Goal: Task Accomplishment & Management: Manage account settings

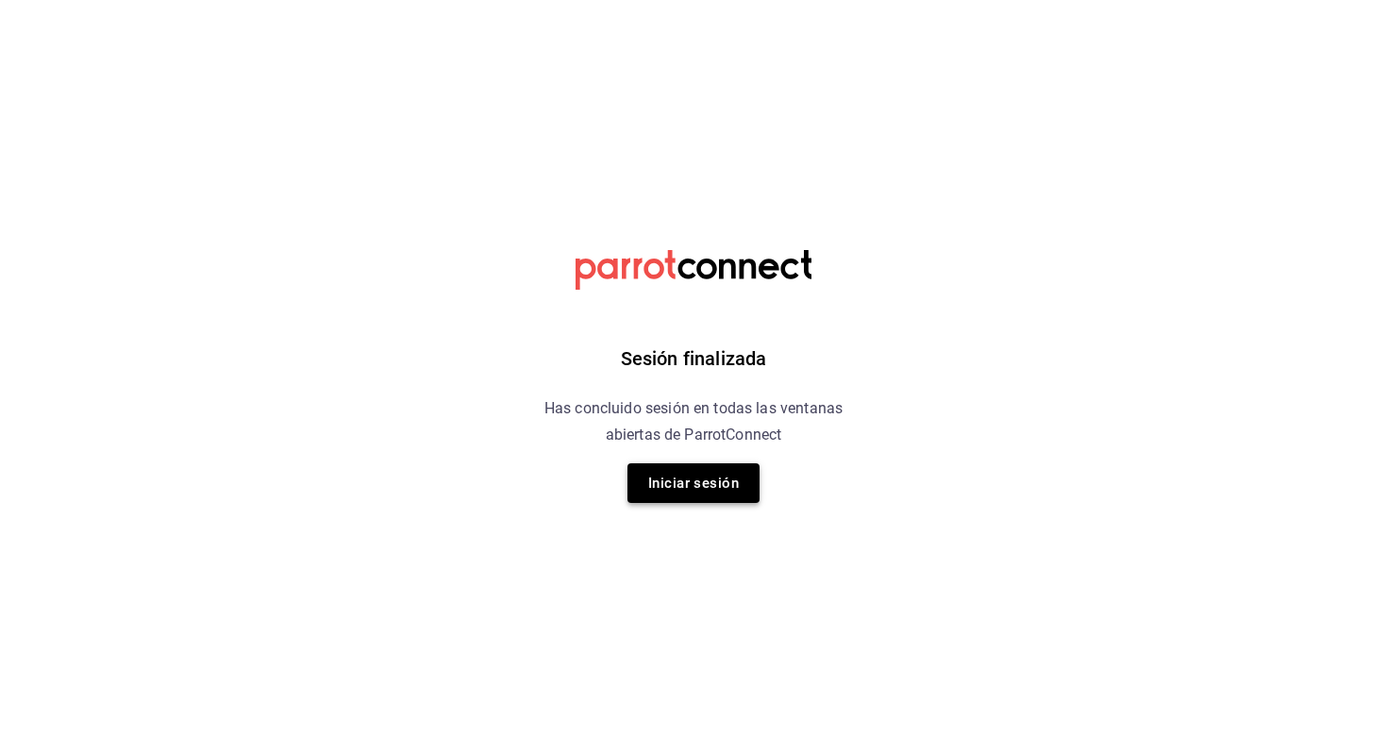
click at [700, 489] on button "Iniciar sesión" at bounding box center [693, 483] width 132 height 40
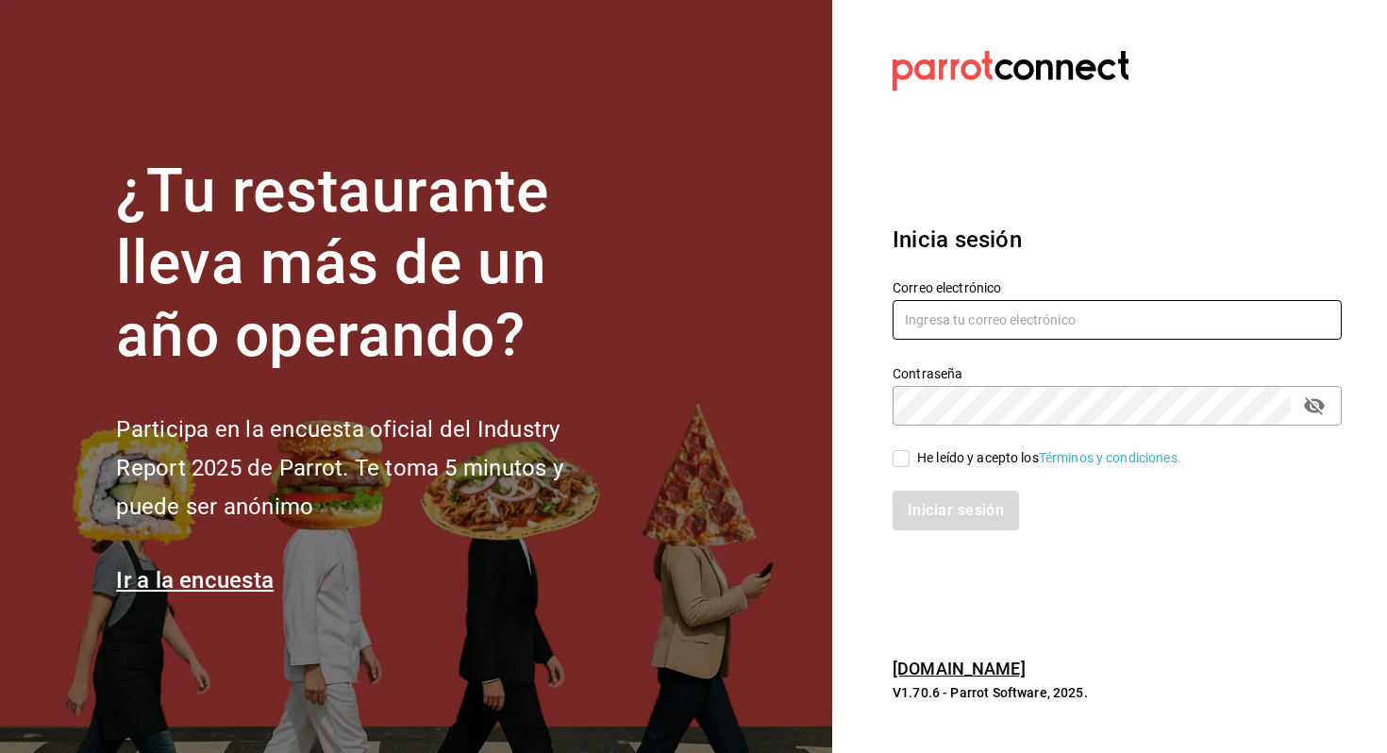
click at [1059, 320] on input "text" at bounding box center [1116, 320] width 449 height 40
type input "allanmorletaguirre@gmail.com"
click at [929, 467] on div "He leído y acepto los Términos y condiciones." at bounding box center [1049, 458] width 264 height 20
click at [909, 467] on input "He leído y acepto los Términos y condiciones." at bounding box center [900, 458] width 17 height 17
checkbox input "true"
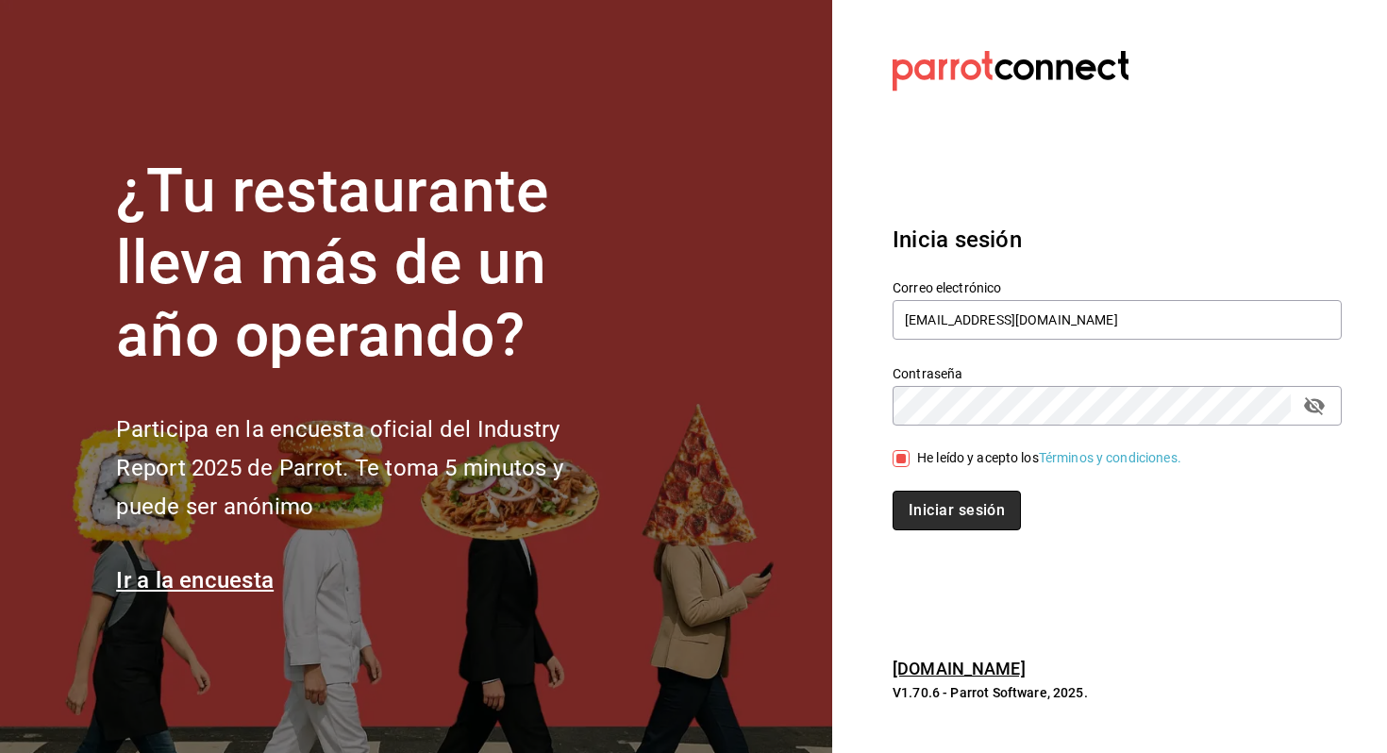
click at [942, 516] on button "Iniciar sesión" at bounding box center [956, 511] width 128 height 40
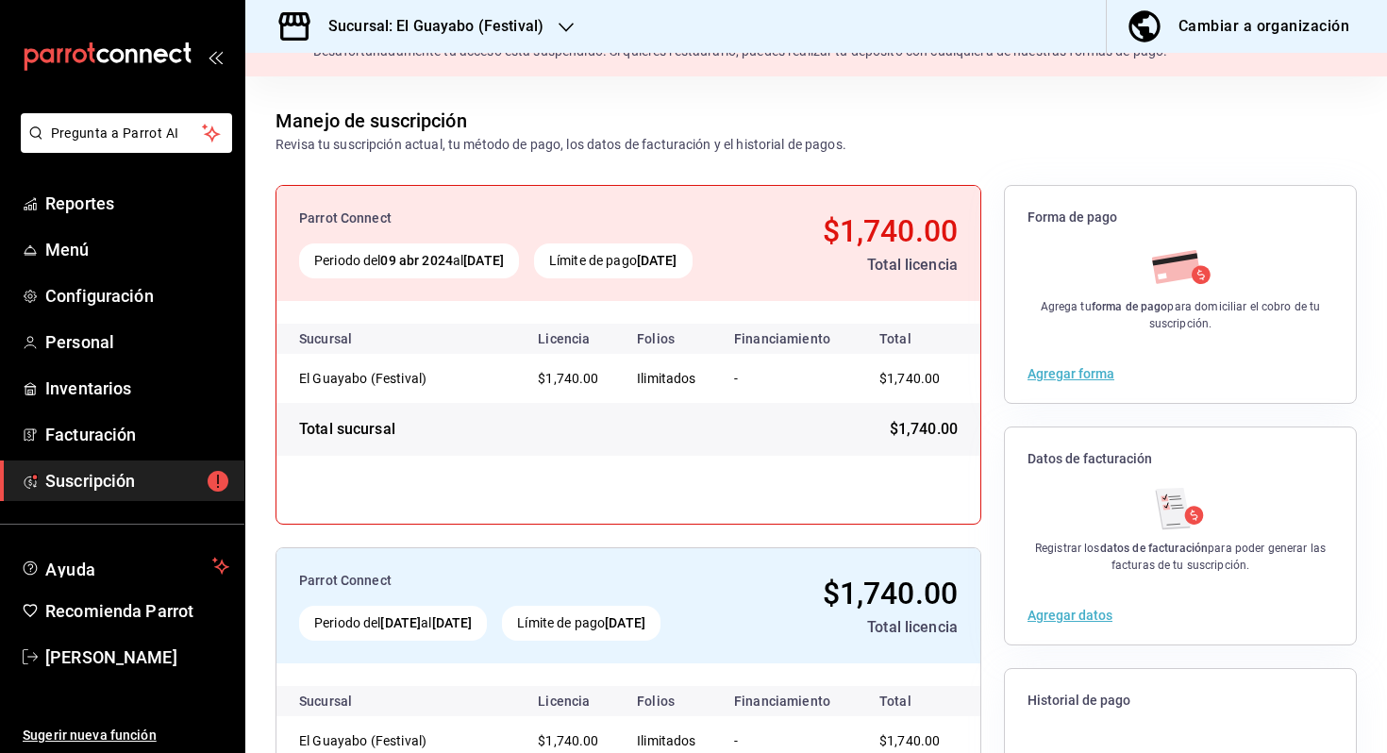
scroll to position [60, 0]
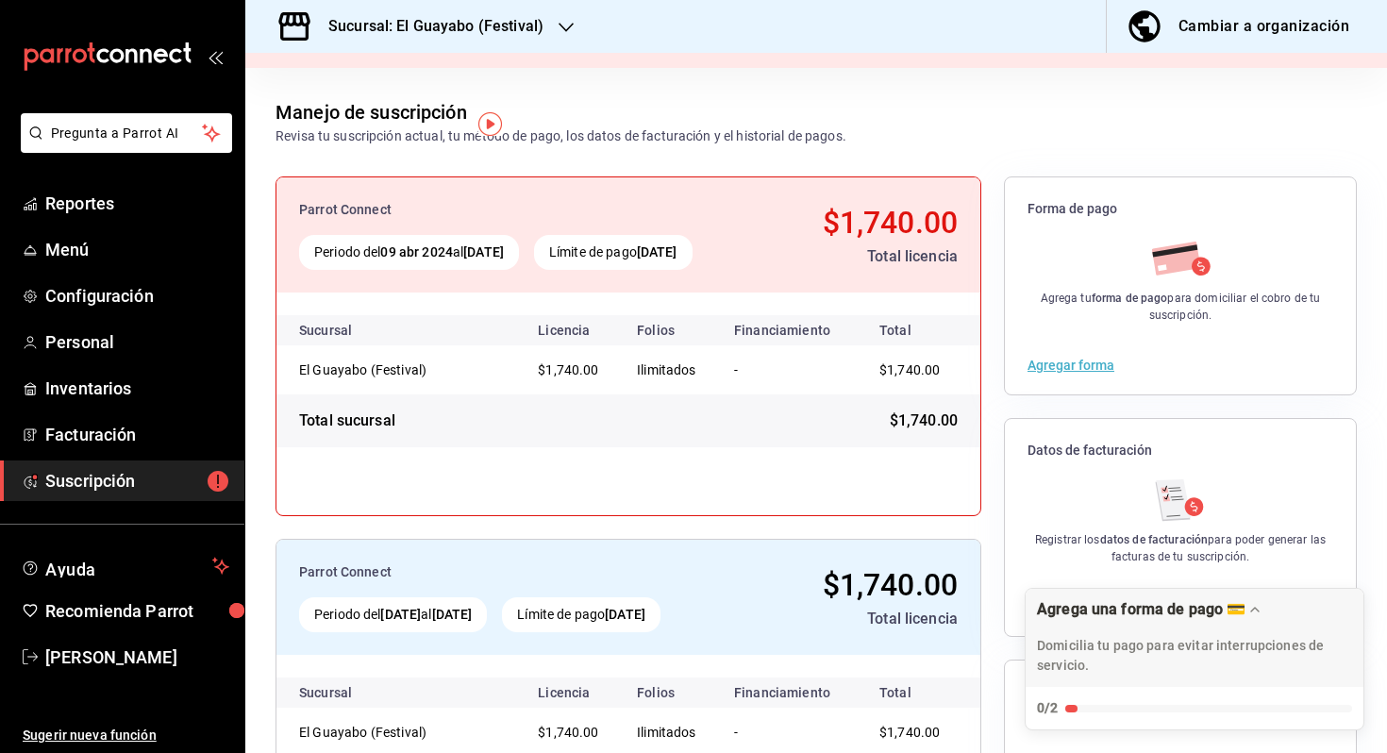
click at [516, 42] on div "Sucursal: El Guayabo (Festival)" at bounding box center [420, 26] width 321 height 53
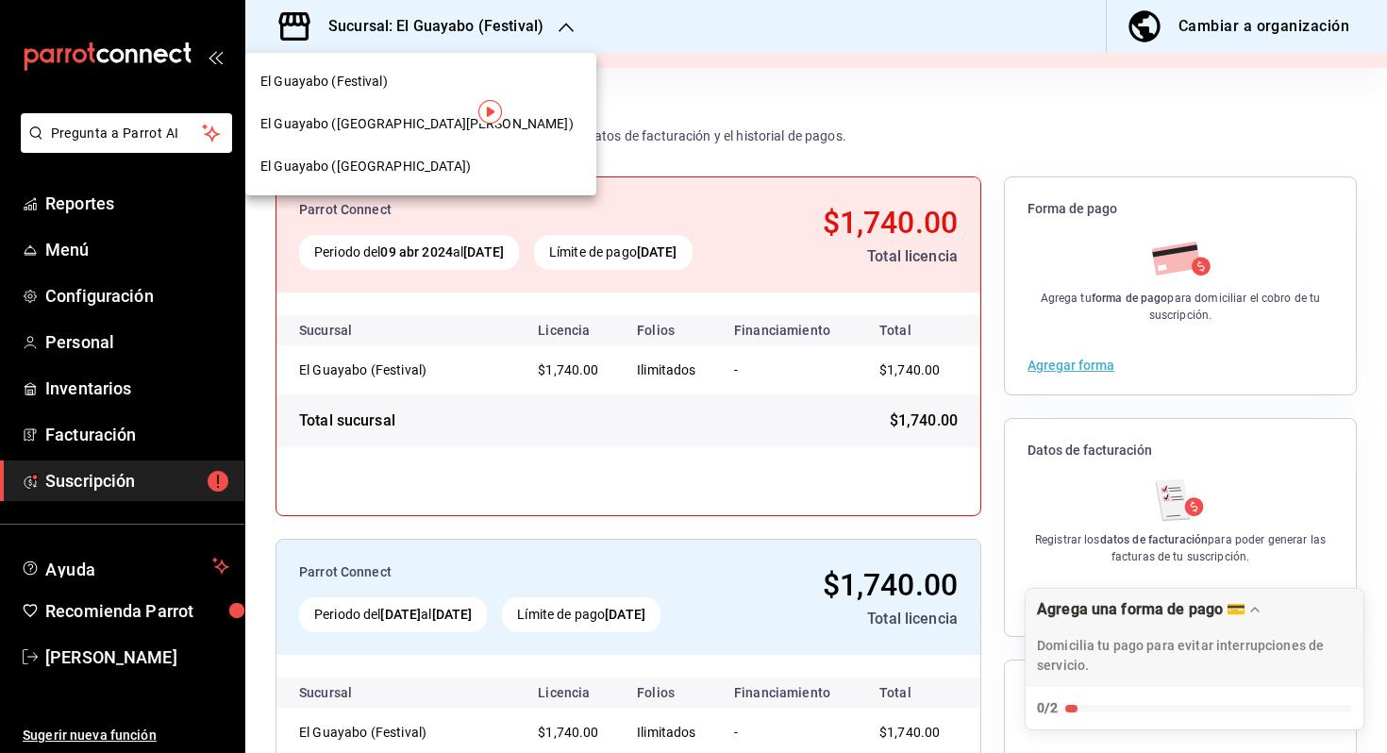
click at [447, 159] on div "El Guayabo ([GEOGRAPHIC_DATA])" at bounding box center [420, 167] width 321 height 20
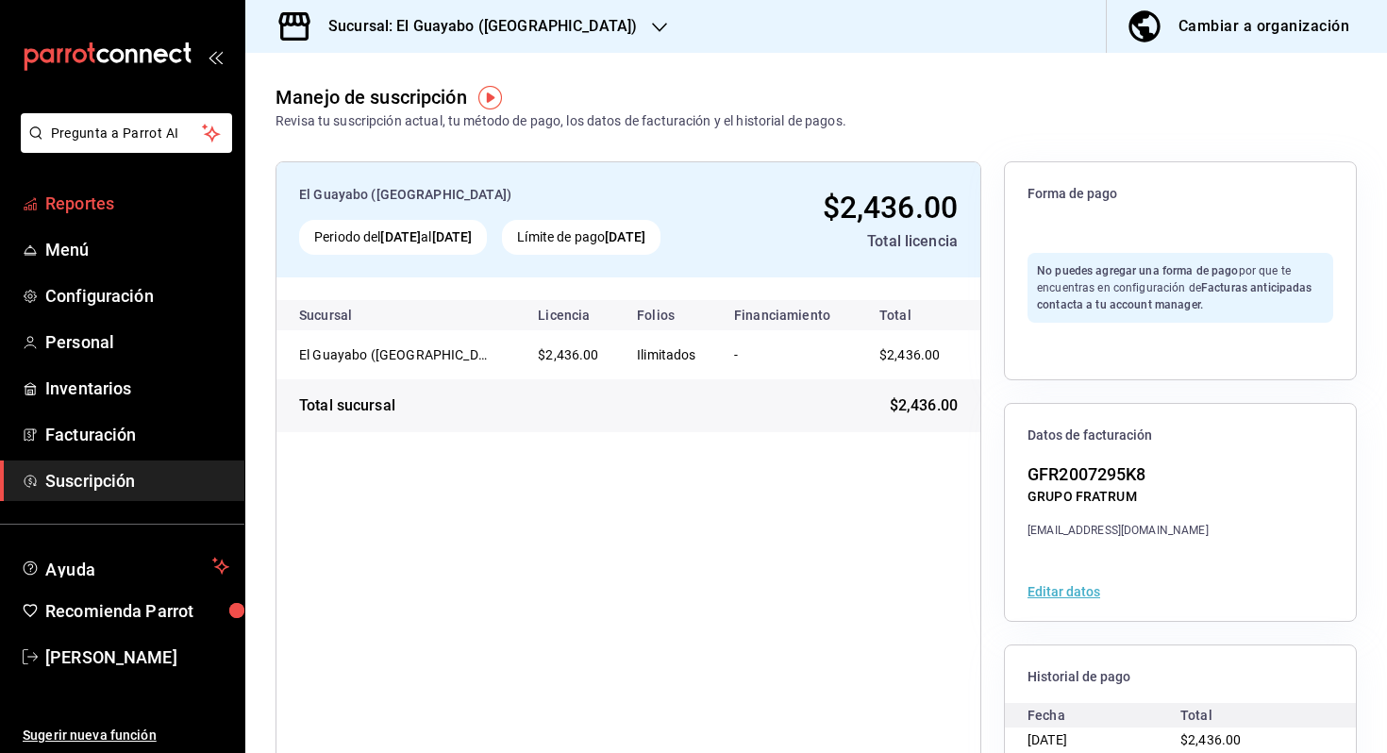
click at [184, 199] on span "Reportes" at bounding box center [137, 203] width 184 height 25
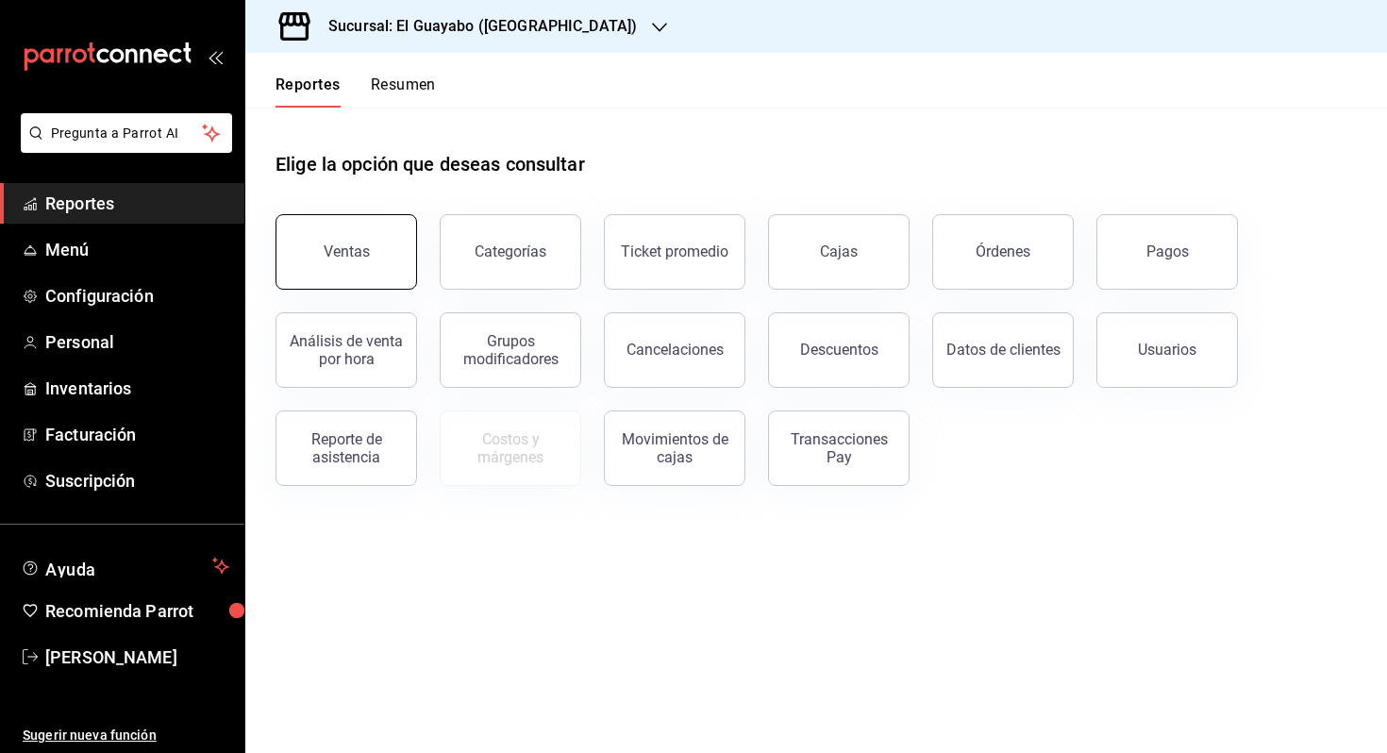
click at [360, 243] on div "Ventas" at bounding box center [347, 251] width 46 height 18
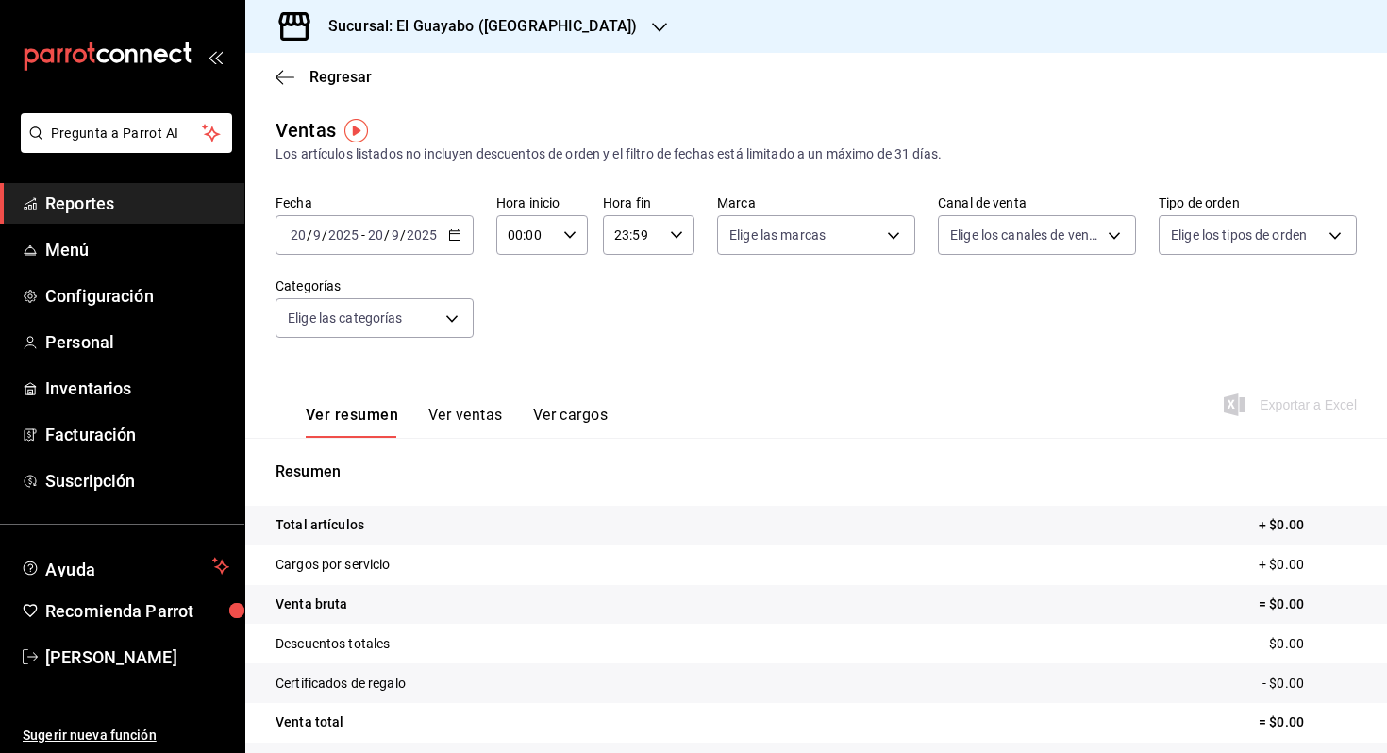
click at [416, 224] on div "[DATE] [DATE] - [DATE] [DATE]" at bounding box center [374, 235] width 198 height 40
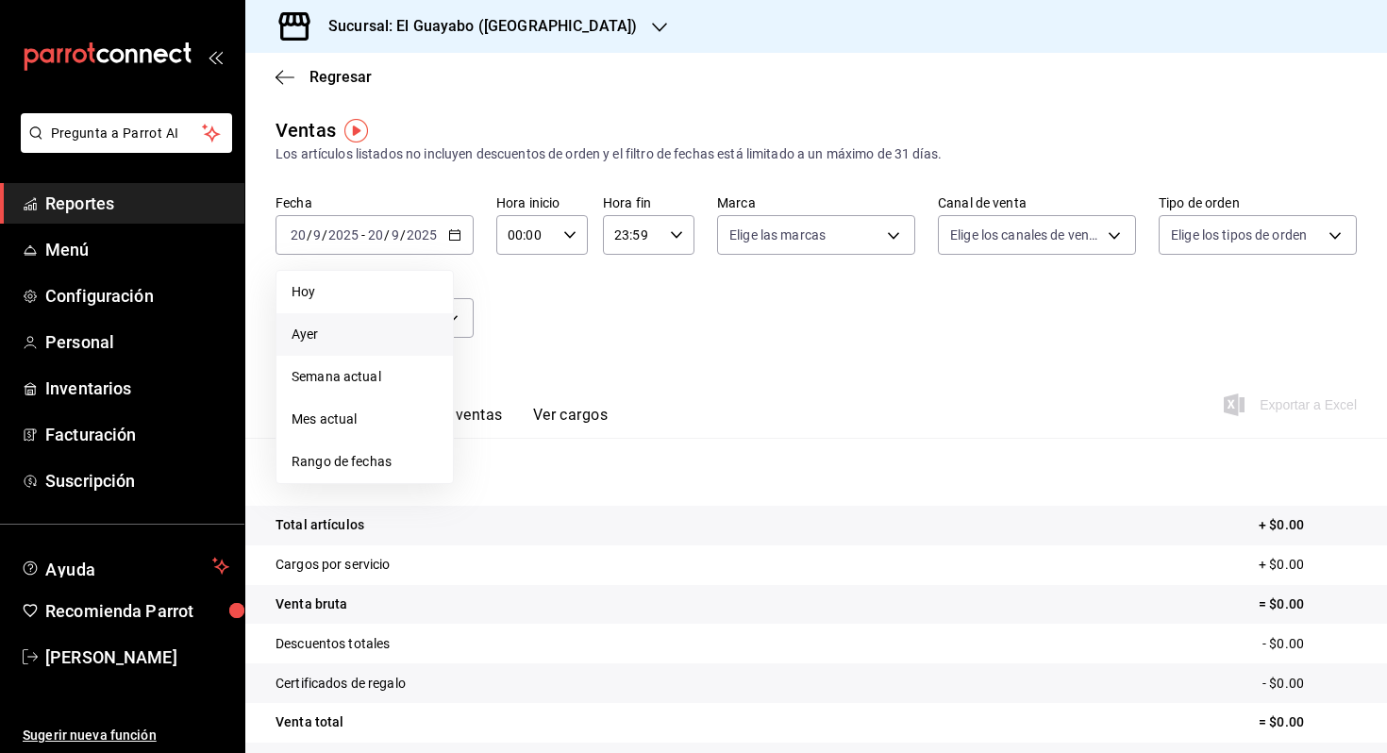
click at [375, 330] on span "Ayer" at bounding box center [365, 335] width 146 height 20
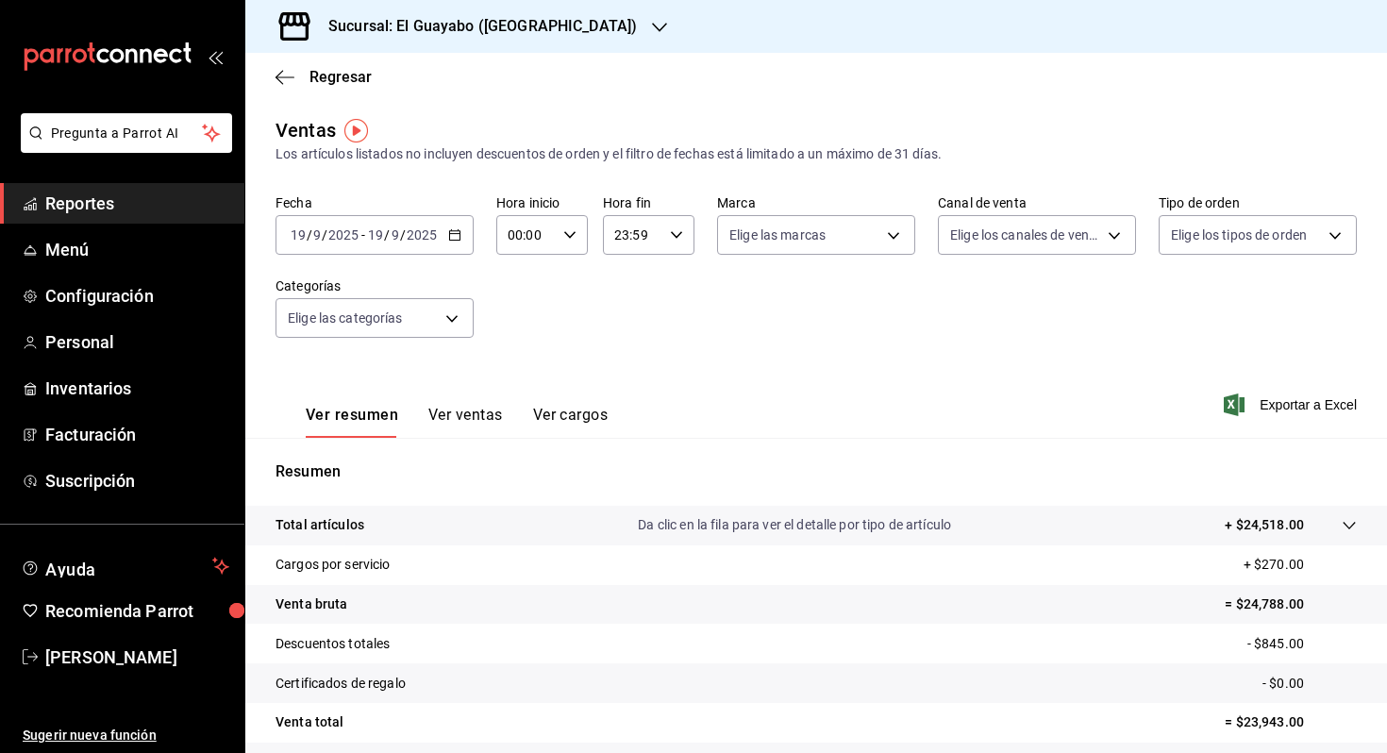
click at [462, 411] on button "Ver ventas" at bounding box center [465, 422] width 75 height 32
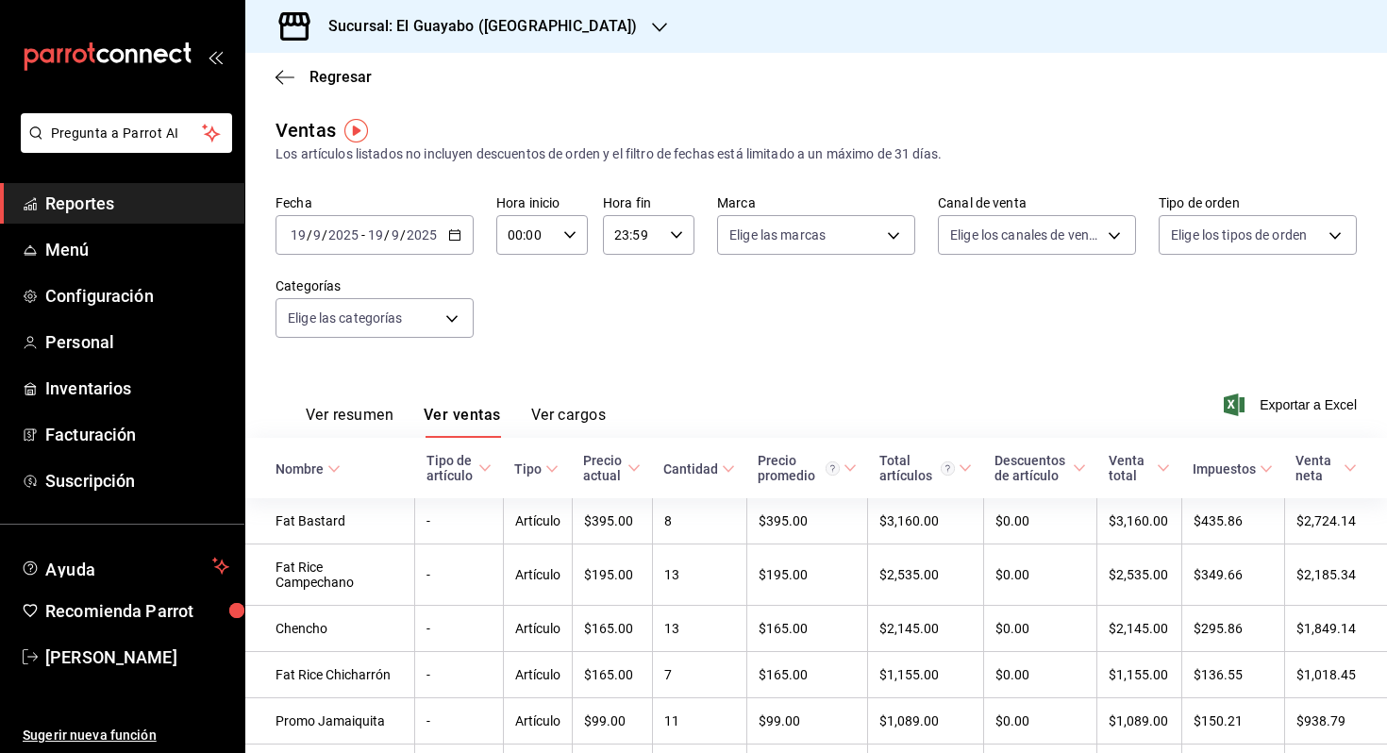
click at [341, 463] on th "Nombre" at bounding box center [330, 468] width 170 height 60
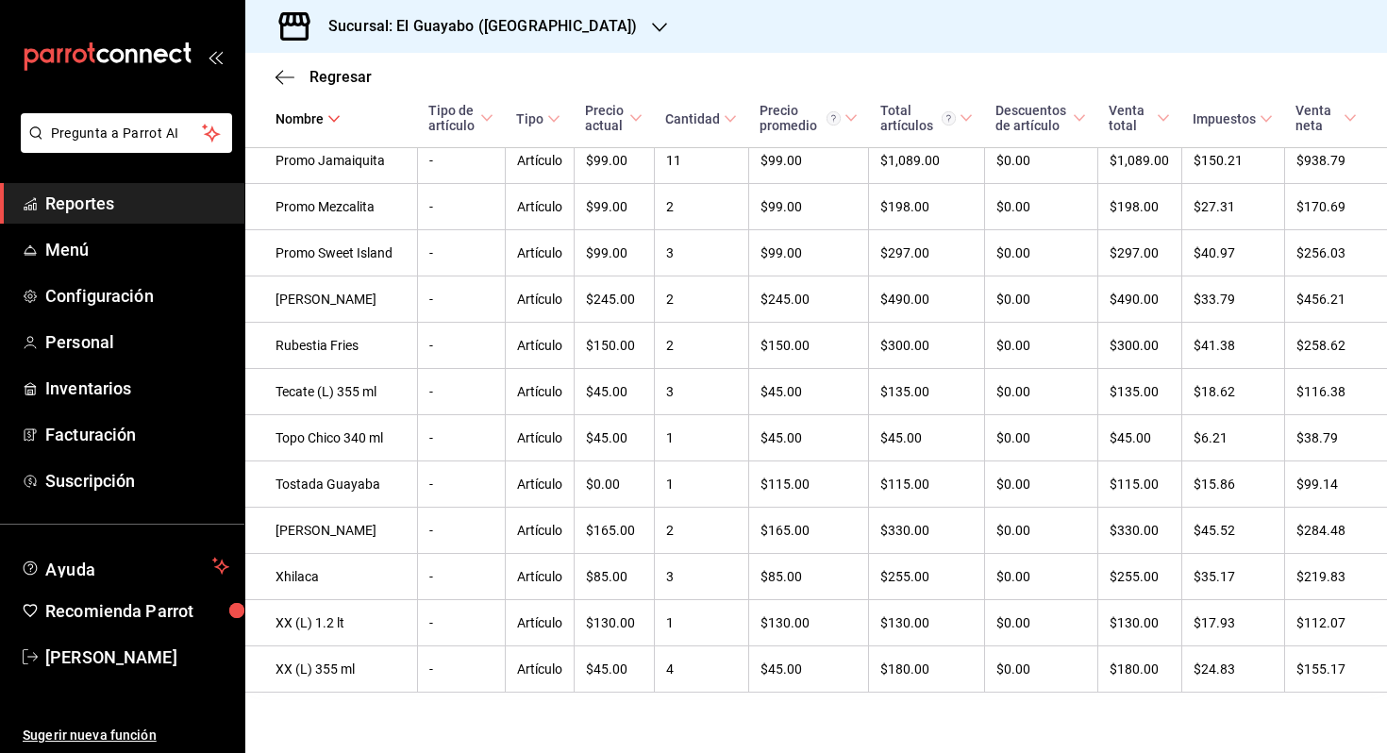
scroll to position [2684, 0]
click at [175, 195] on span "Reportes" at bounding box center [137, 203] width 184 height 25
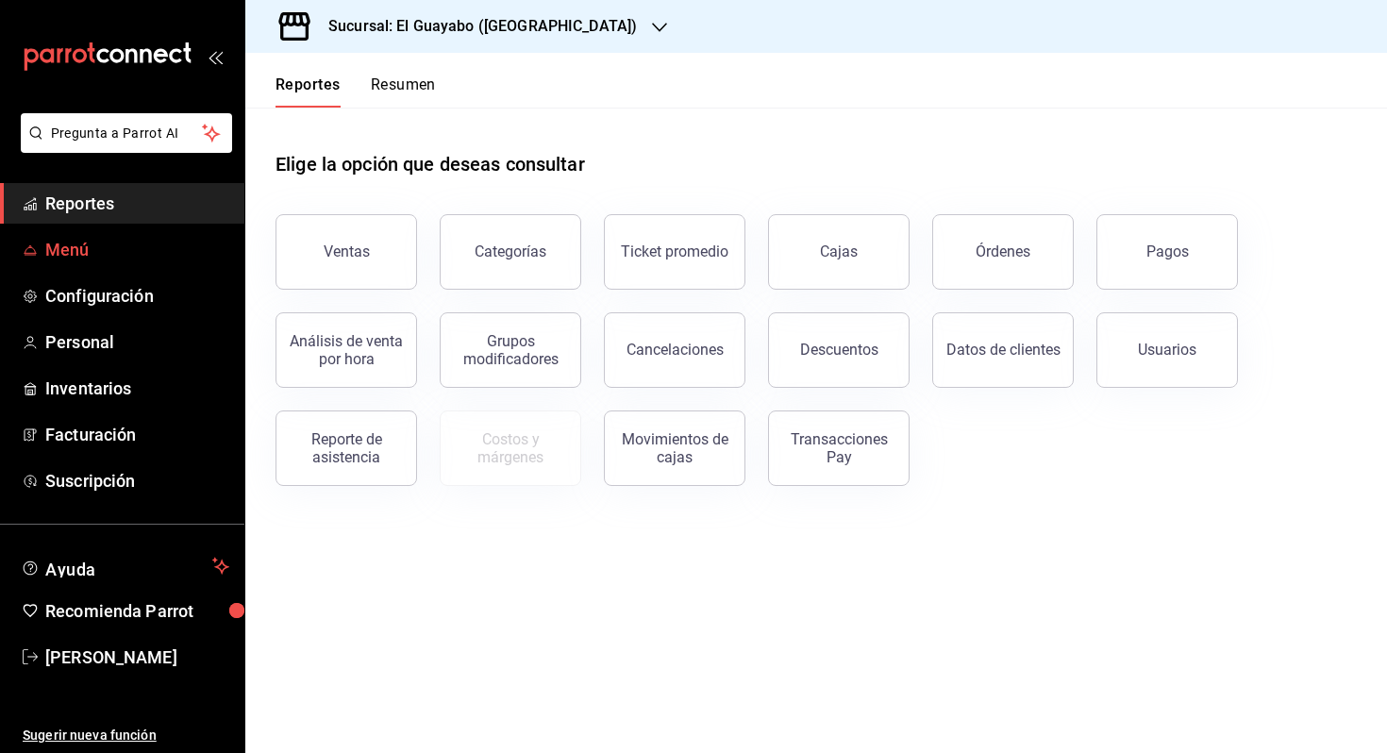
click at [172, 256] on span "Menú" at bounding box center [137, 249] width 184 height 25
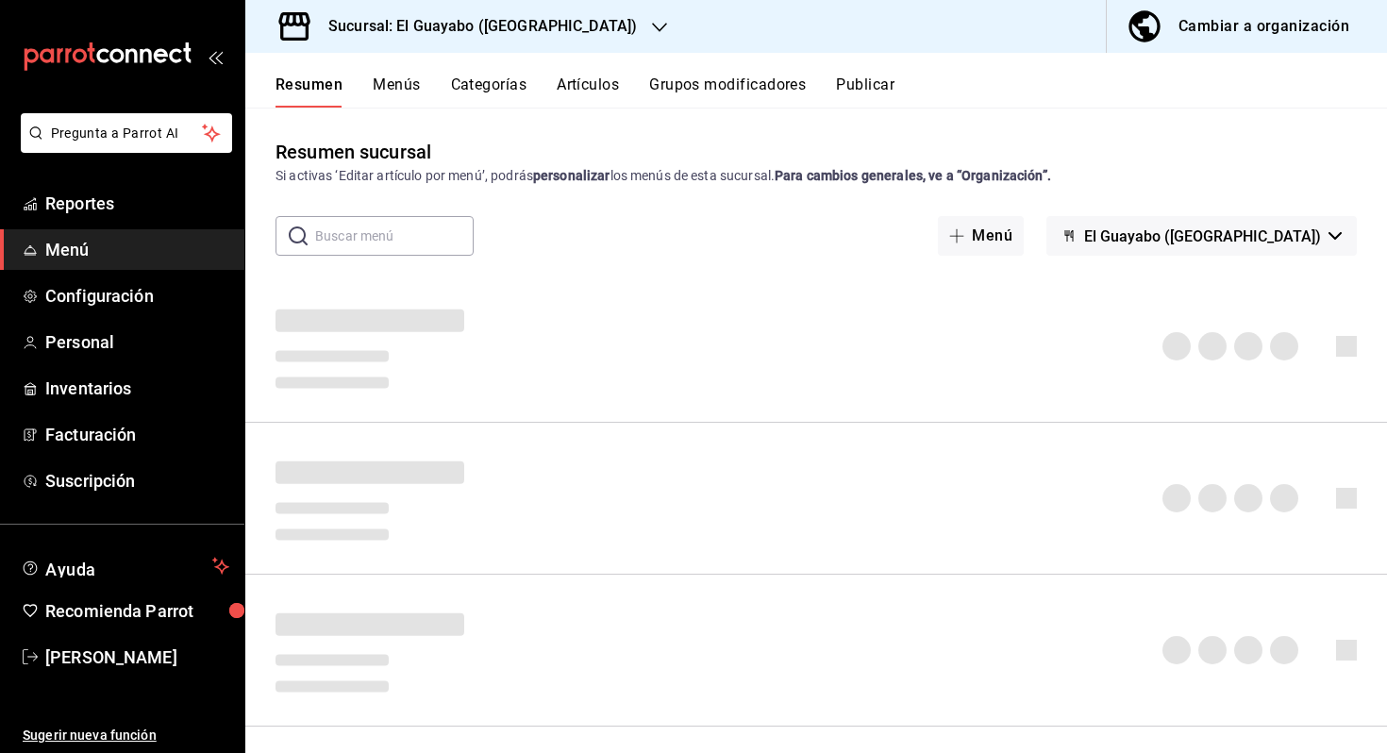
click at [598, 94] on button "Artículos" at bounding box center [588, 91] width 62 height 32
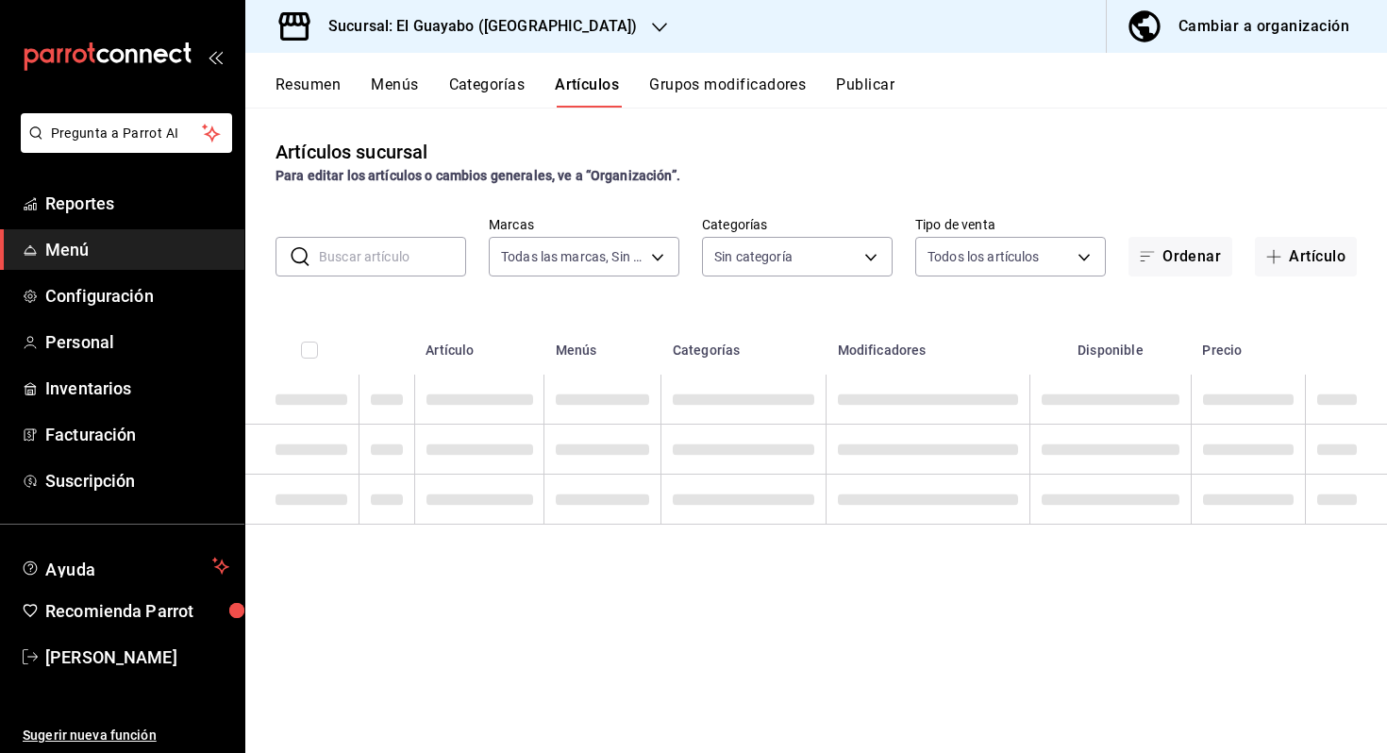
type input "350d19be-021f-4877-8ac7-b756255f18d1"
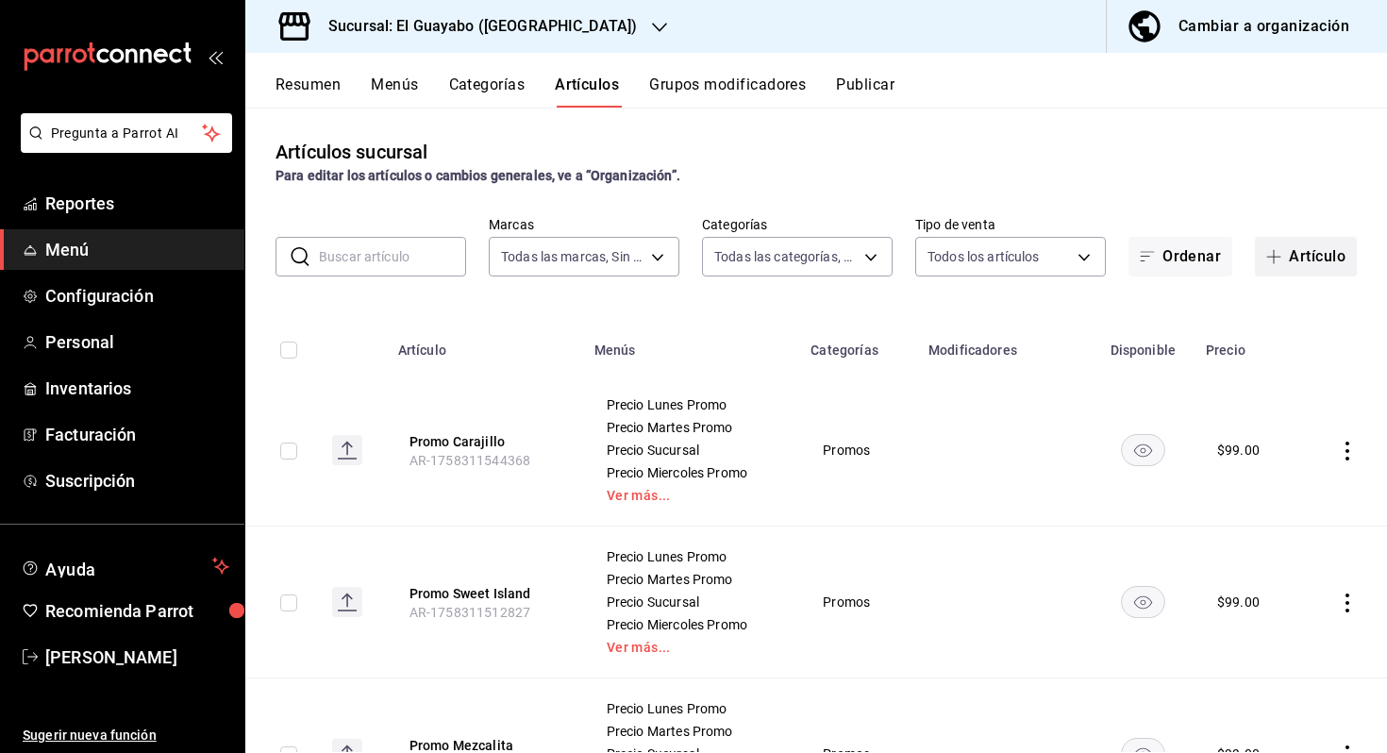
type input "94aa03b7-f274-4504-a05d-3f17ff314943,70036baf-8bef-4445-a467-c958e9b7cf79,23291…"
click at [1316, 260] on button "Artículo" at bounding box center [1306, 257] width 102 height 40
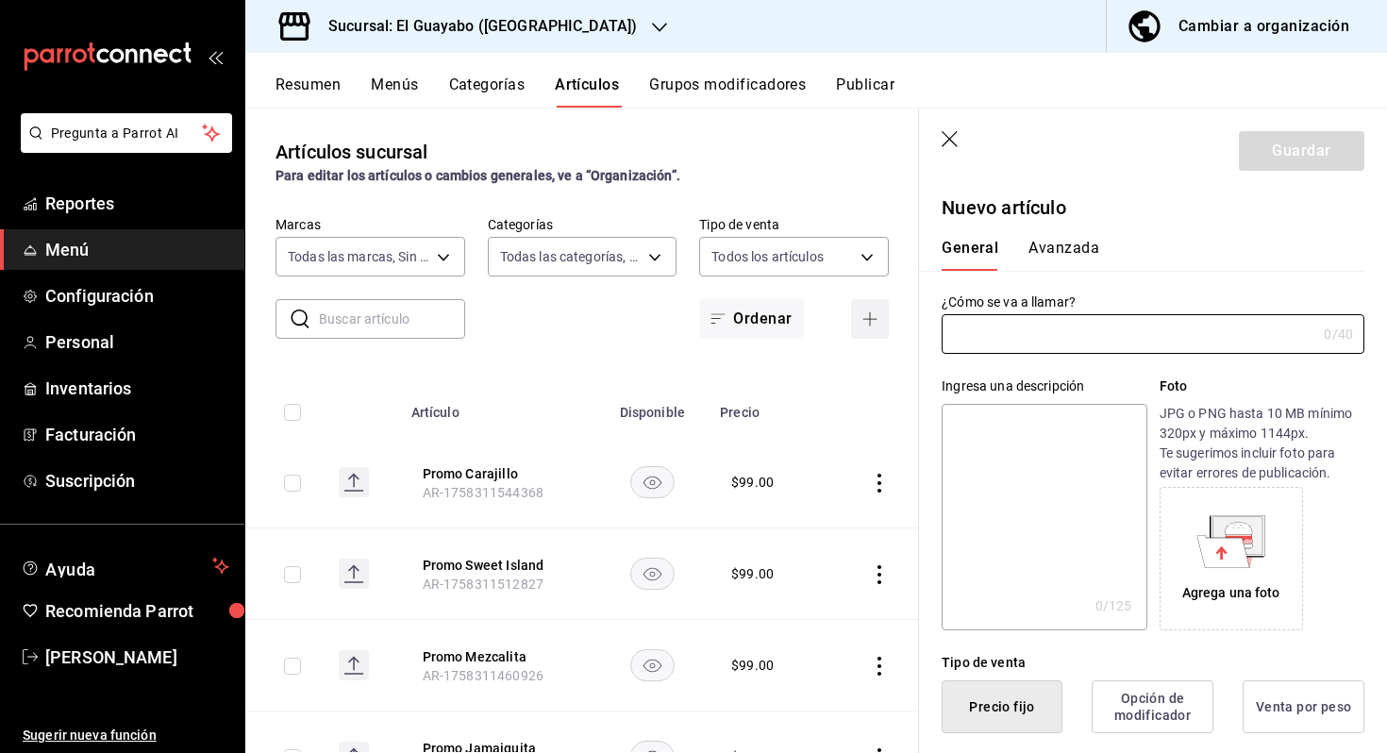
type input "F"
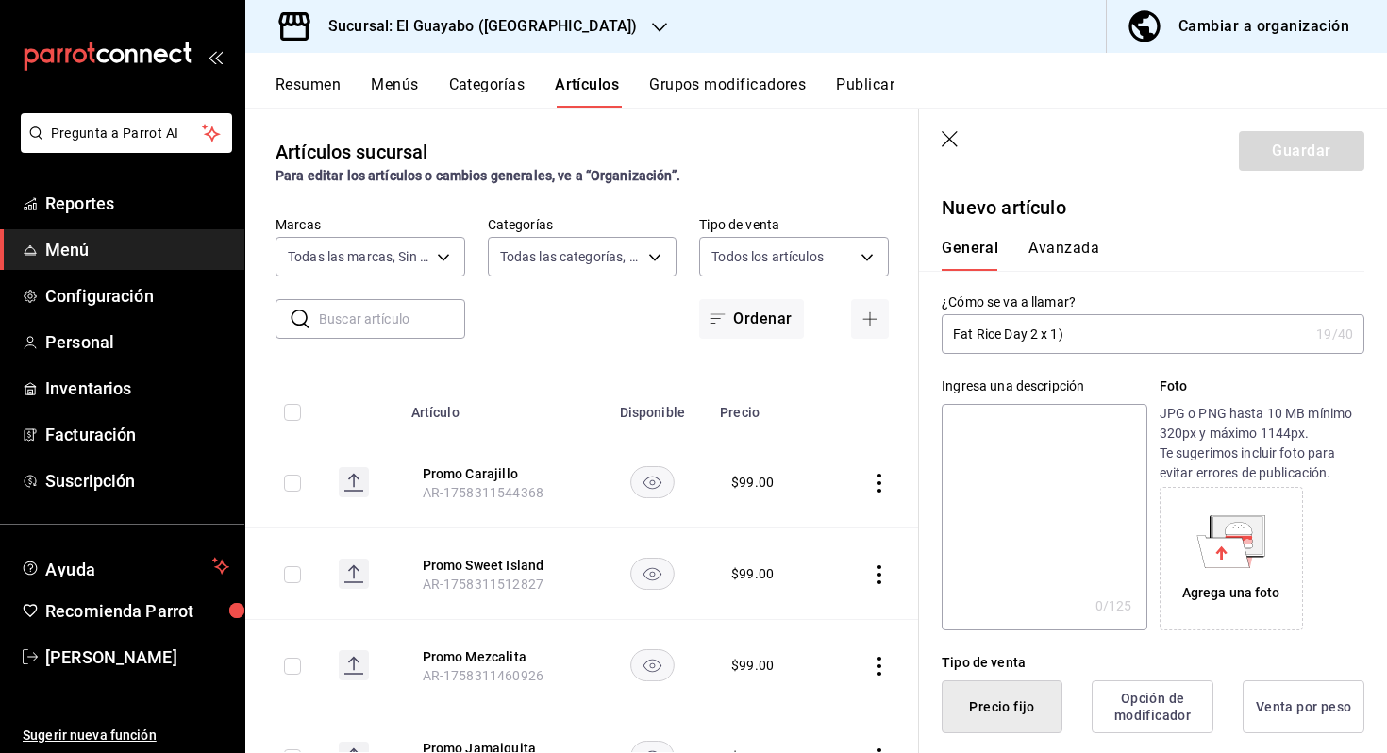
click at [1033, 336] on input "Fat Rice Day 2 x 1)" at bounding box center [1124, 334] width 367 height 38
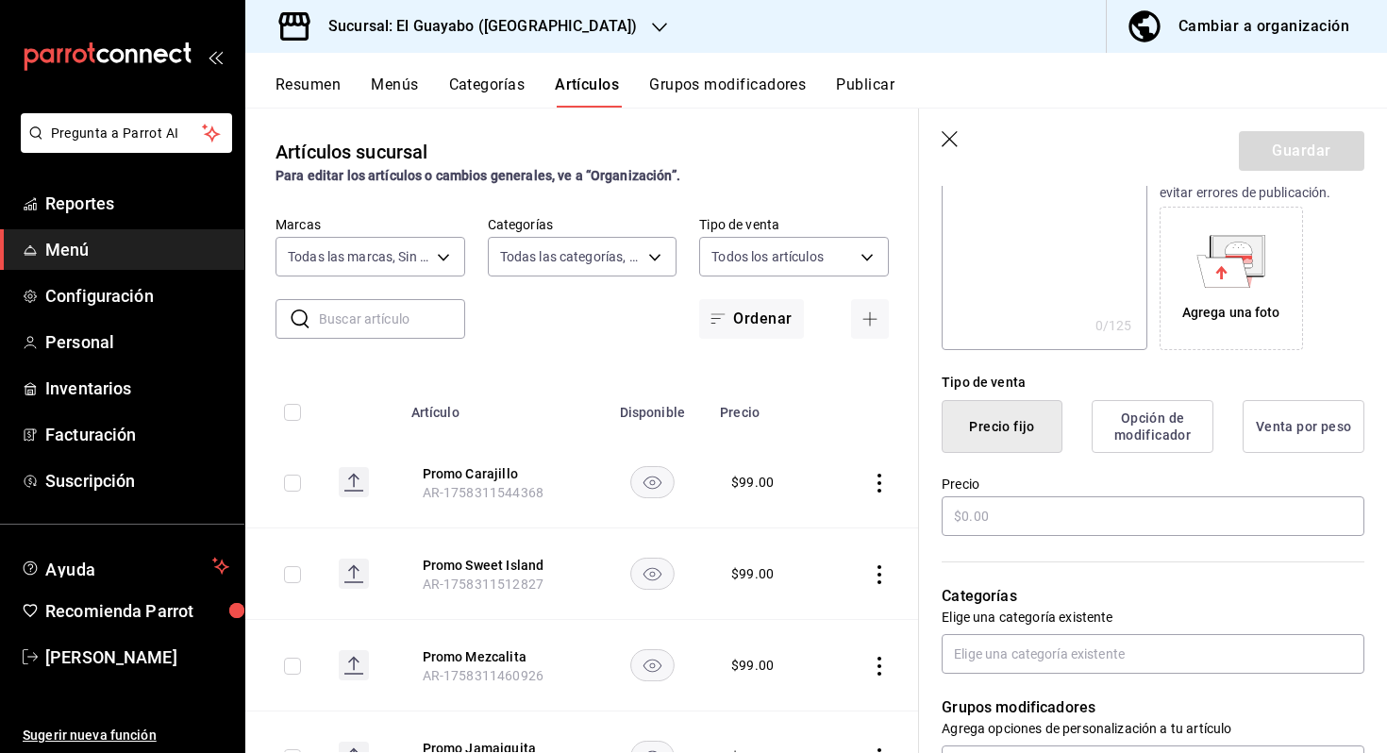
scroll to position [350, 0]
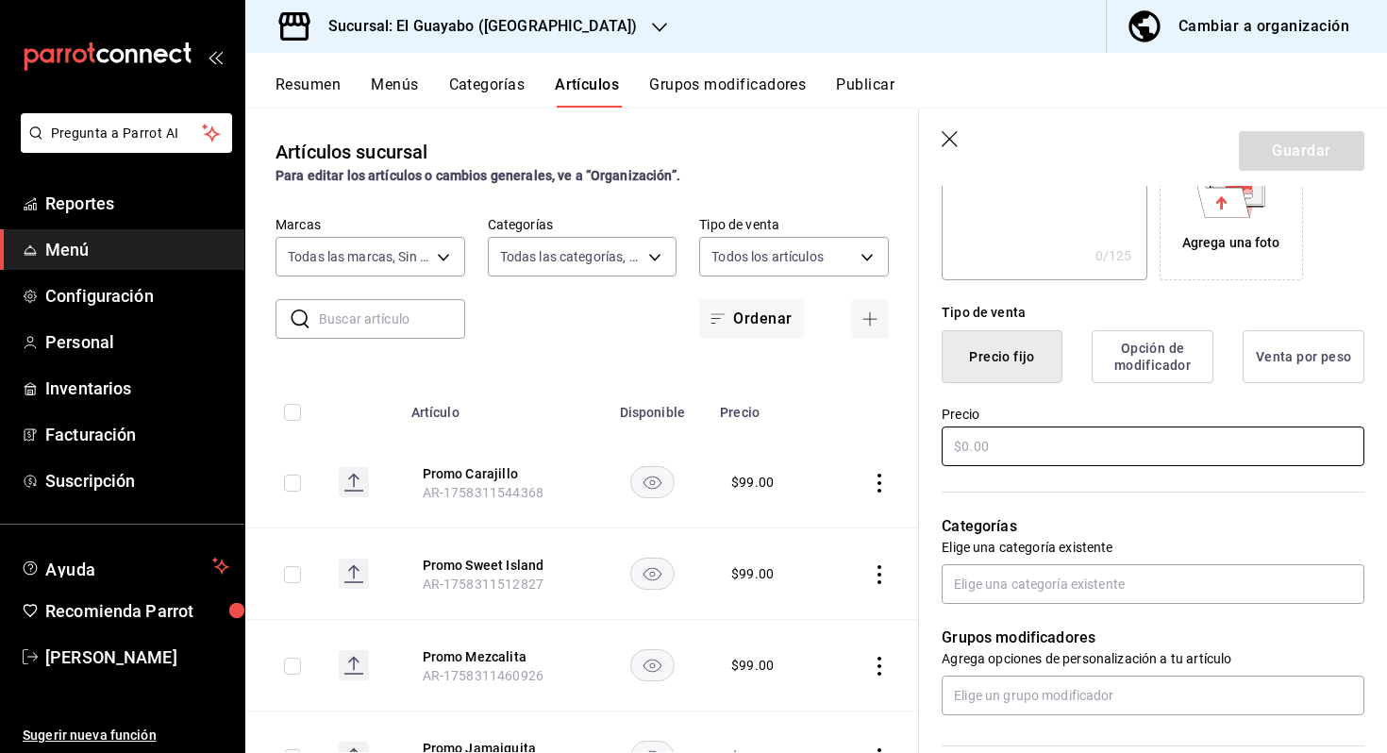
type input "Fat Rice Day (2 x 1)"
click at [1215, 437] on input "text" at bounding box center [1152, 446] width 423 height 40
type input "$0.00"
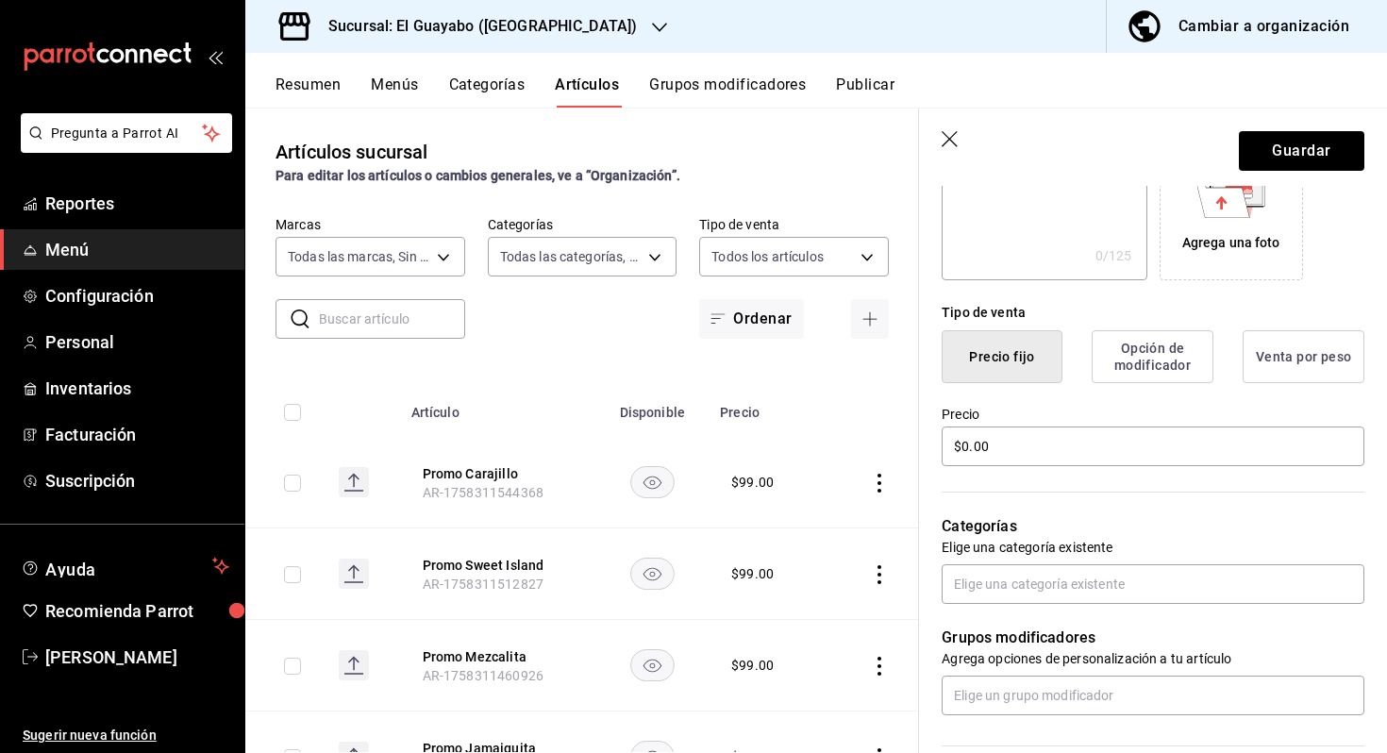
click at [1111, 563] on div "Categorías Elige una categoría existente" at bounding box center [1141, 536] width 445 height 135
click at [1109, 585] on input "text" at bounding box center [1152, 584] width 423 height 40
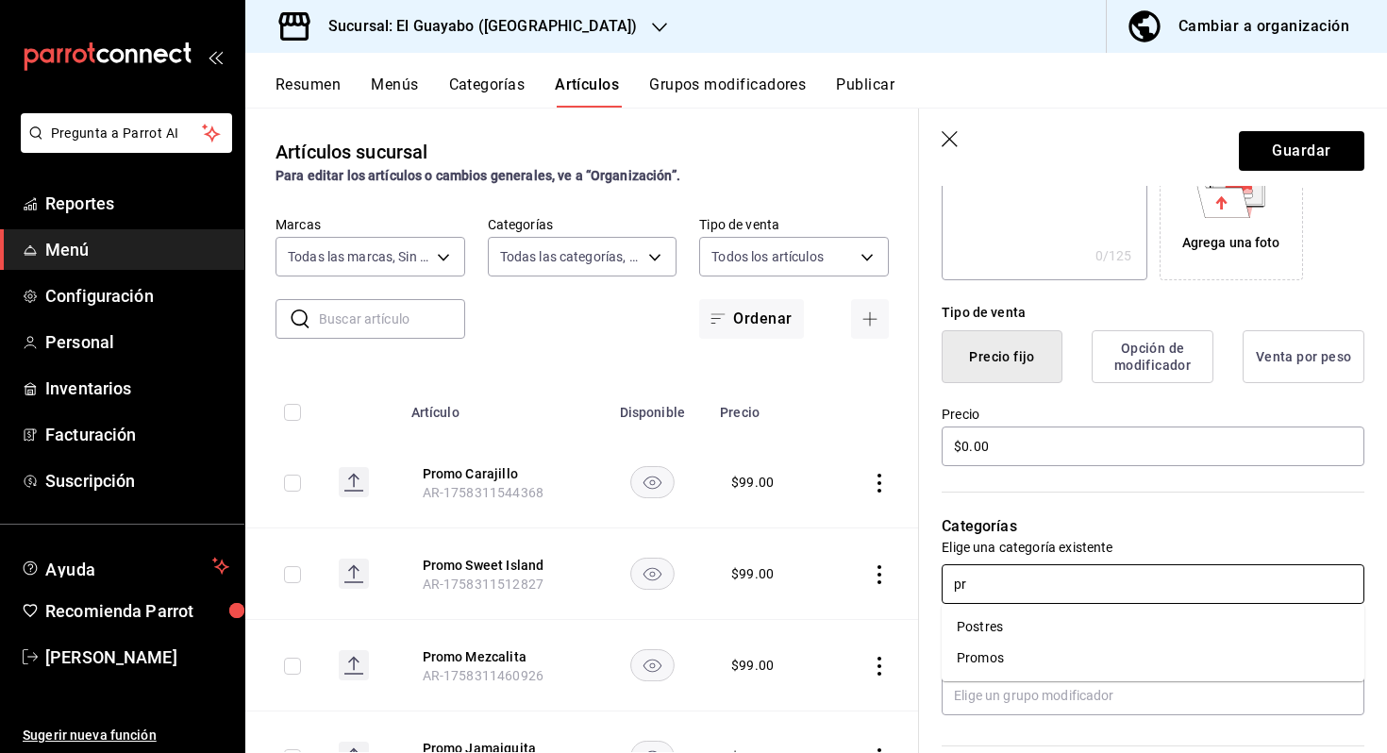
type input "pro"
click at [1069, 636] on li "Promos" at bounding box center [1152, 626] width 423 height 31
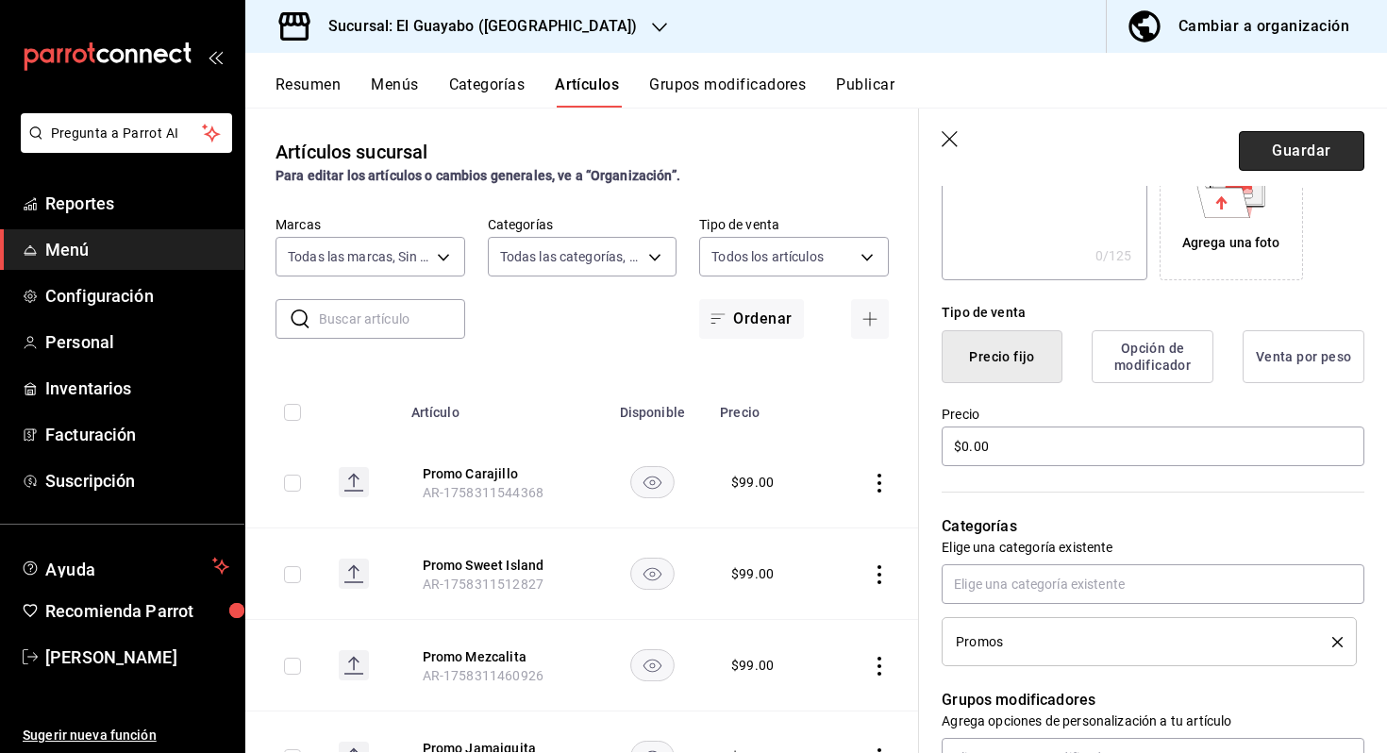
click at [1294, 150] on button "Guardar" at bounding box center [1301, 151] width 125 height 40
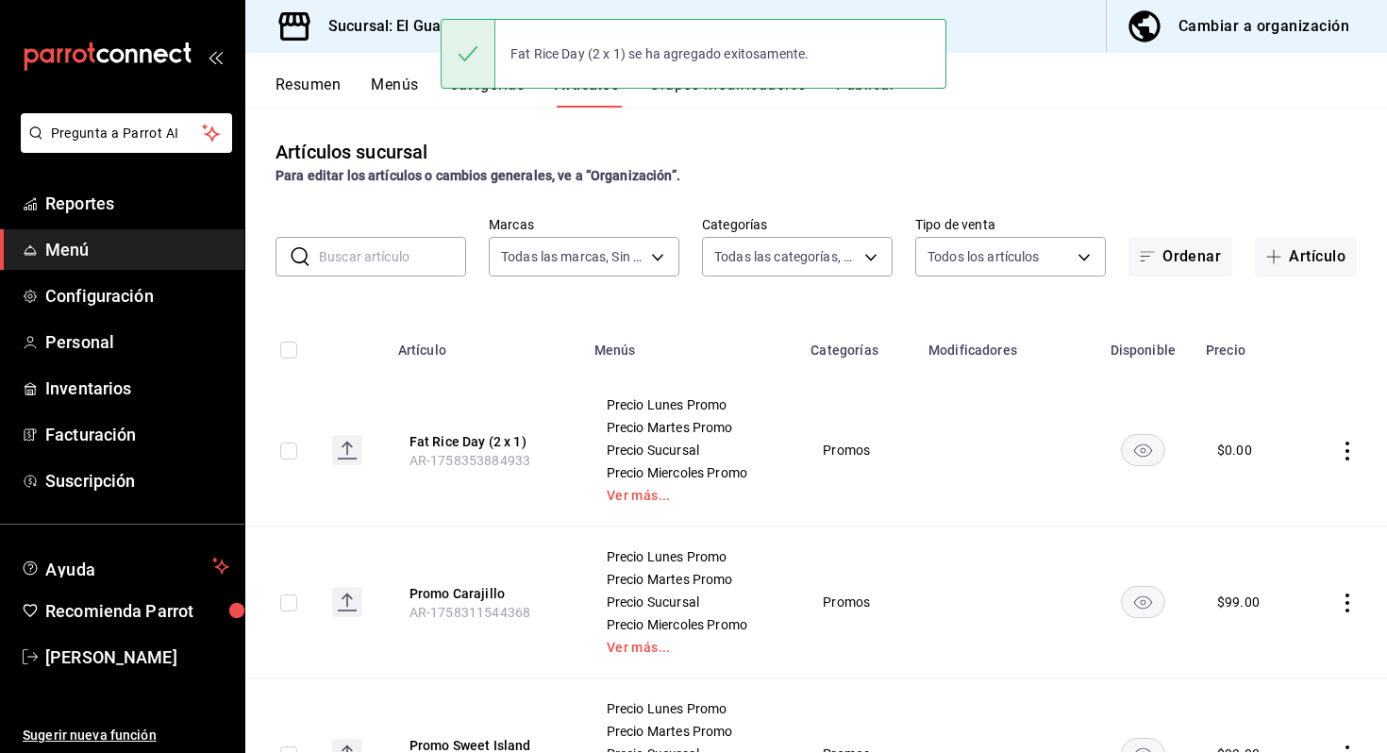
click at [742, 97] on button "Grupos modificadores" at bounding box center [727, 91] width 157 height 32
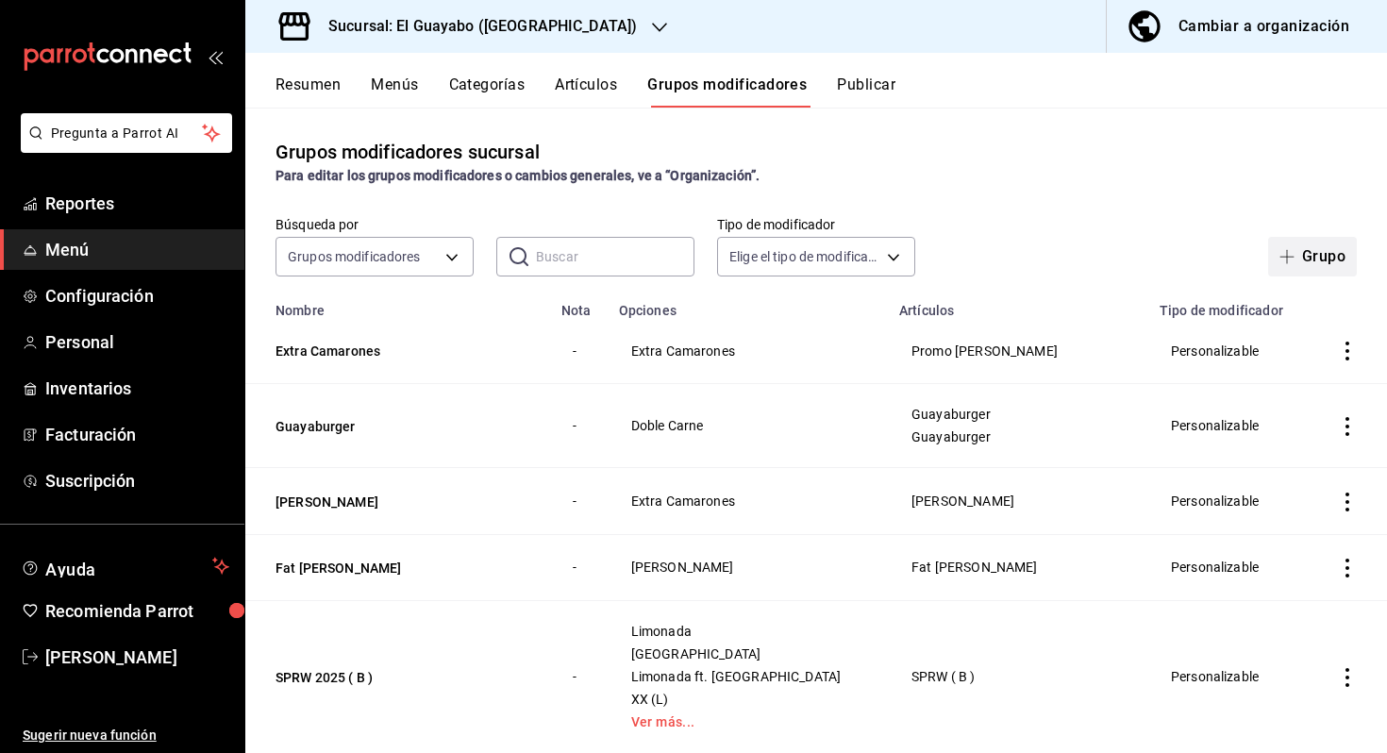
click at [1292, 249] on icon "button" at bounding box center [1286, 256] width 15 height 15
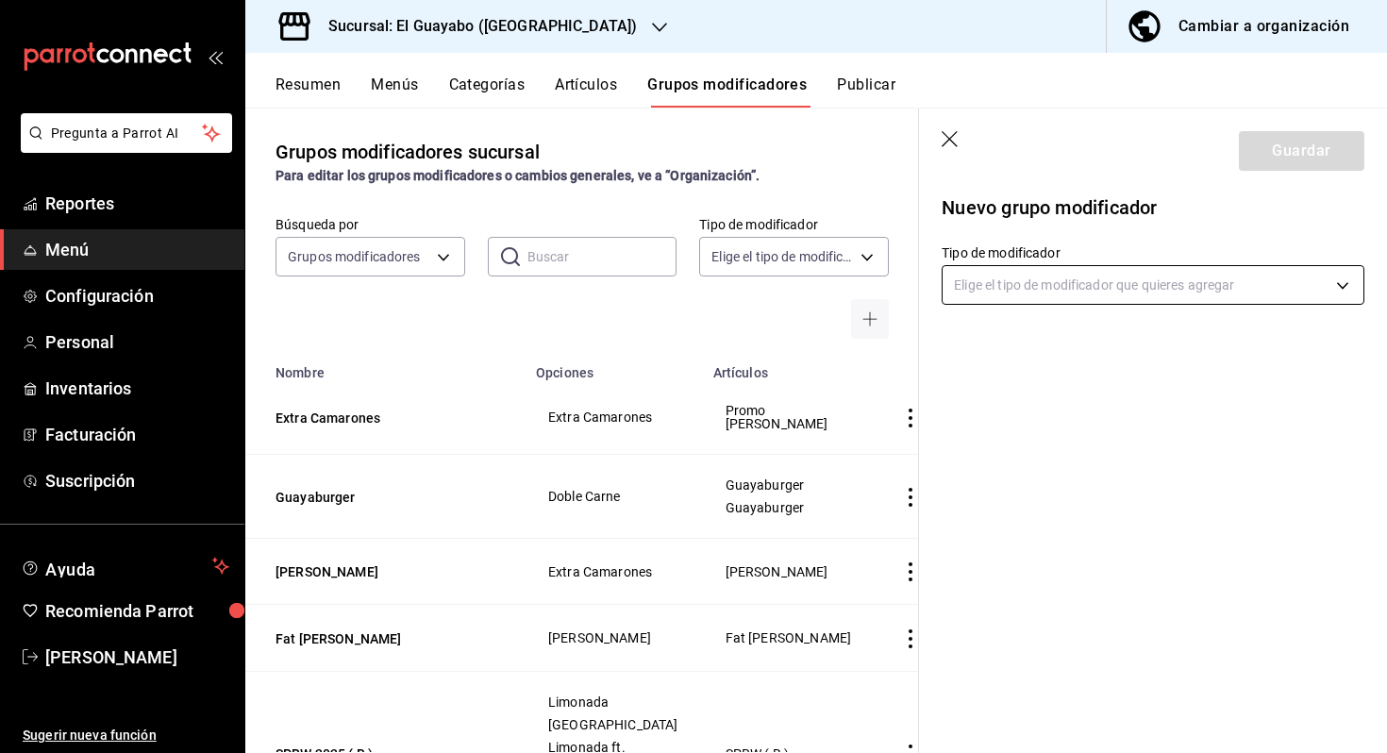
click at [1097, 281] on body "Pregunta a Parrot AI Reportes Menú Configuración Personal Inventarios Facturaci…" at bounding box center [693, 376] width 1387 height 753
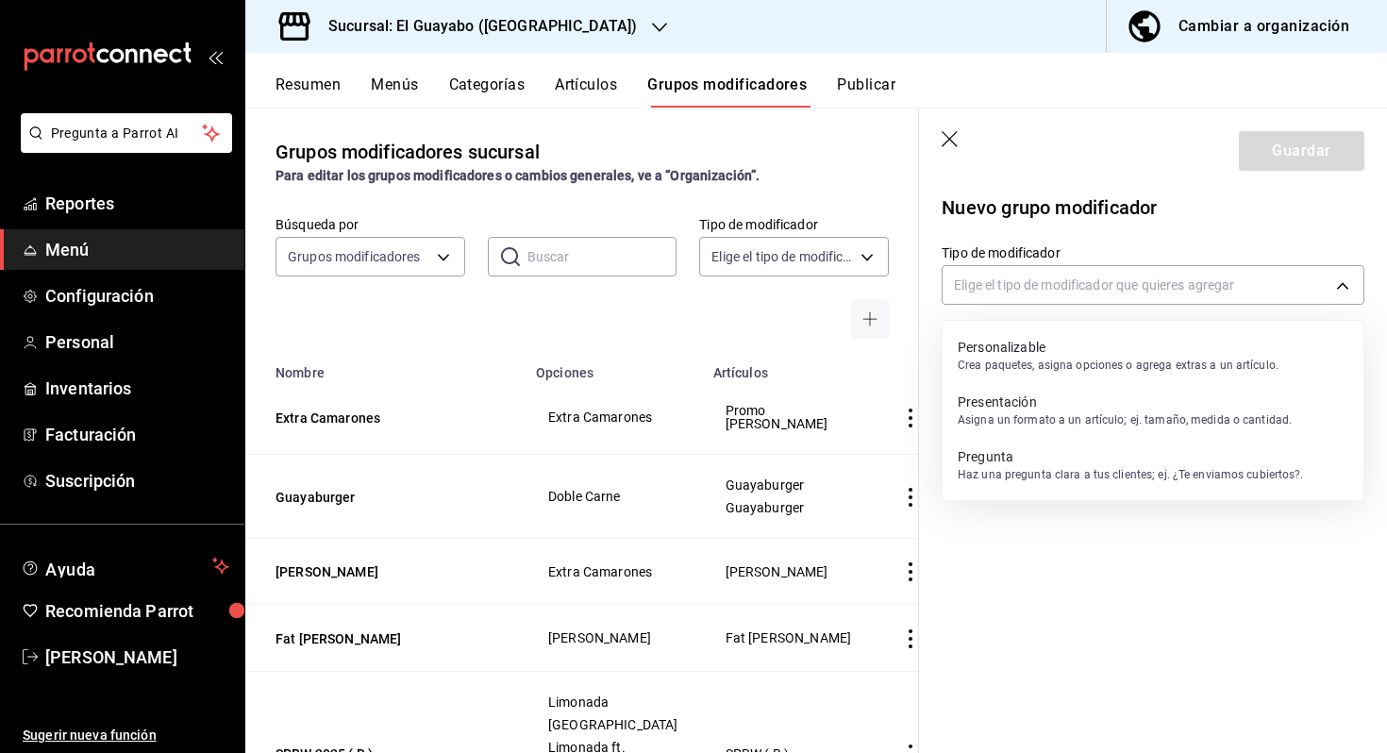
click at [1053, 327] on ul "Personalizable Crea paquetes, asigna opciones o agrega extras a un artículo. Pr…" at bounding box center [1152, 410] width 421 height 179
click at [1041, 357] on p "Crea paquetes, asigna opciones o agrega extras a un artículo." at bounding box center [1118, 365] width 321 height 17
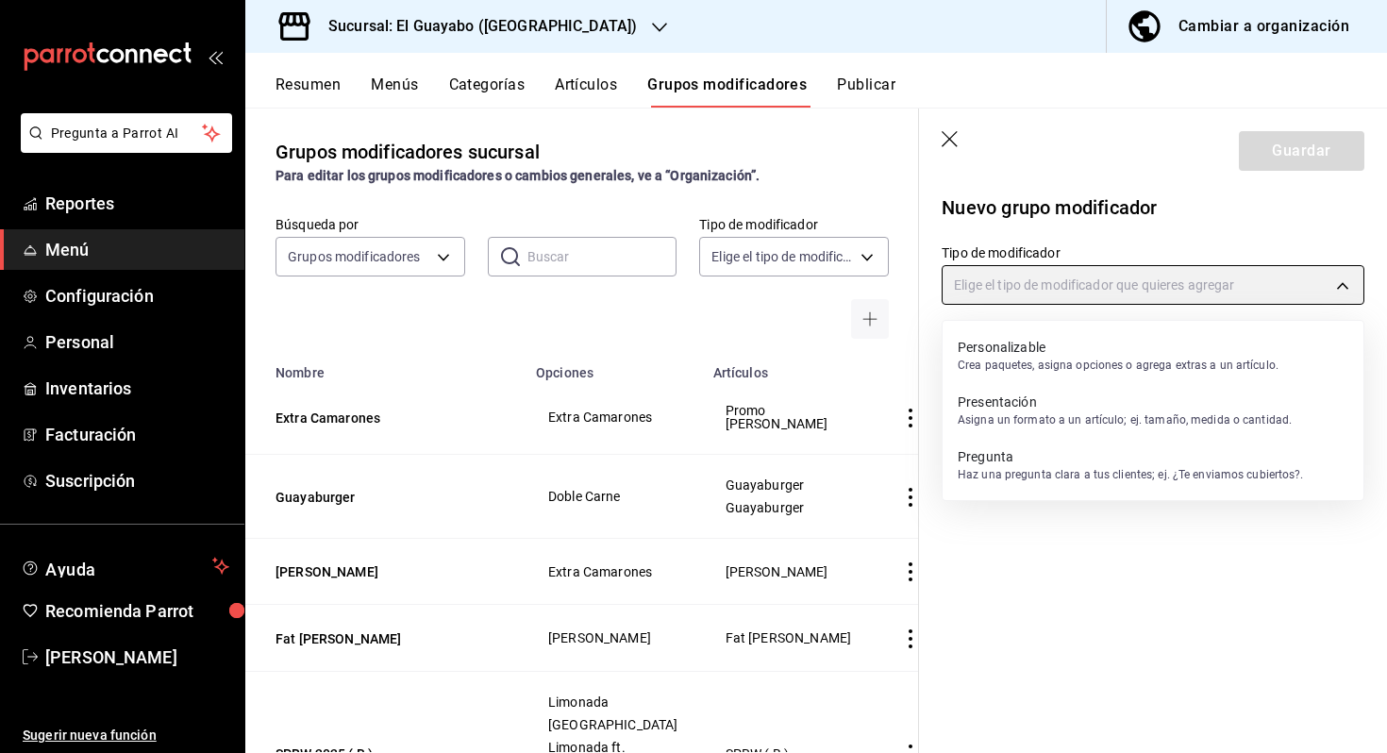
type input "CUSTOMIZABLE"
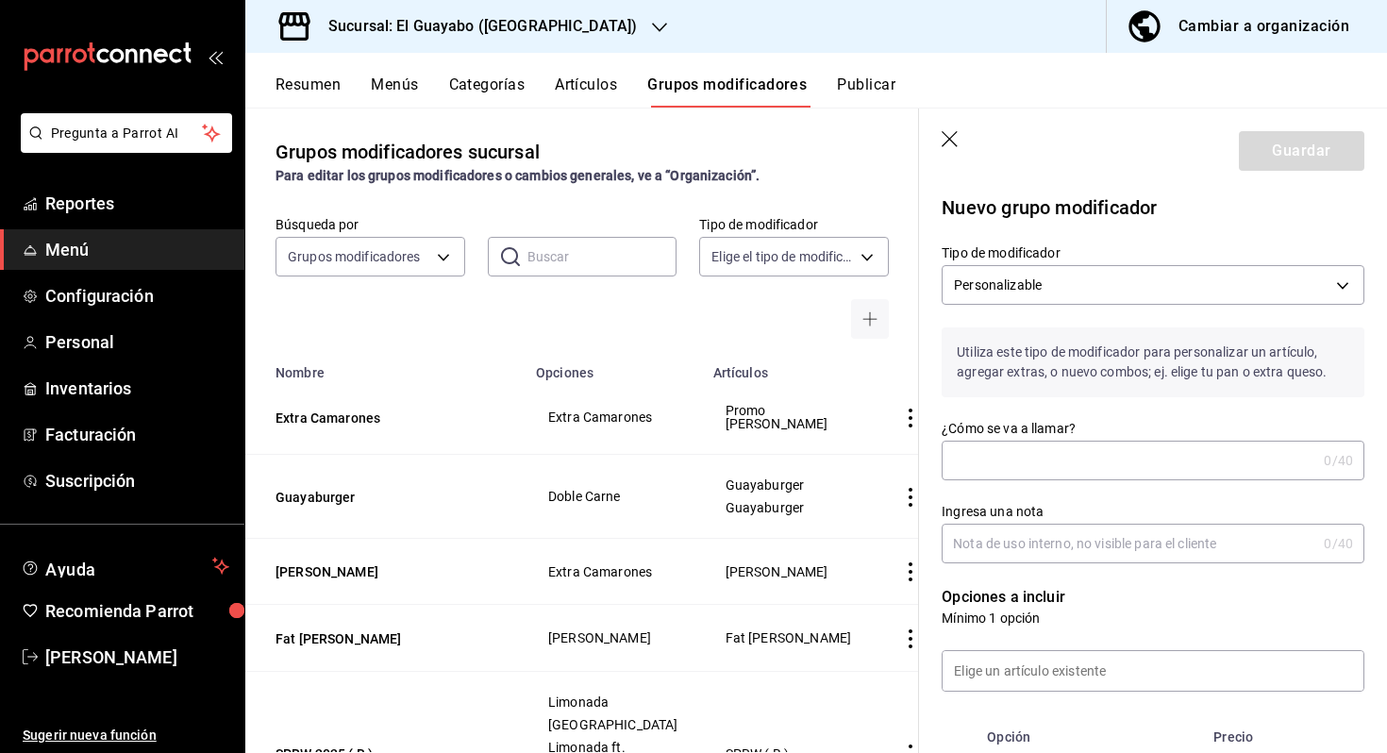
click at [1021, 456] on input "¿Cómo se va a llamar?" at bounding box center [1128, 460] width 375 height 38
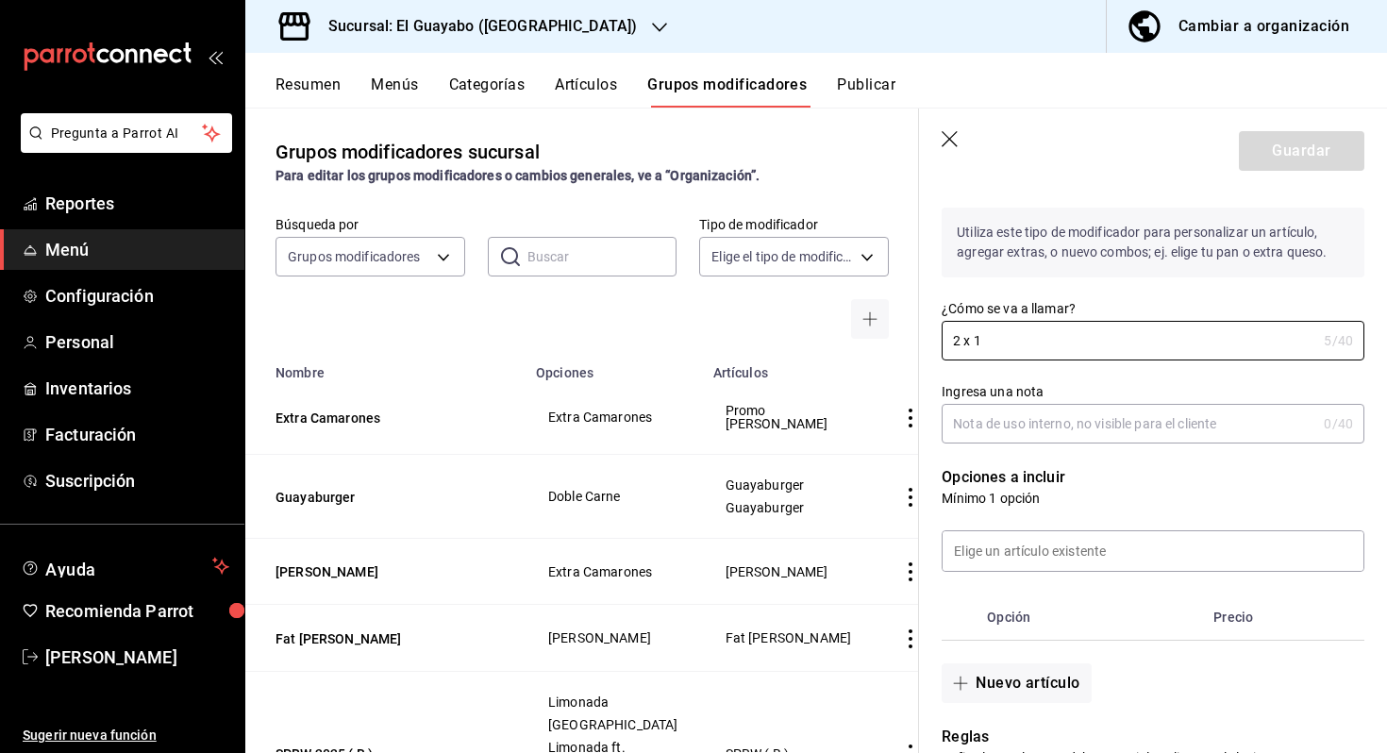
scroll to position [137, 0]
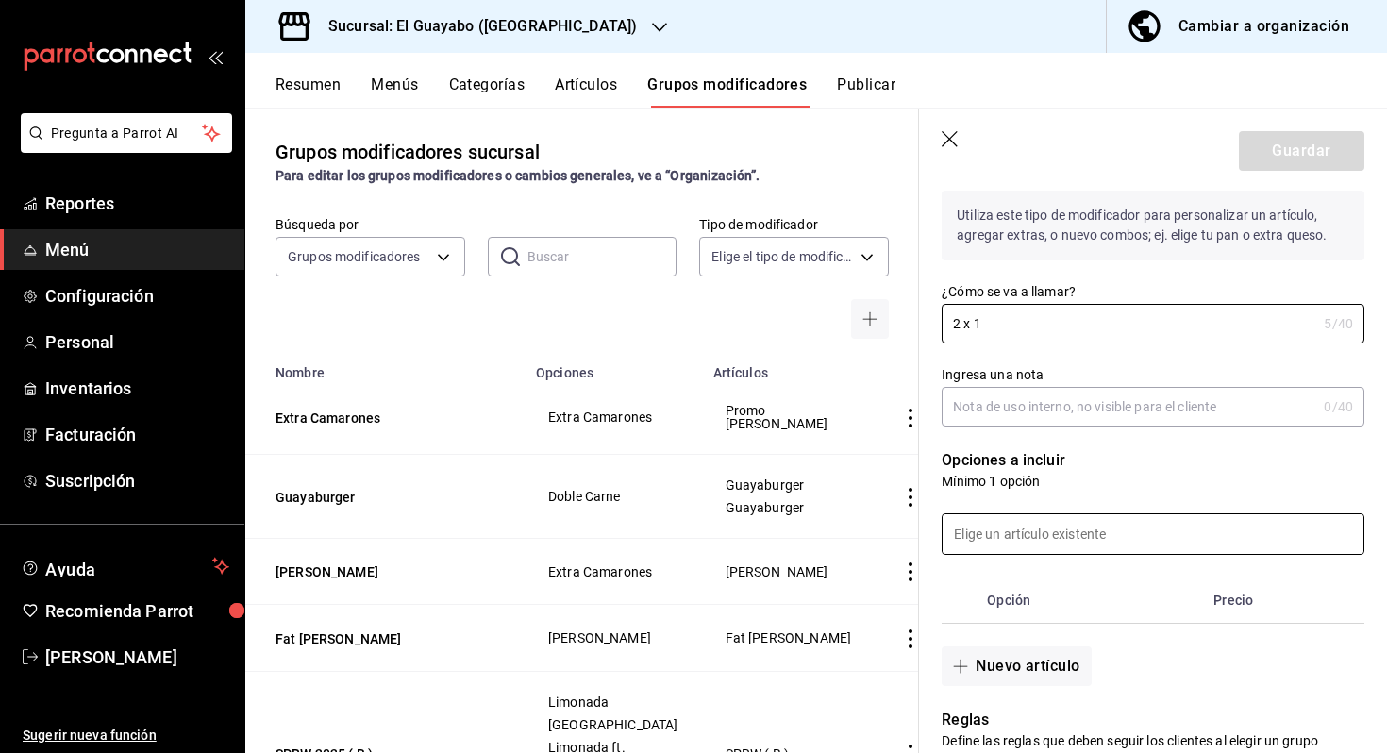
type input "2 x 1"
click at [1059, 545] on input at bounding box center [1152, 534] width 421 height 40
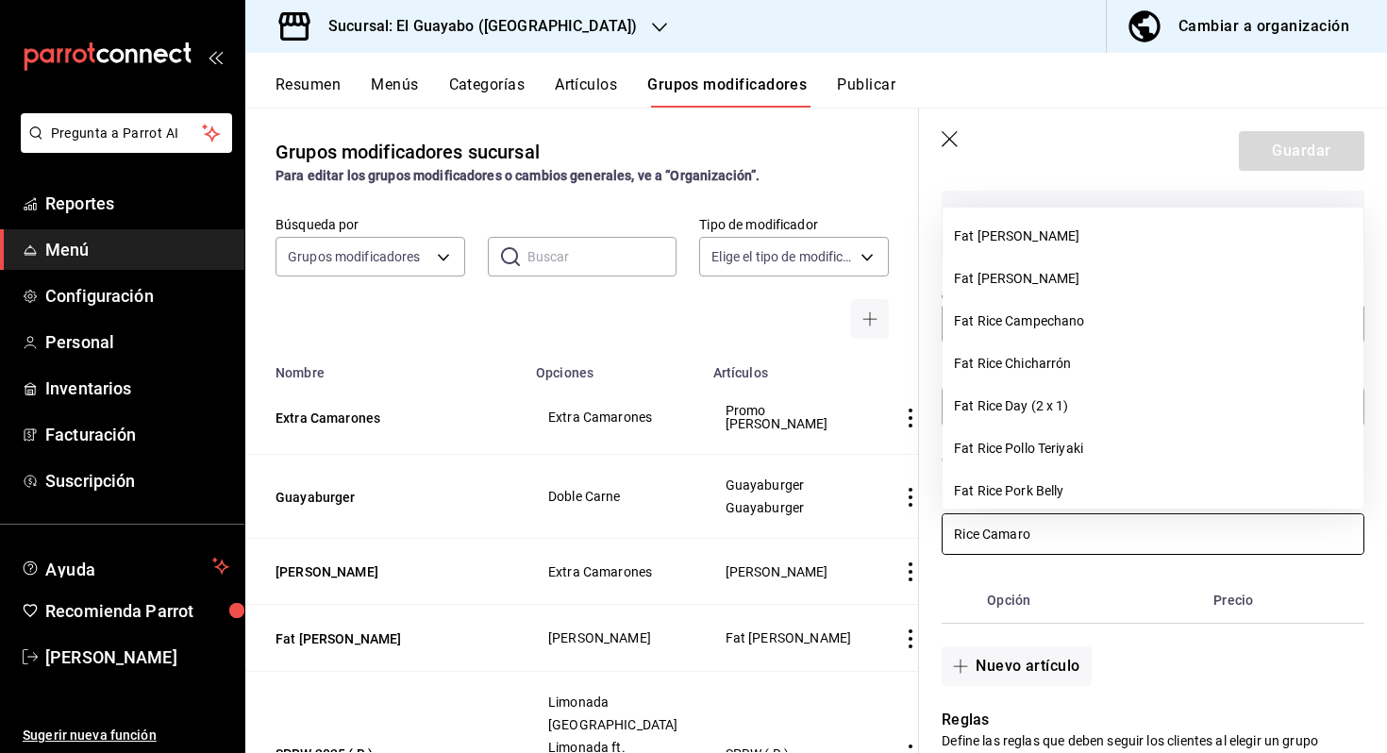
type input "[PERSON_NAME]"
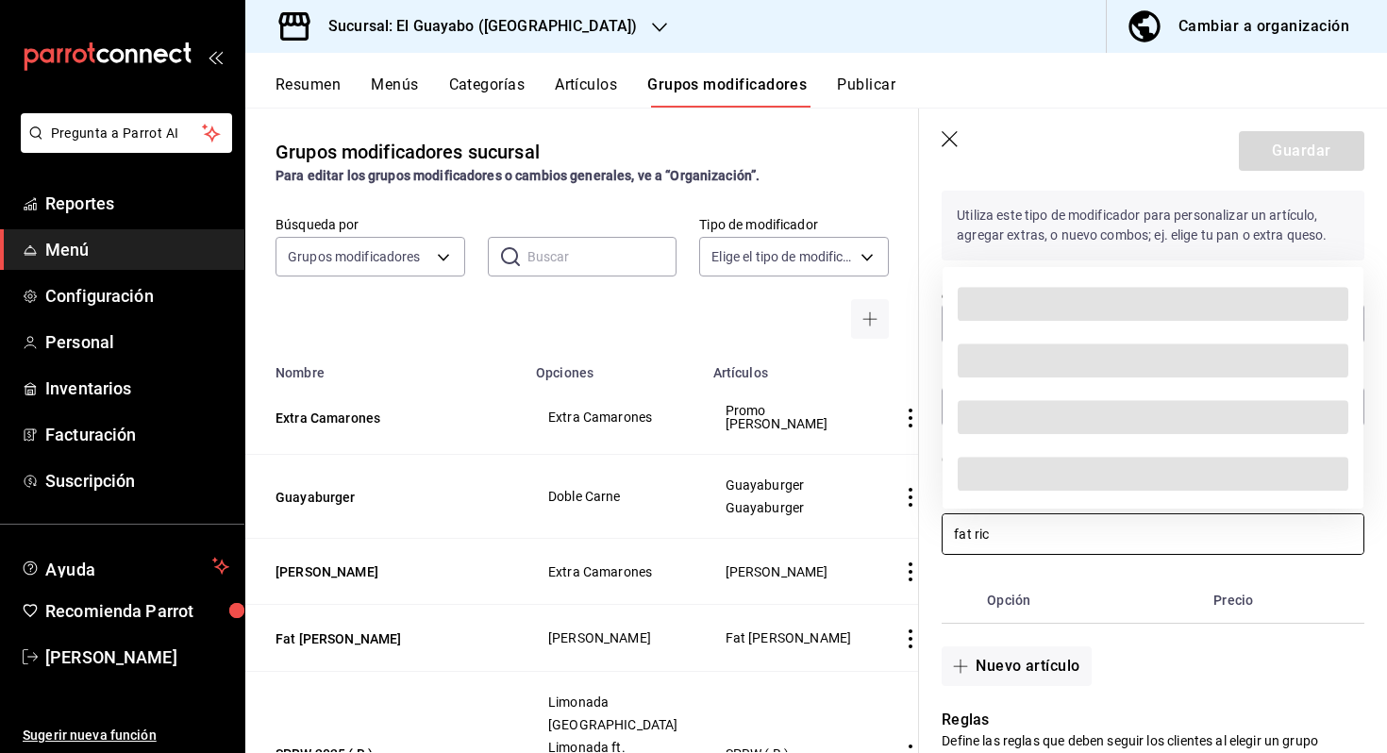
scroll to position [0, 0]
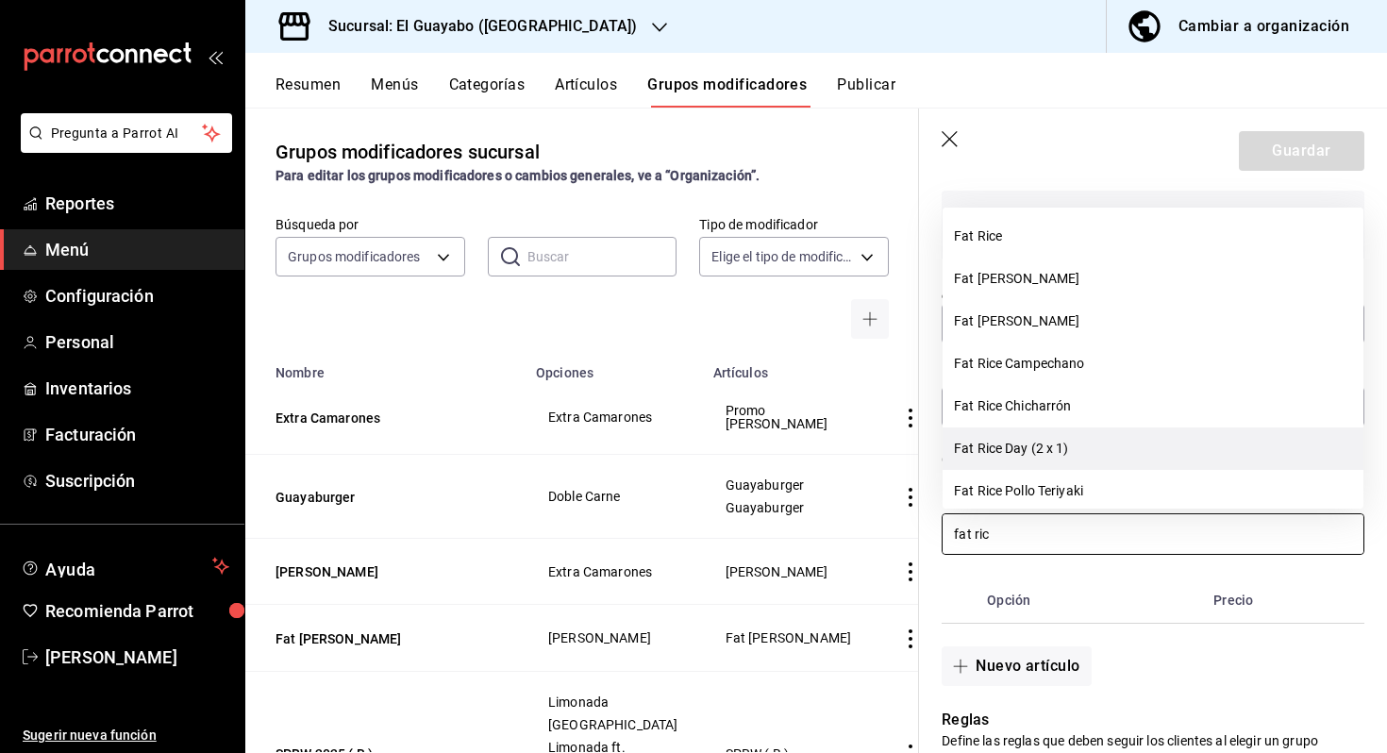
click at [1136, 459] on li "Fat Rice Day (2 x 1)" at bounding box center [1152, 448] width 421 height 42
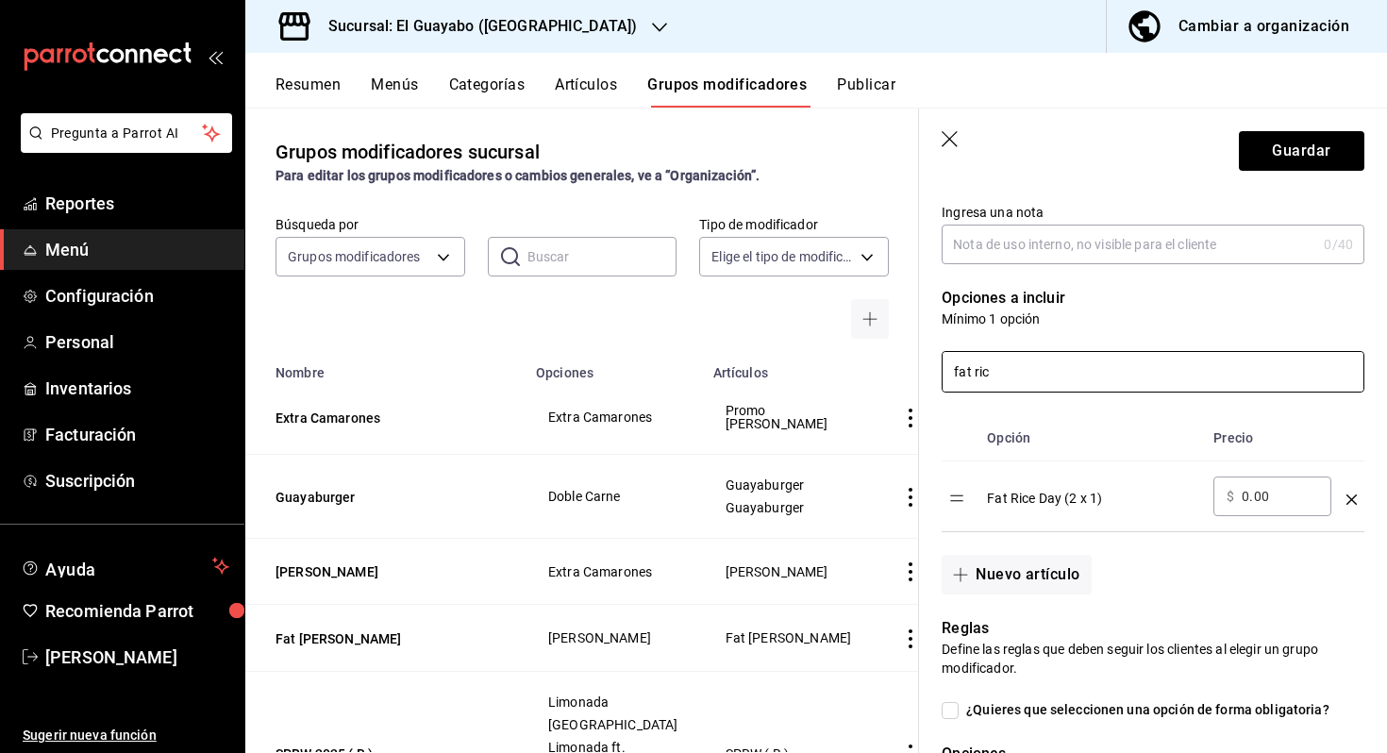
scroll to position [307, 0]
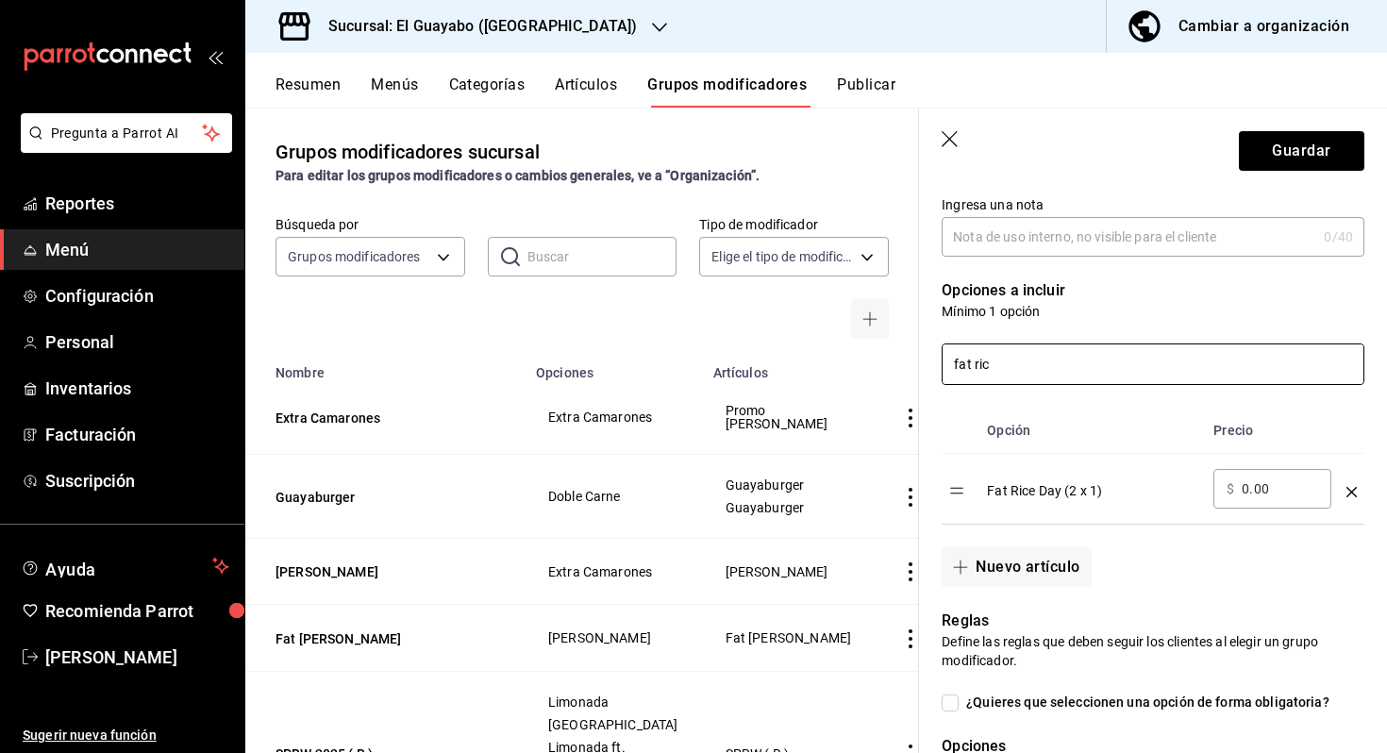
type input "fat ric"
click at [1346, 488] on icon "optionsTable" at bounding box center [1351, 492] width 10 height 10
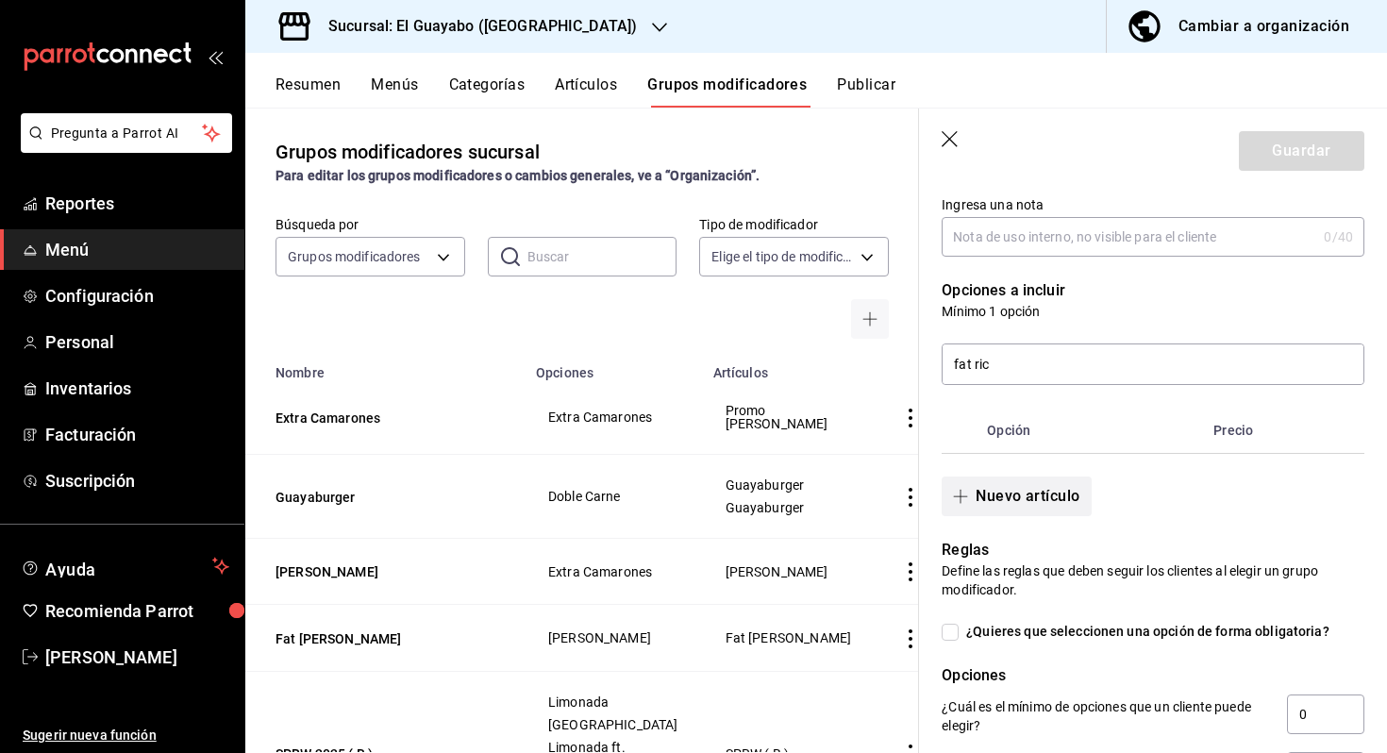
click at [1035, 492] on button "Nuevo artículo" at bounding box center [1015, 496] width 149 height 40
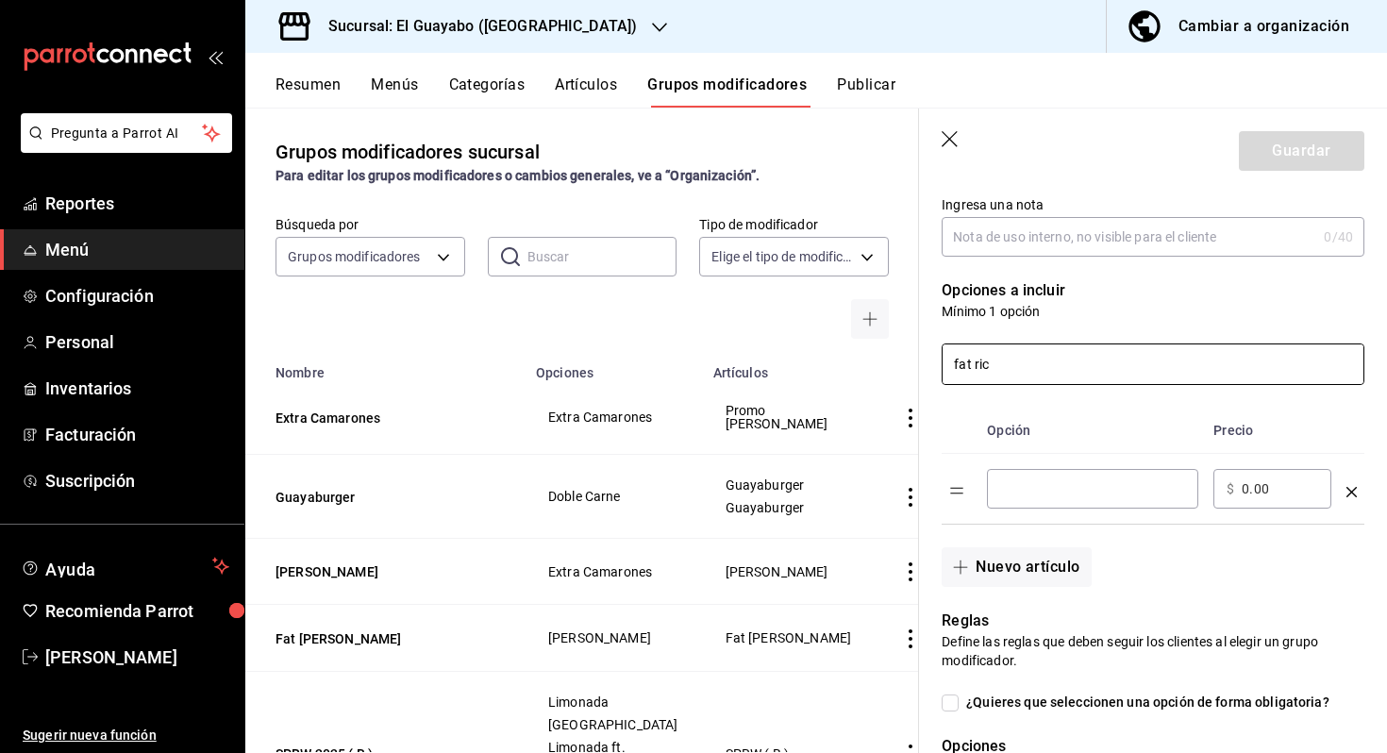
click at [1073, 372] on input "fat ric" at bounding box center [1152, 364] width 421 height 40
click at [1178, 261] on div "Opciones a incluir Mínimo 1 opción Opción Precio ​ ​ $ 0.00 ​ Nuevo artículo" at bounding box center [1141, 422] width 445 height 330
click at [1058, 506] on div "​" at bounding box center [1092, 489] width 211 height 40
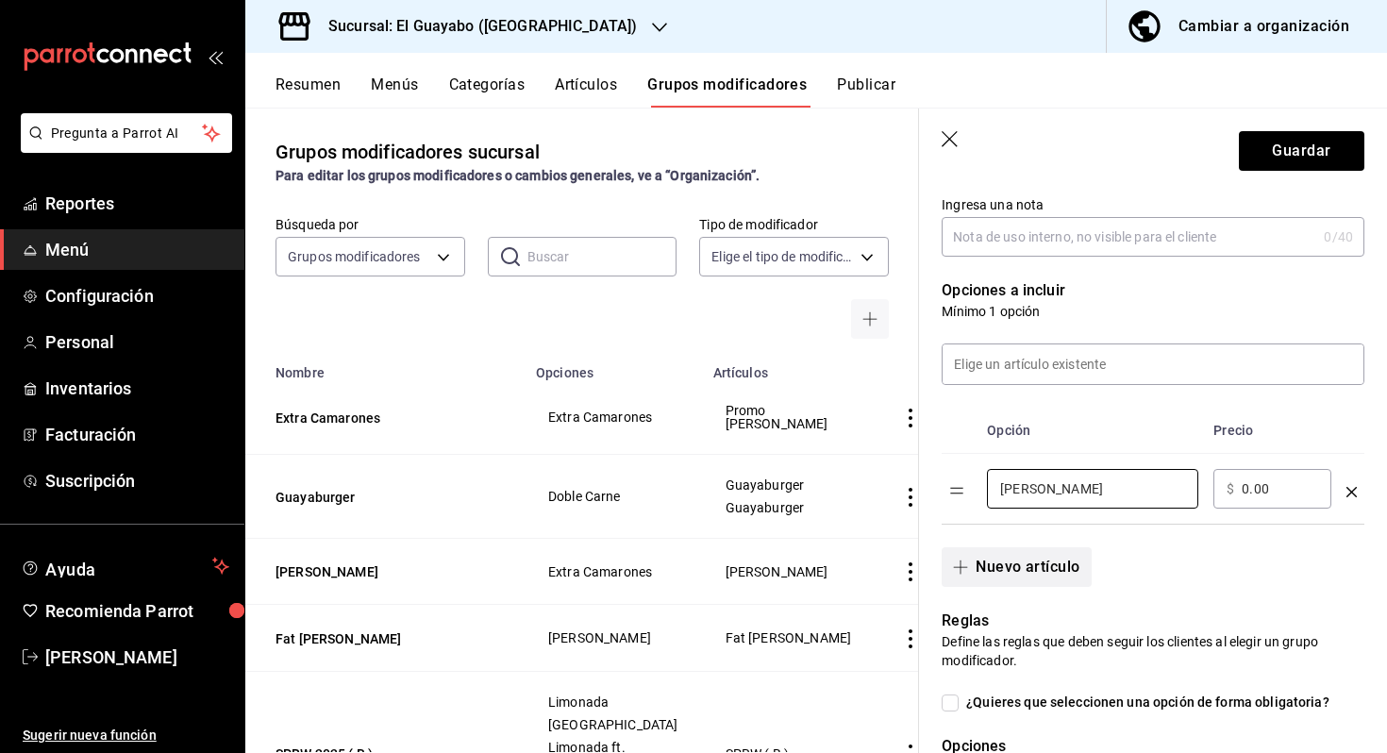
type input "[PERSON_NAME]"
click at [1020, 566] on button "Nuevo artículo" at bounding box center [1015, 567] width 149 height 40
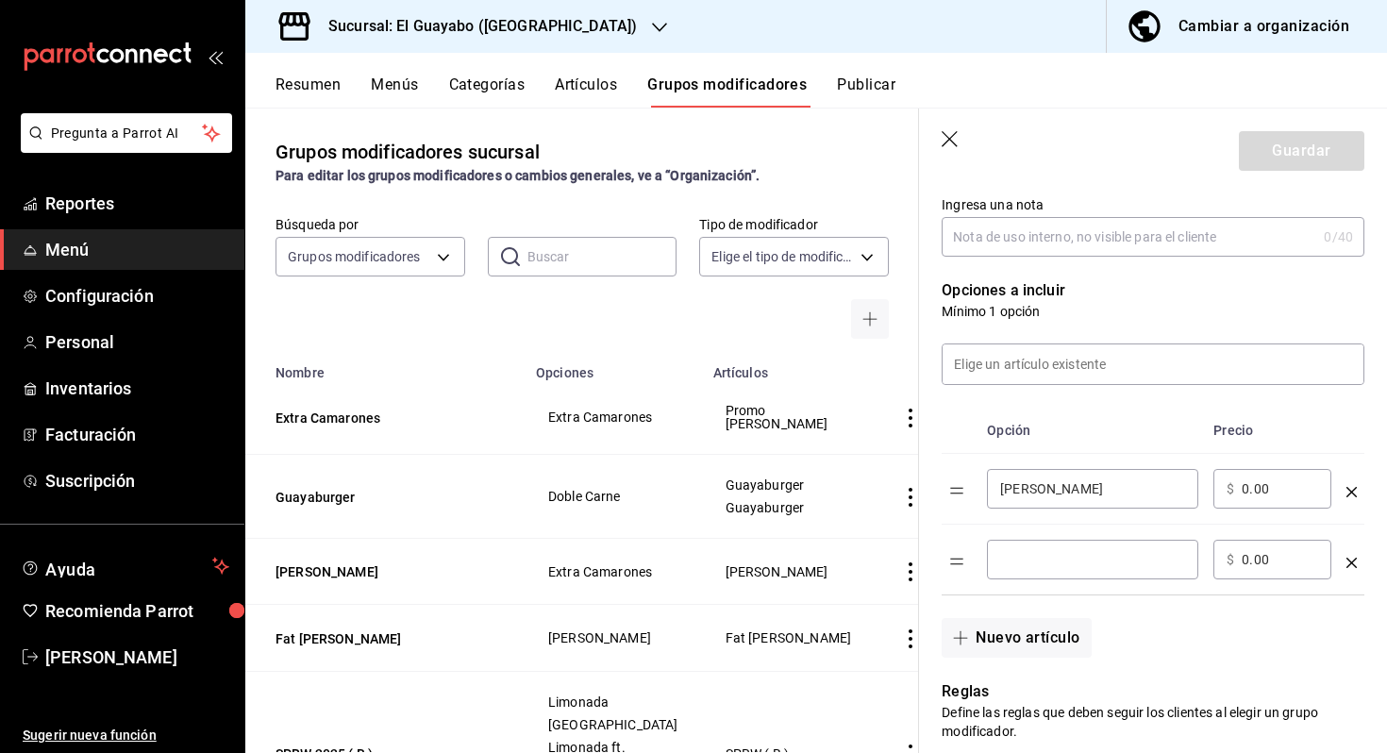
click at [1052, 547] on div "​" at bounding box center [1092, 560] width 211 height 40
type input "Rice Chicharron"
click at [1018, 641] on button "Nuevo artículo" at bounding box center [1015, 638] width 149 height 40
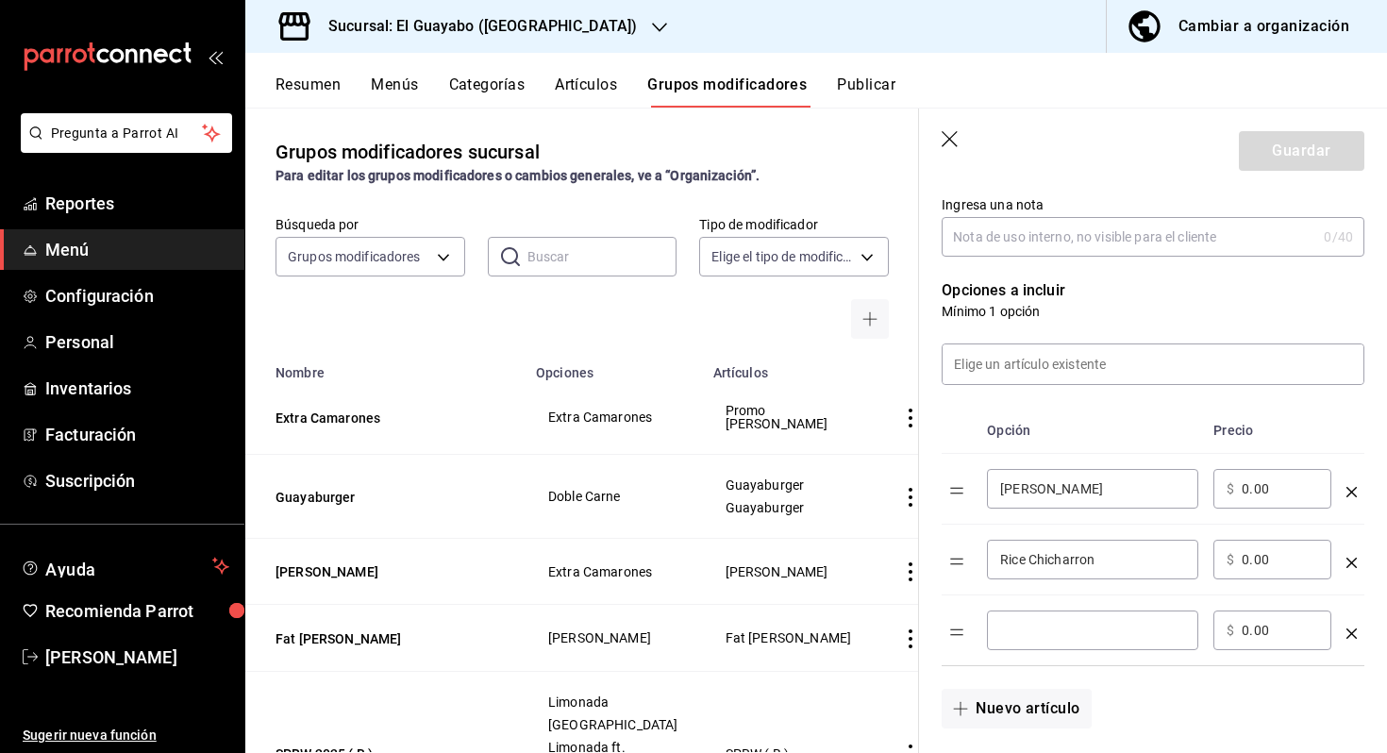
click at [1019, 641] on div "​" at bounding box center [1092, 630] width 211 height 40
drag, startPoint x: 1028, startPoint y: 491, endPoint x: 980, endPoint y: 490, distance: 48.1
click at [980, 490] on td "[PERSON_NAME] ​" at bounding box center [1092, 489] width 226 height 71
type input "Camaron"
drag, startPoint x: 1032, startPoint y: 556, endPoint x: 929, endPoint y: 555, distance: 102.8
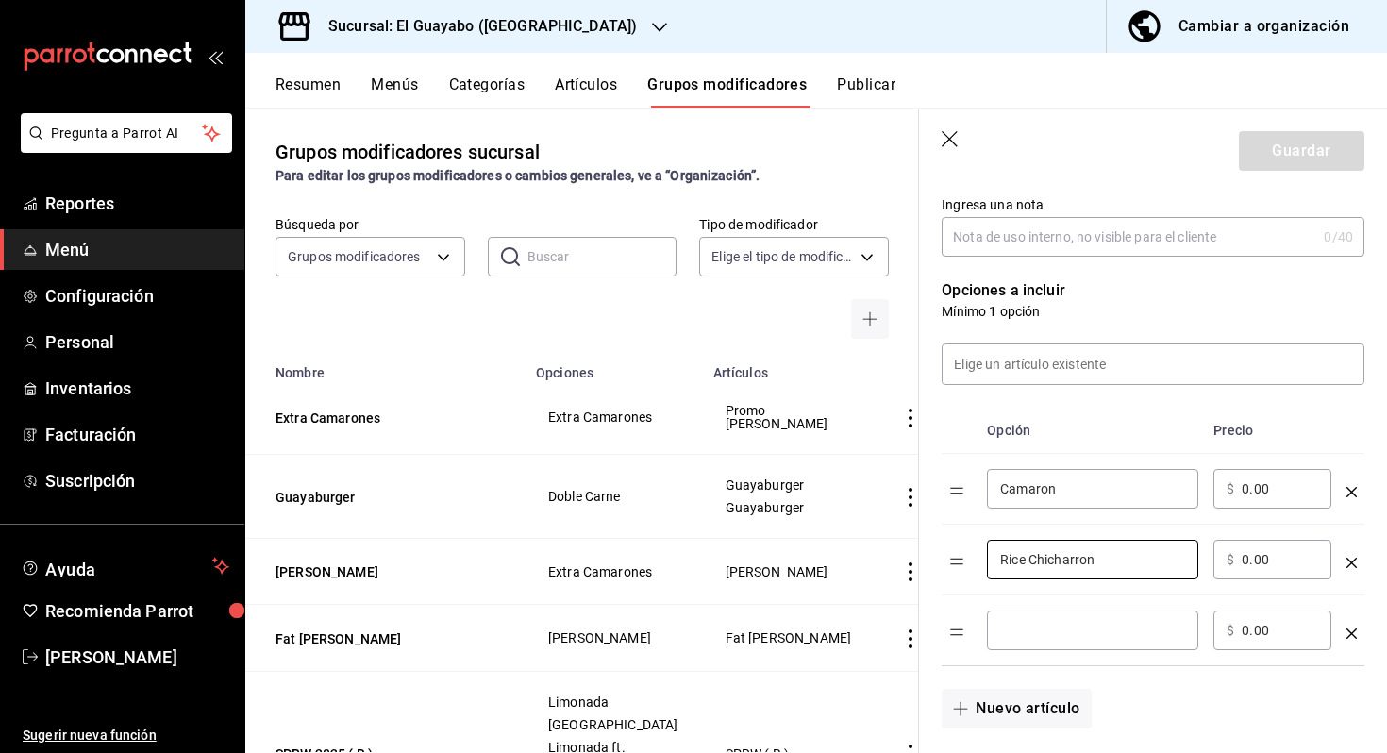
click at [929, 555] on div "Opción Precio Camaron ​ ​ $ 0.00 ​ Rice Chicharron ​ ​ $ 0.00 ​ ​ ​ $ 0.00 ​" at bounding box center [1141, 525] width 445 height 281
type input "Chicharron"
click at [1063, 628] on input "optionsTable" at bounding box center [1092, 630] width 185 height 19
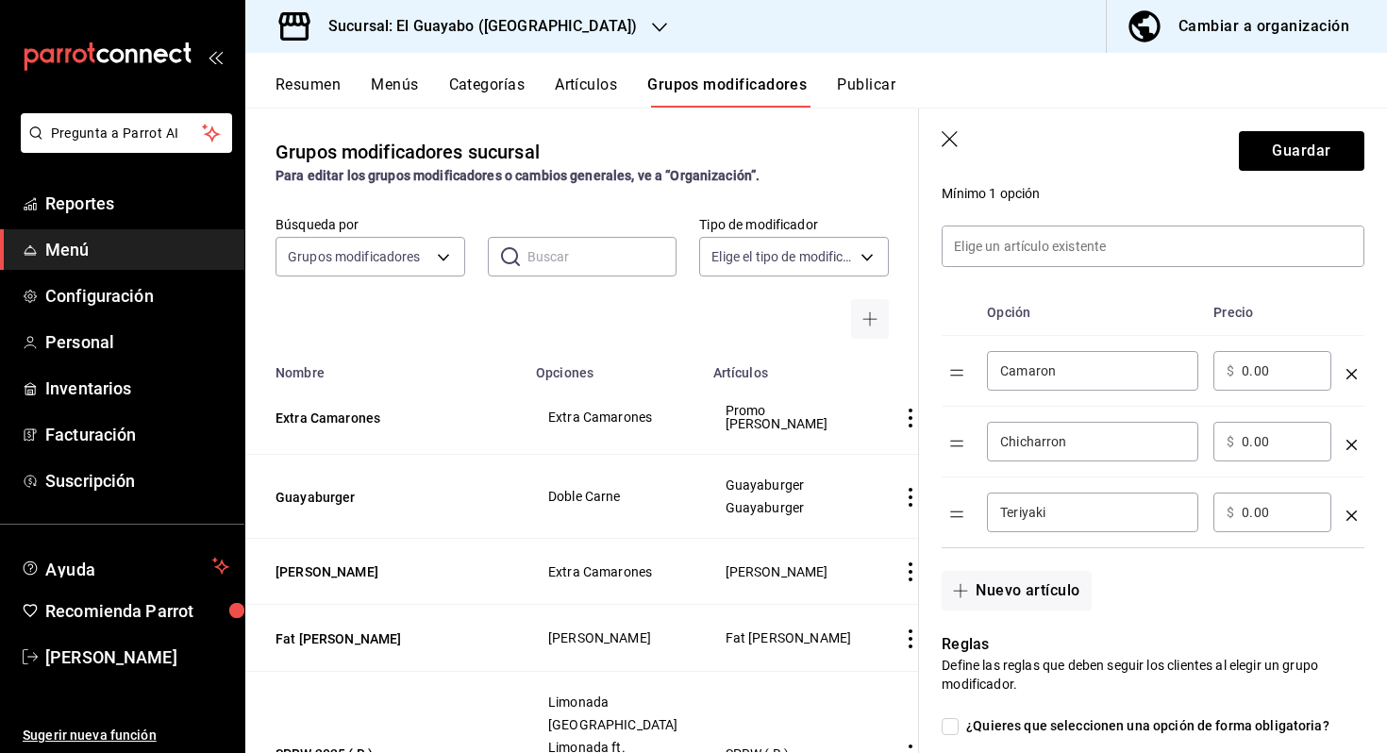
scroll to position [428, 0]
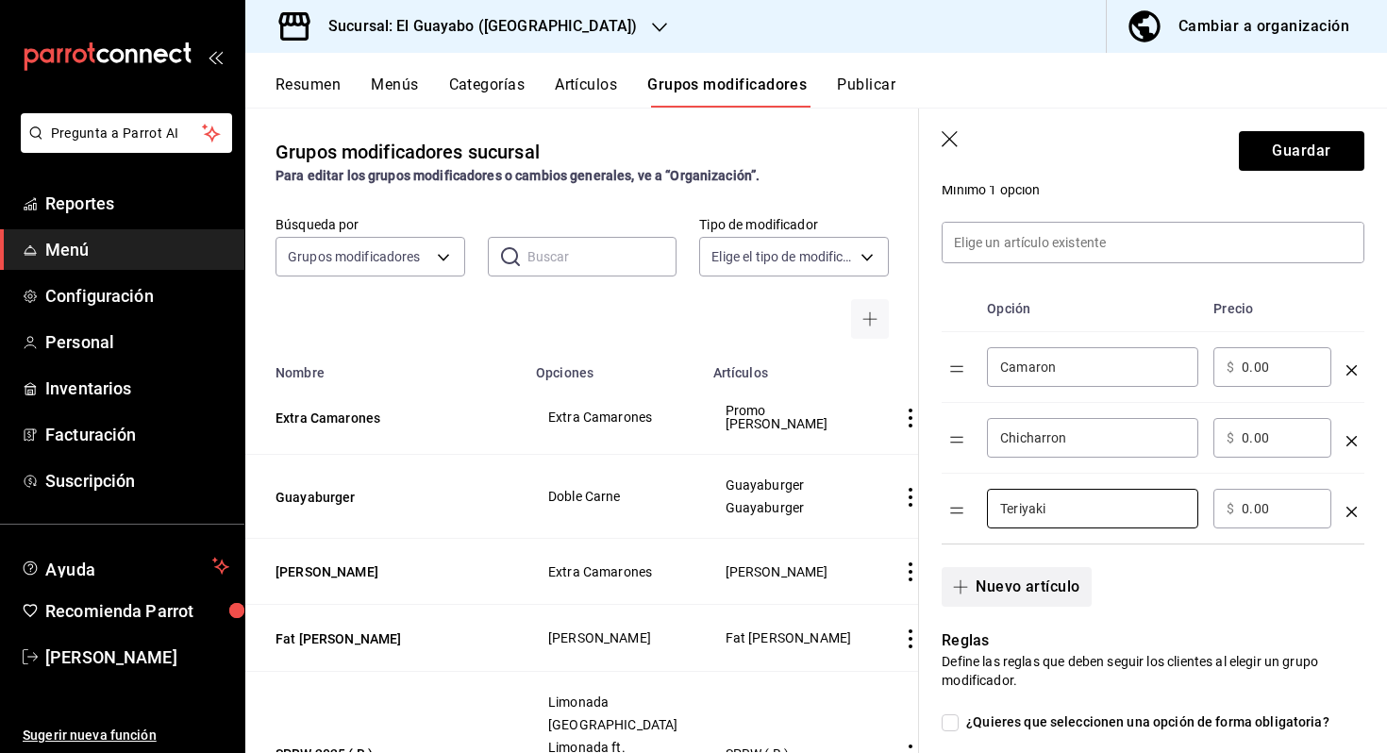
type input "Teriyaki"
click at [1061, 596] on button "Nuevo artículo" at bounding box center [1015, 587] width 149 height 40
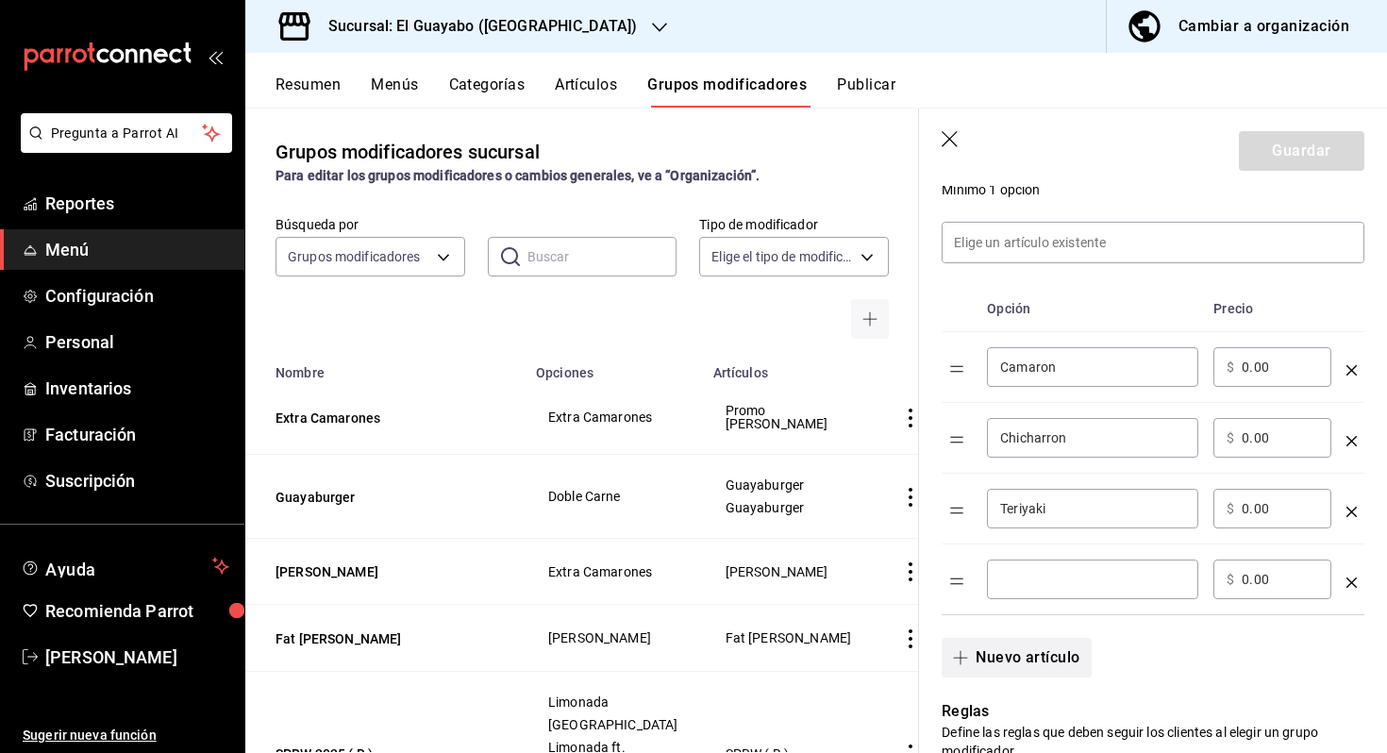
click at [1061, 596] on div "​" at bounding box center [1092, 579] width 211 height 40
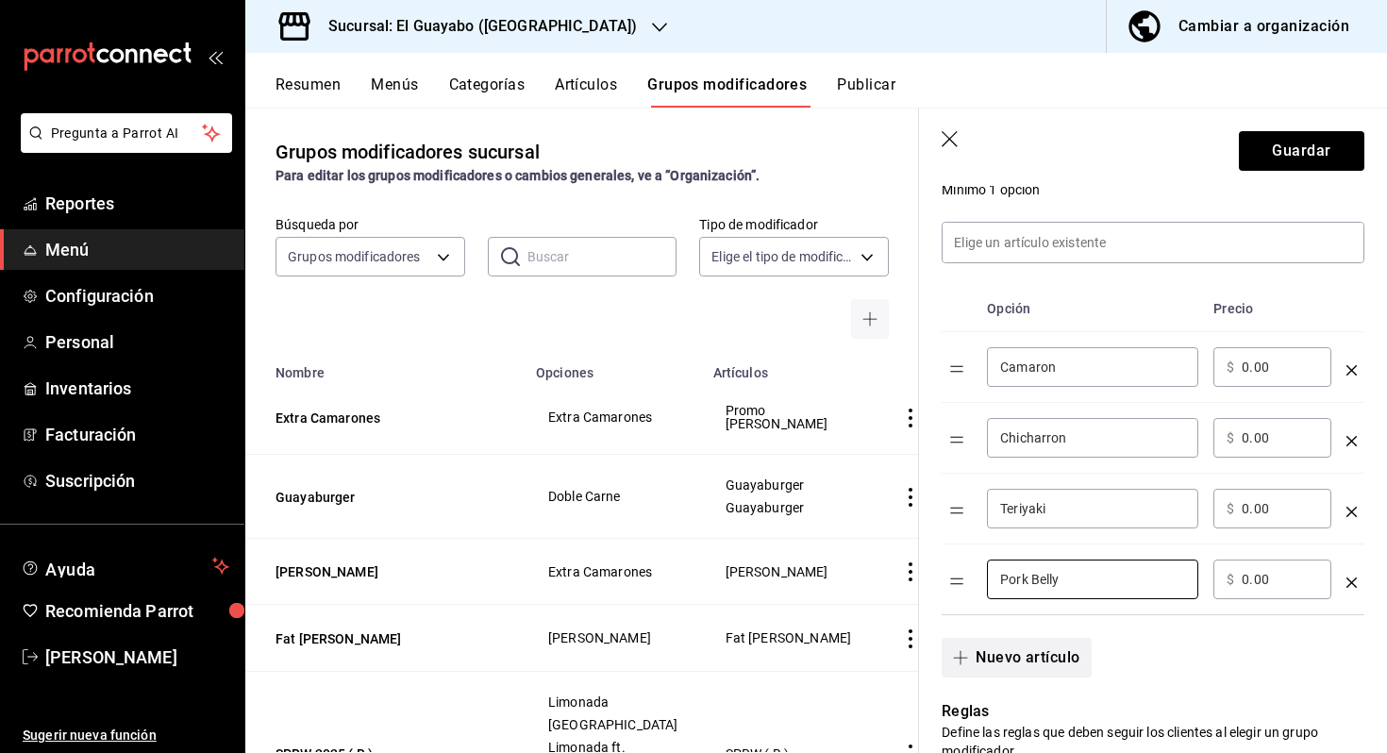
type input "Pork Belly"
click at [1031, 665] on button "Nuevo artículo" at bounding box center [1015, 658] width 149 height 40
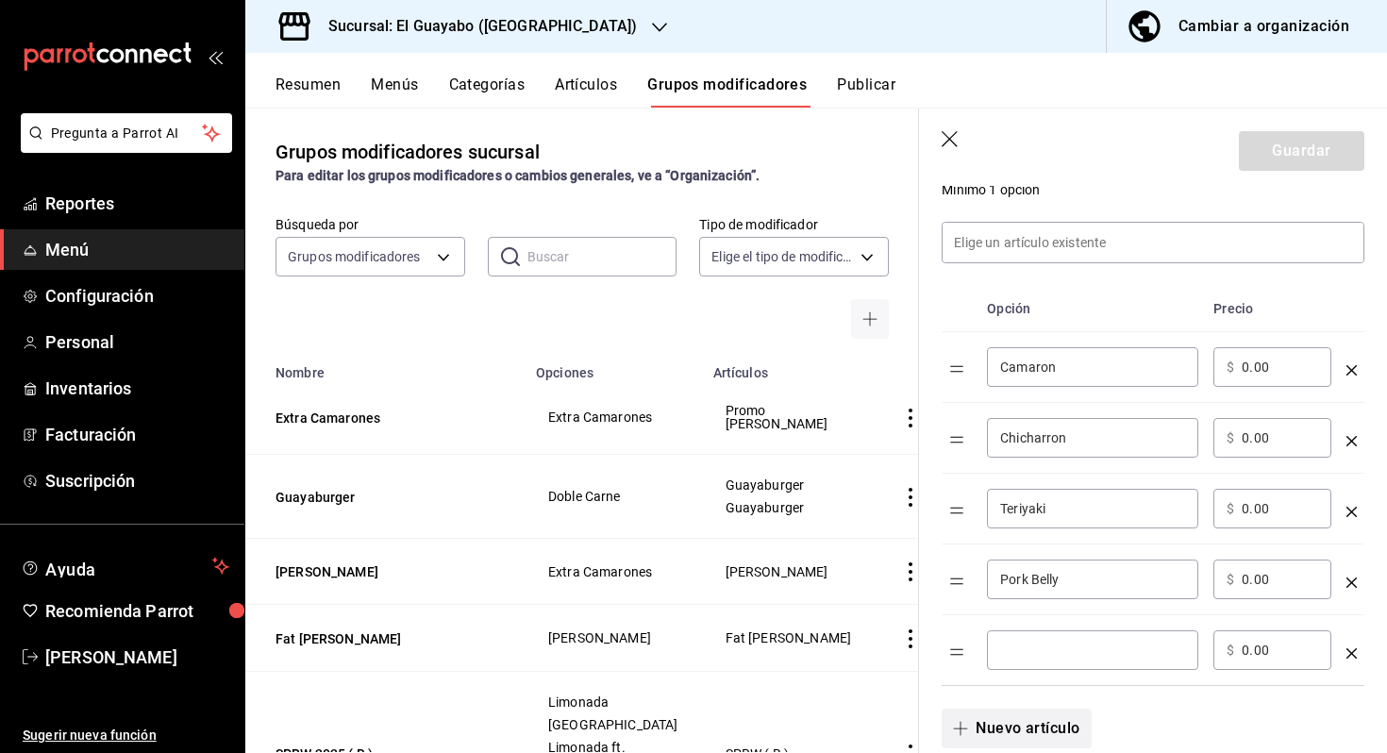
click at [1031, 665] on div "​" at bounding box center [1092, 650] width 211 height 40
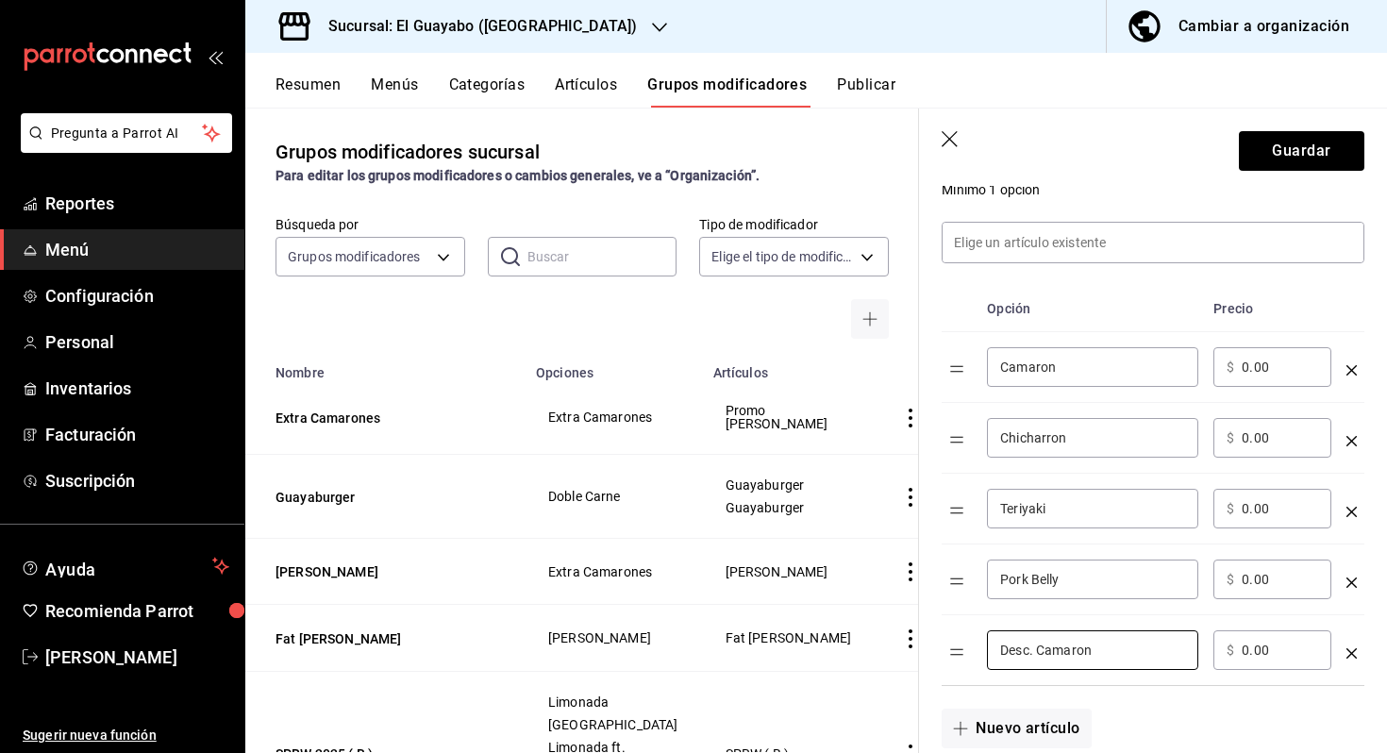
type input "Desc. Camaron"
click at [1270, 644] on input "0.00" at bounding box center [1279, 650] width 76 height 19
type input "0.00"
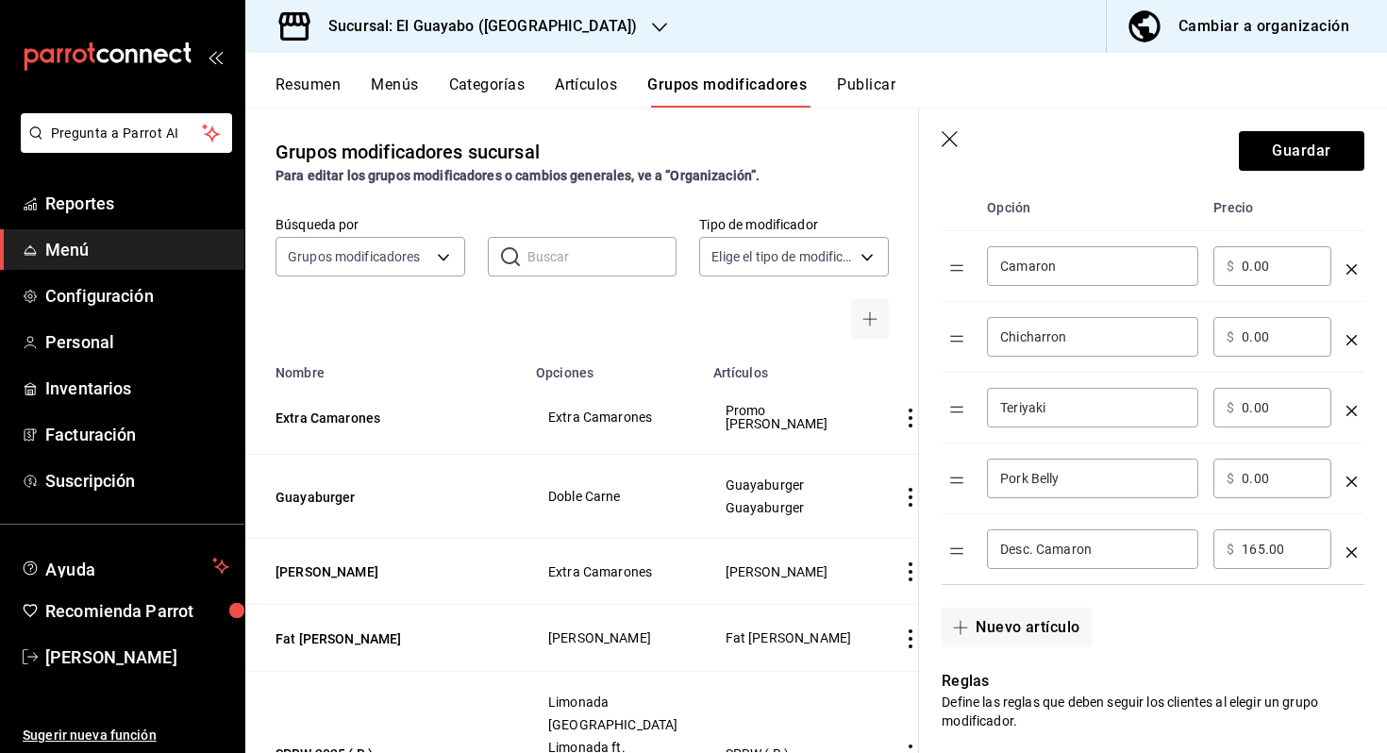
scroll to position [544, 0]
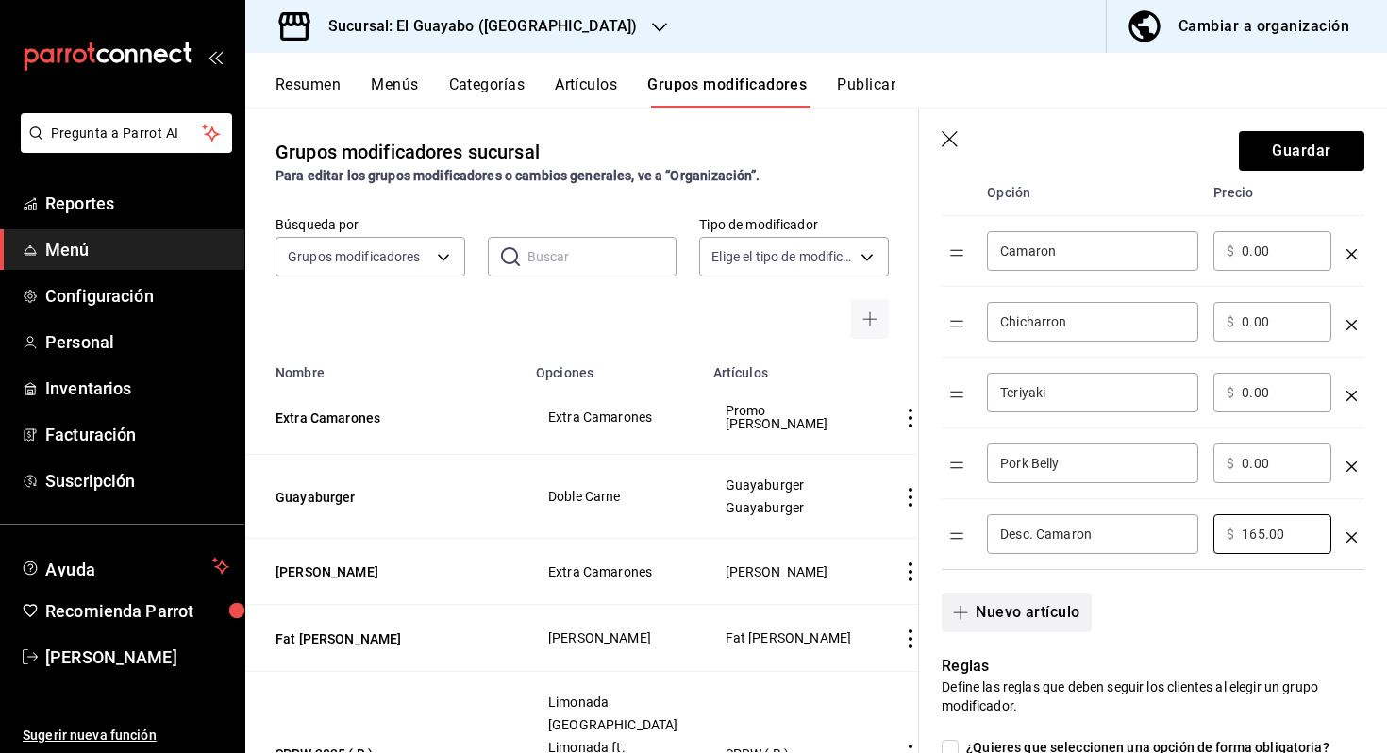
type input "165.00"
click at [1051, 615] on button "Nuevo artículo" at bounding box center [1015, 612] width 149 height 40
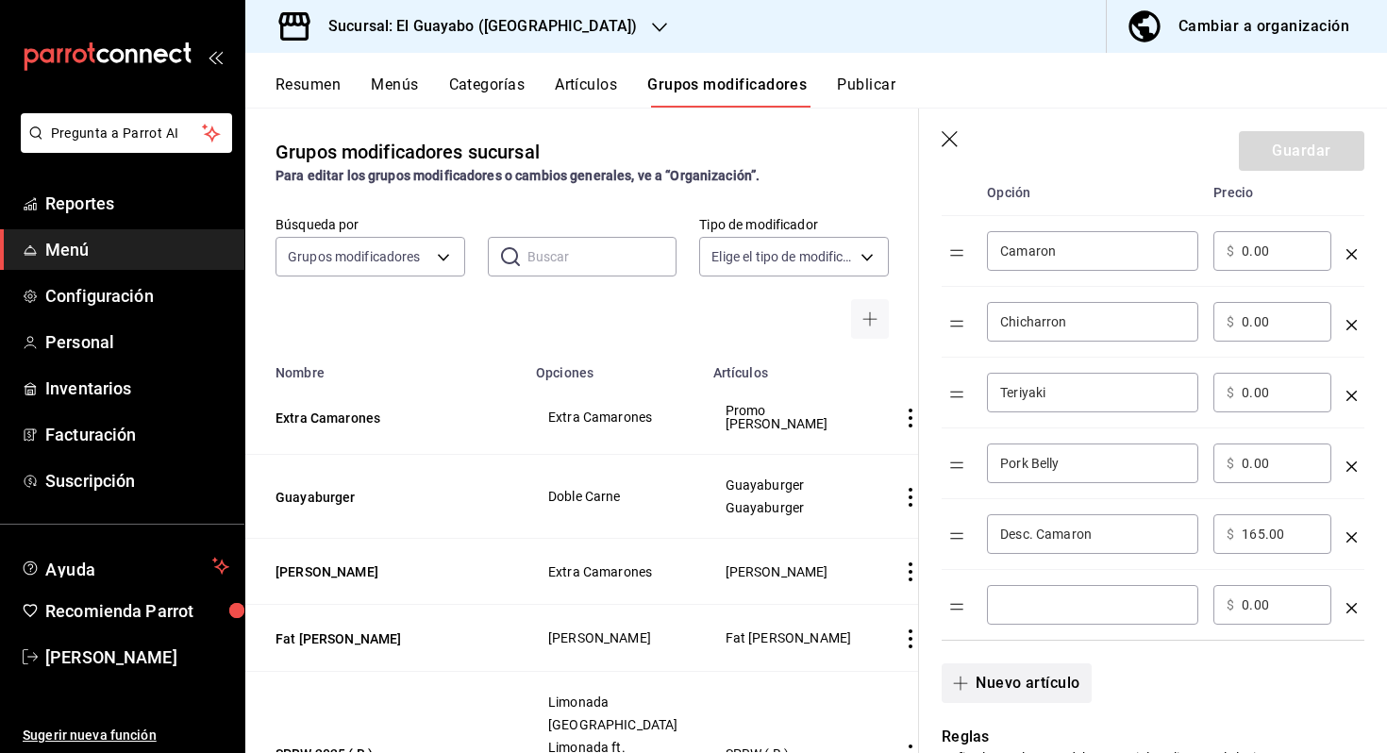
click at [1051, 615] on div "​" at bounding box center [1092, 605] width 211 height 40
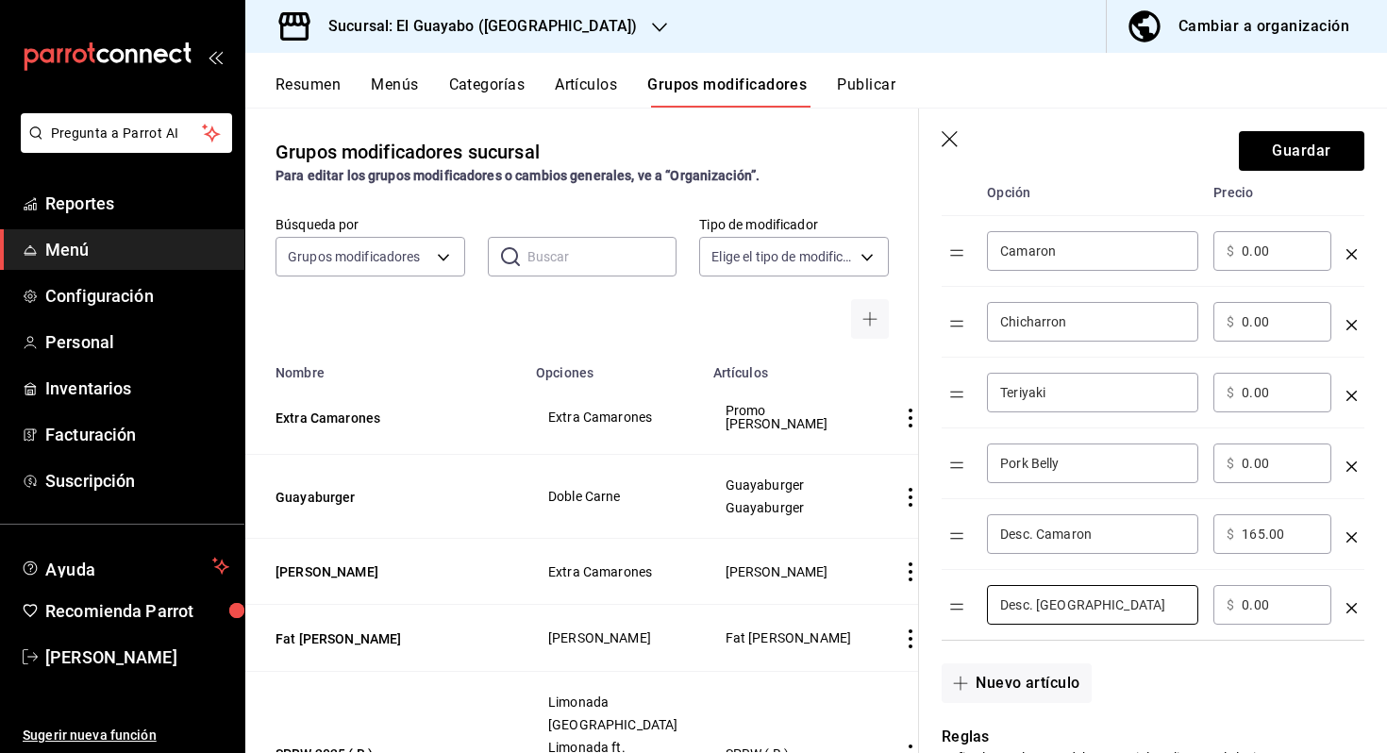
type input "Desc. [GEOGRAPHIC_DATA]"
click at [1308, 609] on input "0.00" at bounding box center [1279, 604] width 76 height 19
type input "0.00"
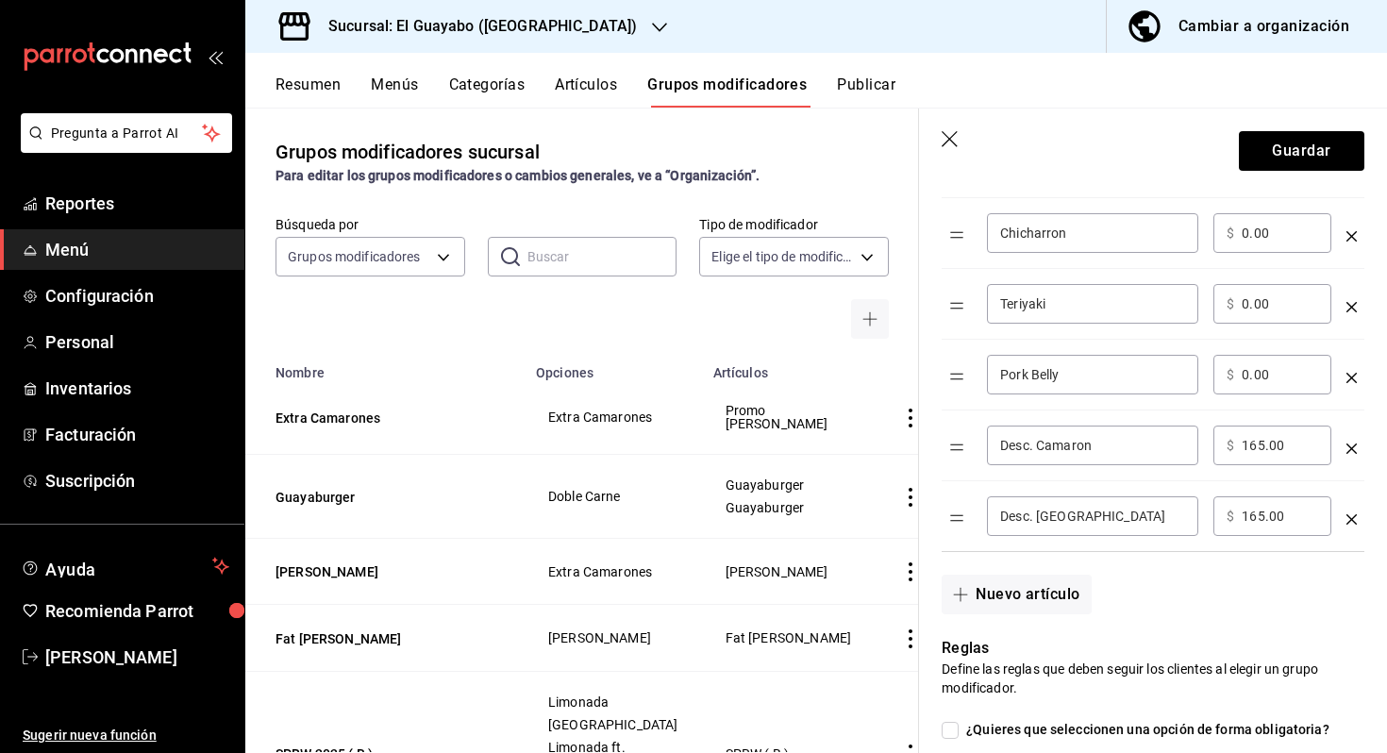
scroll to position [638, 0]
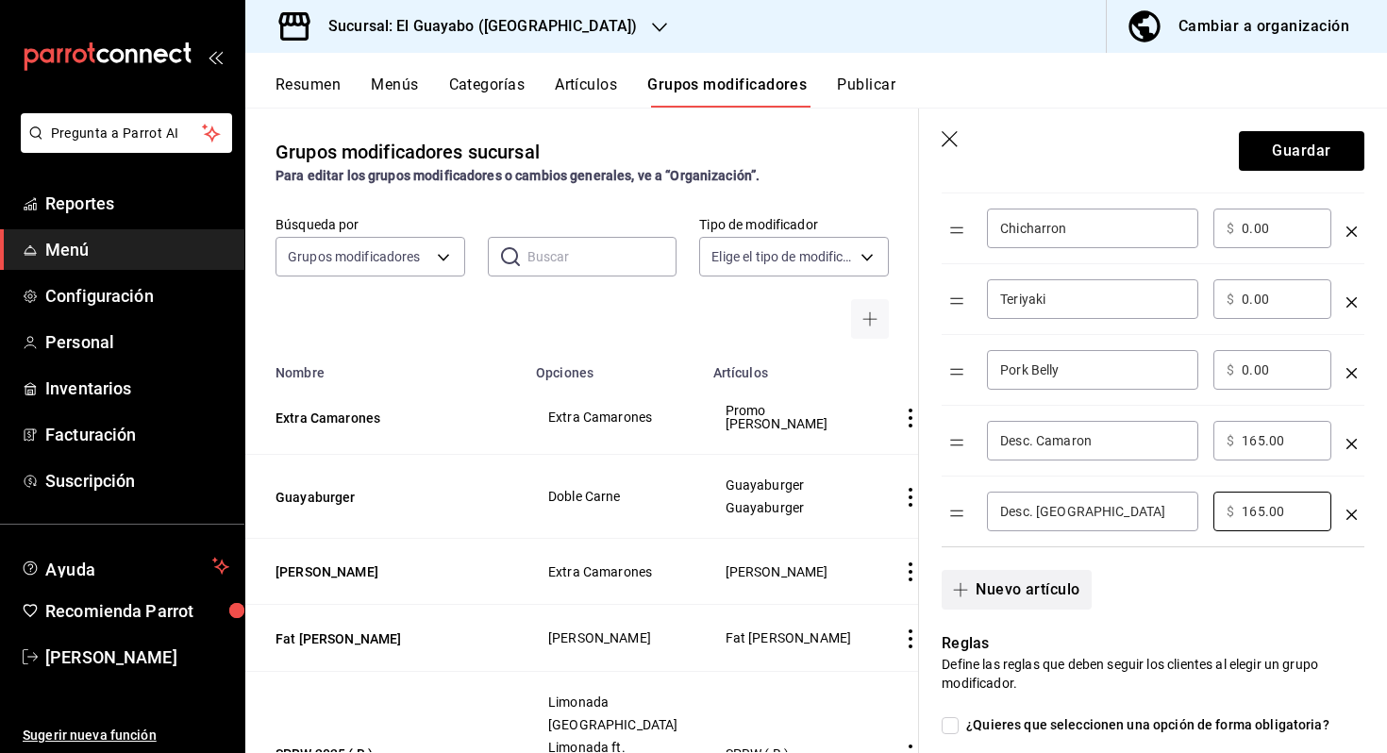
type input "165.00"
click at [1050, 587] on button "Nuevo artículo" at bounding box center [1015, 590] width 149 height 40
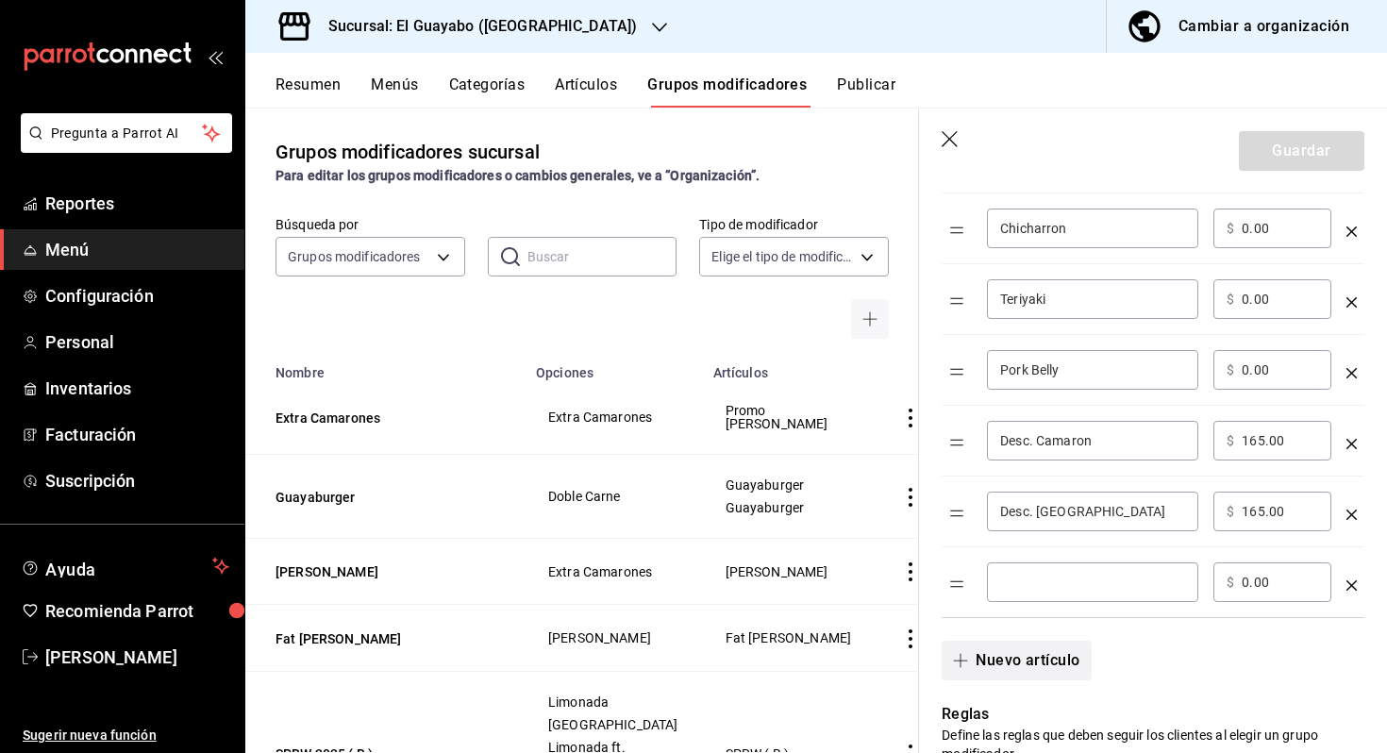
click at [1050, 587] on input "optionsTable" at bounding box center [1092, 582] width 185 height 19
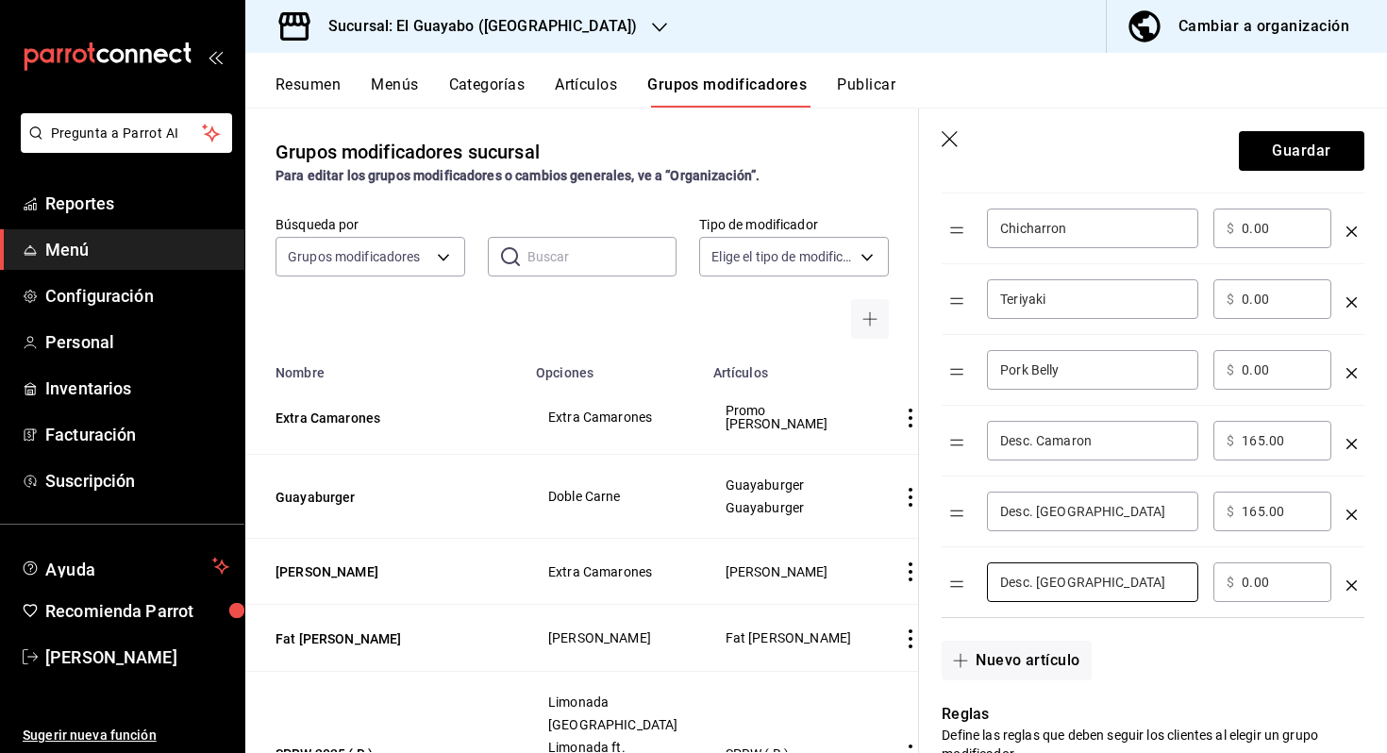
type input "Desc. [GEOGRAPHIC_DATA]"
click at [1284, 574] on input "0.00" at bounding box center [1279, 582] width 76 height 19
type input "165.00"
click at [1030, 646] on button "Nuevo artículo" at bounding box center [1015, 661] width 149 height 40
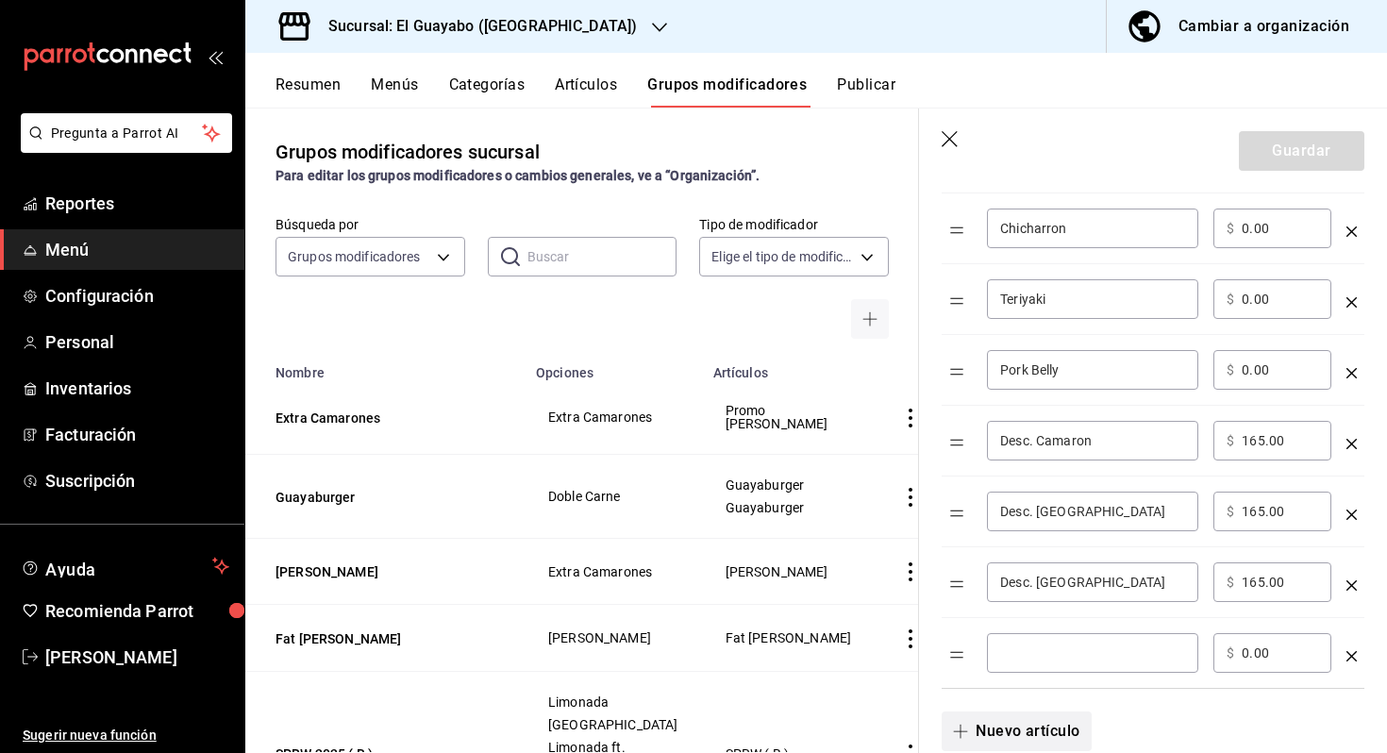
click at [1030, 646] on input "optionsTable" at bounding box center [1092, 652] width 185 height 19
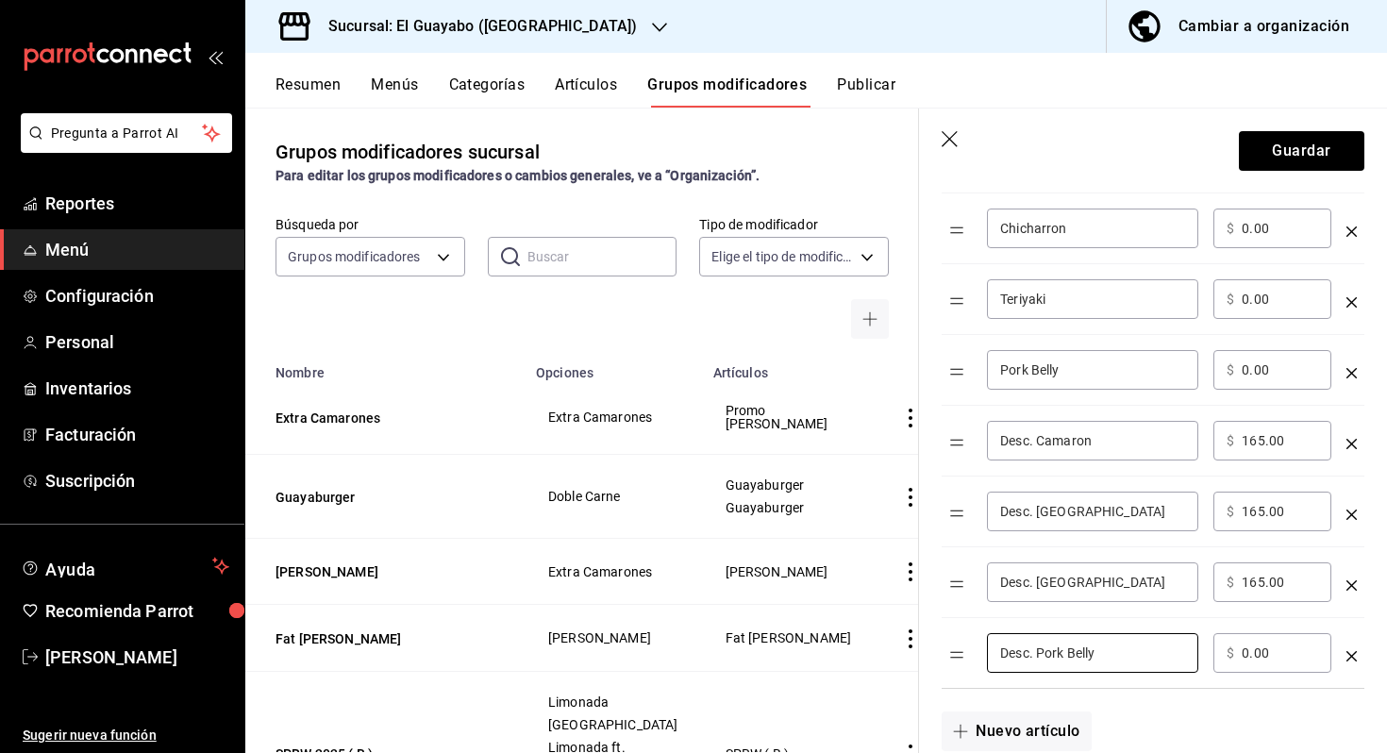
type input "Desc. Pork Belly"
click at [1304, 661] on input "0.00" at bounding box center [1279, 652] width 76 height 19
type input "0.00"
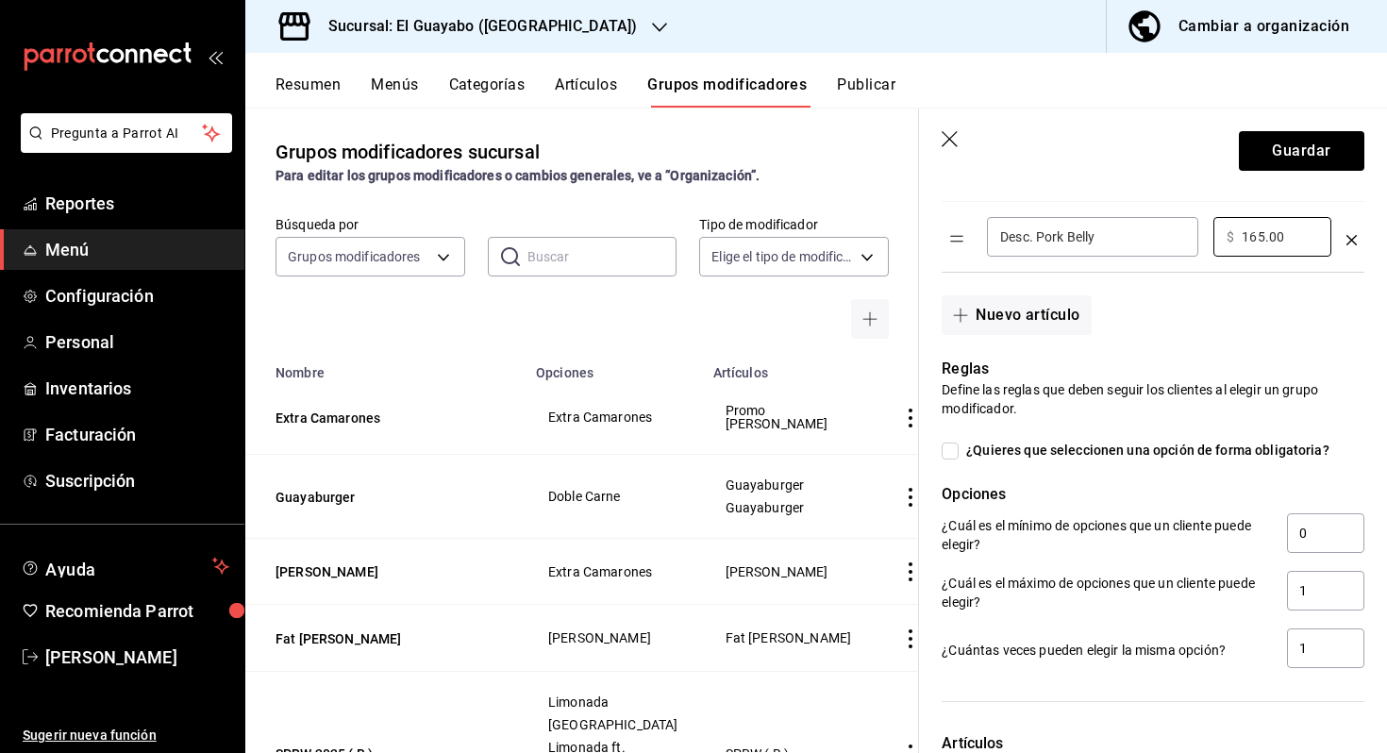
scroll to position [1058, 0]
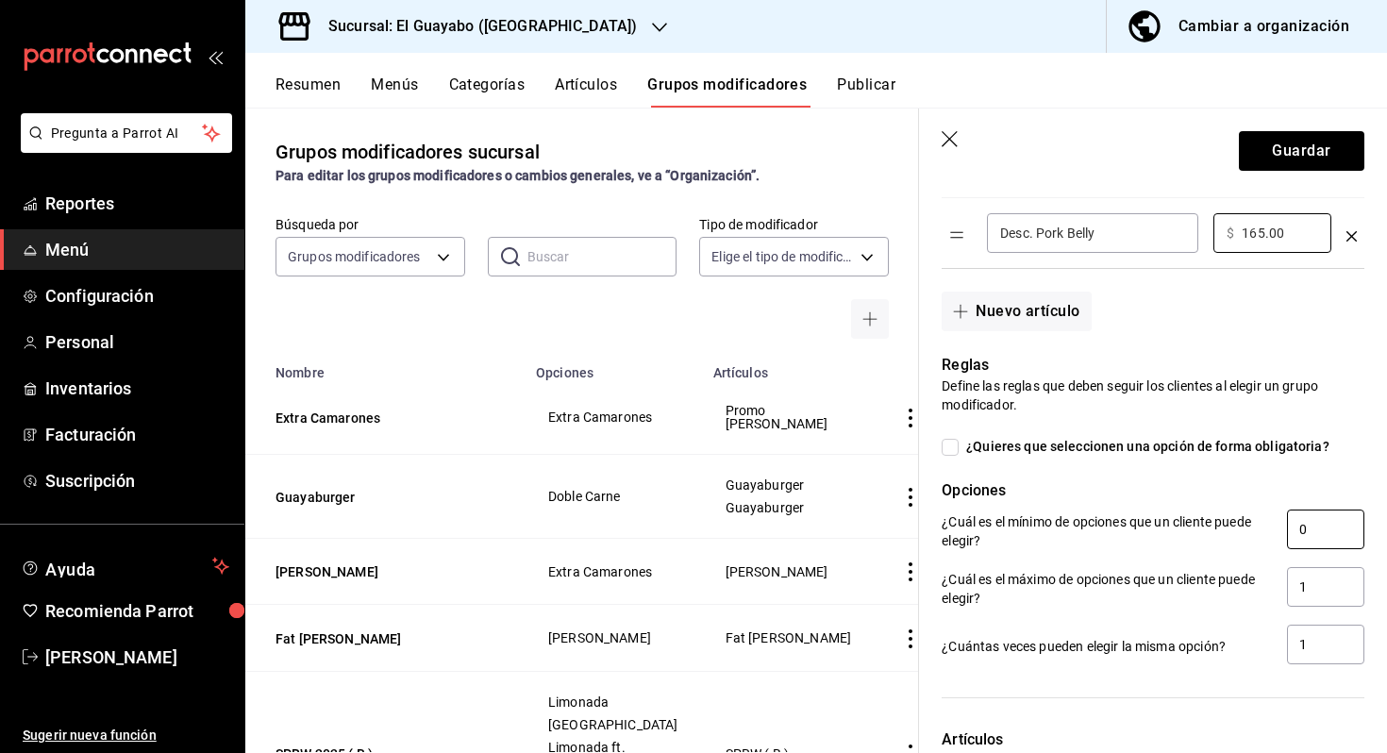
type input "165.00"
click at [1328, 530] on input "0" at bounding box center [1325, 529] width 77 height 40
type input "1"
click at [1311, 586] on input "1" at bounding box center [1325, 587] width 77 height 40
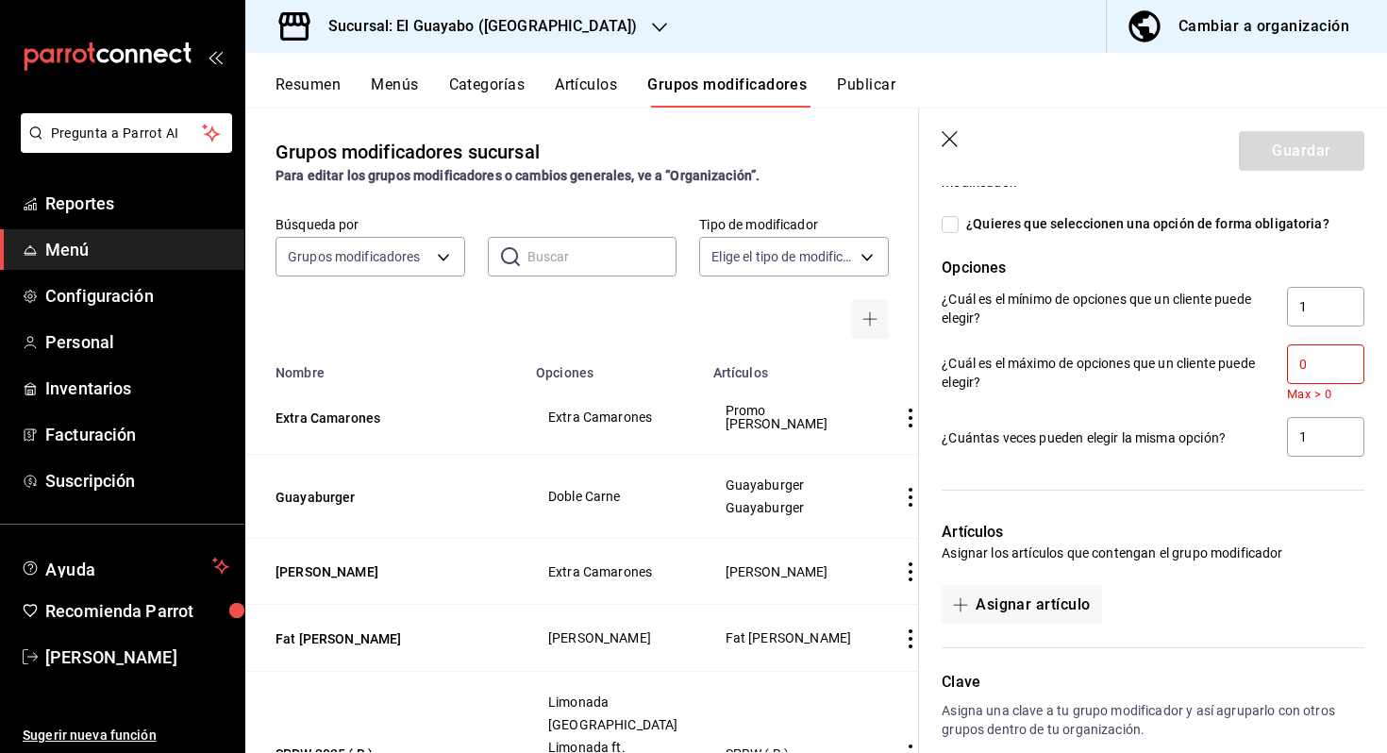
scroll to position [1285, 0]
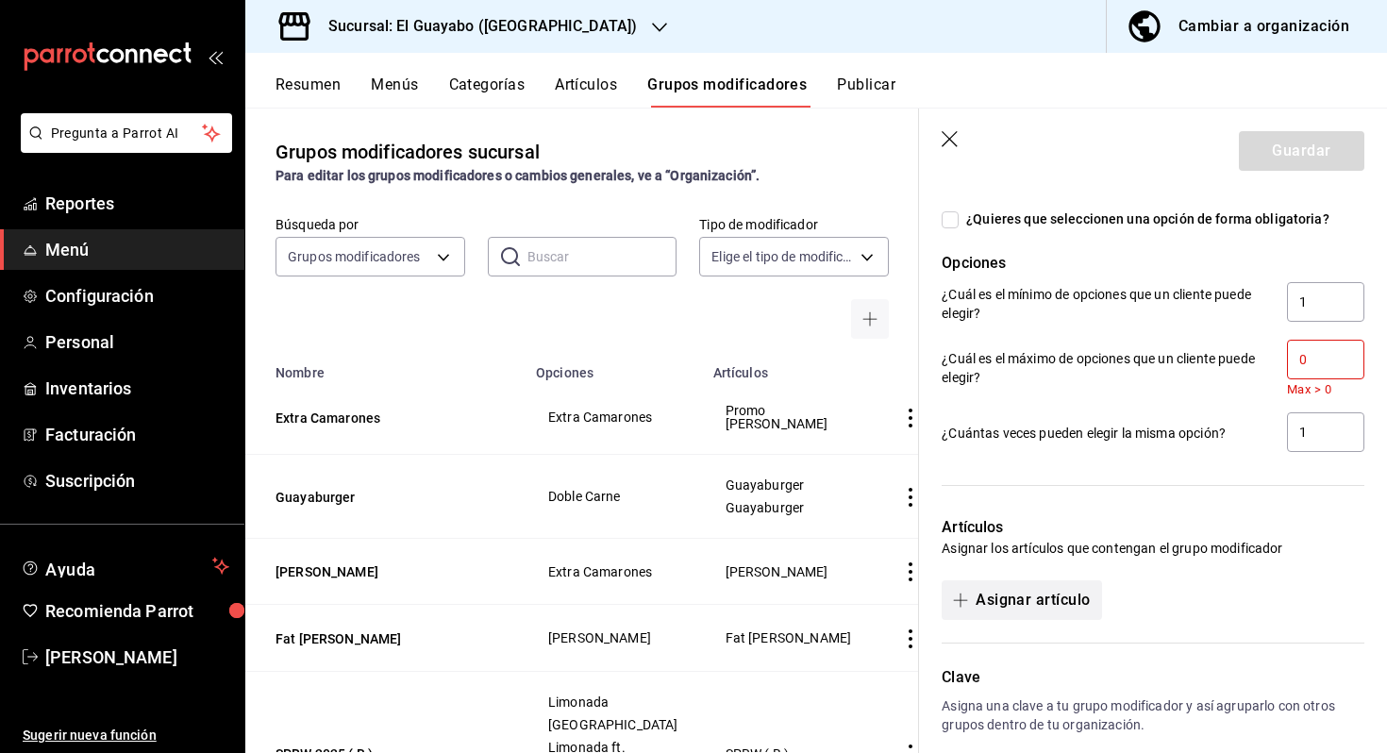
type input "0"
click at [1055, 600] on button "Asignar artículo" at bounding box center [1020, 600] width 159 height 40
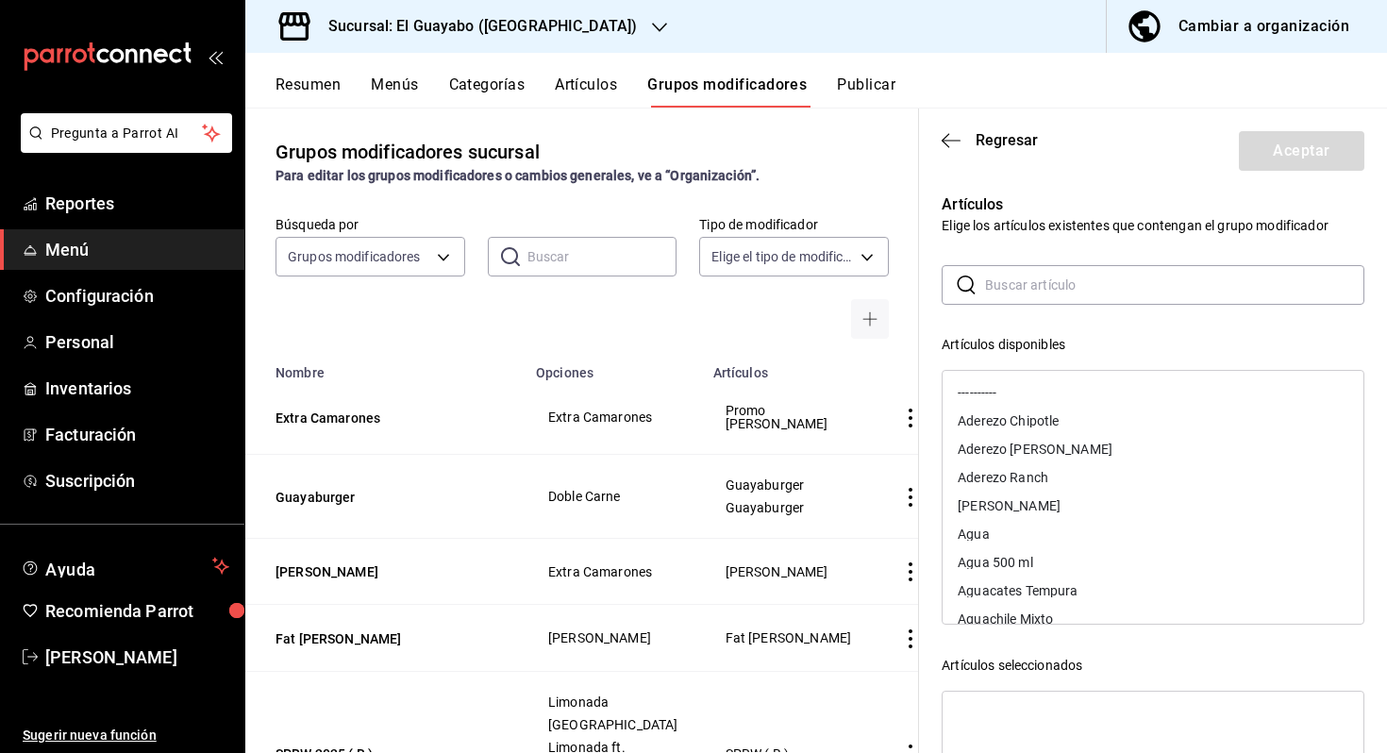
click at [1112, 292] on input "text" at bounding box center [1174, 285] width 379 height 38
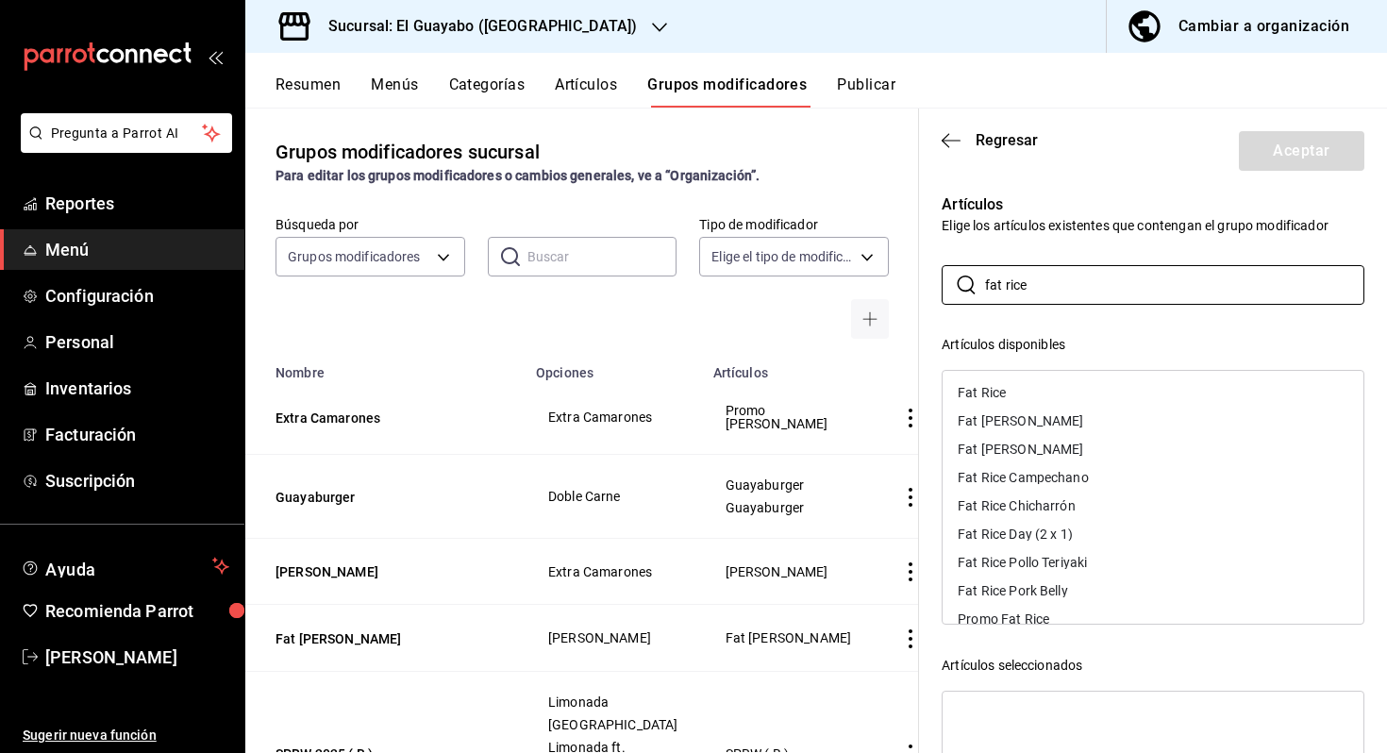
type input "fat rice"
click at [1085, 526] on div "Fat Rice Day (2 x 1)" at bounding box center [1152, 534] width 421 height 28
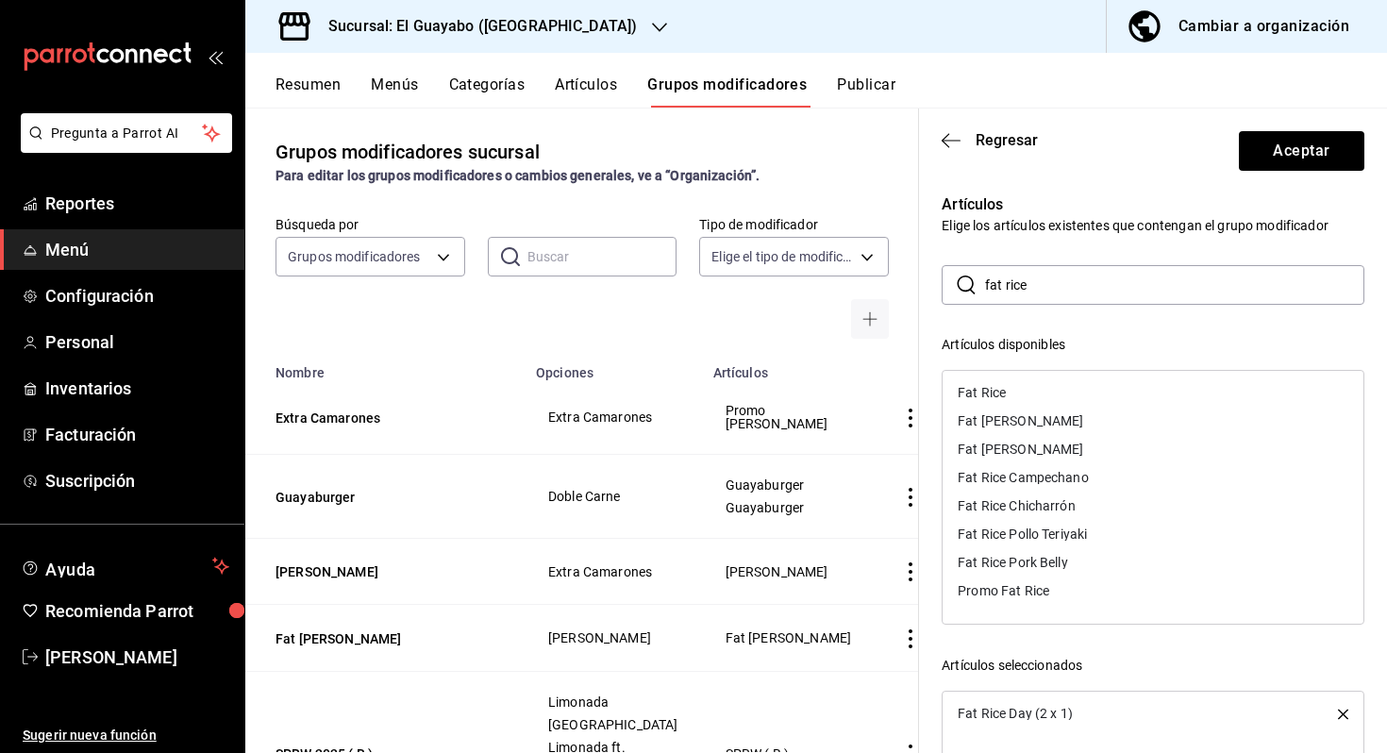
scroll to position [224, 0]
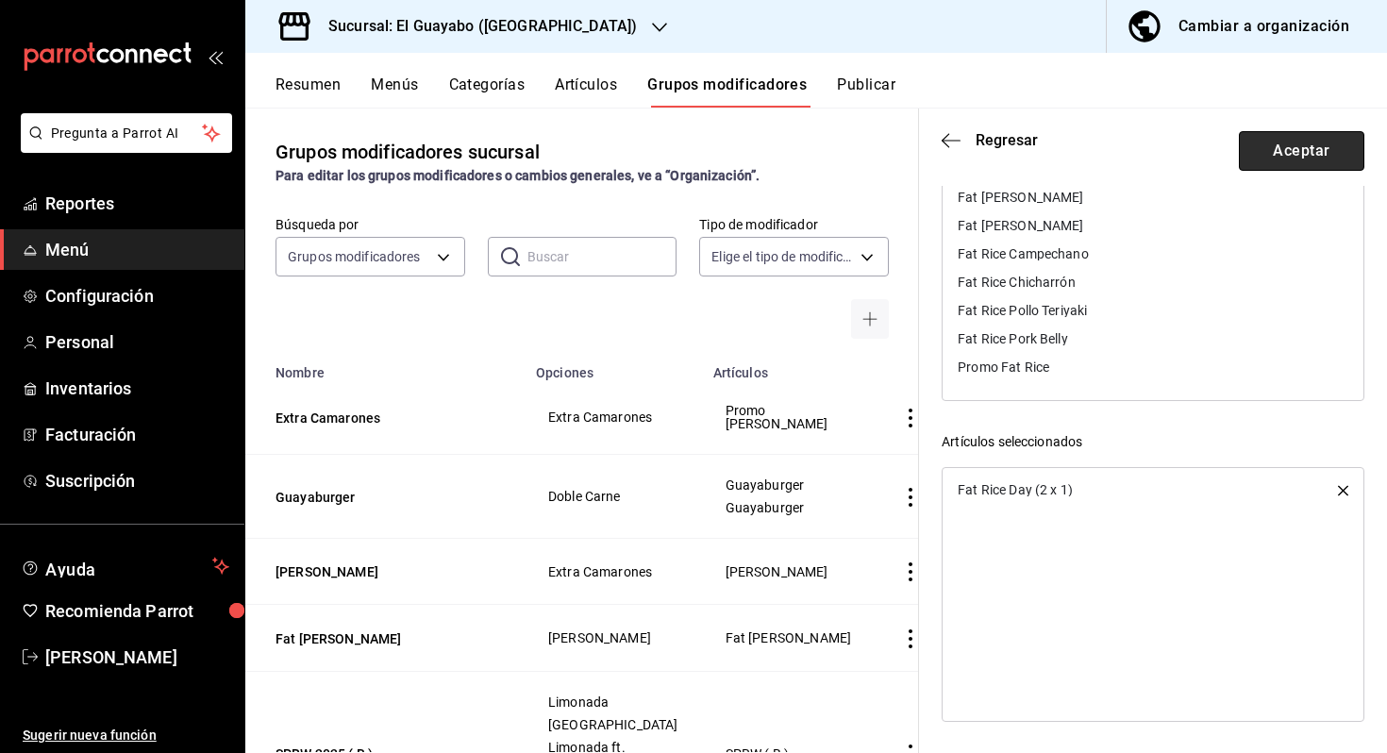
click at [1296, 151] on button "Aceptar" at bounding box center [1301, 151] width 125 height 40
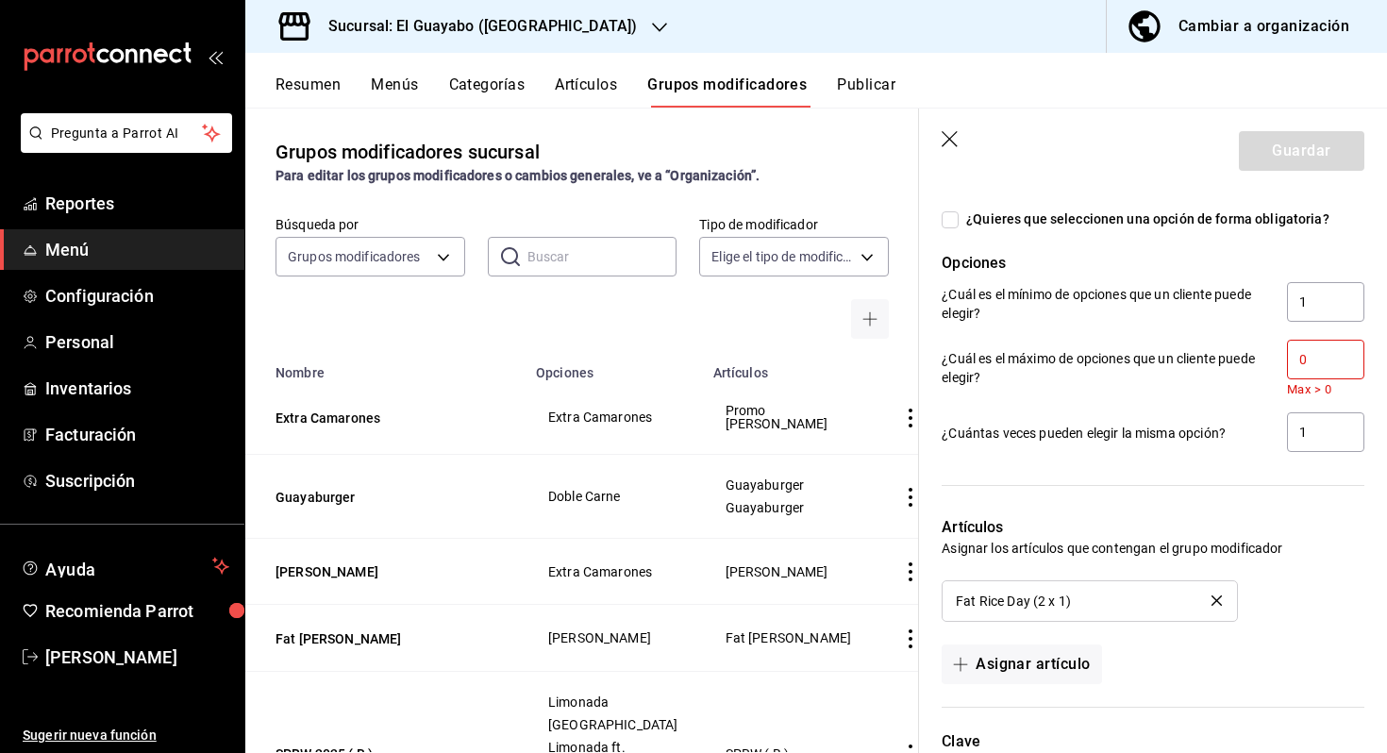
click at [1317, 374] on input "0" at bounding box center [1325, 360] width 77 height 40
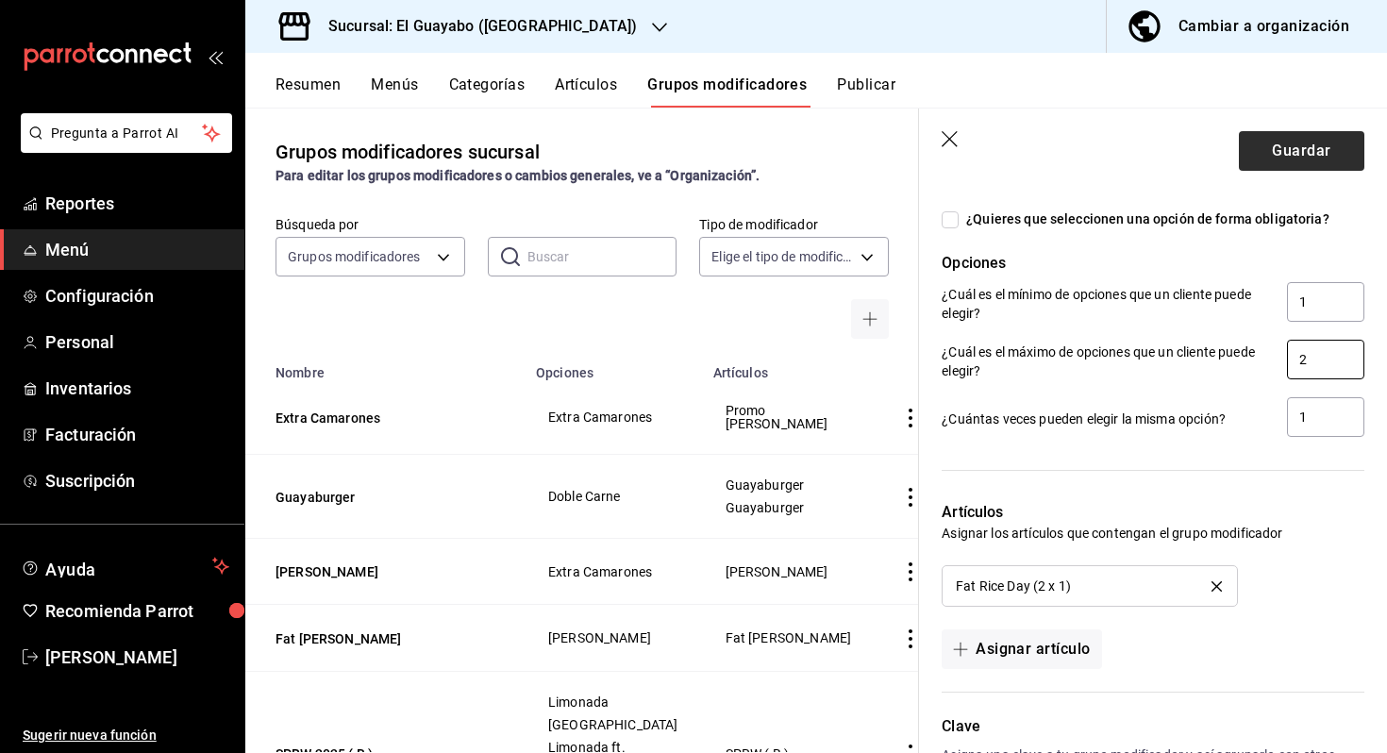
type input "2"
click at [1303, 166] on button "Guardar" at bounding box center [1301, 151] width 125 height 40
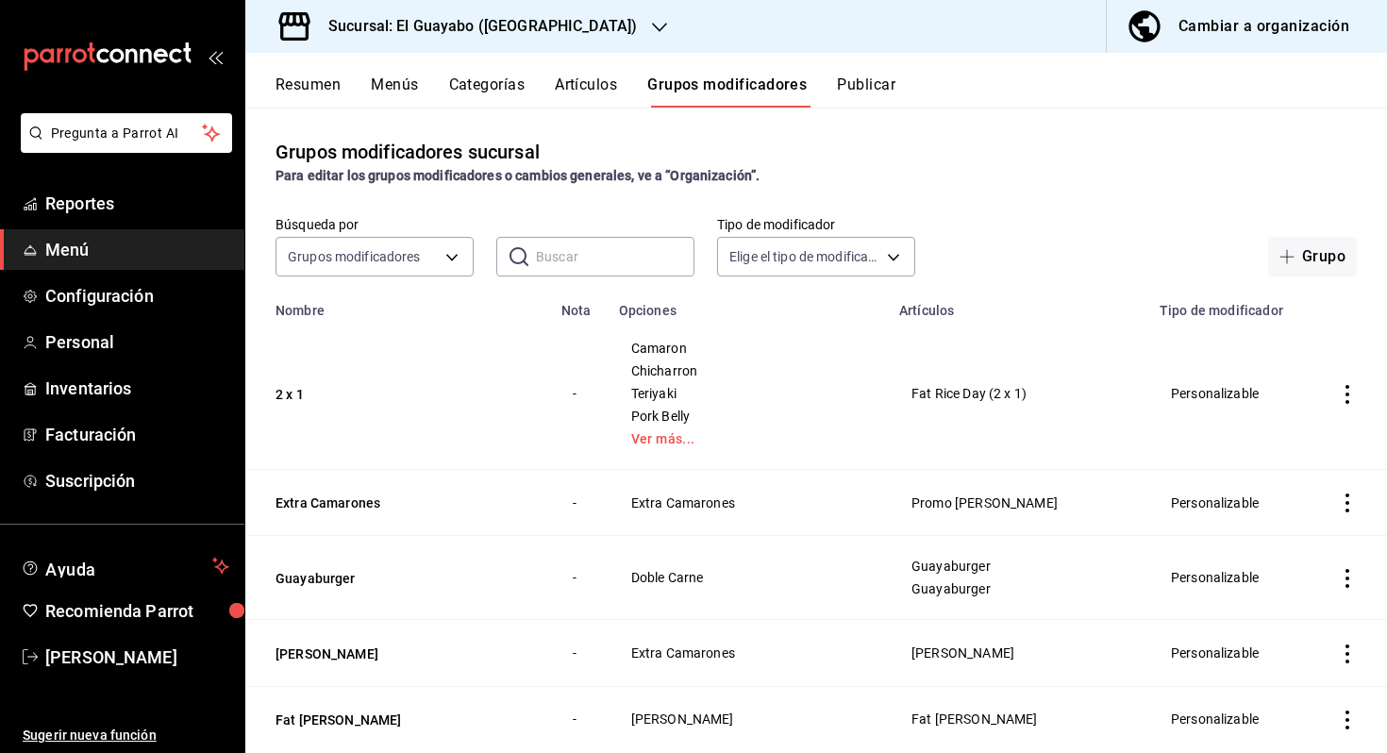
click at [1281, 29] on div "Cambiar a organización" at bounding box center [1263, 26] width 171 height 26
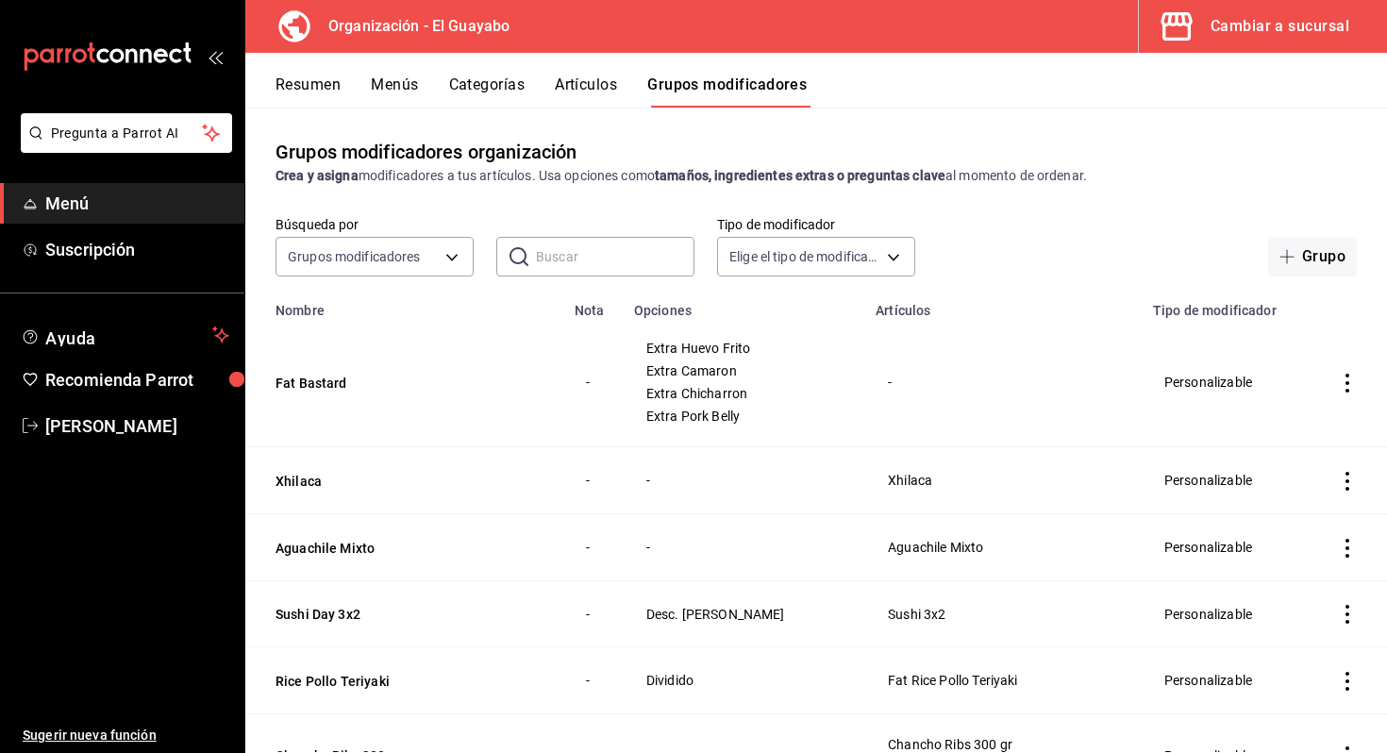
click at [1236, 31] on div "Cambiar a sucursal" at bounding box center [1279, 26] width 139 height 26
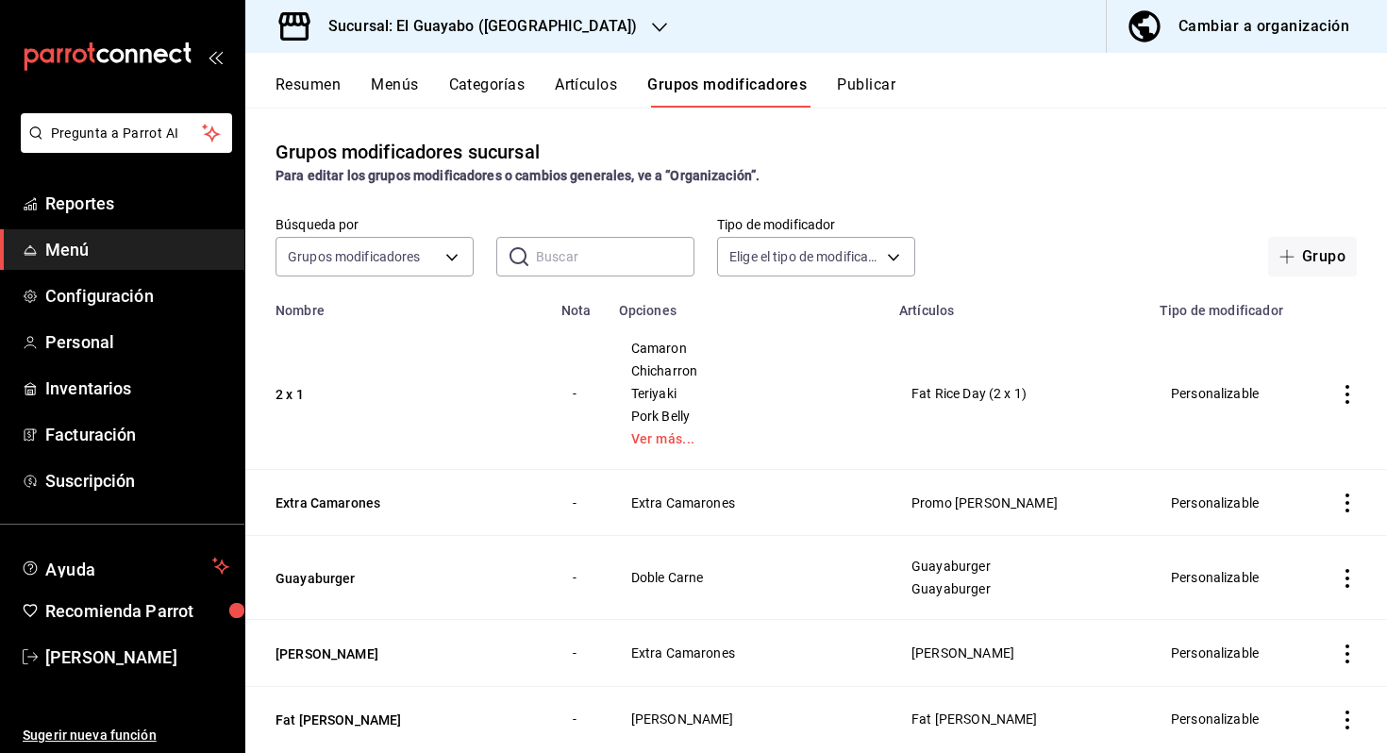
click at [536, 12] on div "Sucursal: El Guayabo ([GEOGRAPHIC_DATA])" at bounding box center [467, 26] width 414 height 53
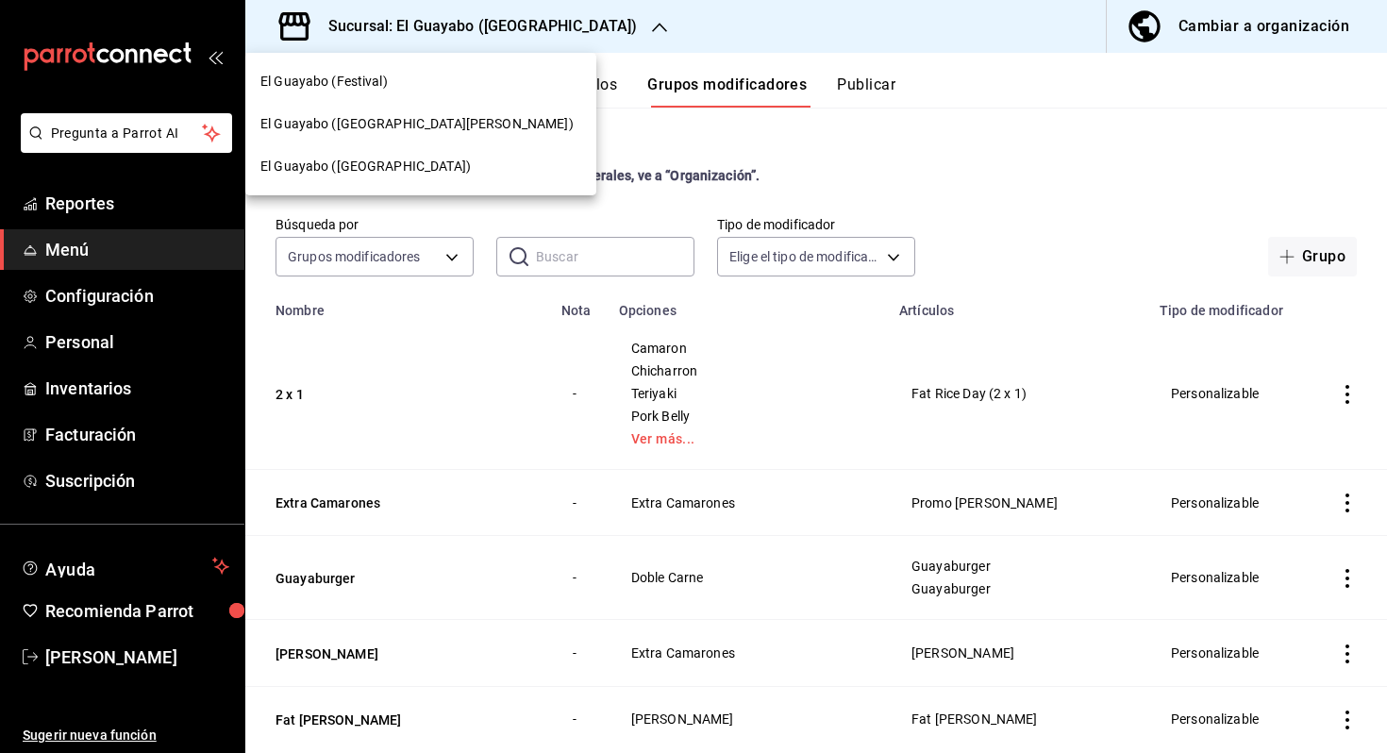
click at [452, 121] on div "El Guayabo ([GEOGRAPHIC_DATA][PERSON_NAME])" at bounding box center [420, 124] width 321 height 20
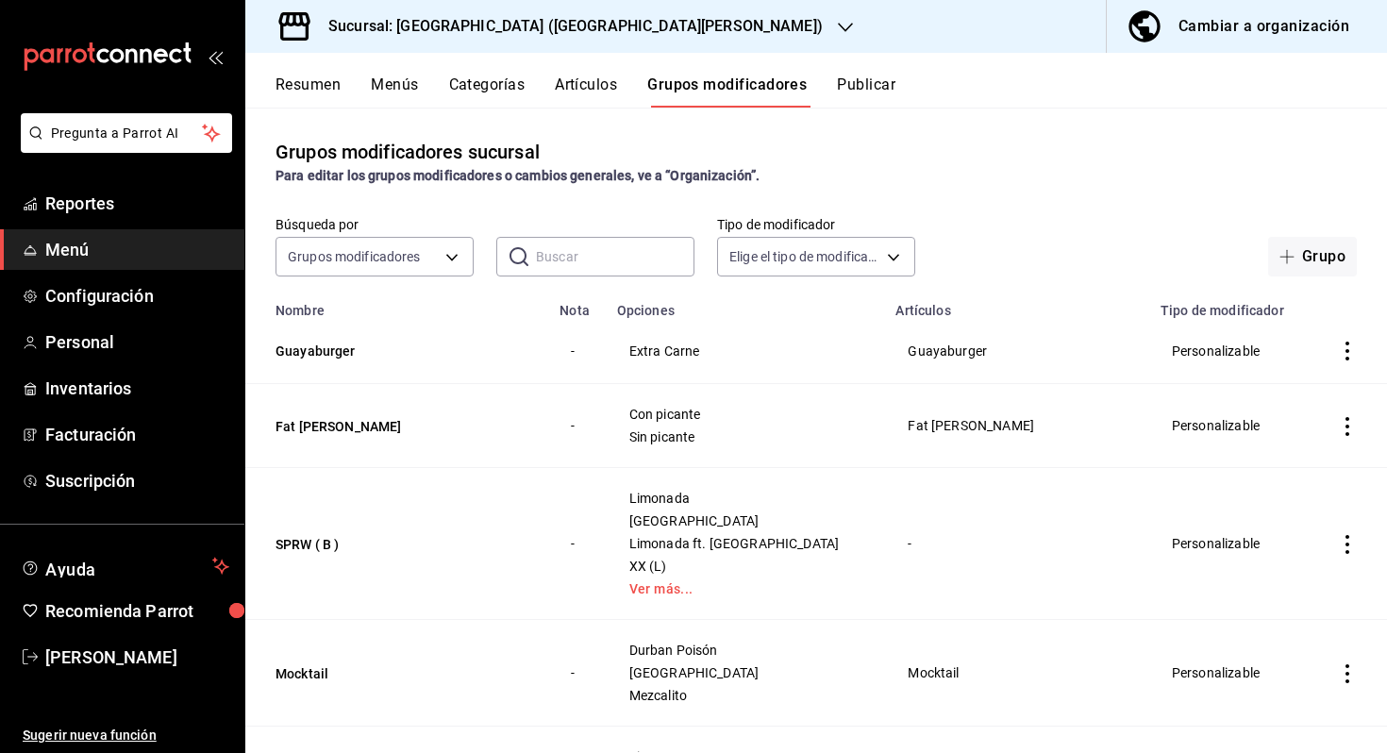
click at [617, 97] on button "Artículos" at bounding box center [586, 91] width 62 height 32
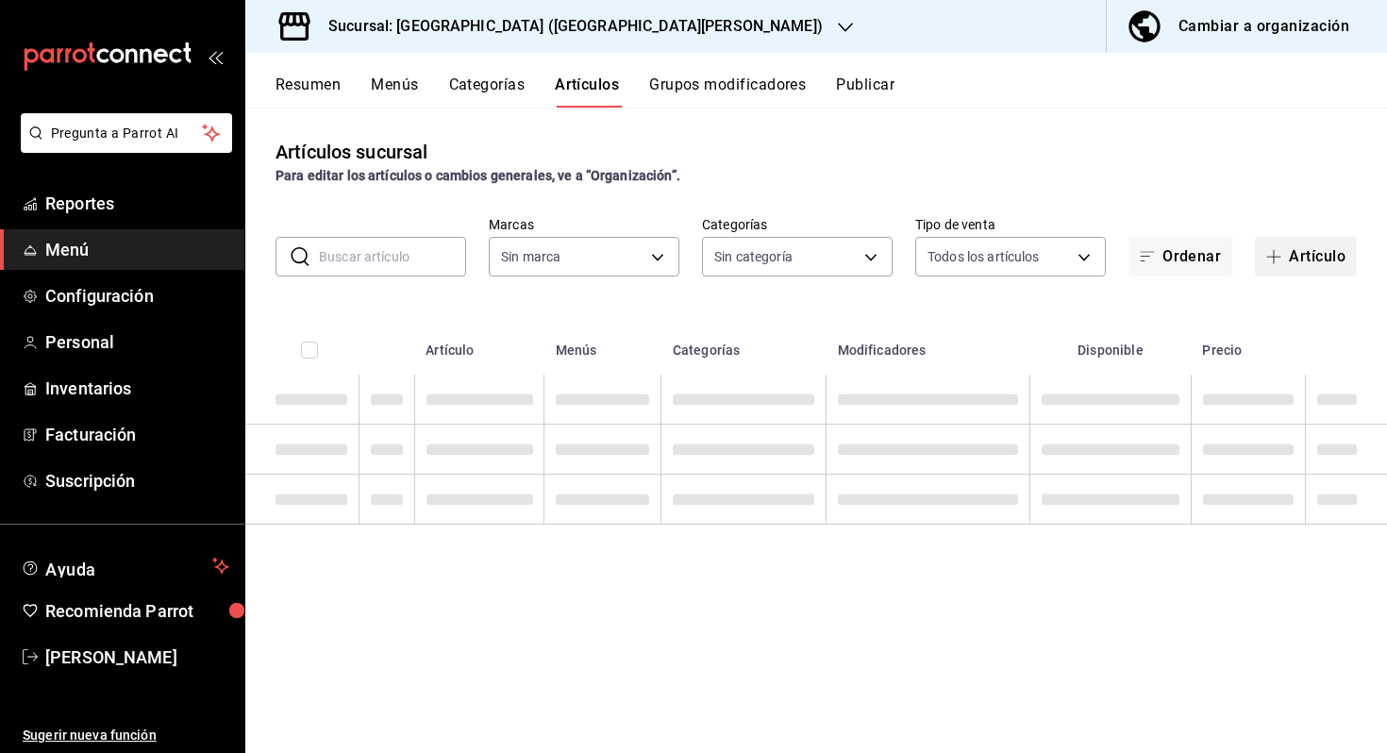
type input "8a387e59-8b03-4158-ad98-fcf511a84fcd"
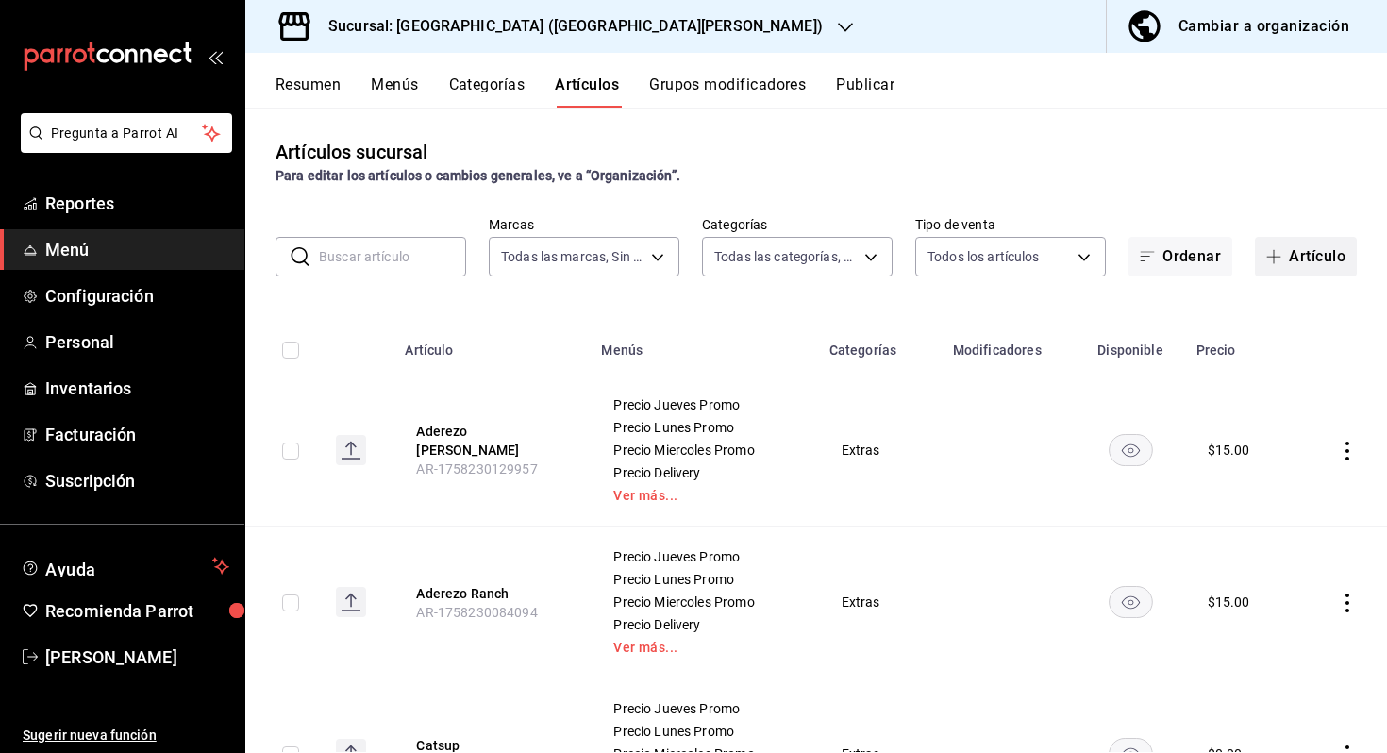
type input "72c1e5b7-ba33-404e-a831-9bf34d04c666,c37e9902-f3f9-4310-a774-9650a0c82454,f5cba…"
click at [1295, 249] on button "Artículo" at bounding box center [1306, 257] width 102 height 40
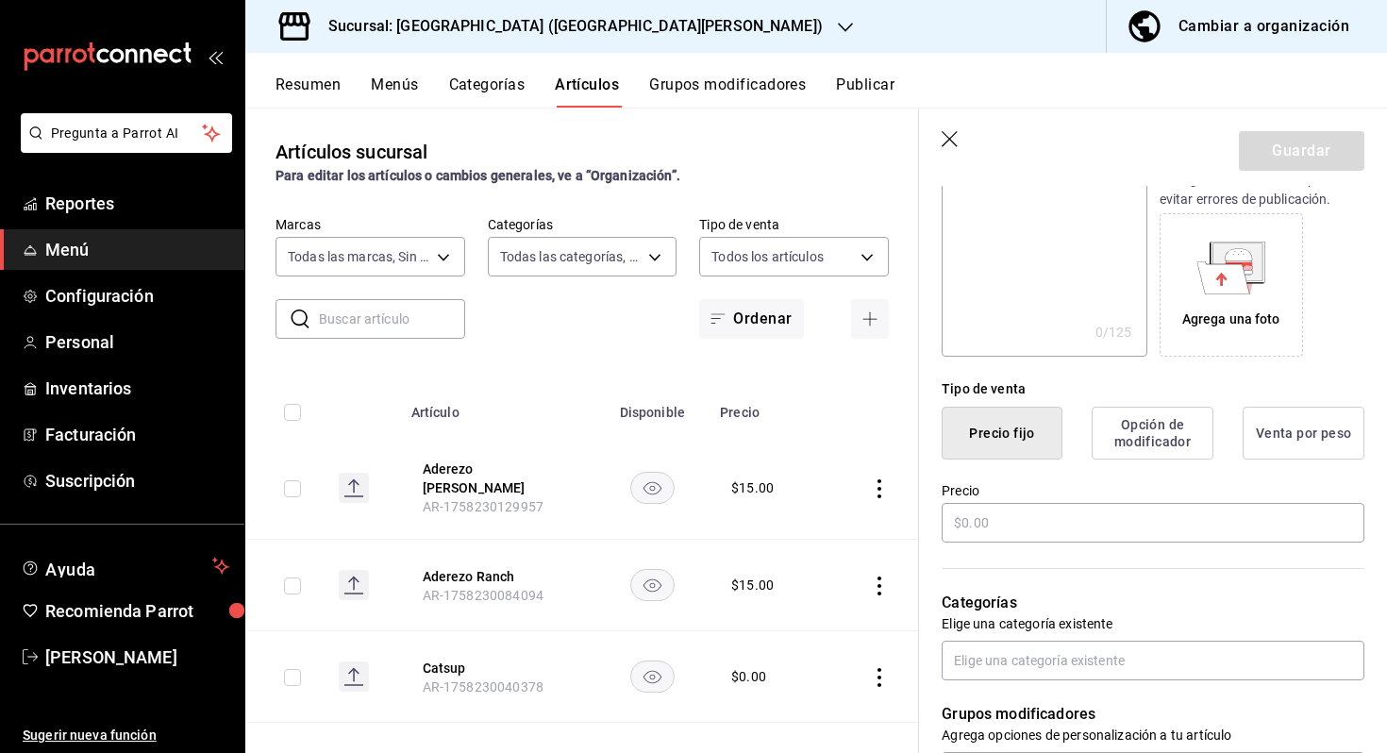
scroll to position [278, 0]
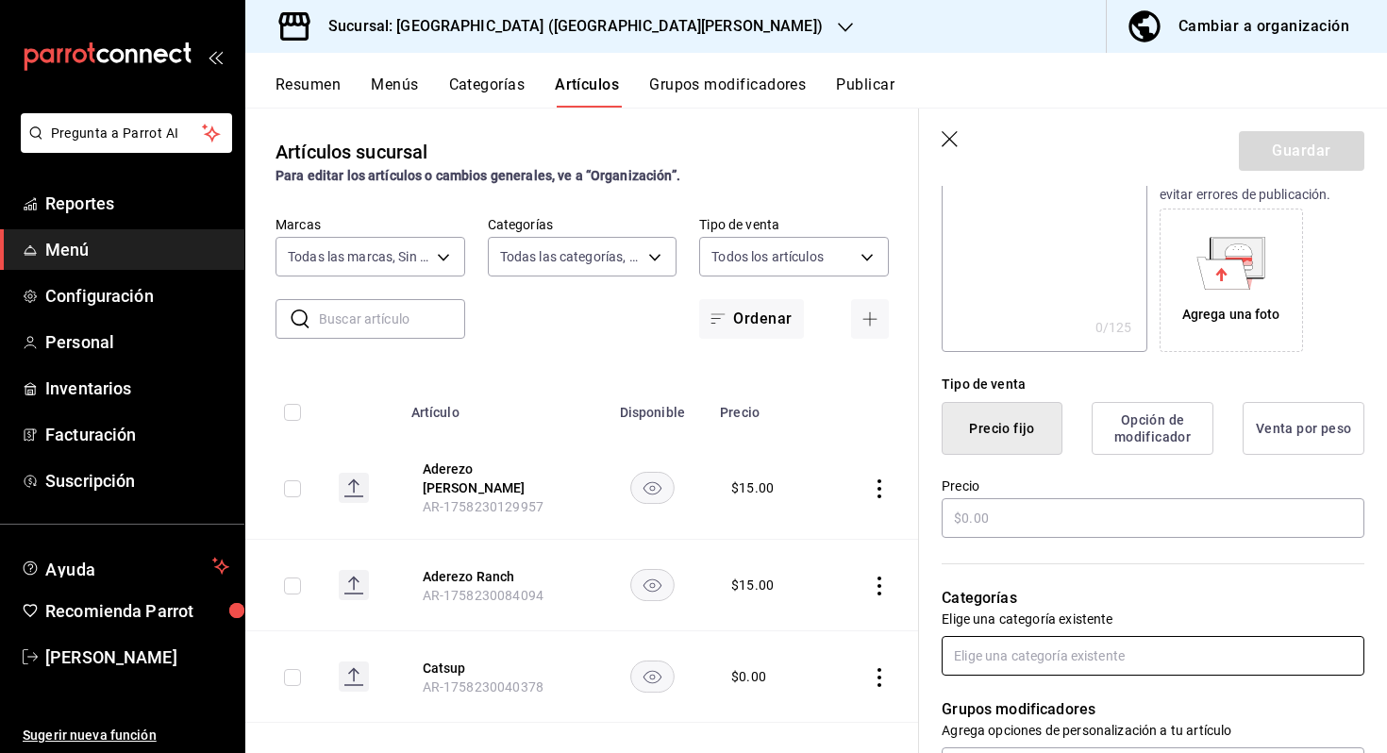
type input "Fat Rice Day (2 x 1)"
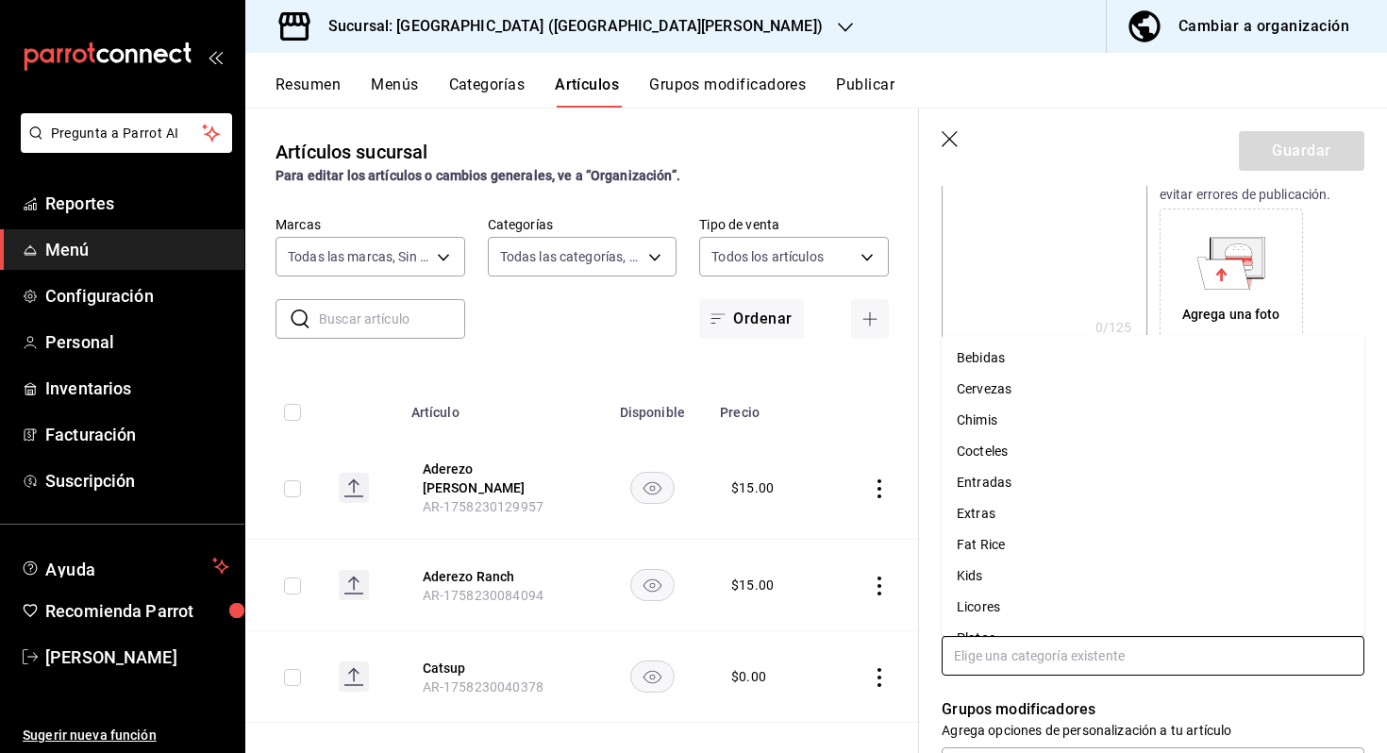
click at [1056, 640] on input "text" at bounding box center [1152, 656] width 423 height 40
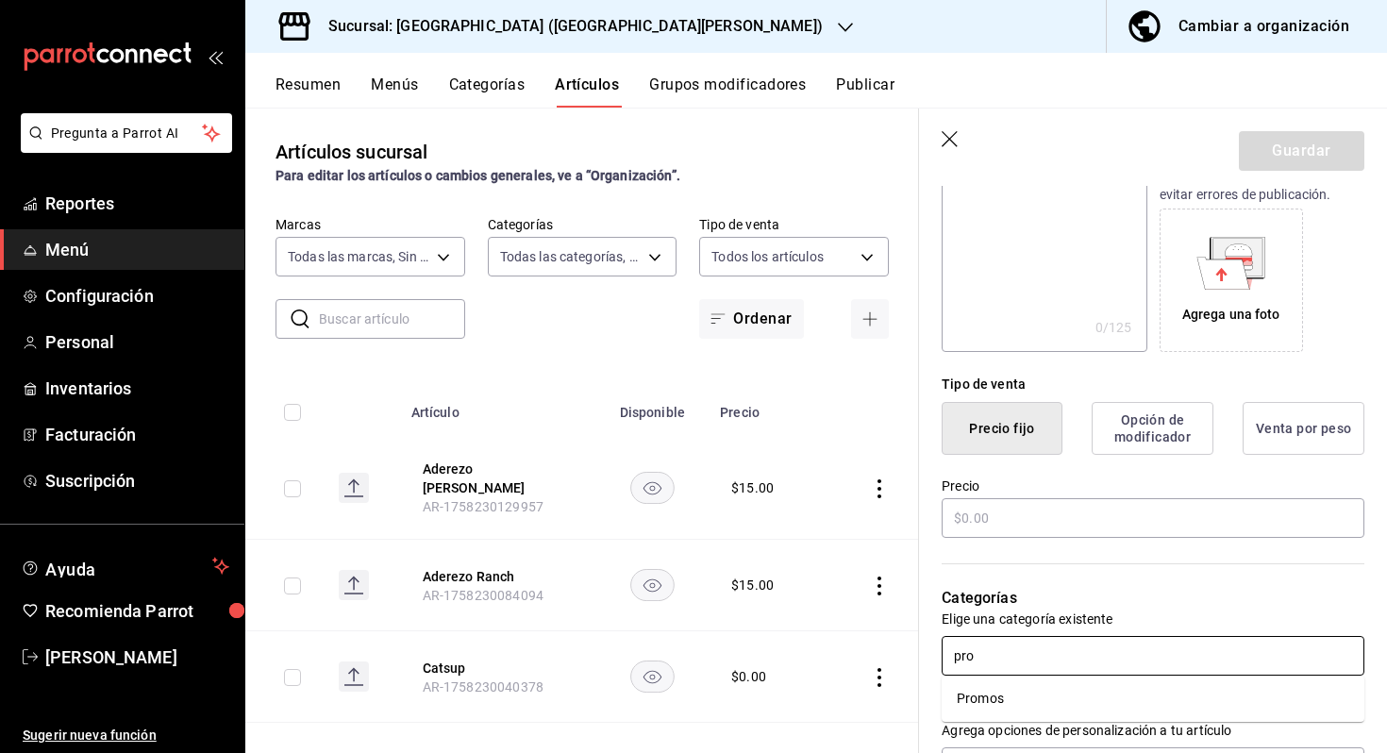
type input "prom"
click at [1031, 691] on li "Promos" at bounding box center [1152, 698] width 423 height 31
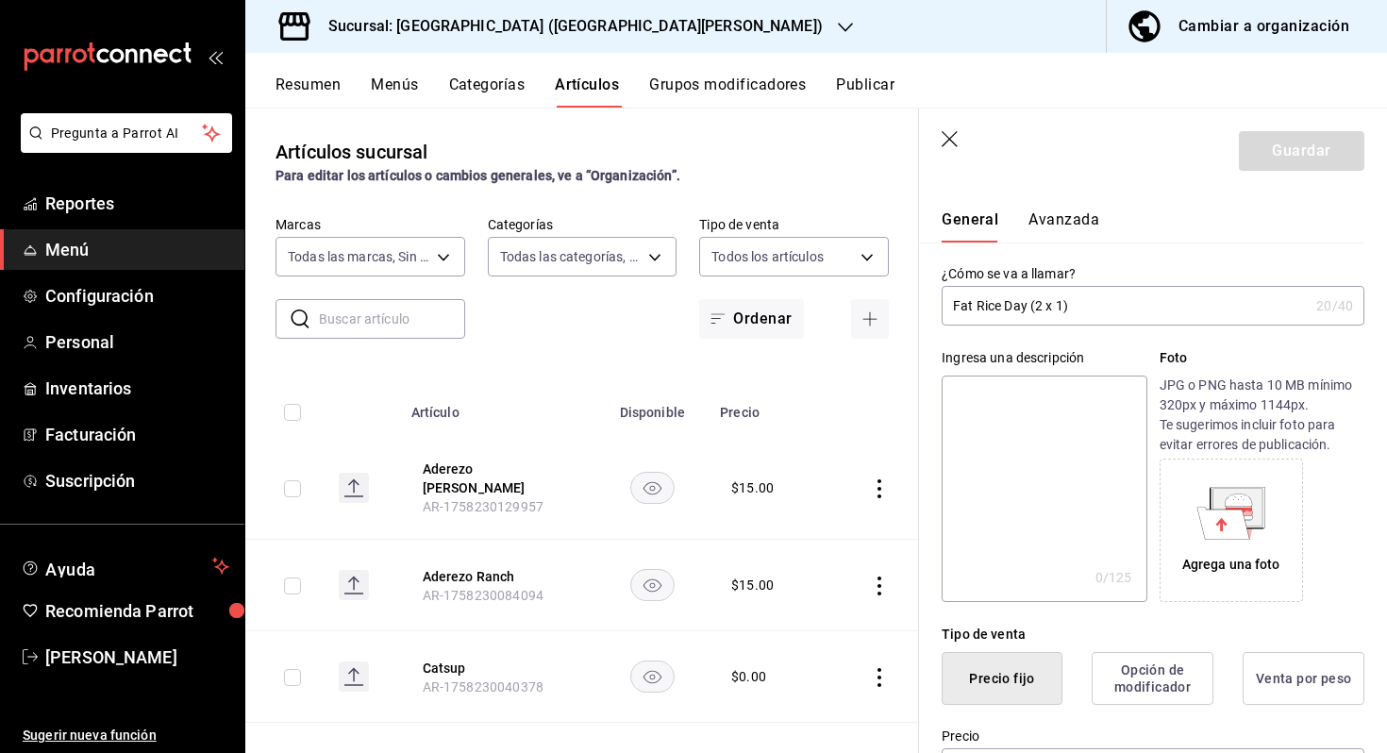
scroll to position [0, 0]
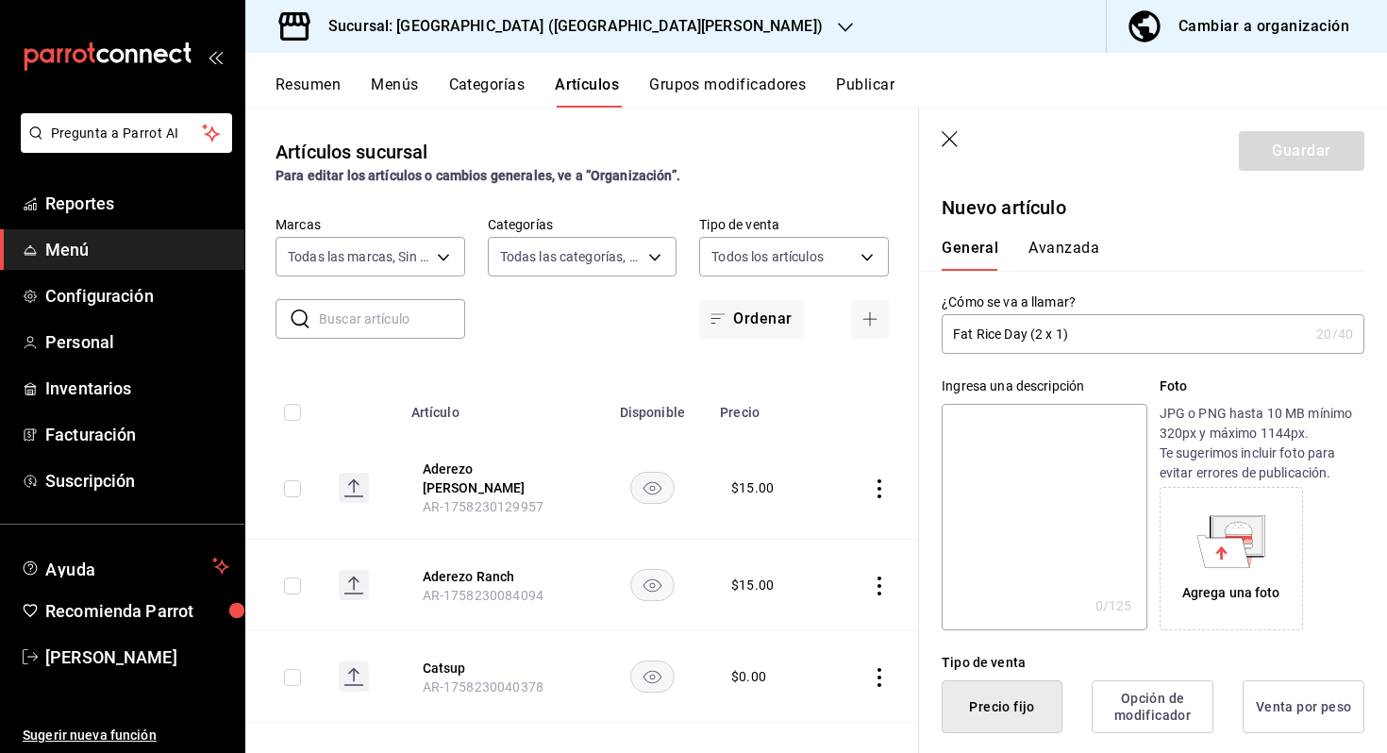
click at [1143, 258] on div "General [PERSON_NAME]" at bounding box center [1141, 255] width 400 height 32
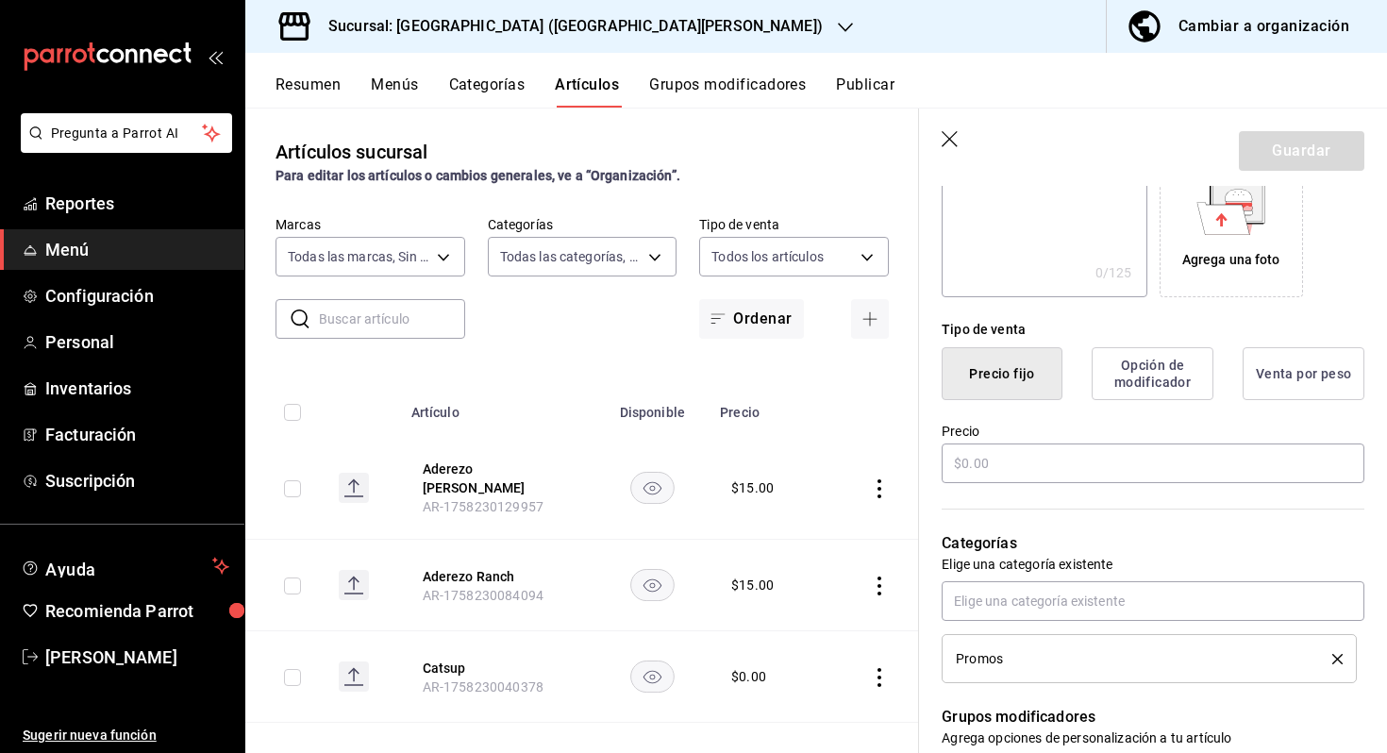
scroll to position [334, 0]
click at [1044, 461] on input "text" at bounding box center [1152, 462] width 423 height 40
type input "$0.00"
click at [1286, 151] on button "Guardar" at bounding box center [1301, 151] width 125 height 40
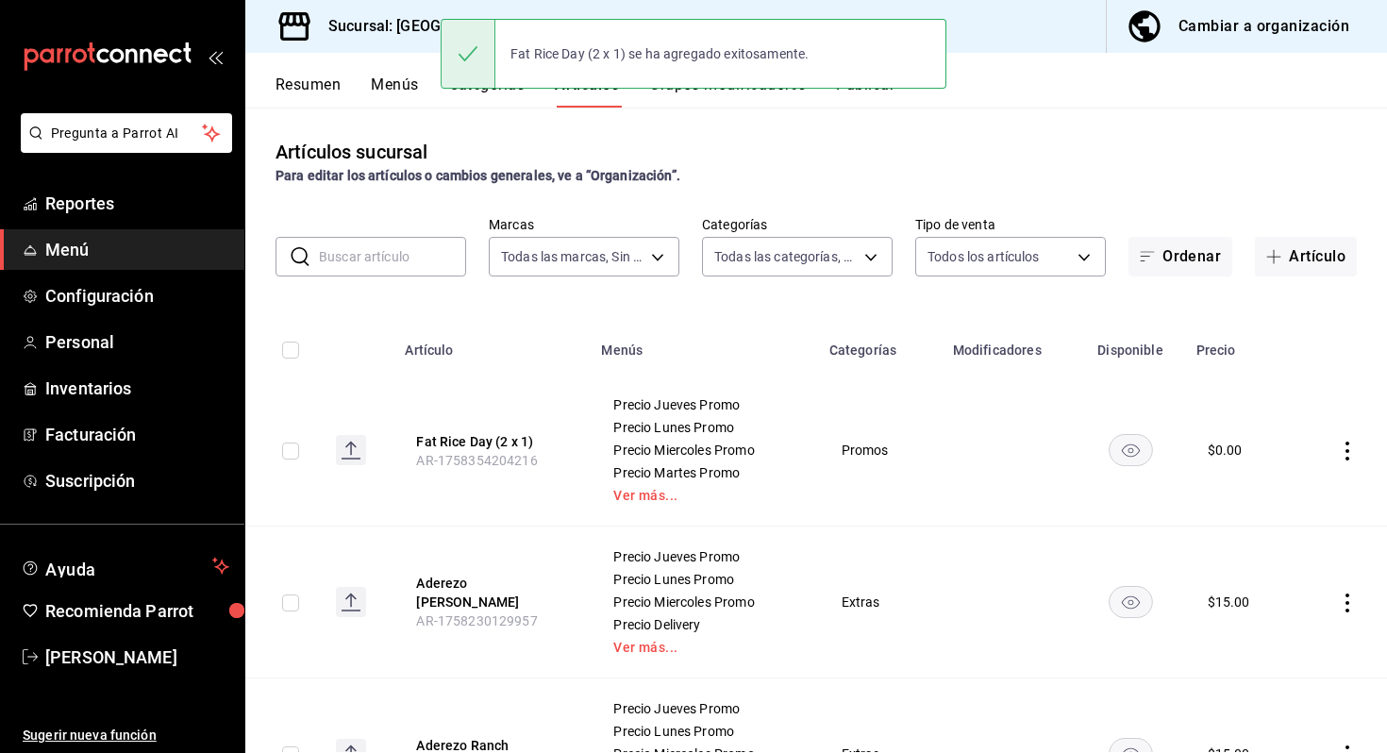
click at [713, 97] on button "Grupos modificadores" at bounding box center [727, 91] width 157 height 32
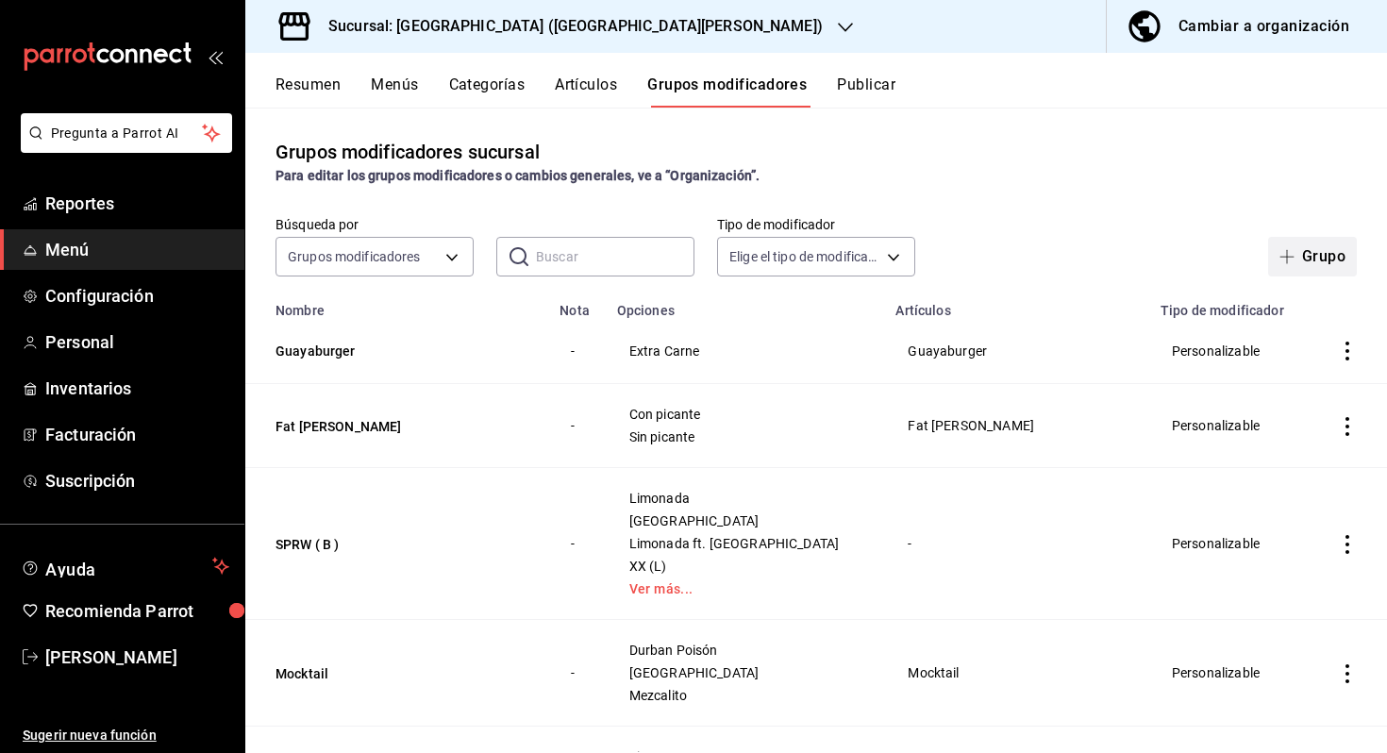
click at [1302, 254] on button "Grupo" at bounding box center [1312, 257] width 89 height 40
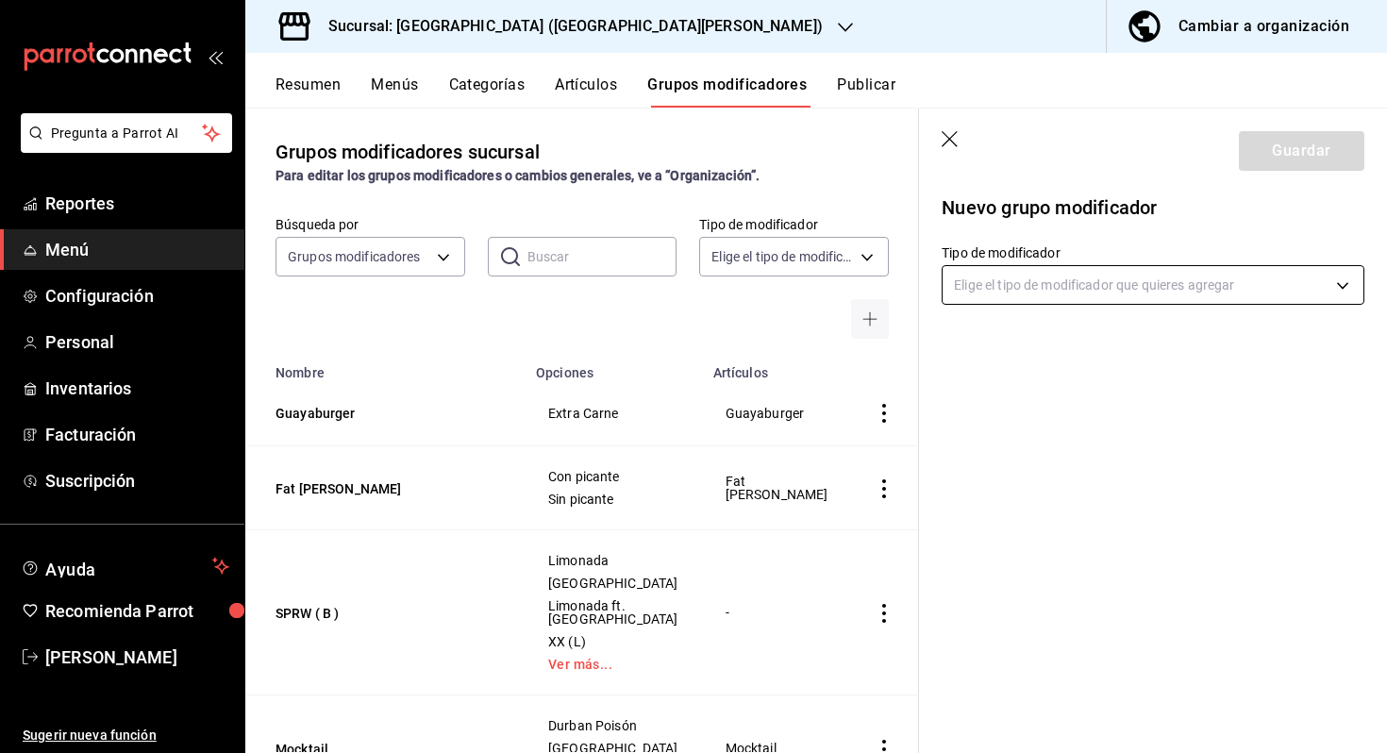
click at [1125, 289] on body "Pregunta a Parrot AI Reportes Menú Configuración Personal Inventarios Facturaci…" at bounding box center [693, 376] width 1387 height 753
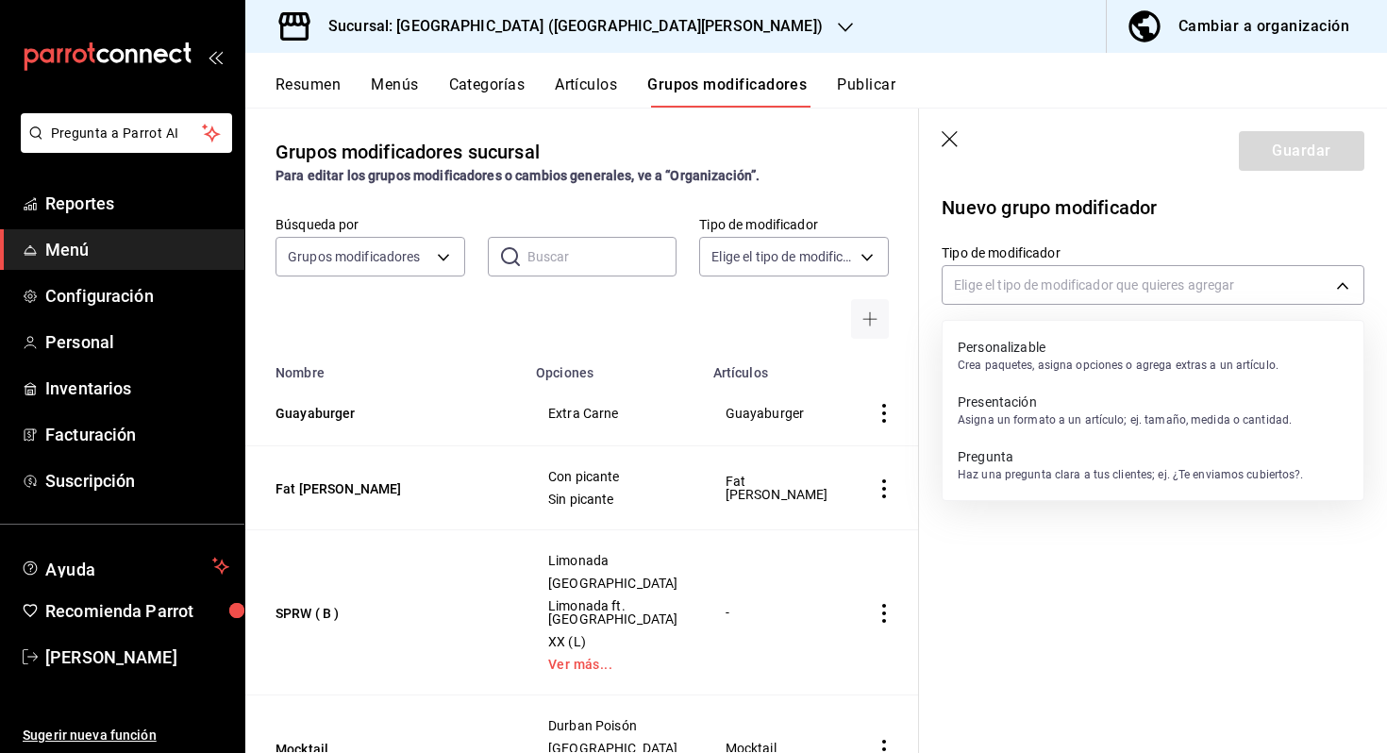
click at [1076, 346] on p "Personalizable" at bounding box center [1118, 347] width 321 height 19
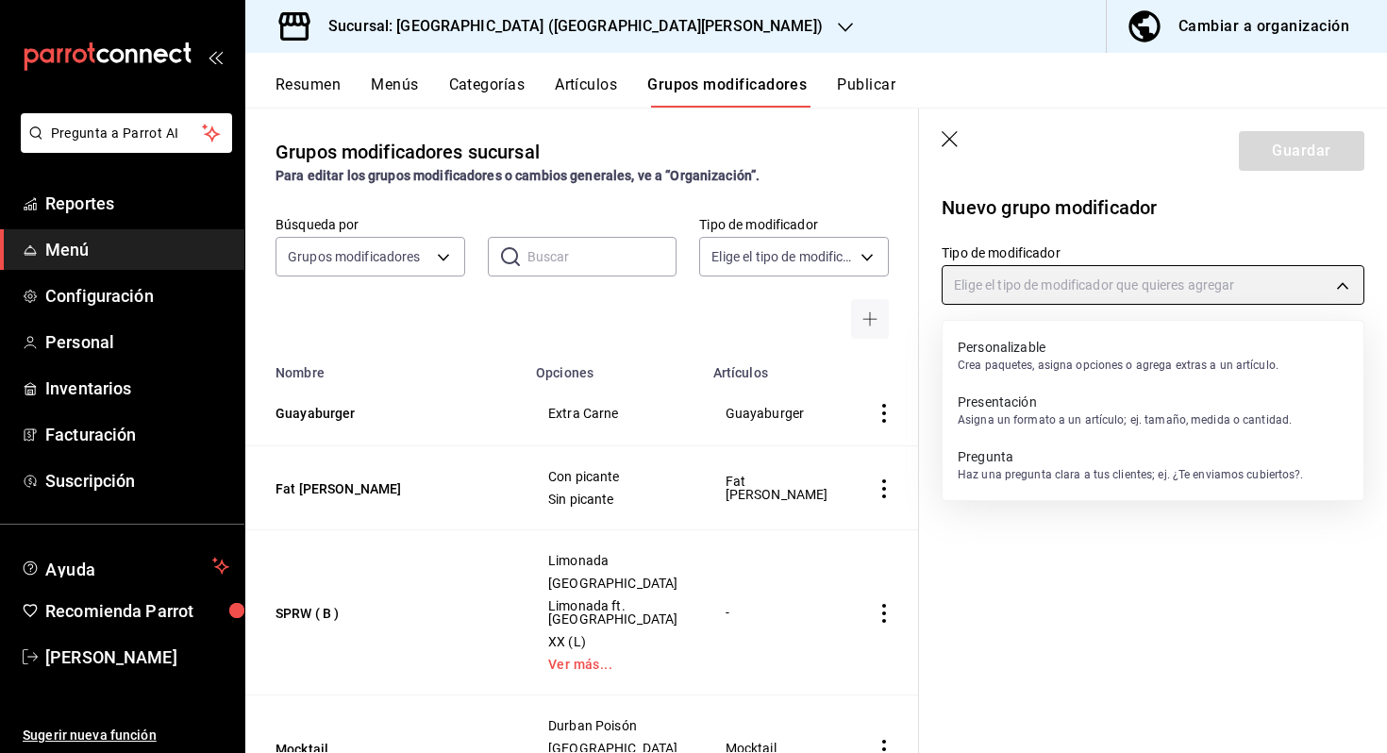
type input "CUSTOMIZABLE"
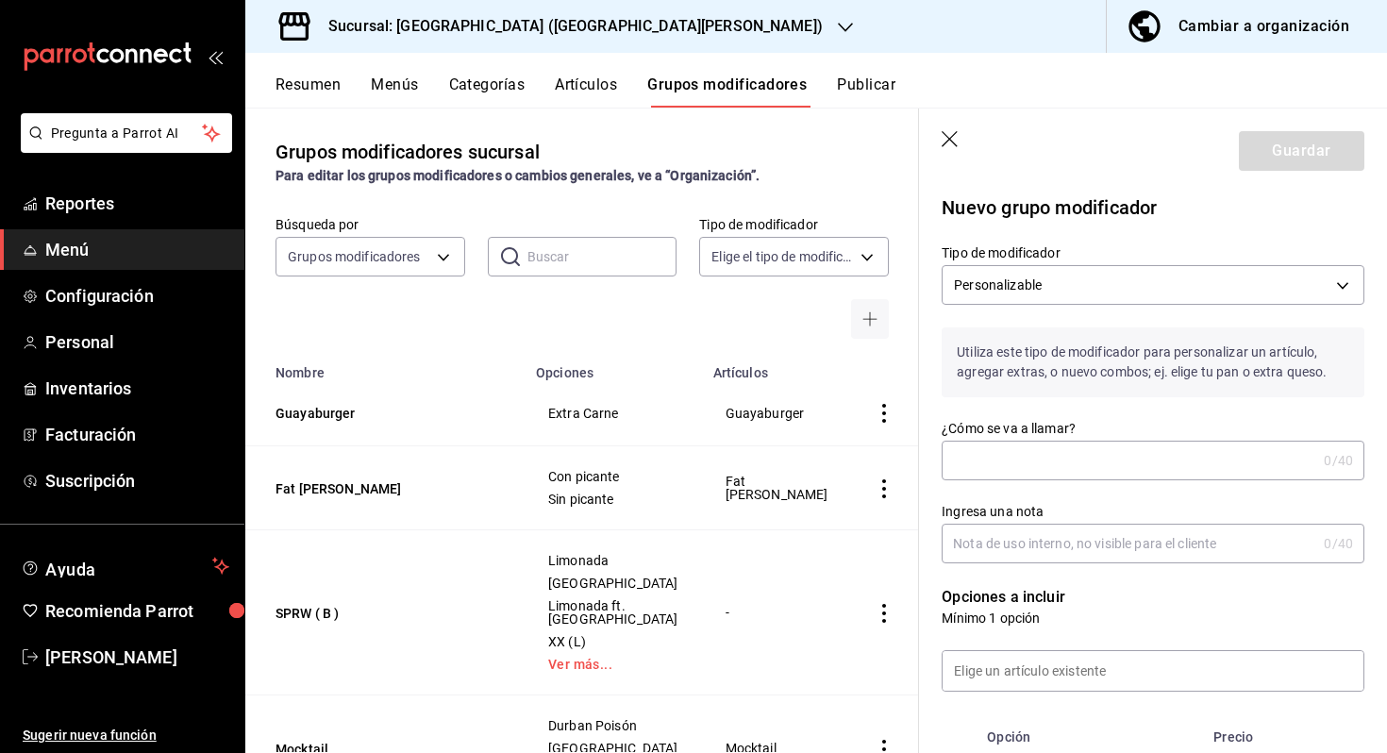
click at [1037, 454] on input "¿Cómo se va a llamar?" at bounding box center [1128, 460] width 375 height 38
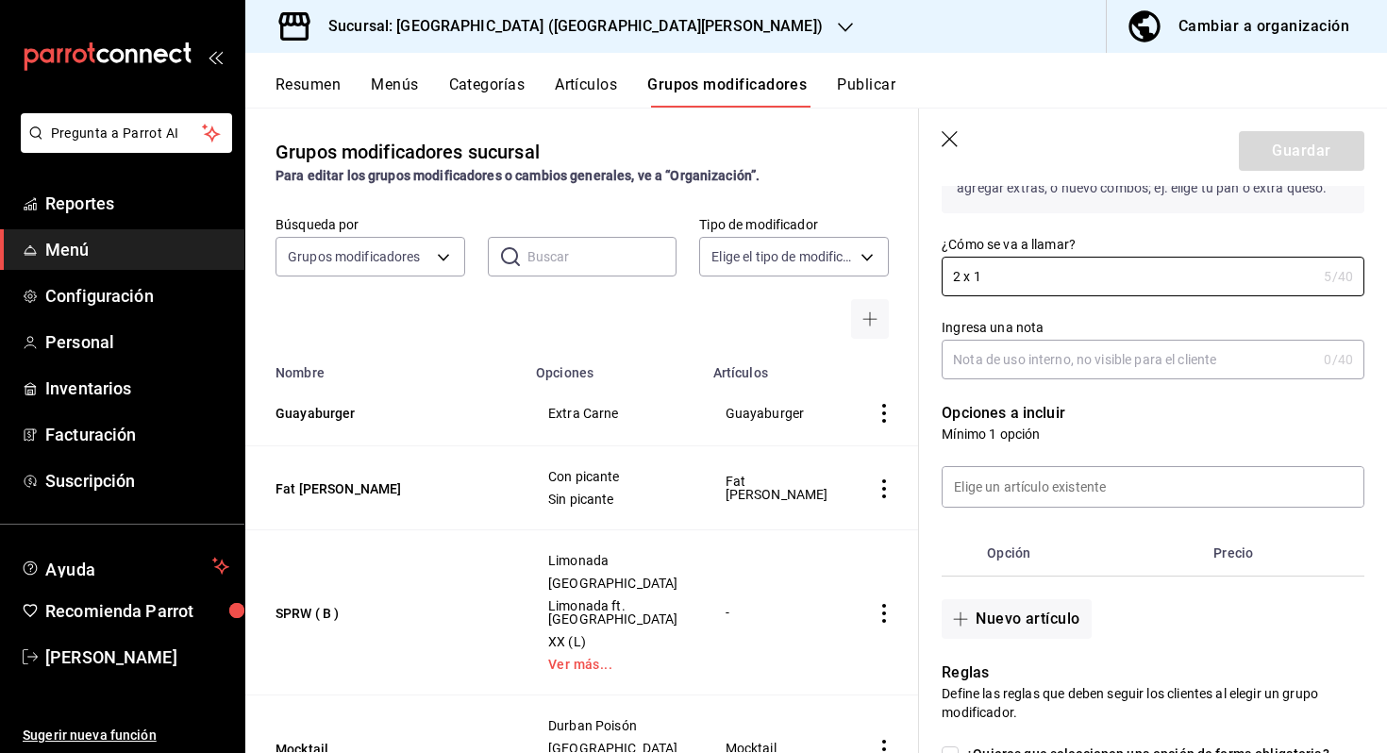
scroll to position [181, 0]
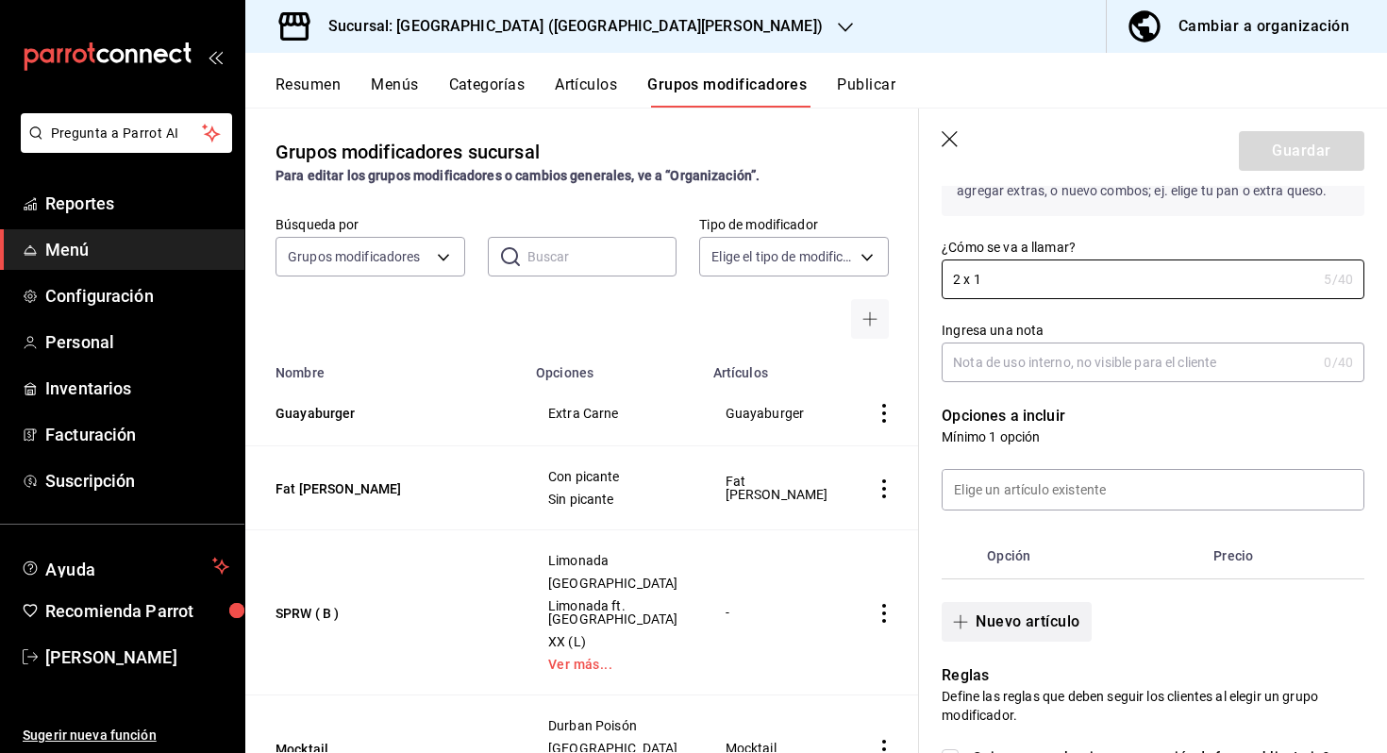
type input "2 x 1"
click at [1022, 629] on button "Nuevo artículo" at bounding box center [1015, 622] width 149 height 40
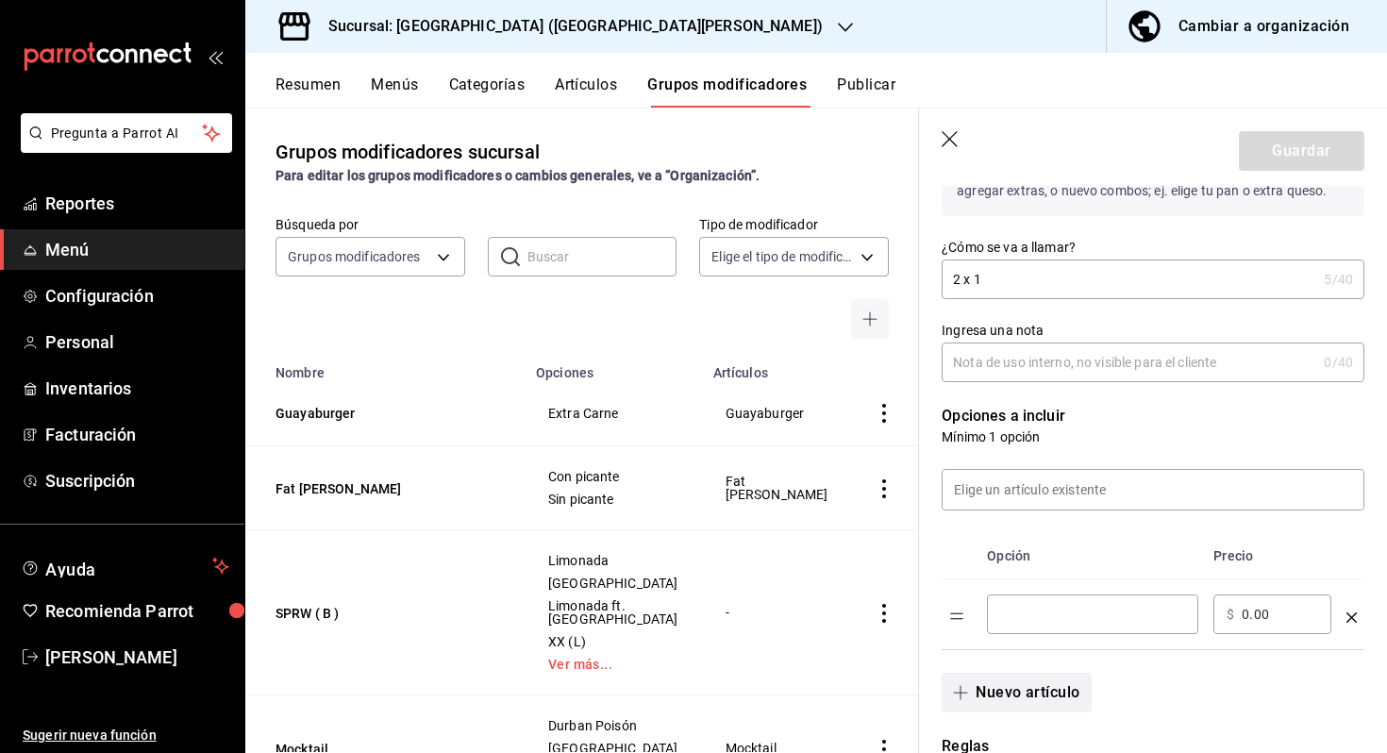
click at [1022, 629] on div "​" at bounding box center [1092, 614] width 211 height 40
type input "C"
type input "D"
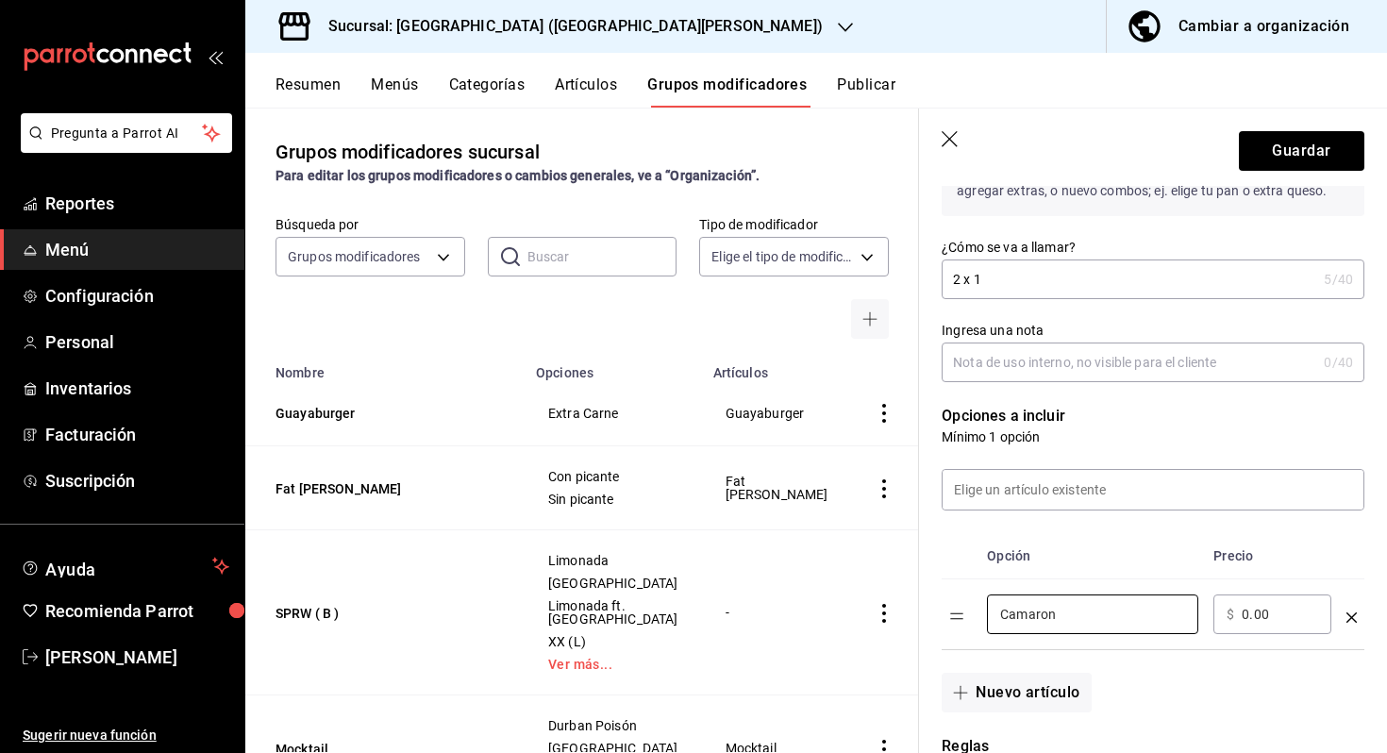
type input "Camaron"
click at [1274, 615] on input "0.00" at bounding box center [1279, 614] width 76 height 19
type input "0.00"
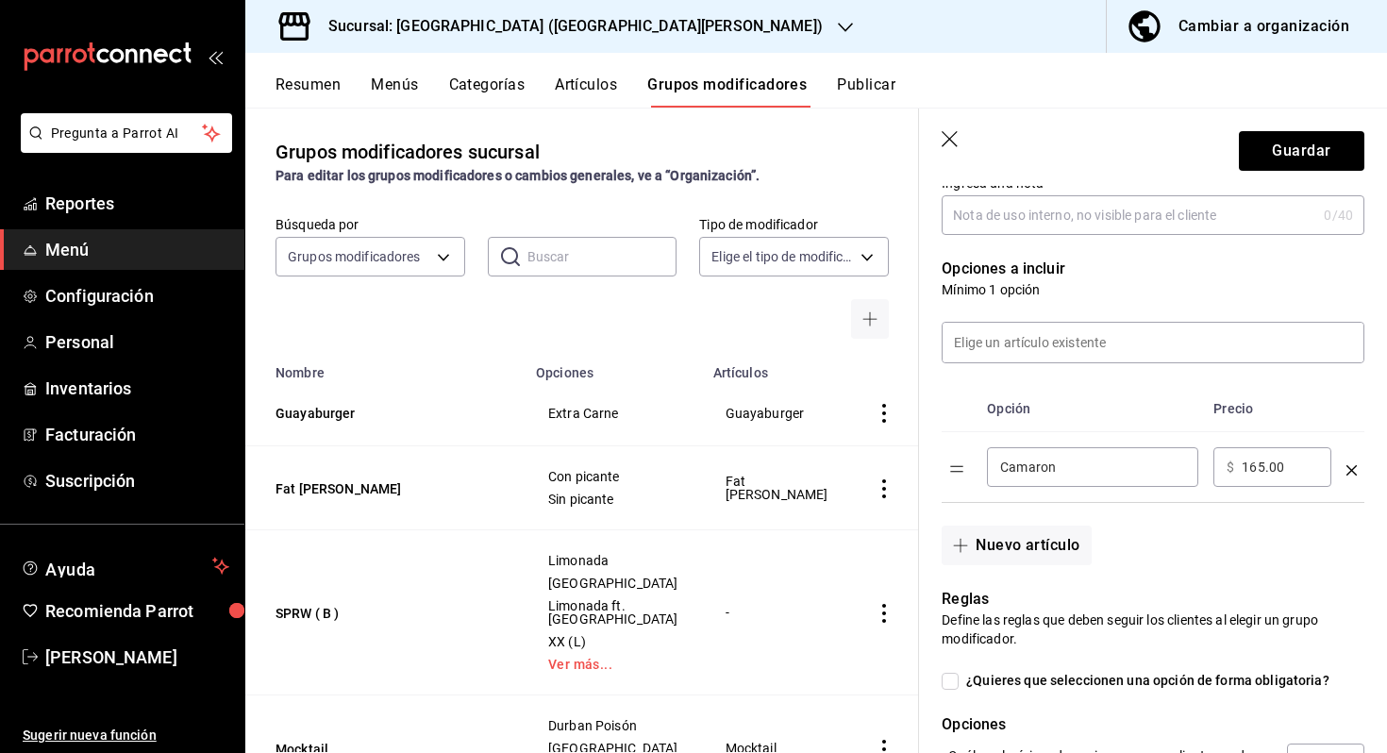
scroll to position [339, 0]
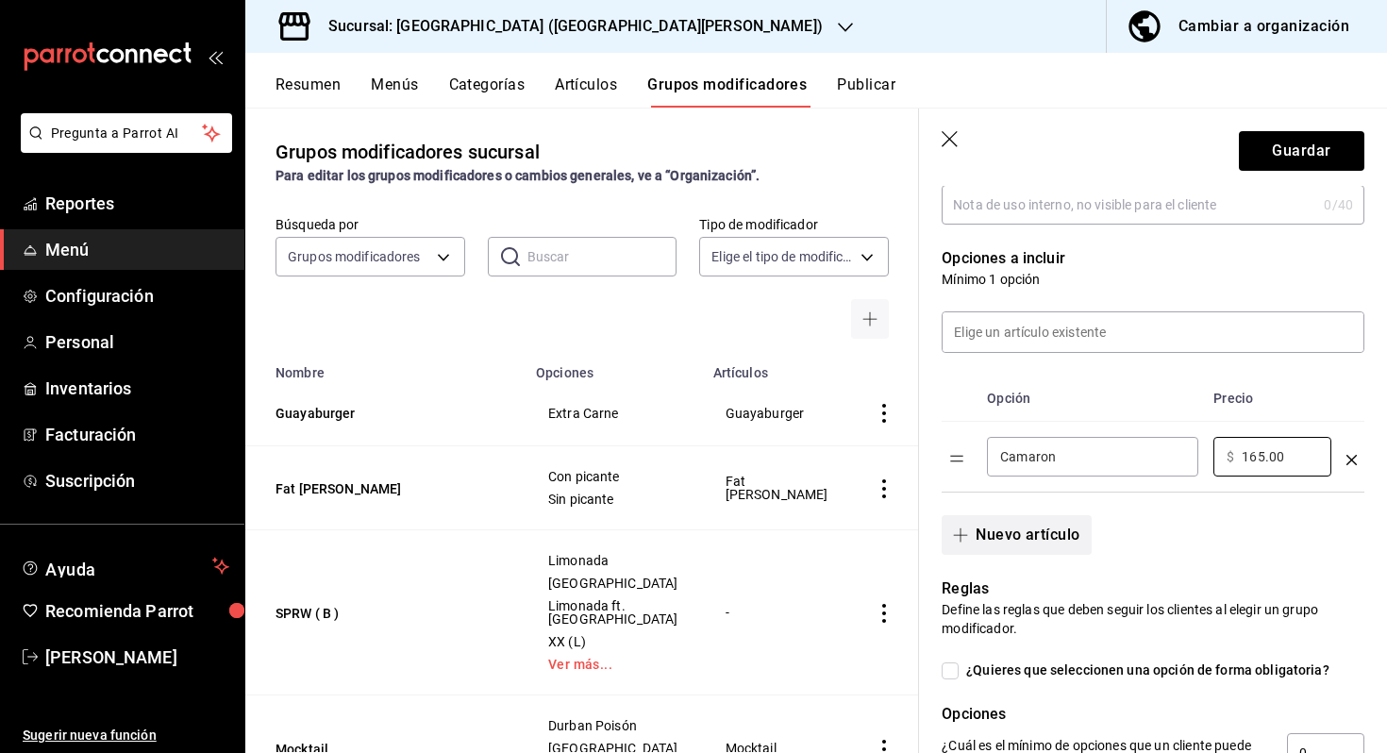
type input "165.00"
click at [1055, 532] on button "Nuevo artículo" at bounding box center [1015, 535] width 149 height 40
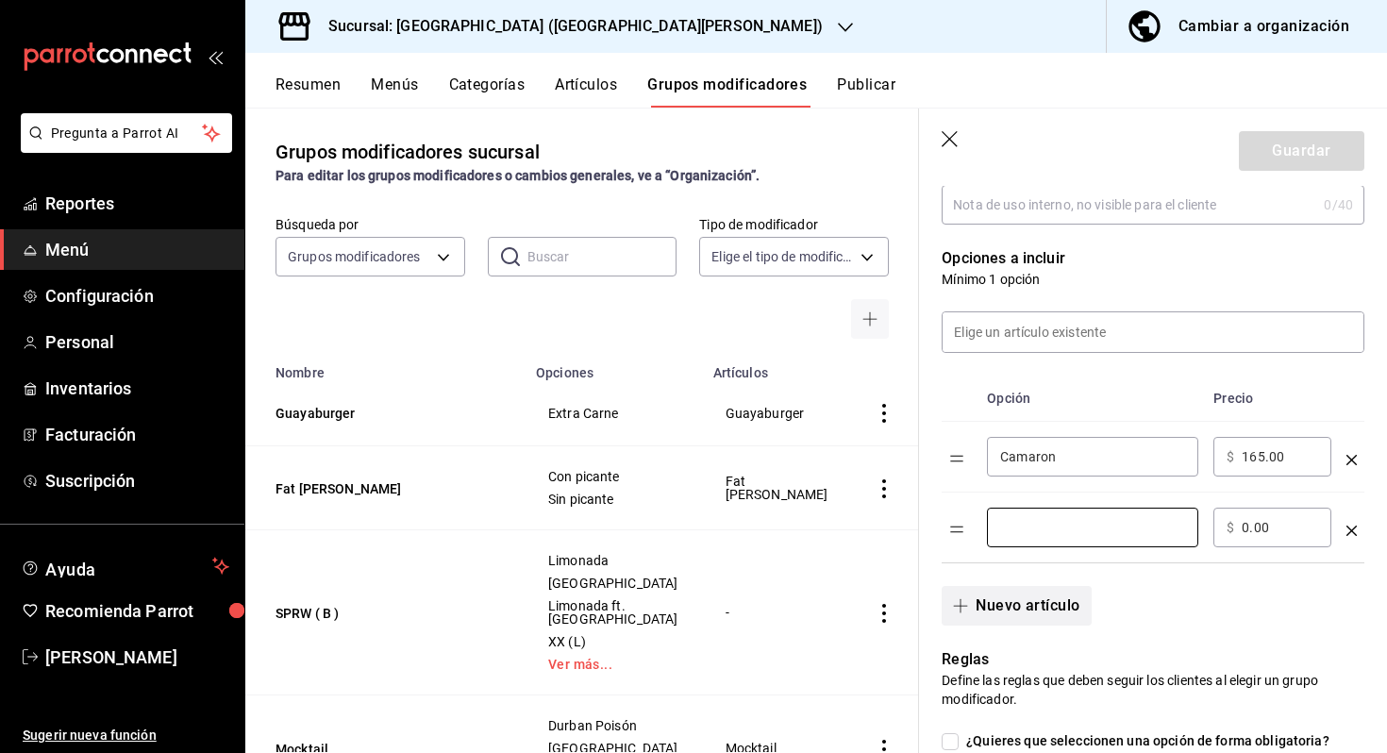
click at [1055, 532] on input "optionsTable" at bounding box center [1092, 527] width 185 height 19
type input "Chicharron"
click at [1274, 529] on input "0.00" at bounding box center [1279, 527] width 76 height 19
type input "0.00"
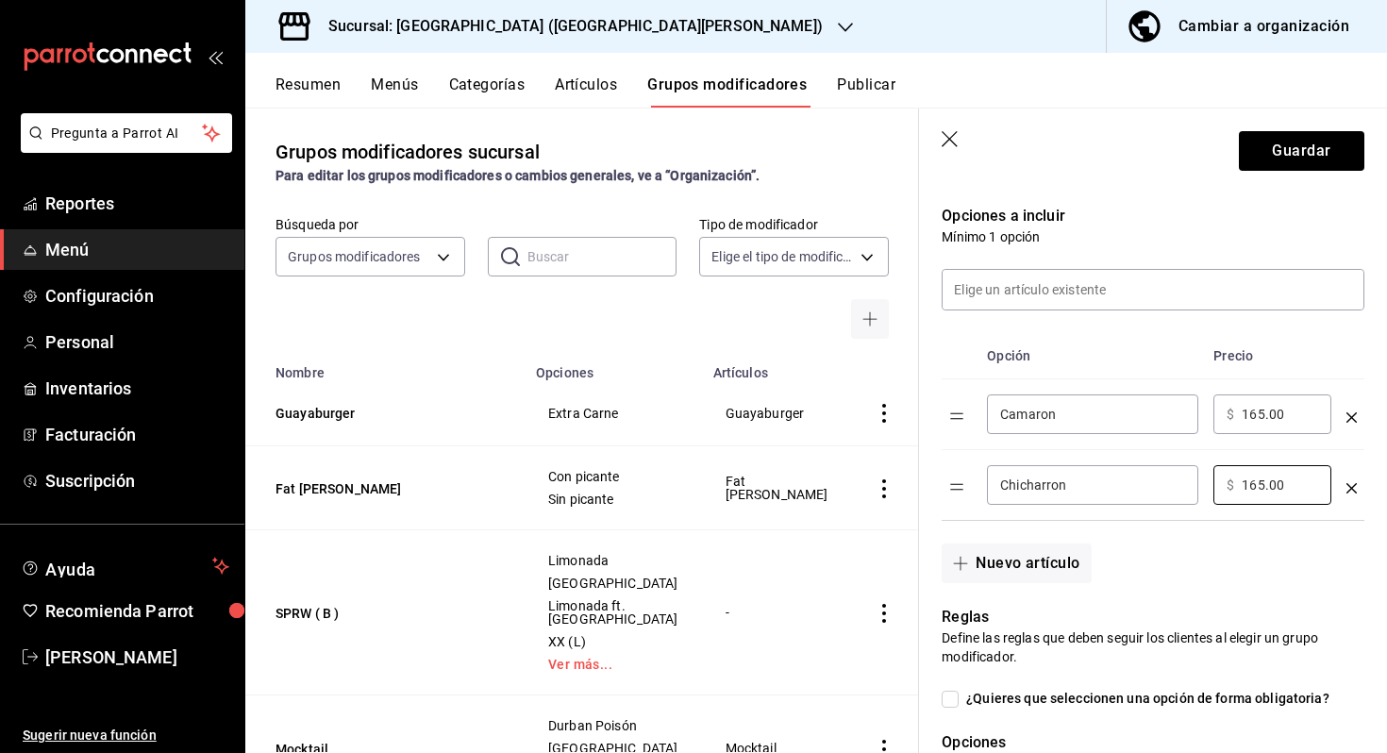
scroll to position [394, 0]
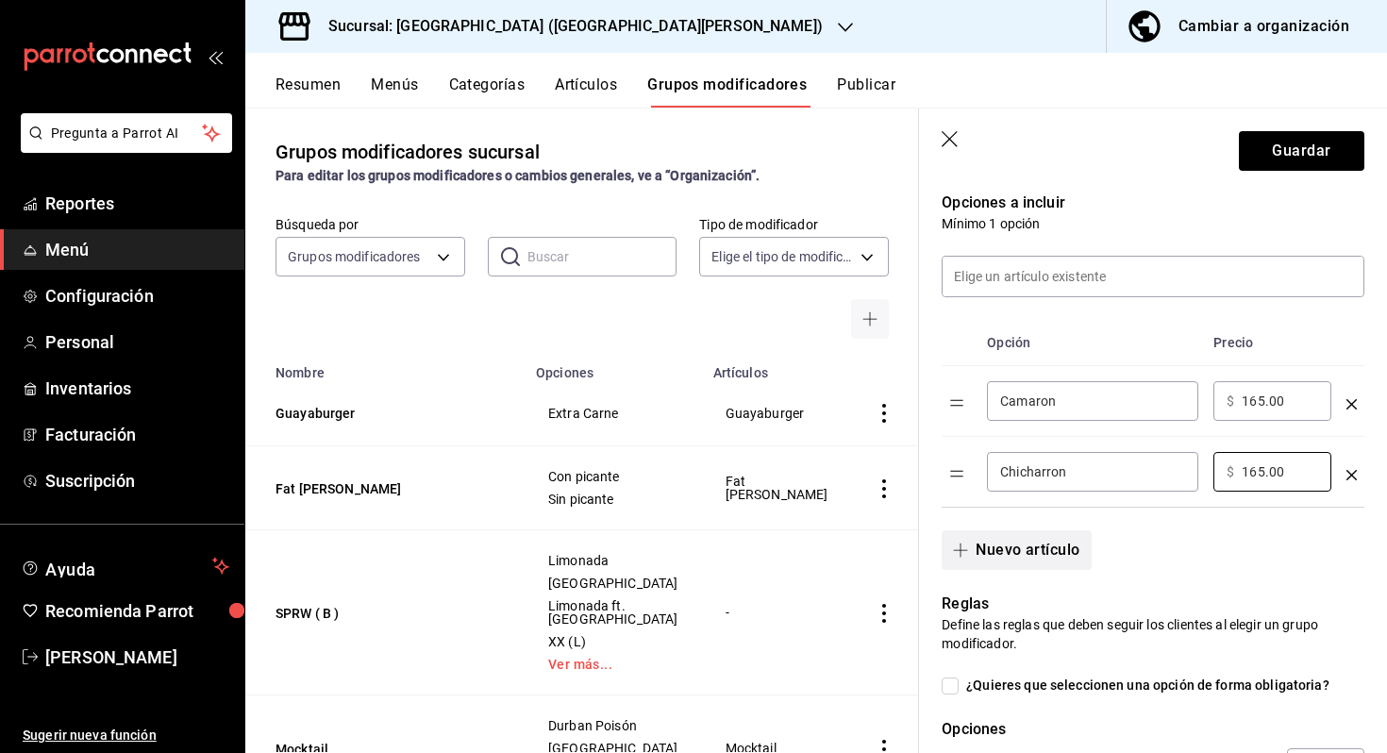
type input "165.00"
click at [1039, 554] on button "Nuevo artículo" at bounding box center [1015, 550] width 149 height 40
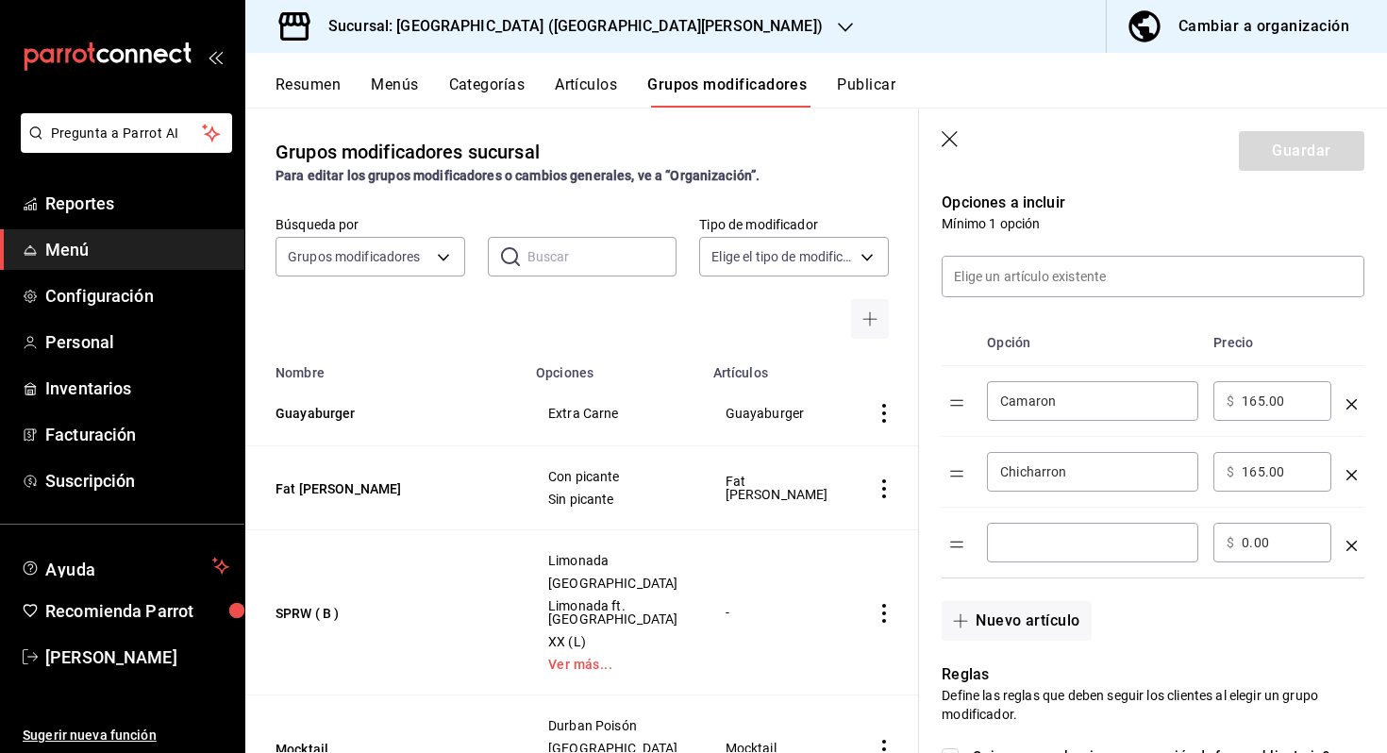
click at [1055, 546] on input "optionsTable" at bounding box center [1092, 542] width 185 height 19
type input "Terikyaki"
click at [1276, 528] on div "​ $ 0.00 ​" at bounding box center [1272, 543] width 118 height 40
click at [1274, 535] on input "0.00" at bounding box center [1279, 542] width 76 height 19
type input "1650.00"
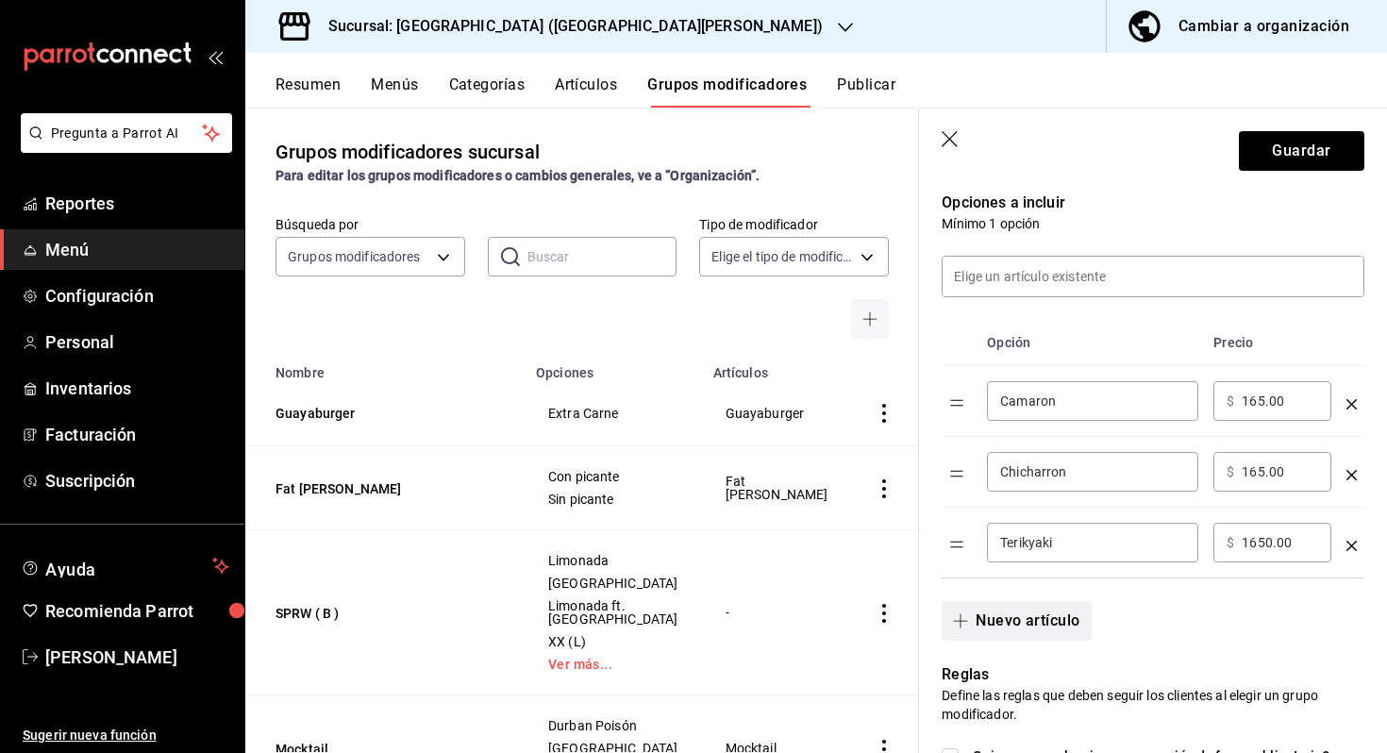
click at [1053, 624] on button "Nuevo artículo" at bounding box center [1015, 621] width 149 height 40
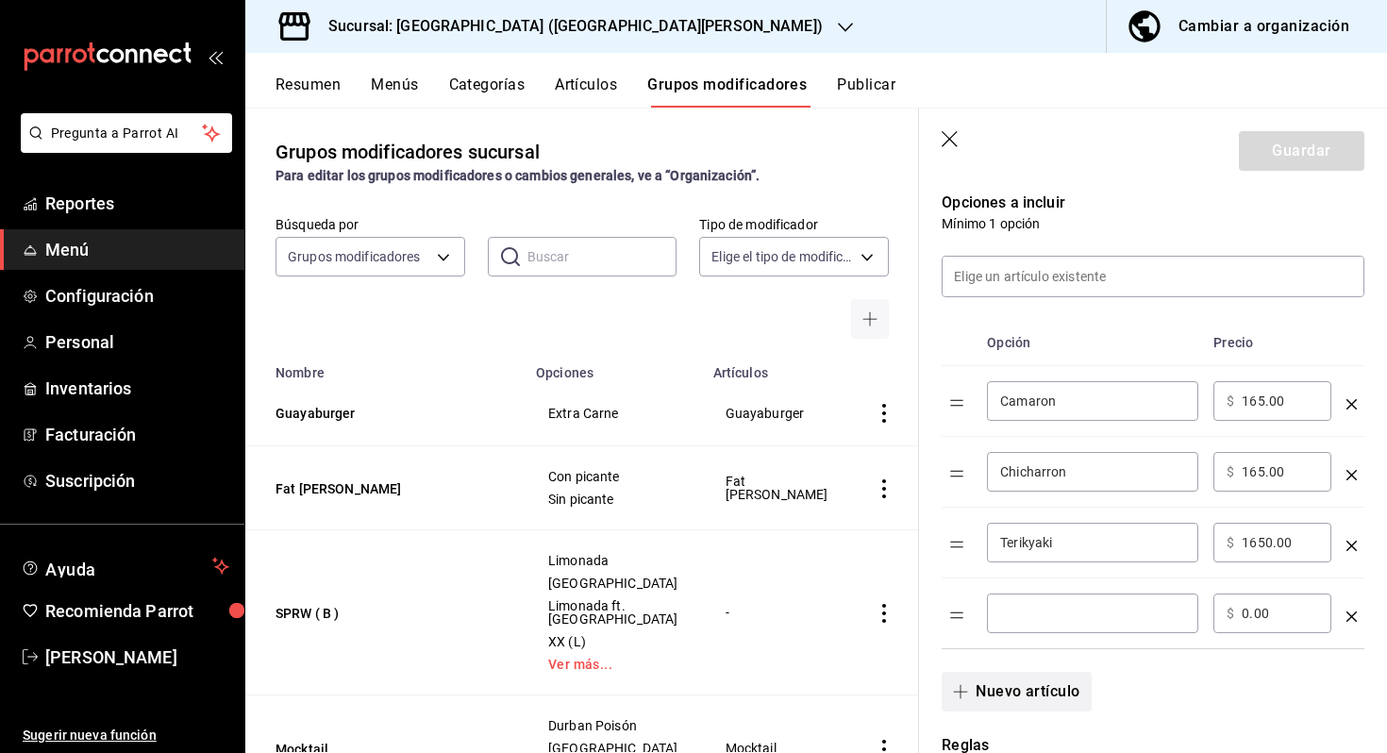
click at [1053, 624] on div "​" at bounding box center [1092, 613] width 211 height 40
type input "Pork Belly"
click at [1264, 625] on div "​ $ 0.00 ​" at bounding box center [1272, 613] width 118 height 40
click at [1264, 612] on input "0.00" at bounding box center [1279, 613] width 76 height 19
type input "0.00"
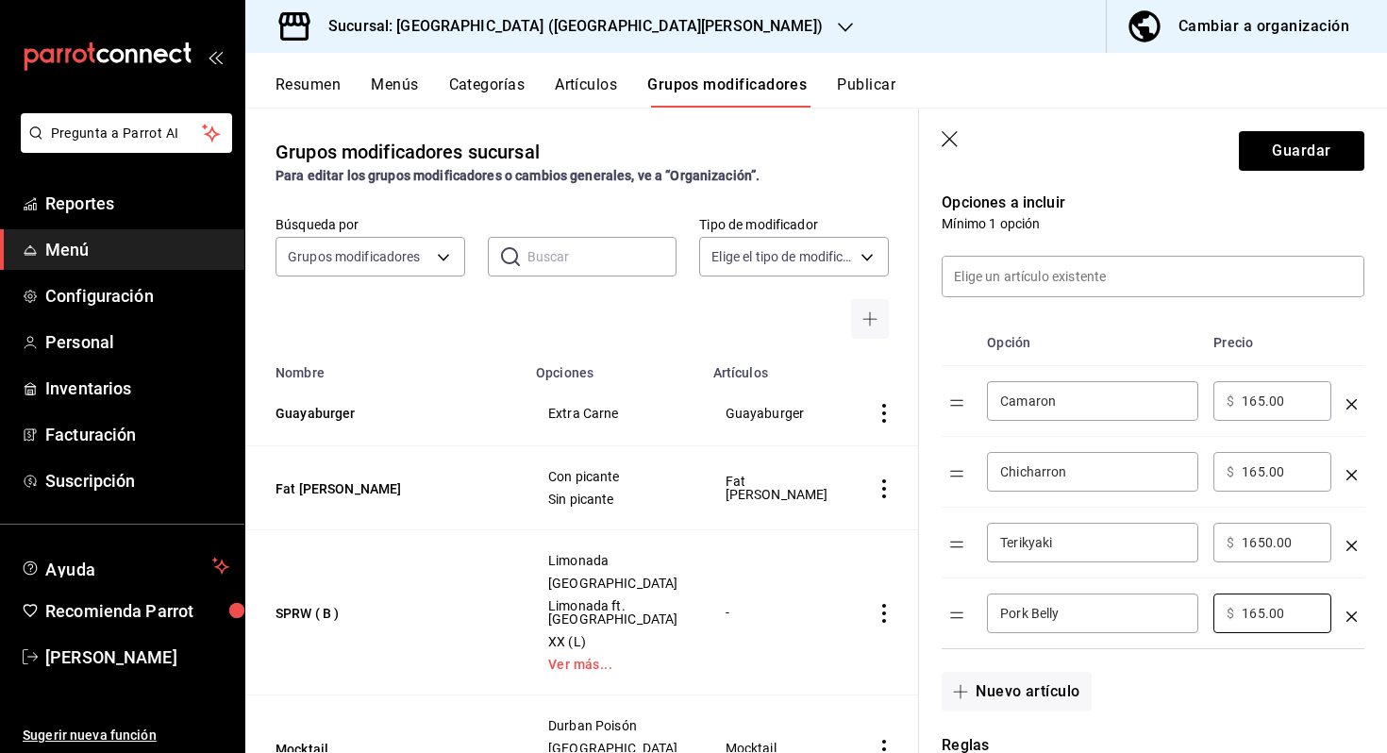
type input "165.00"
click at [1270, 541] on input "1650.00" at bounding box center [1279, 542] width 76 height 19
type input "165.00"
click at [1053, 699] on button "Nuevo artículo" at bounding box center [1015, 692] width 149 height 40
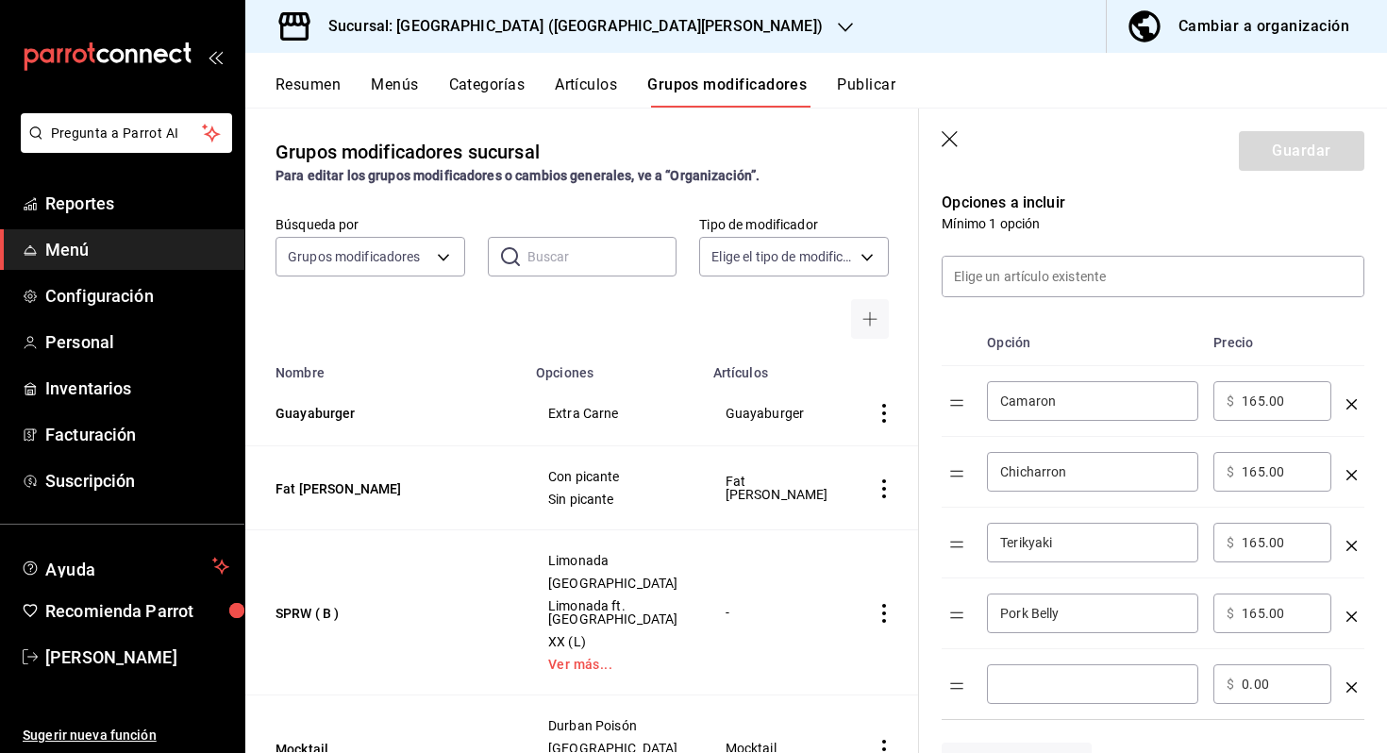
click at [1054, 693] on div "​" at bounding box center [1092, 684] width 211 height 40
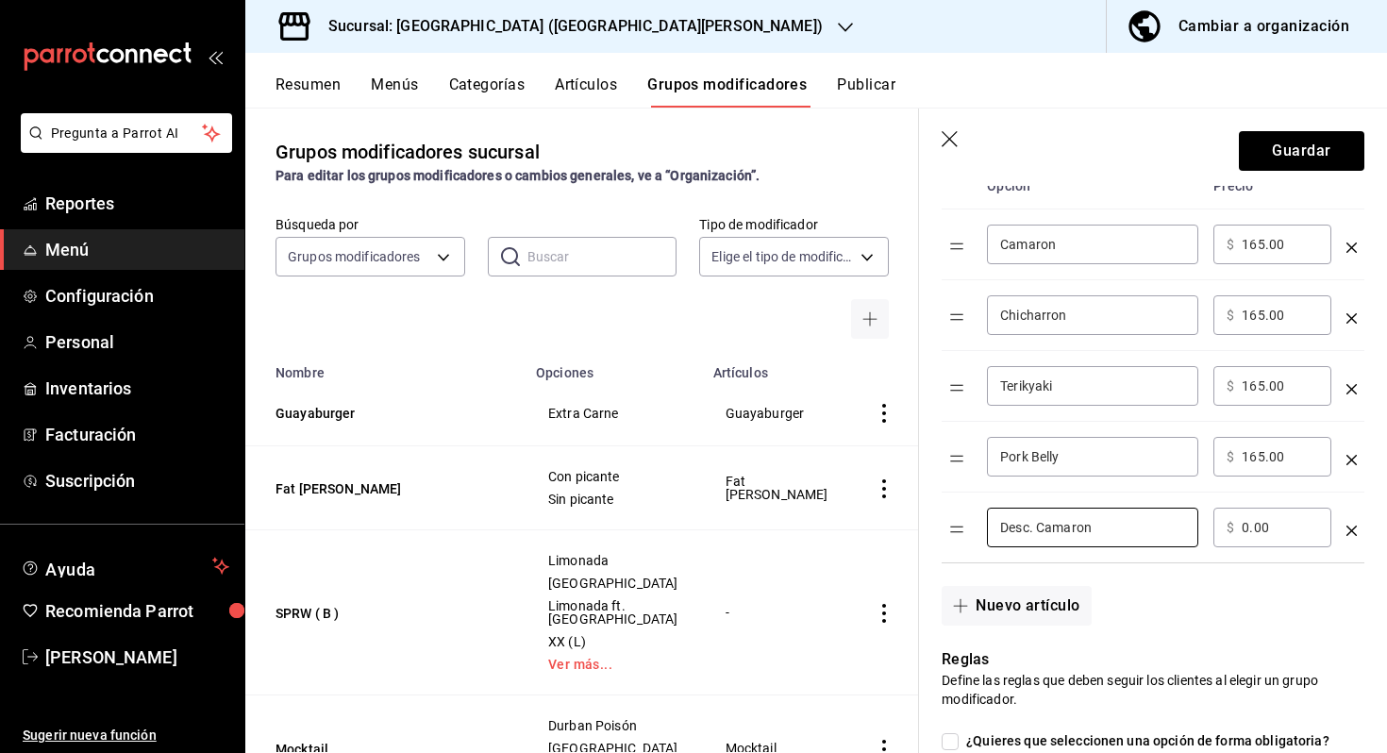
scroll to position [552, 0]
type input "Desc. Camaron"
click at [1025, 612] on button "Nuevo artículo" at bounding box center [1015, 605] width 149 height 40
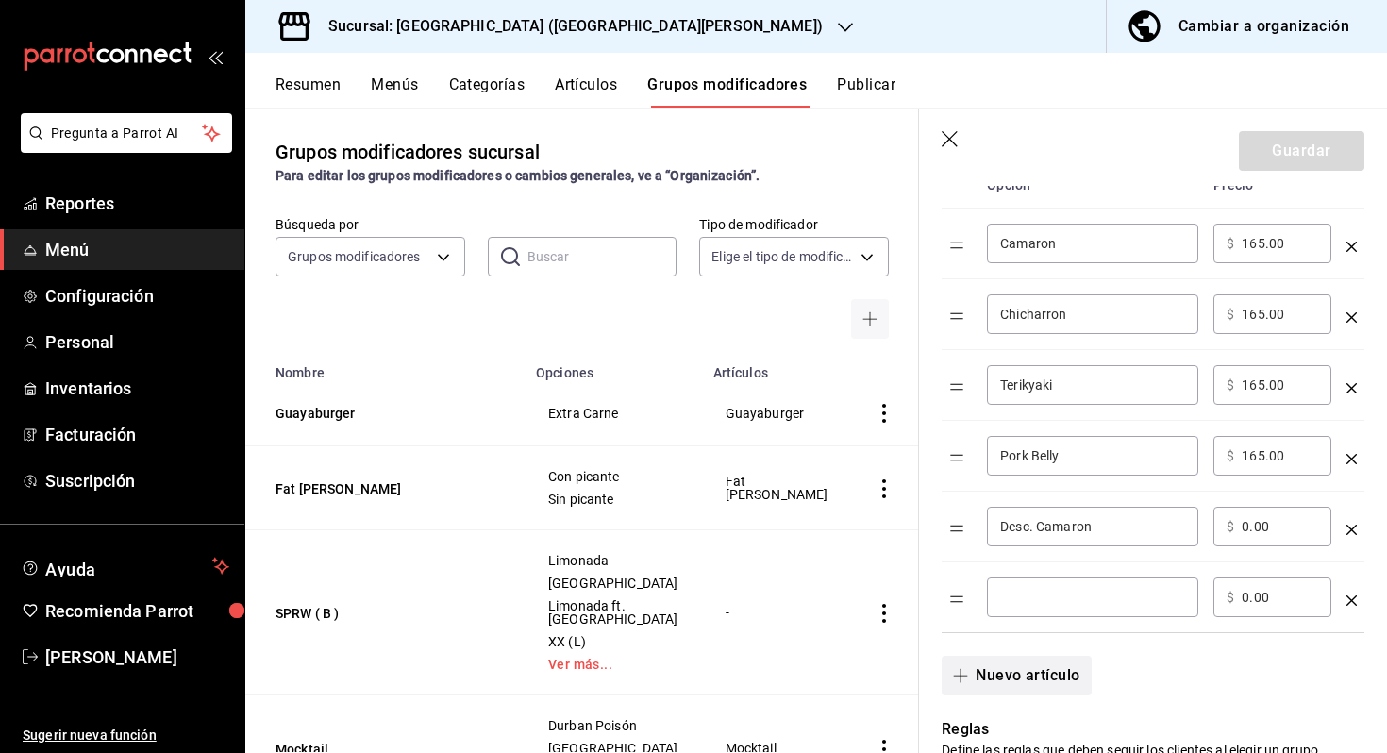
click at [1025, 612] on div "​" at bounding box center [1092, 597] width 211 height 40
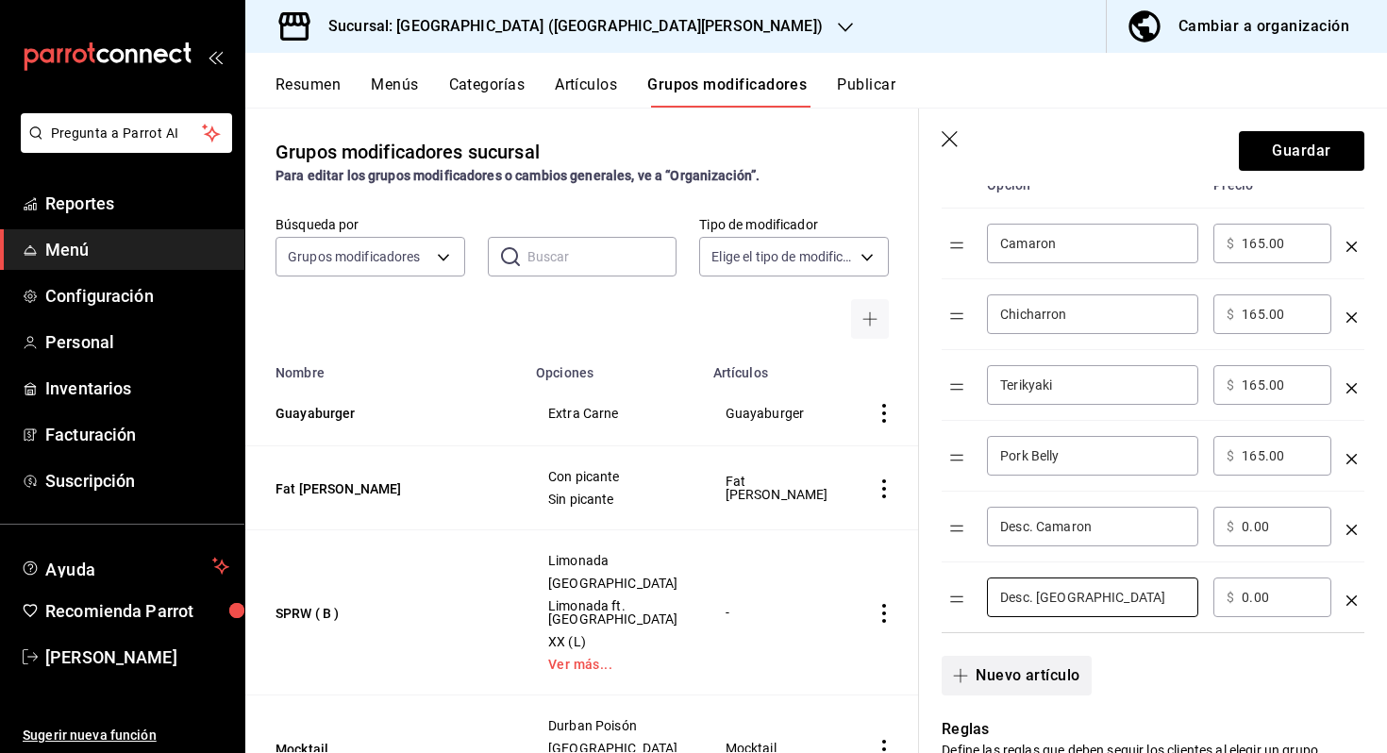
type input "Desc. [GEOGRAPHIC_DATA]"
click at [1058, 671] on button "Nuevo artículo" at bounding box center [1015, 676] width 149 height 40
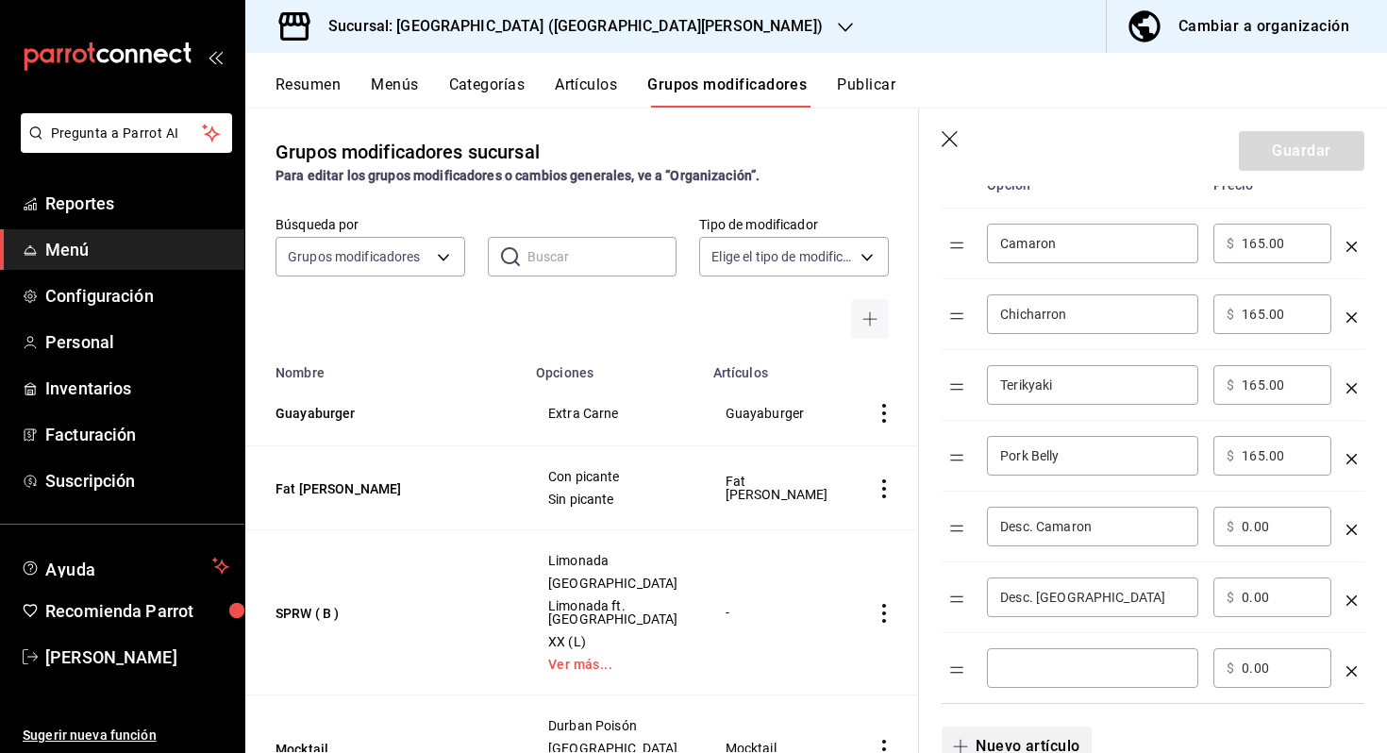
click at [1058, 671] on input "optionsTable" at bounding box center [1092, 667] width 185 height 19
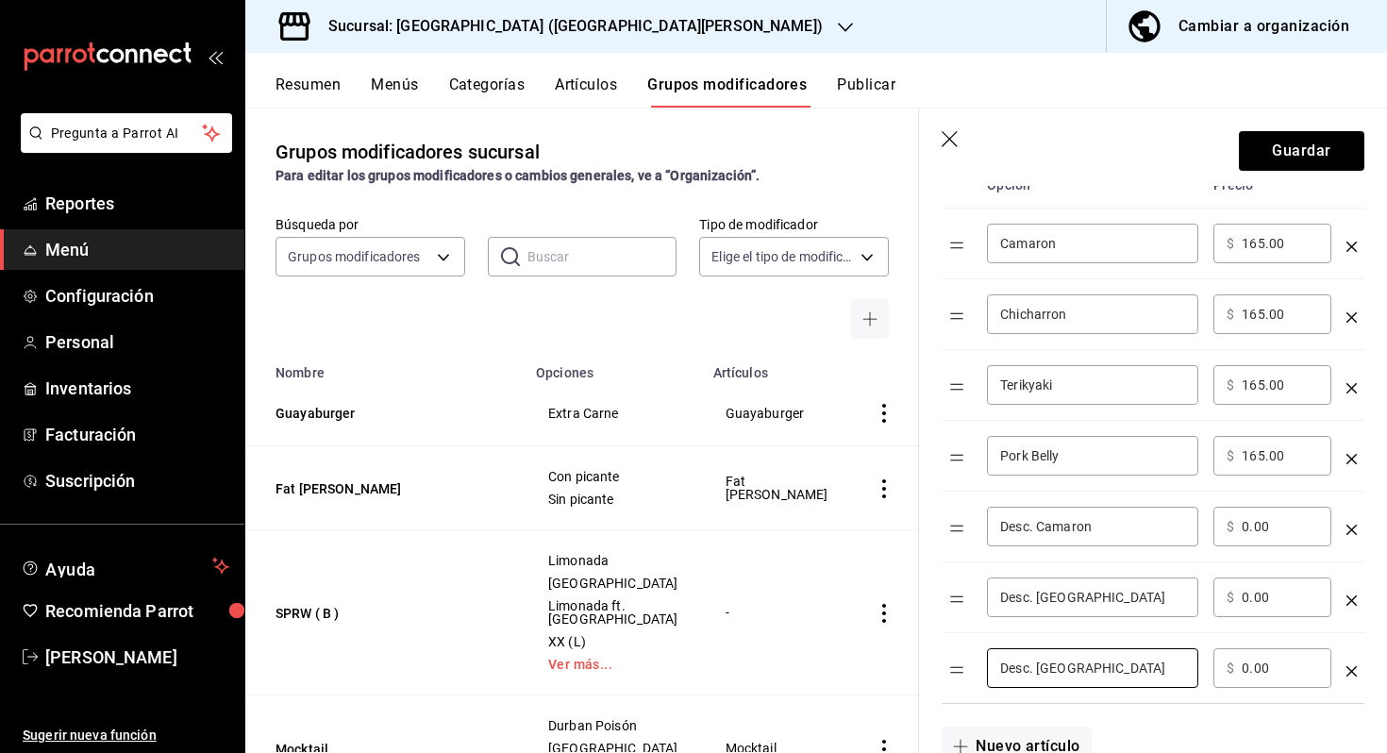
type input "Desc. [GEOGRAPHIC_DATA]"
click at [1030, 386] on input "Terikyaki" at bounding box center [1092, 384] width 185 height 19
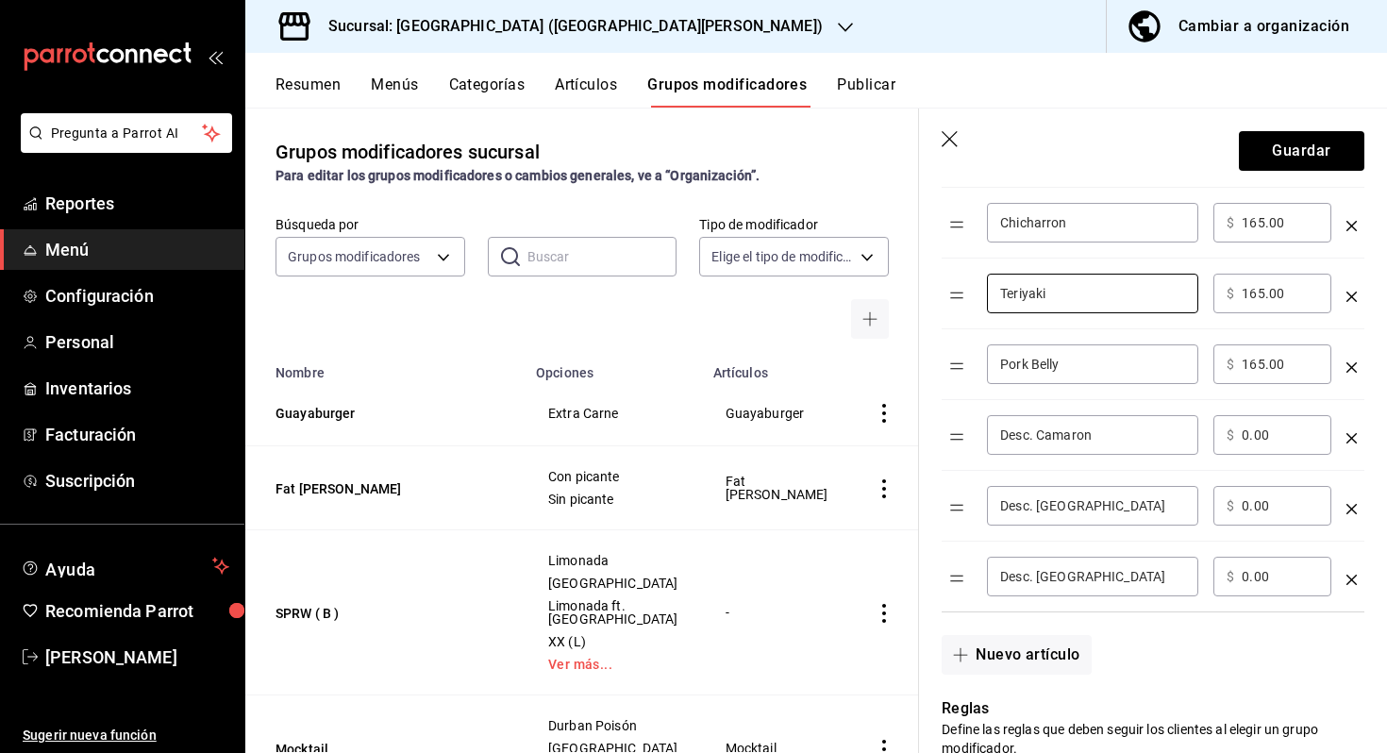
scroll to position [723, 0]
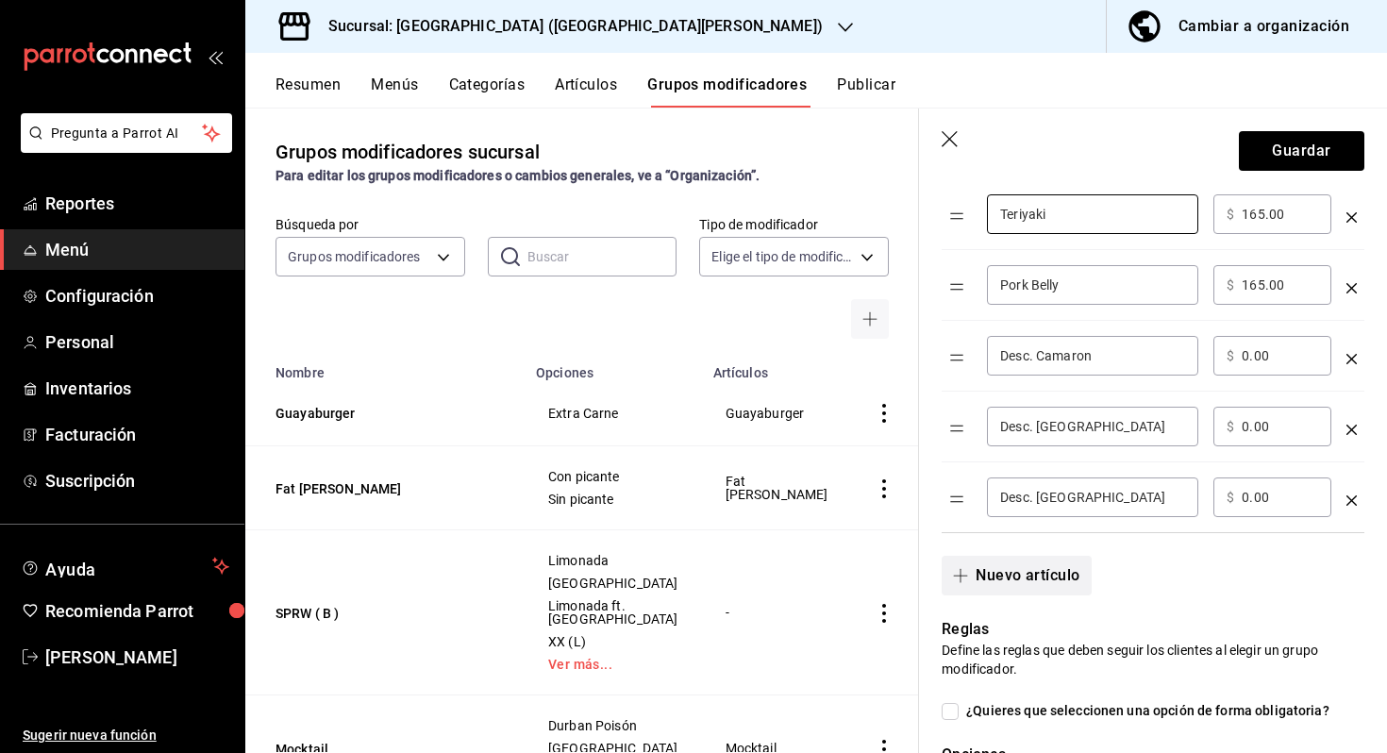
type input "Teriyaki"
click at [1080, 563] on button "Nuevo artículo" at bounding box center [1015, 576] width 149 height 40
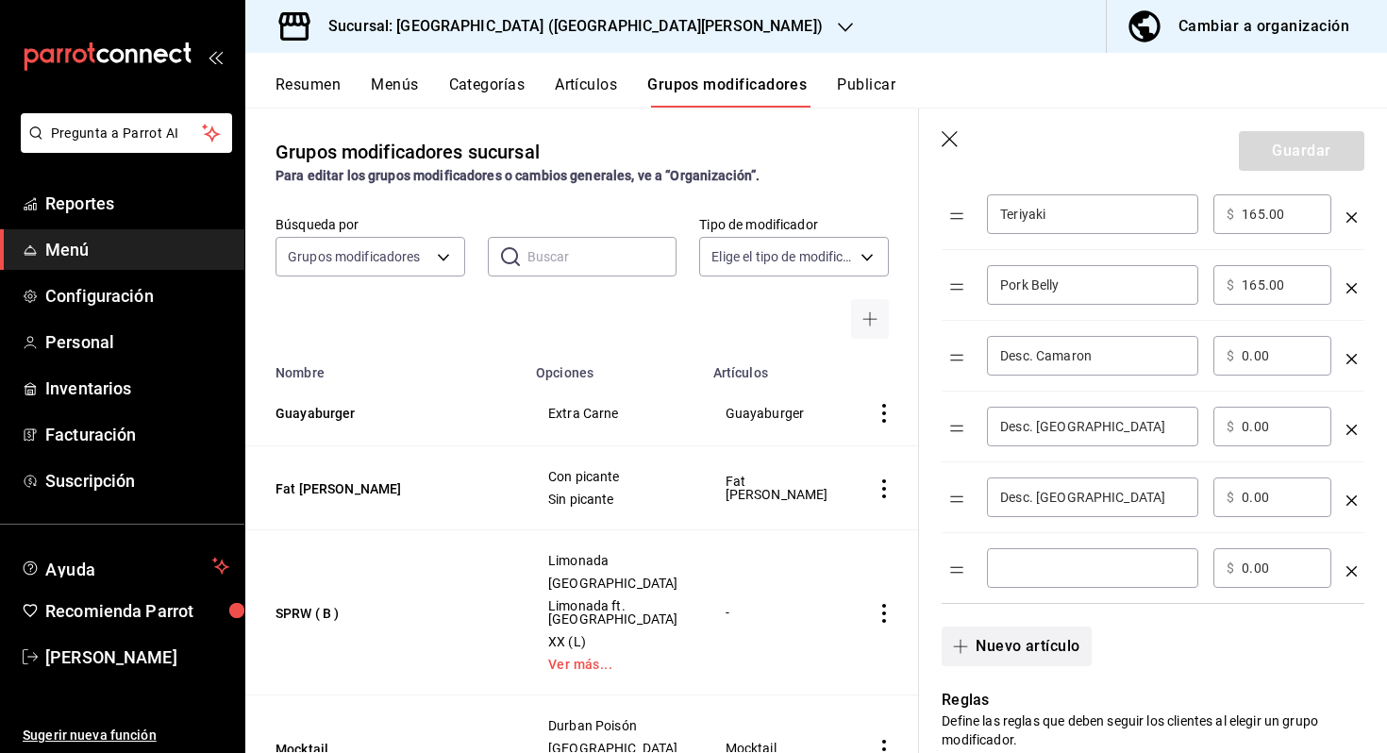
click at [1080, 563] on input "optionsTable" at bounding box center [1092, 567] width 185 height 19
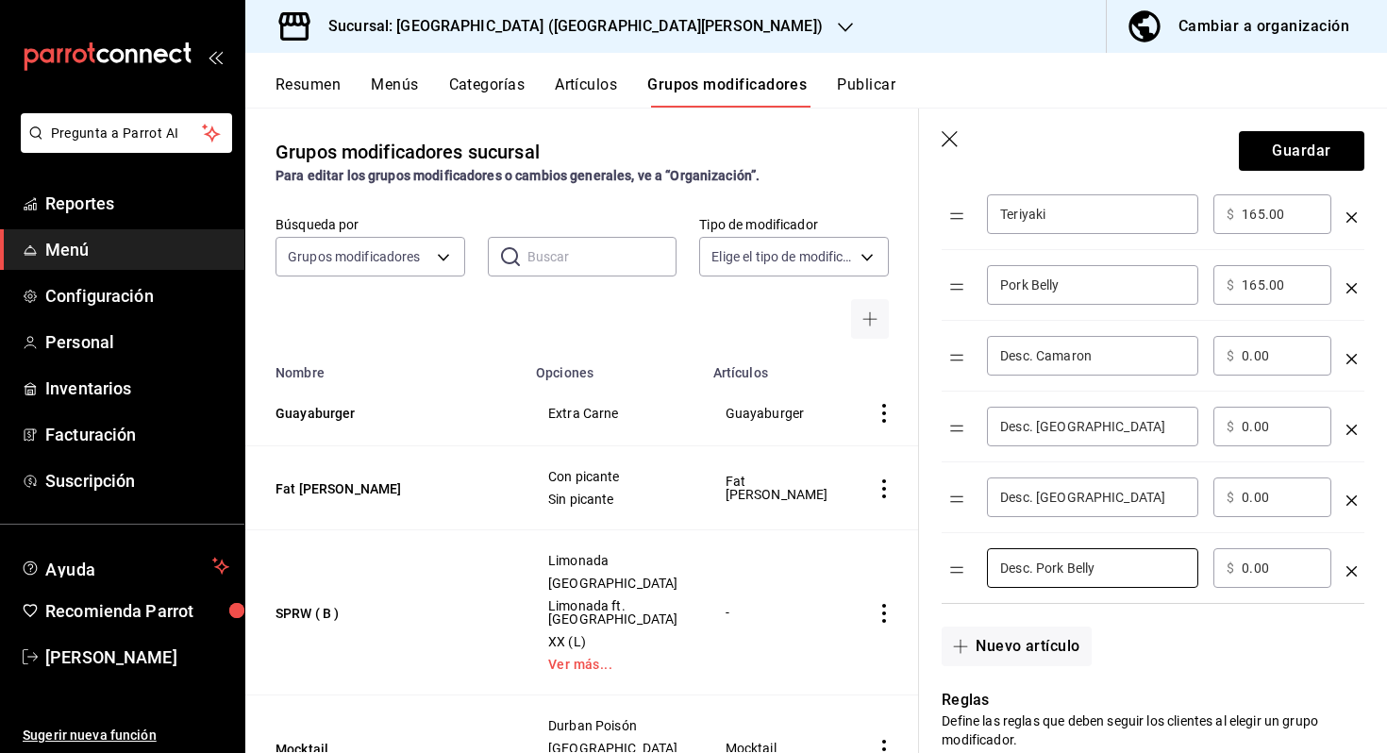
type input "Desc. Pork Belly"
click at [1278, 564] on input "0.00" at bounding box center [1279, 567] width 76 height 19
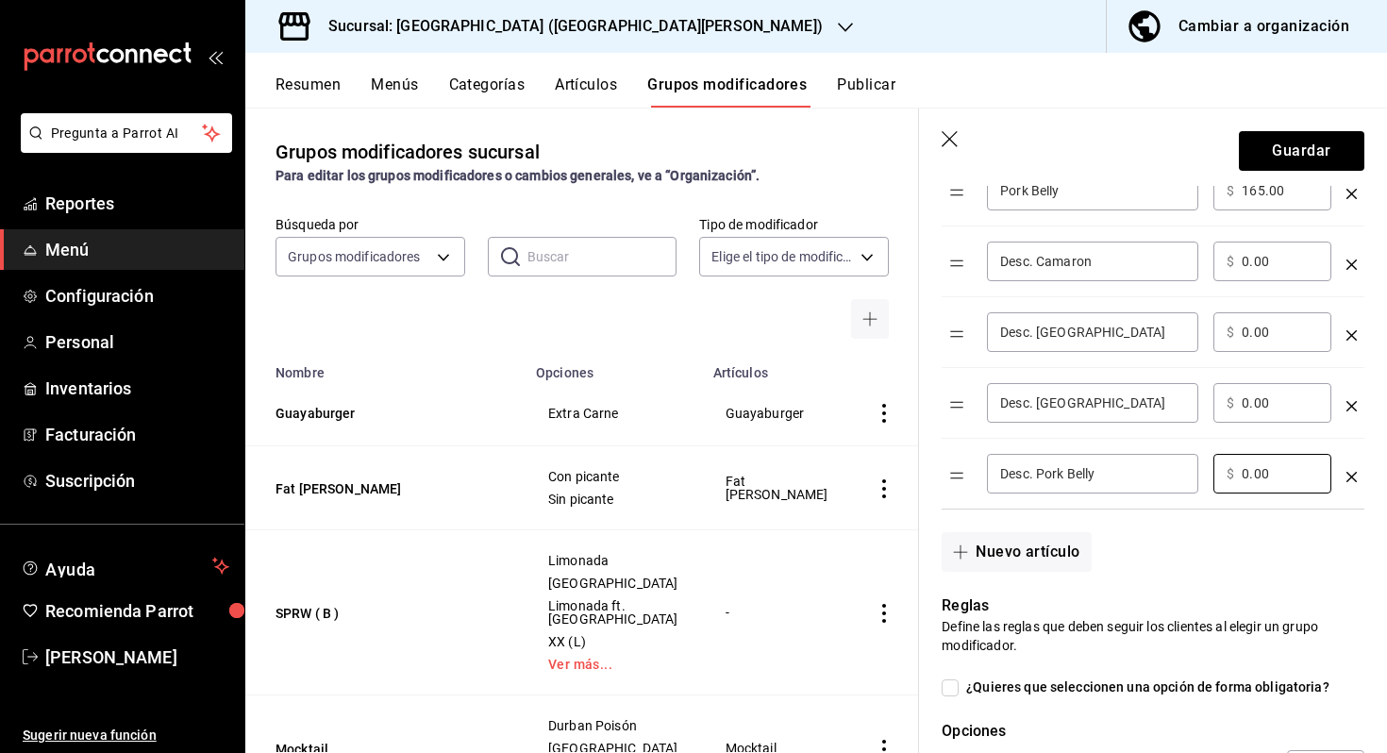
scroll to position [1068, 0]
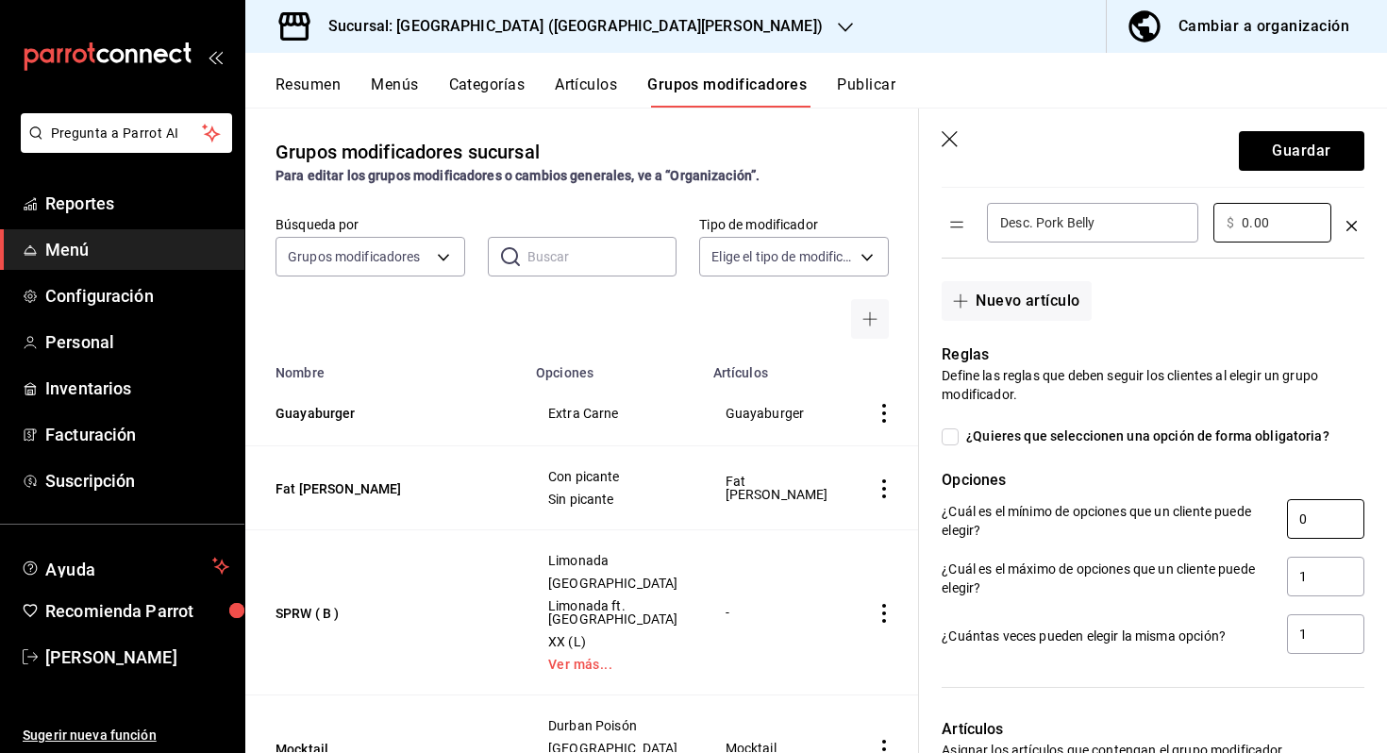
click at [1314, 533] on input "0" at bounding box center [1325, 519] width 77 height 40
type input "1"
click at [1308, 573] on input "1" at bounding box center [1325, 577] width 77 height 40
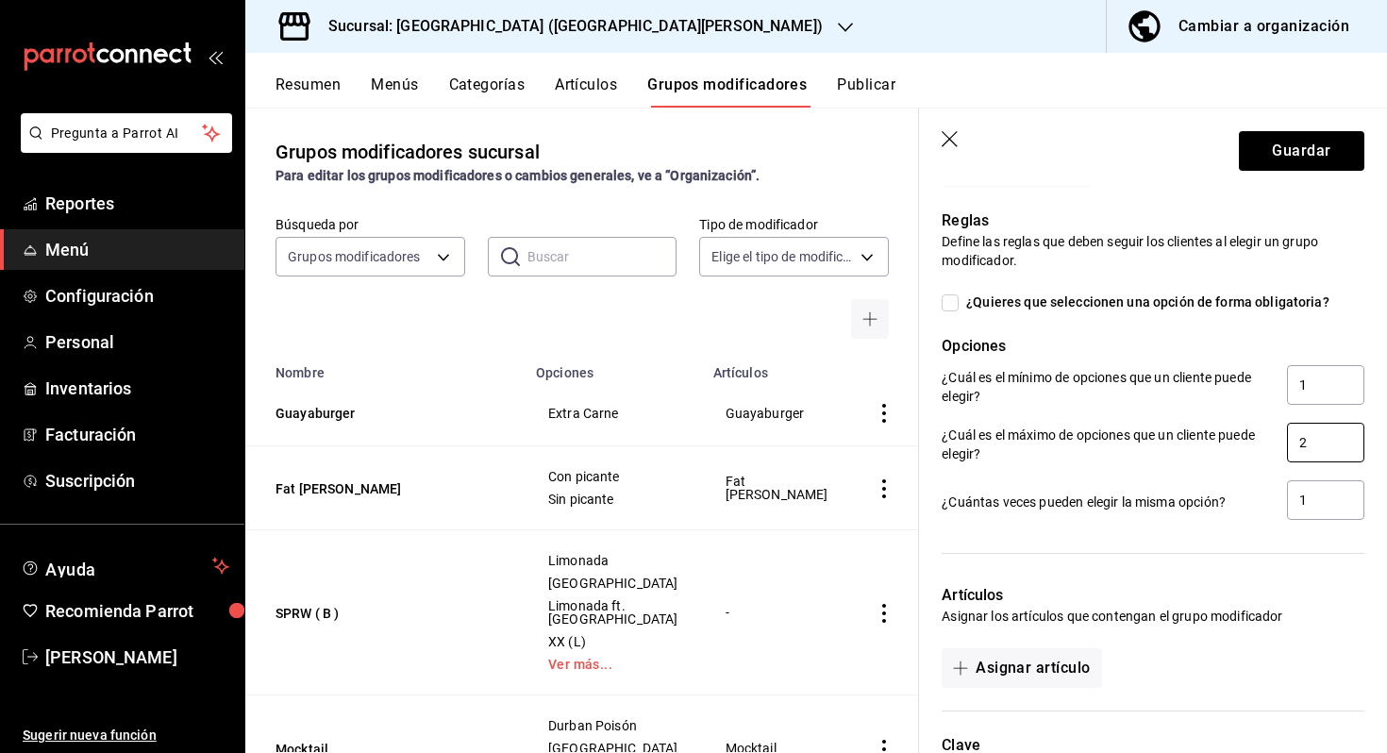
scroll to position [1308, 0]
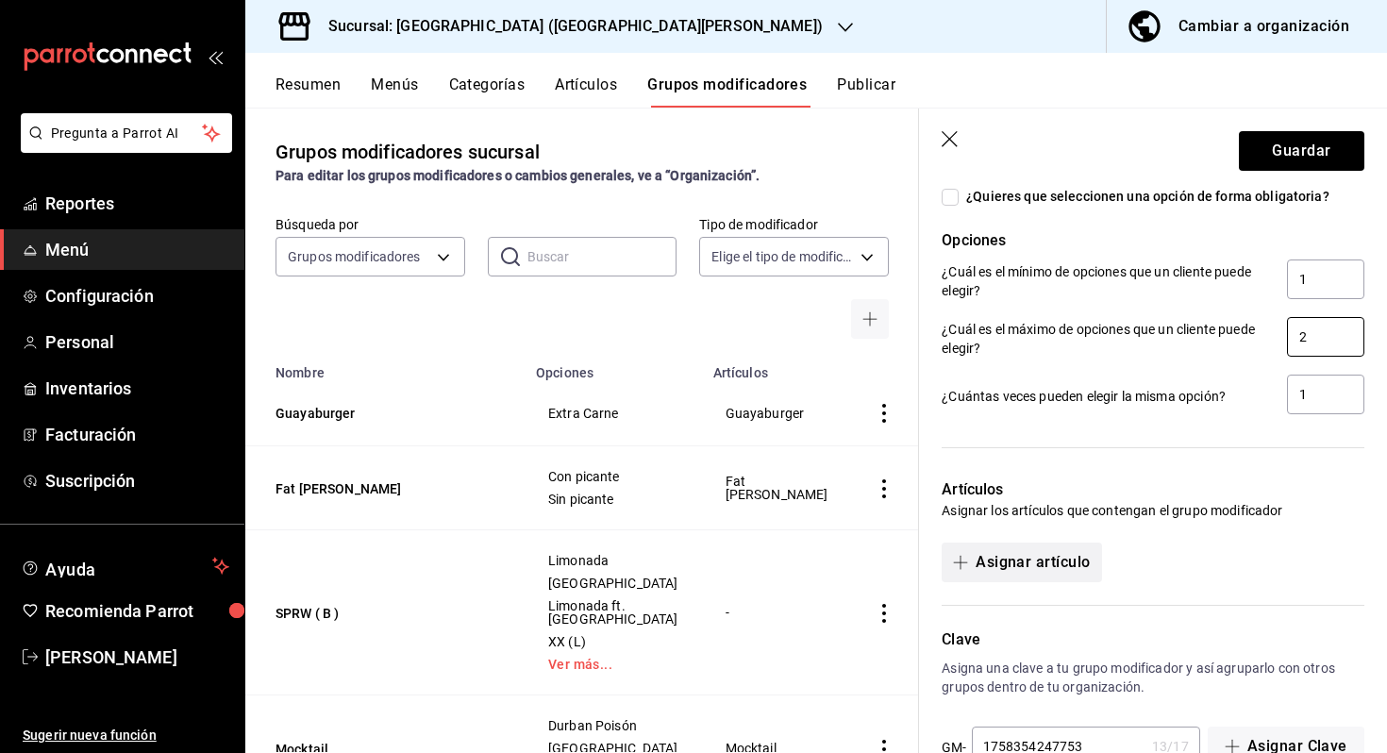
type input "2"
click at [1069, 565] on button "Asignar artículo" at bounding box center [1020, 562] width 159 height 40
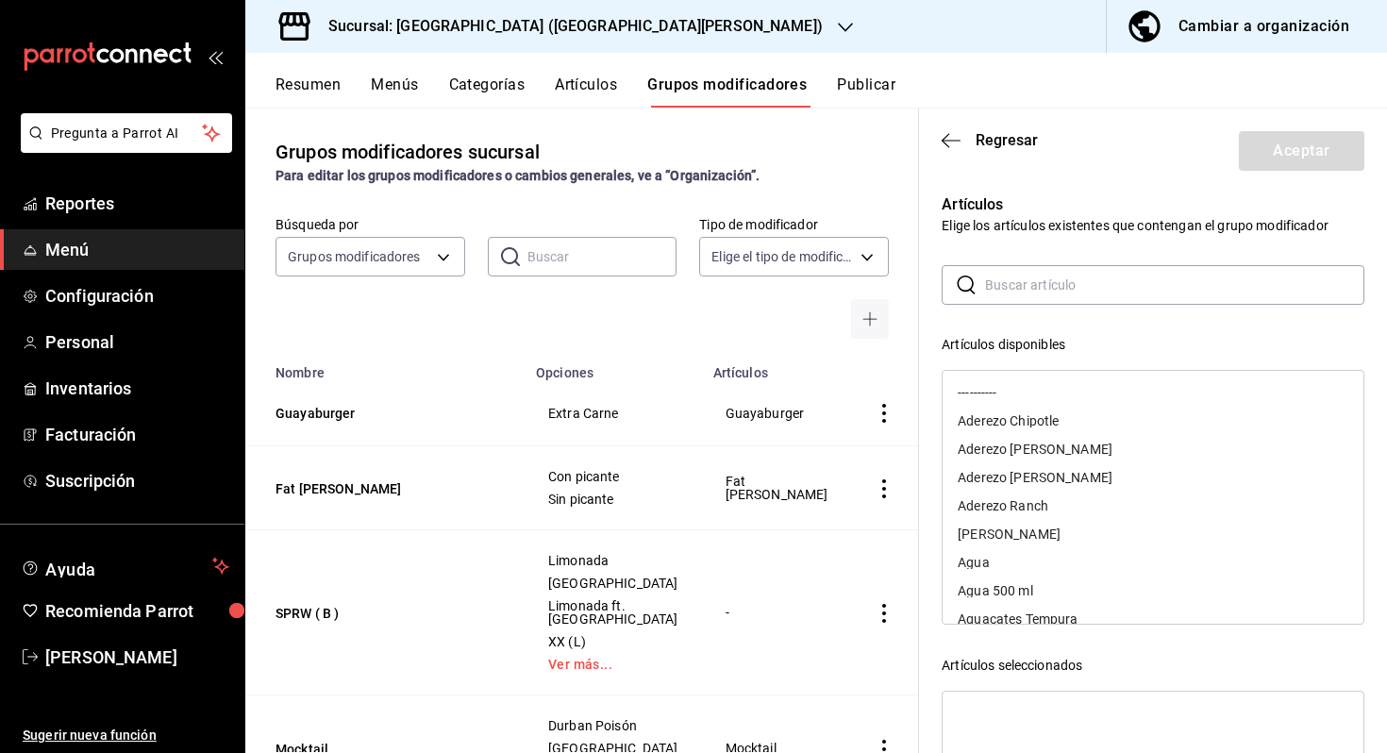
click at [1052, 281] on input "text" at bounding box center [1174, 285] width 379 height 38
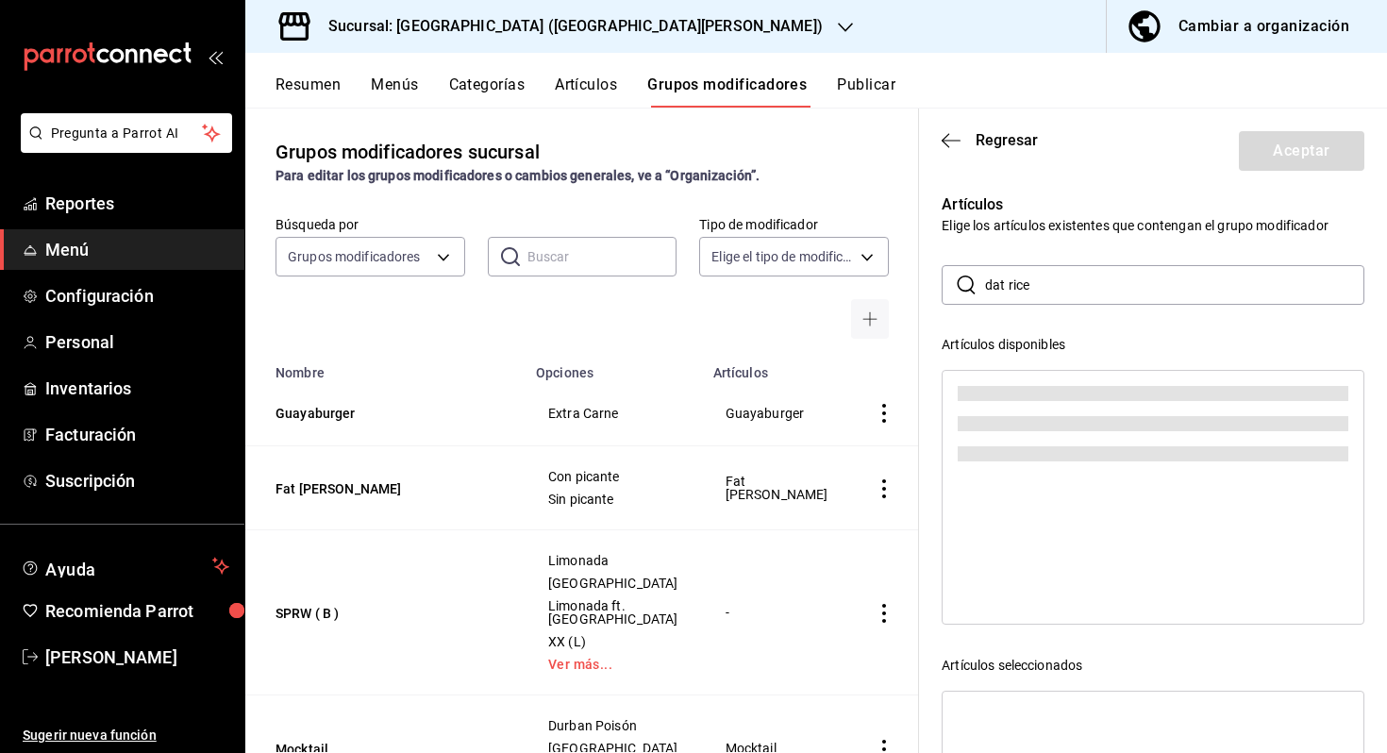
type input "d"
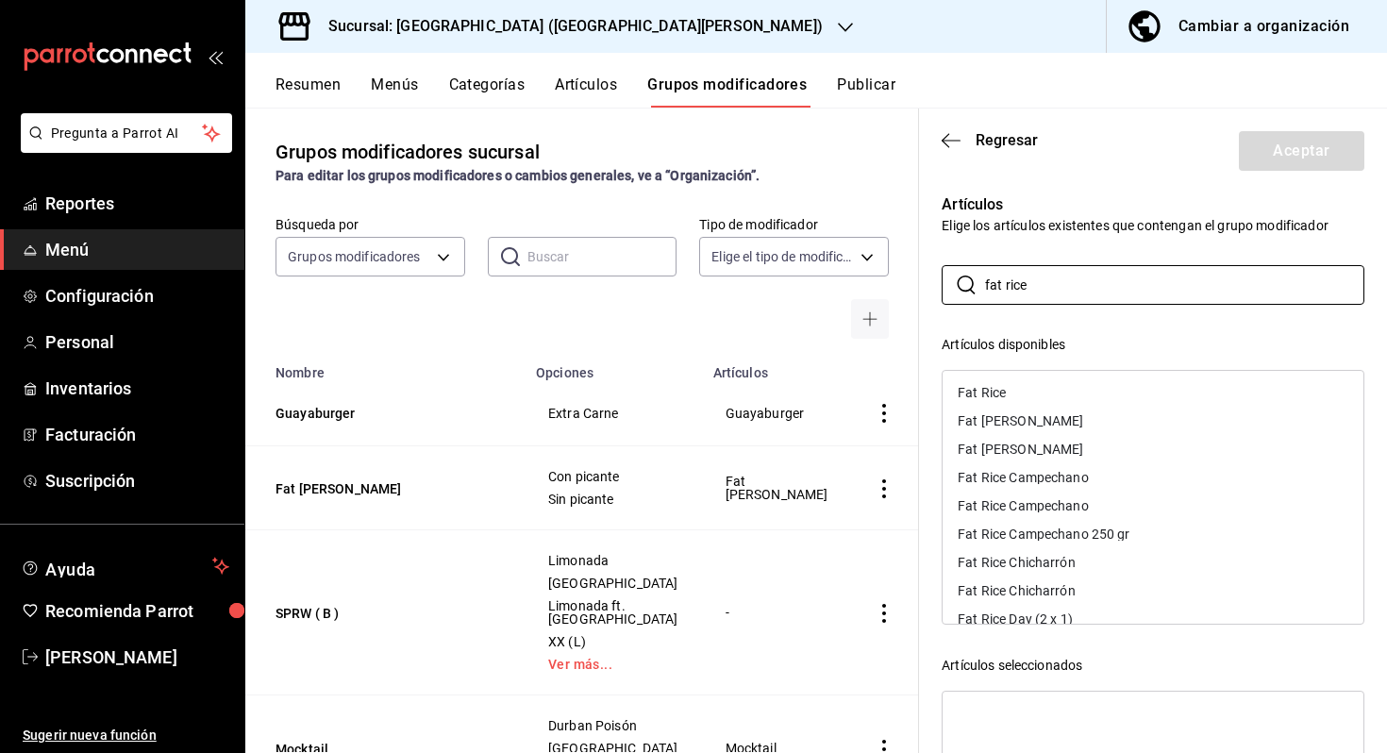
type input "fat rice"
click at [1107, 619] on div "Fat Rice Day (2 x 1)" at bounding box center [1152, 619] width 421 height 28
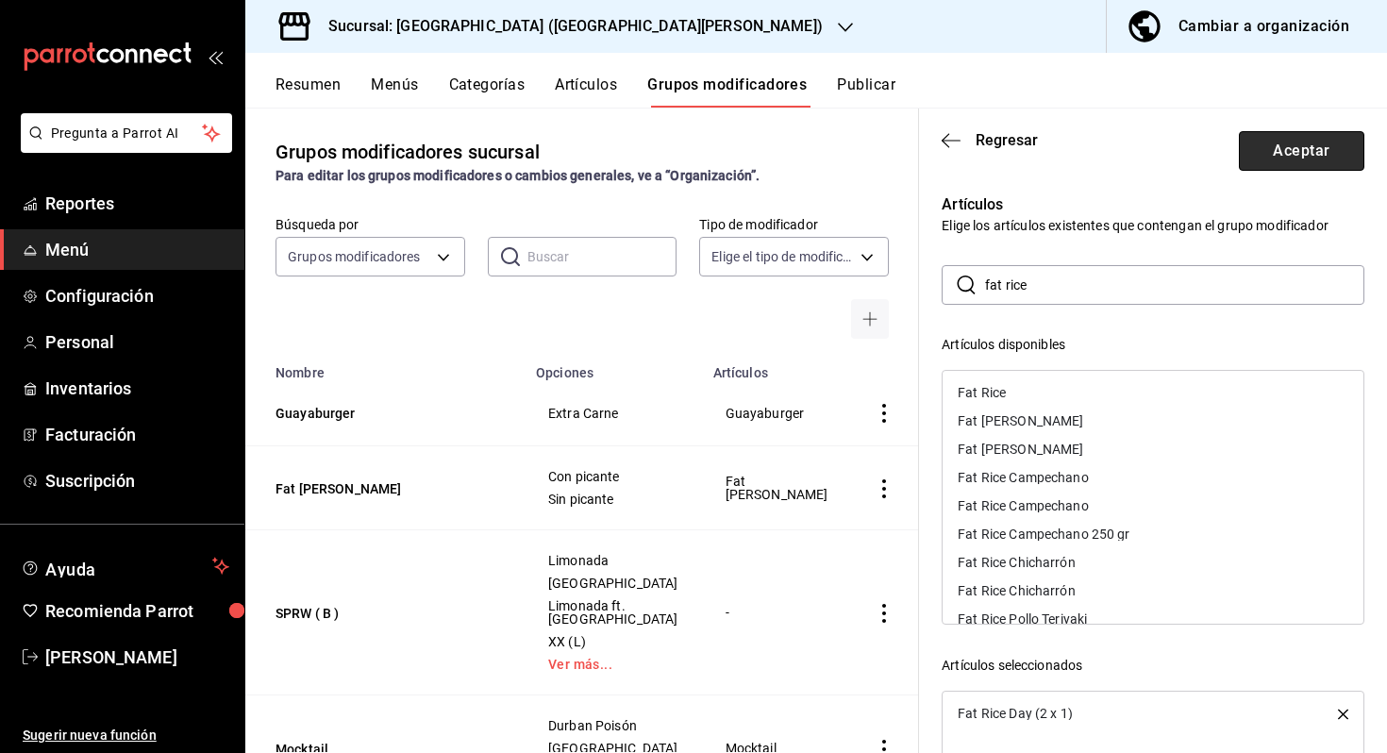
click at [1312, 159] on button "Aceptar" at bounding box center [1301, 151] width 125 height 40
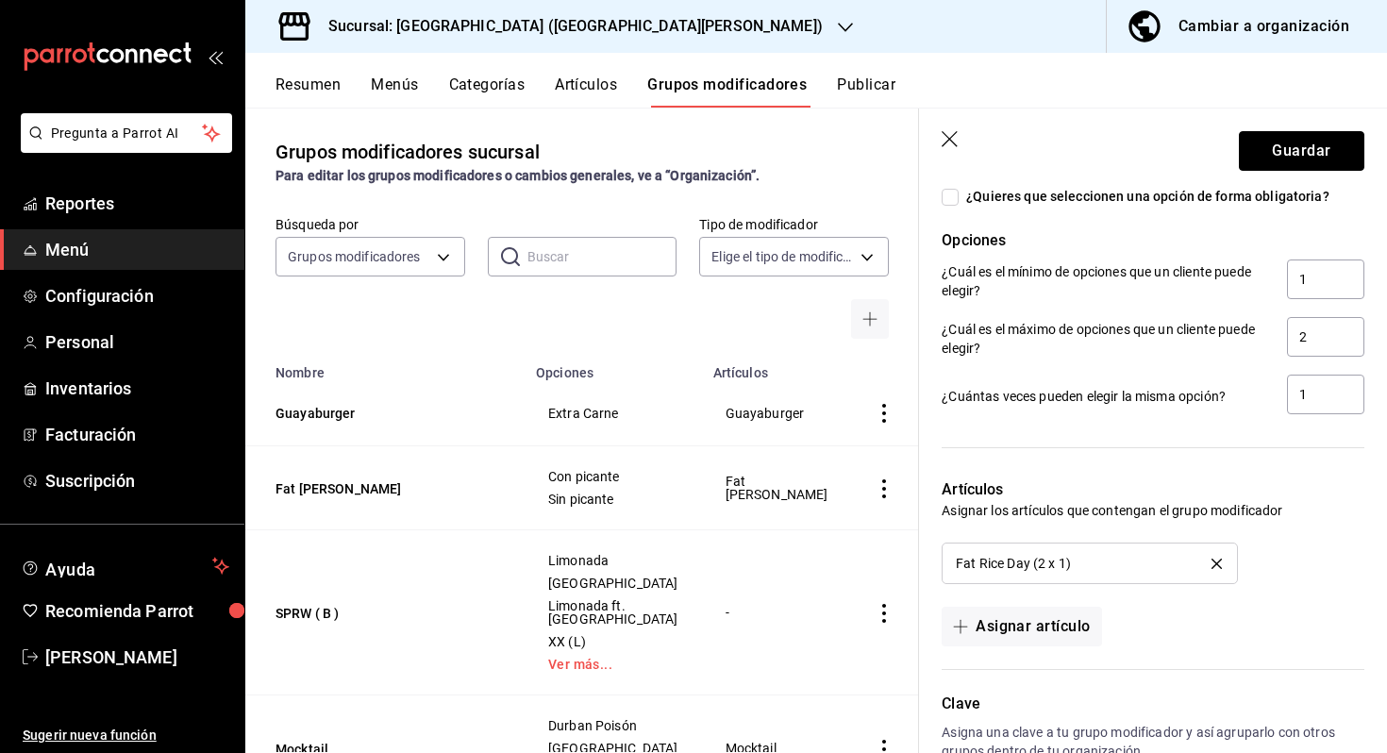
click at [1312, 159] on button "Guardar" at bounding box center [1301, 151] width 125 height 40
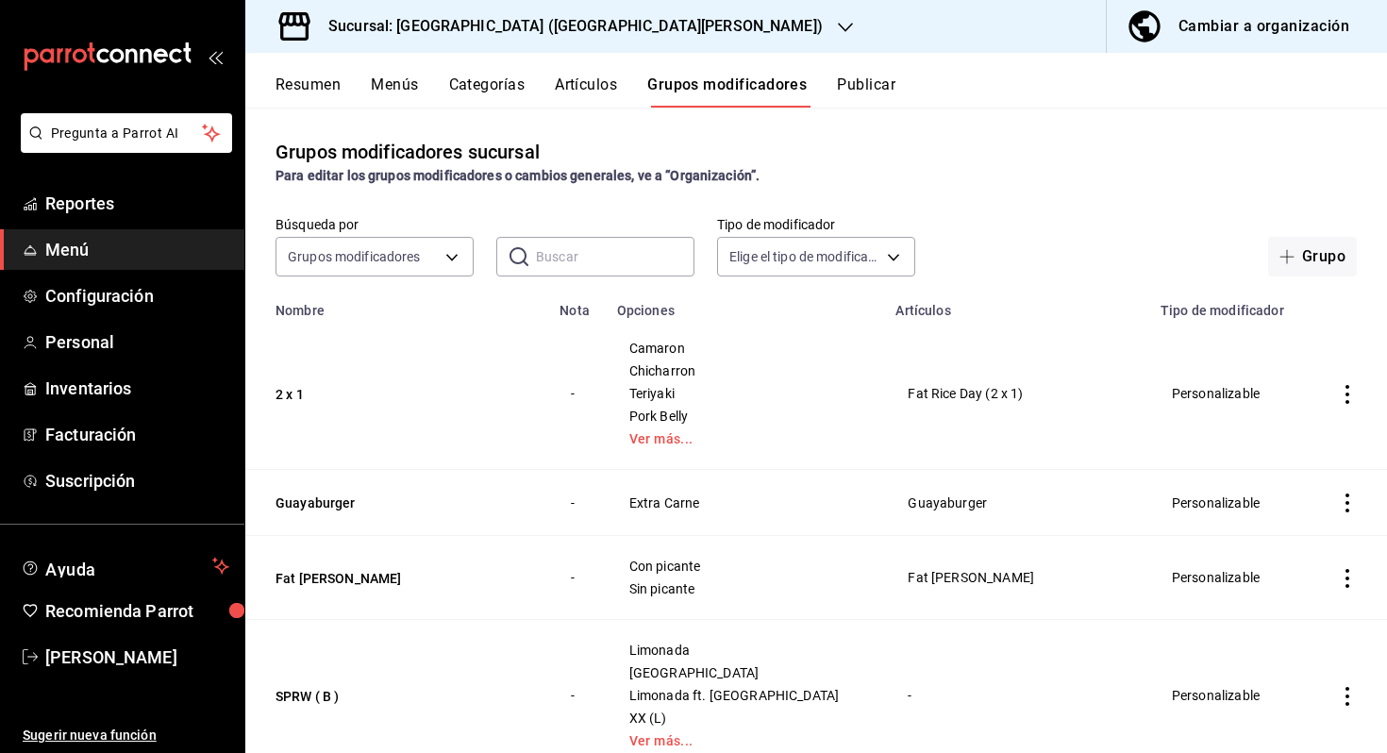
click at [606, 97] on button "Artículos" at bounding box center [586, 91] width 62 height 32
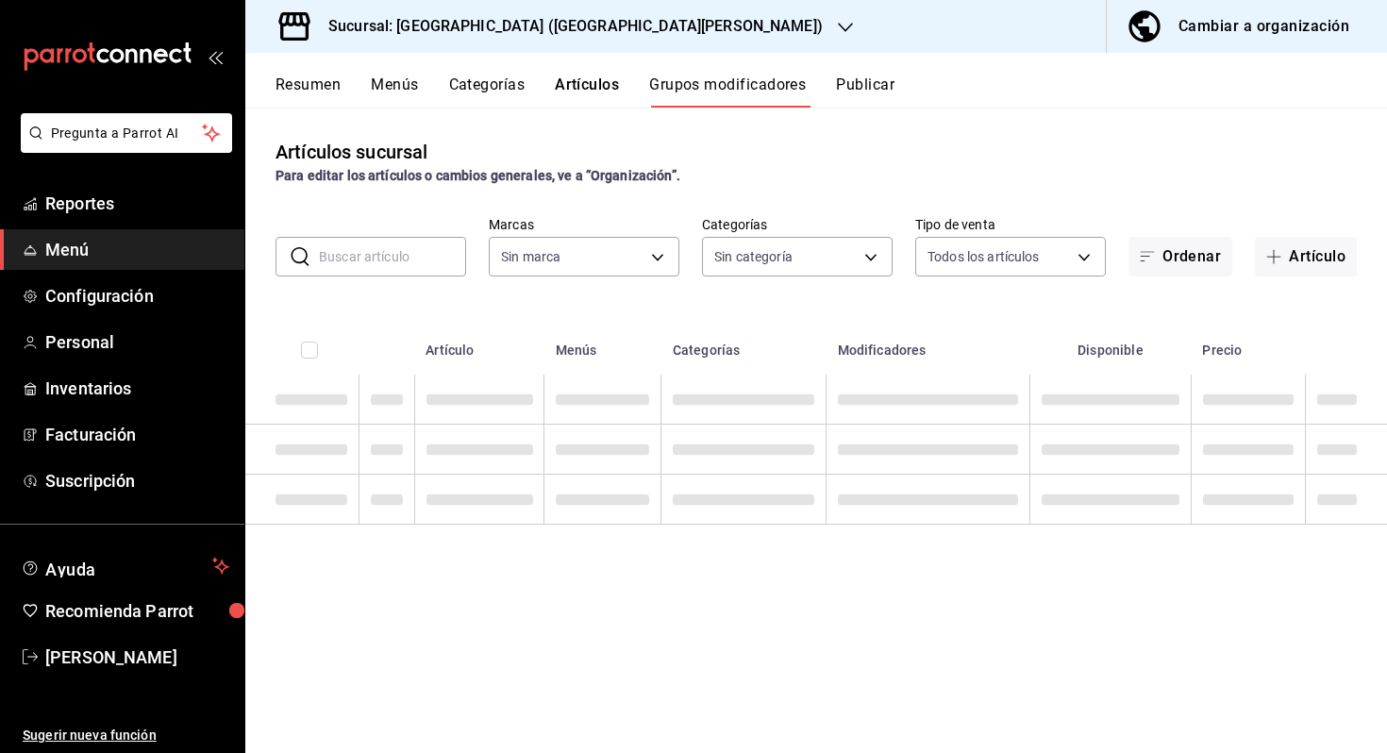
type input "8a387e59-8b03-4158-ad98-fcf511a84fcd"
type input "72c1e5b7-ba33-404e-a831-9bf34d04c666,c37e9902-f3f9-4310-a774-9650a0c82454,f5cba…"
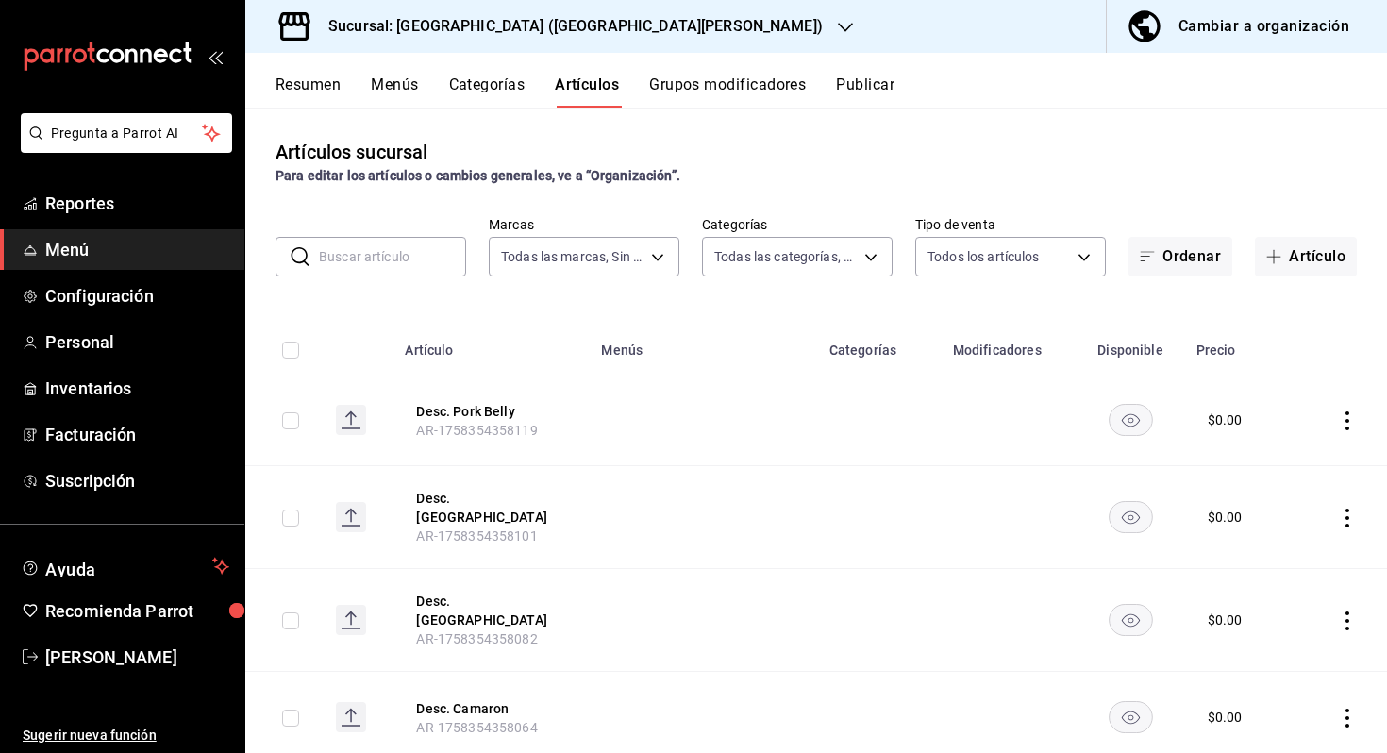
click at [371, 245] on input "text" at bounding box center [392, 257] width 147 height 38
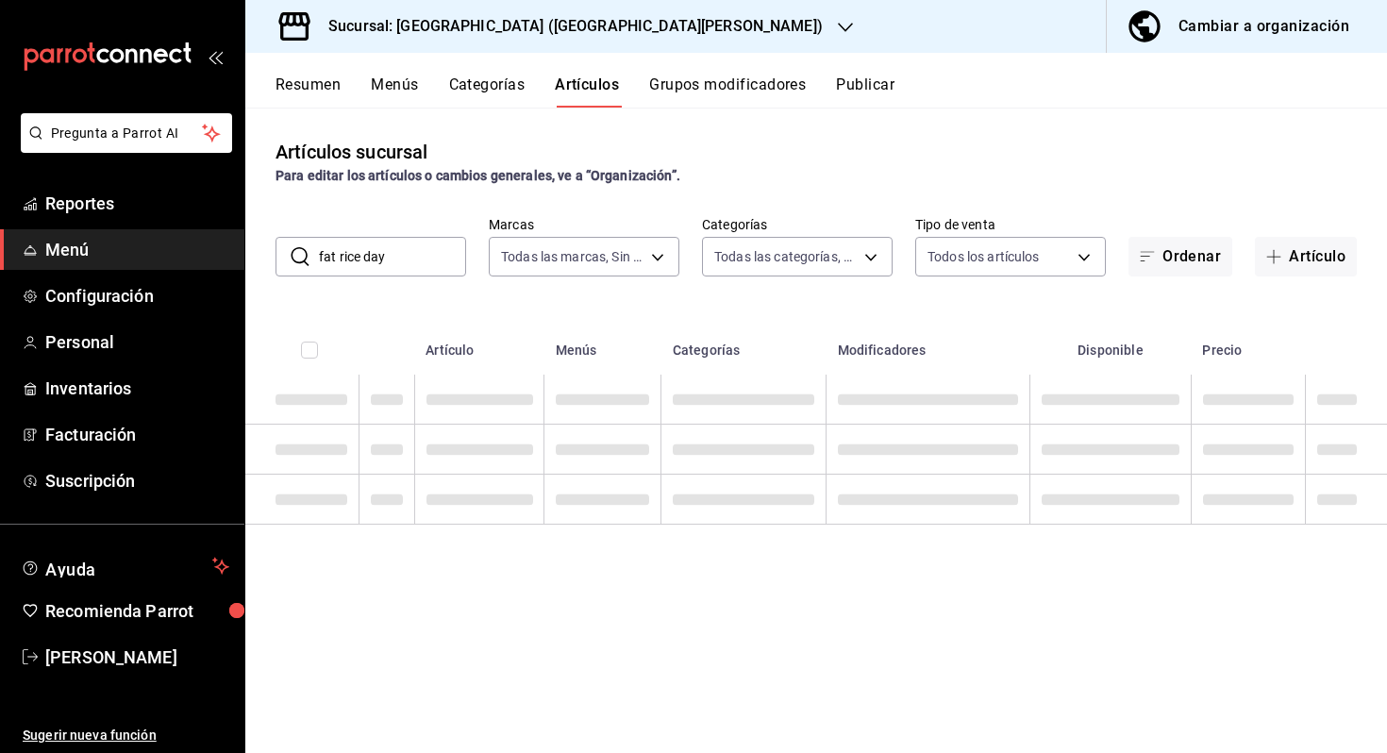
type input "fat rice day"
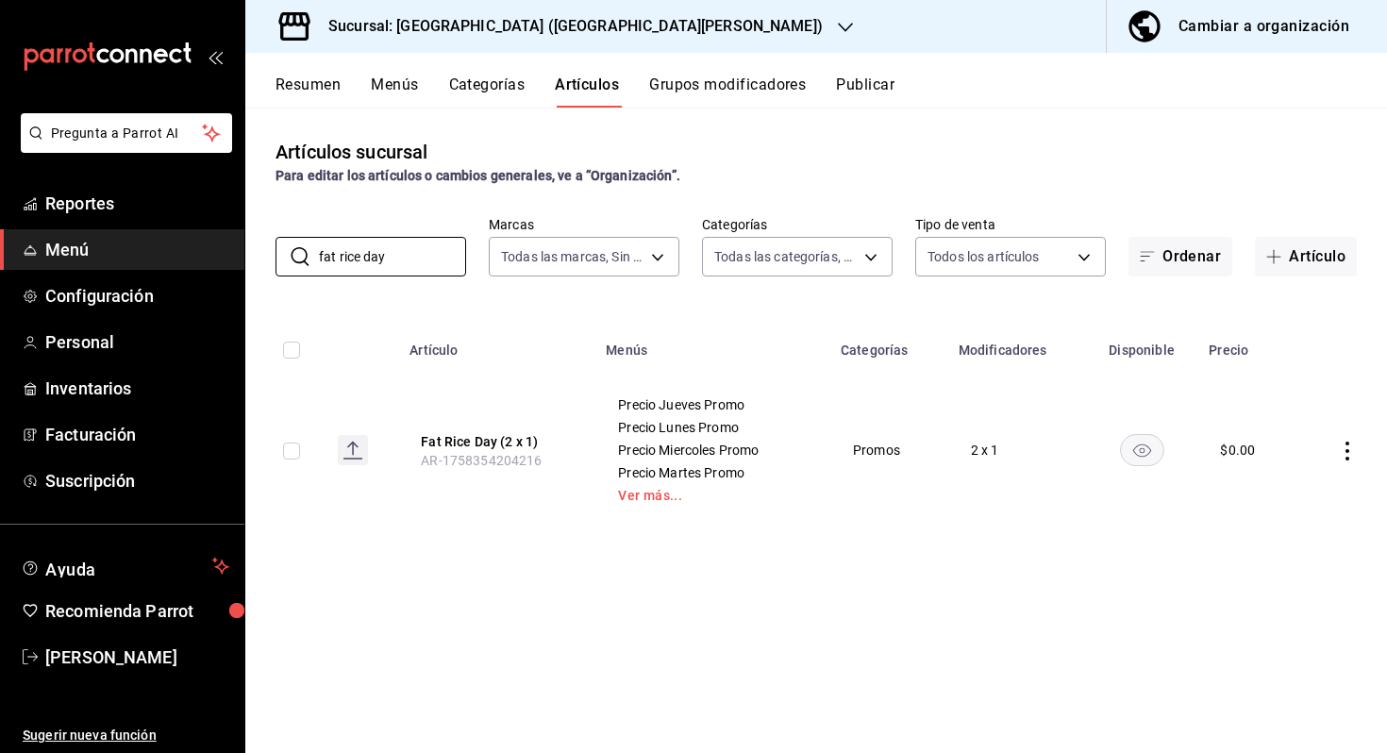
click at [505, 429] on th "Fat Rice Day (2 x 1) AR-1758354204216" at bounding box center [496, 450] width 196 height 151
click at [499, 437] on button "Fat Rice Day (2 x 1)" at bounding box center [496, 441] width 151 height 19
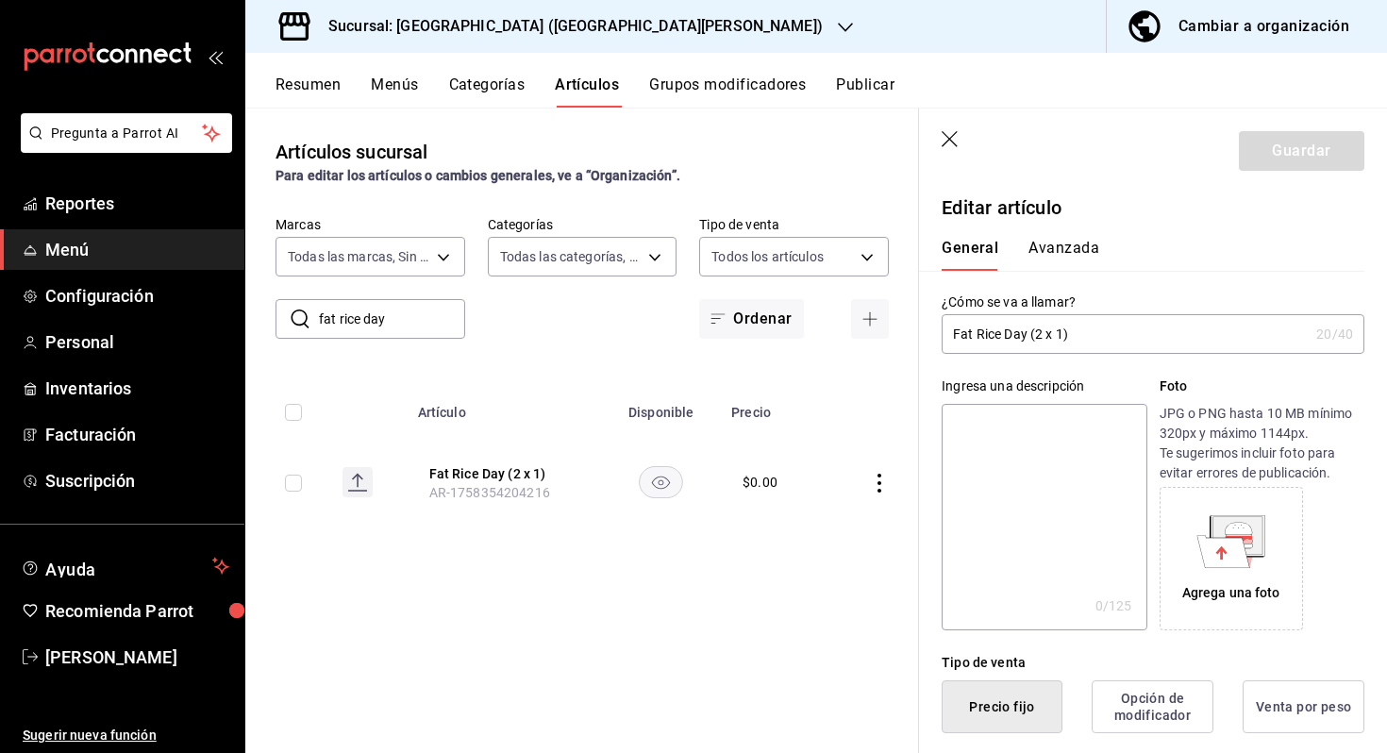
click at [1054, 250] on button "Avanzada" at bounding box center [1063, 255] width 71 height 32
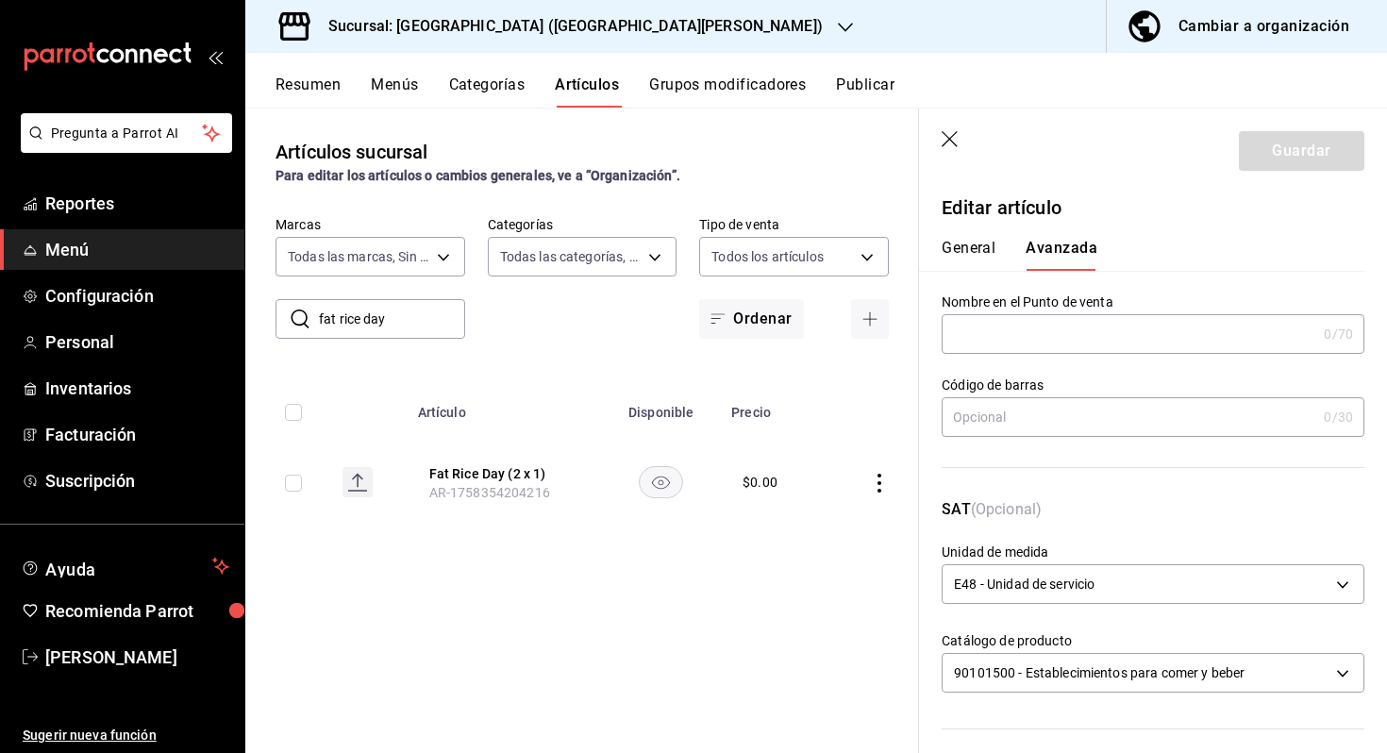
scroll to position [579, 0]
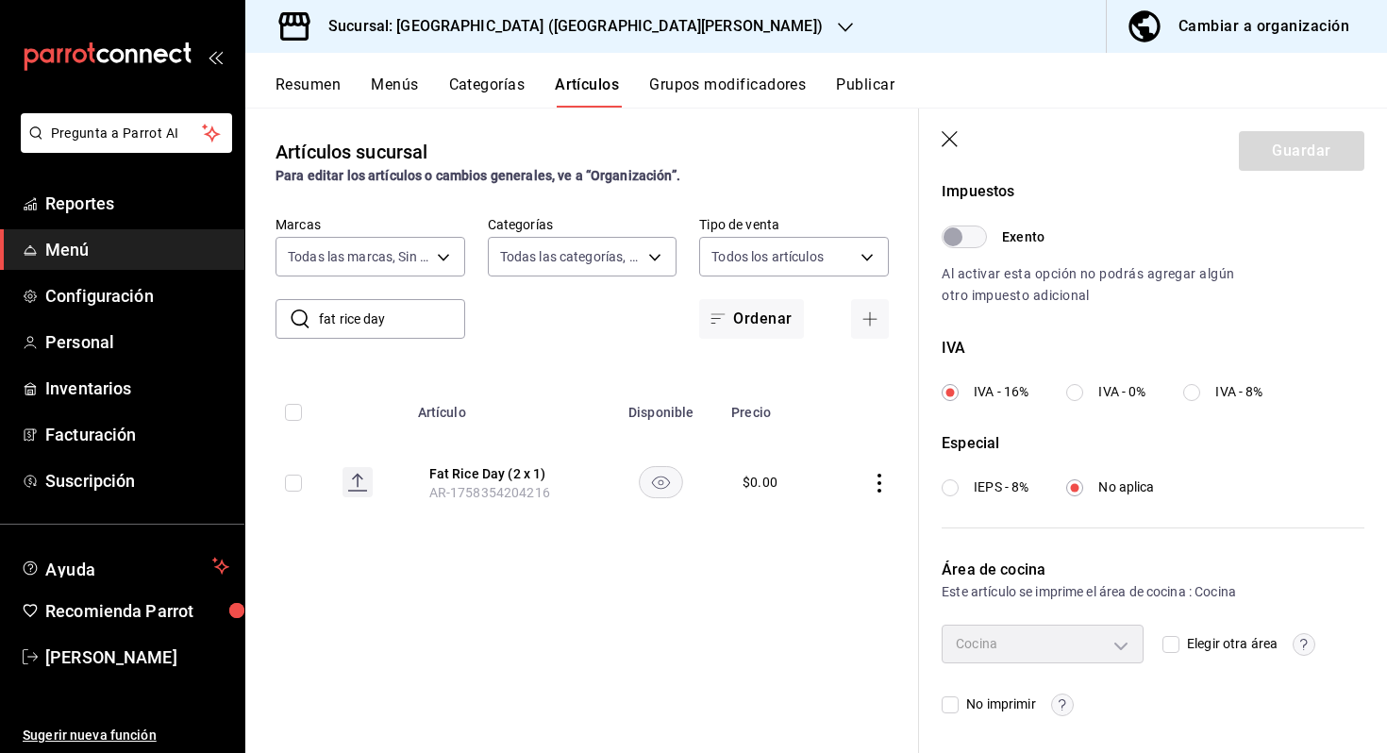
click at [1192, 639] on span "Elegir otra área" at bounding box center [1228, 644] width 98 height 20
click at [1179, 639] on input "Elegir otra área" at bounding box center [1170, 644] width 17 height 17
checkbox input "true"
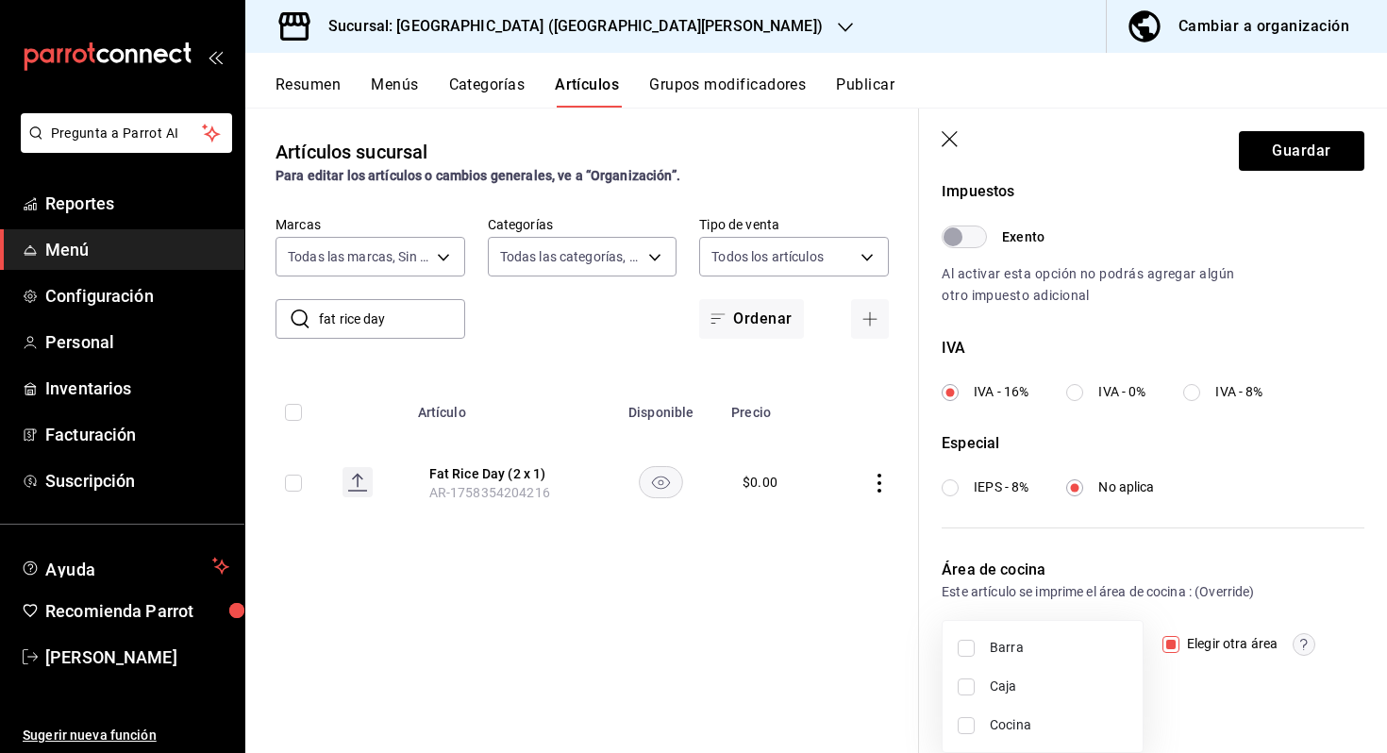
click at [1074, 630] on body "Pregunta a Parrot AI Reportes Menú Configuración Personal Inventarios Facturaci…" at bounding box center [693, 376] width 1387 height 753
click at [1036, 721] on span "Cocina" at bounding box center [1059, 725] width 138 height 20
type input "560ff32e-e6ee-4e3e-8369-4c3debc316aa"
checkbox input "true"
click at [1334, 142] on div at bounding box center [693, 376] width 1387 height 753
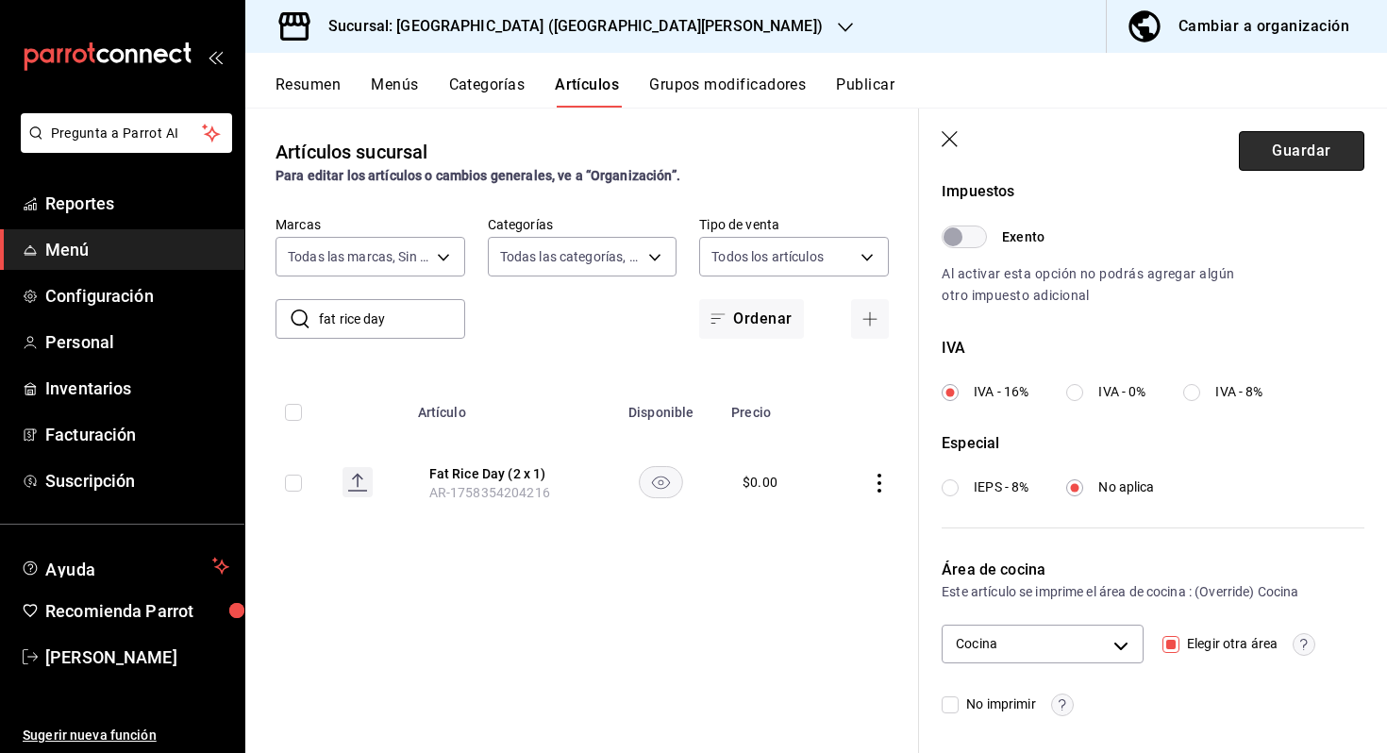
click at [1297, 157] on button "Guardar" at bounding box center [1301, 151] width 125 height 40
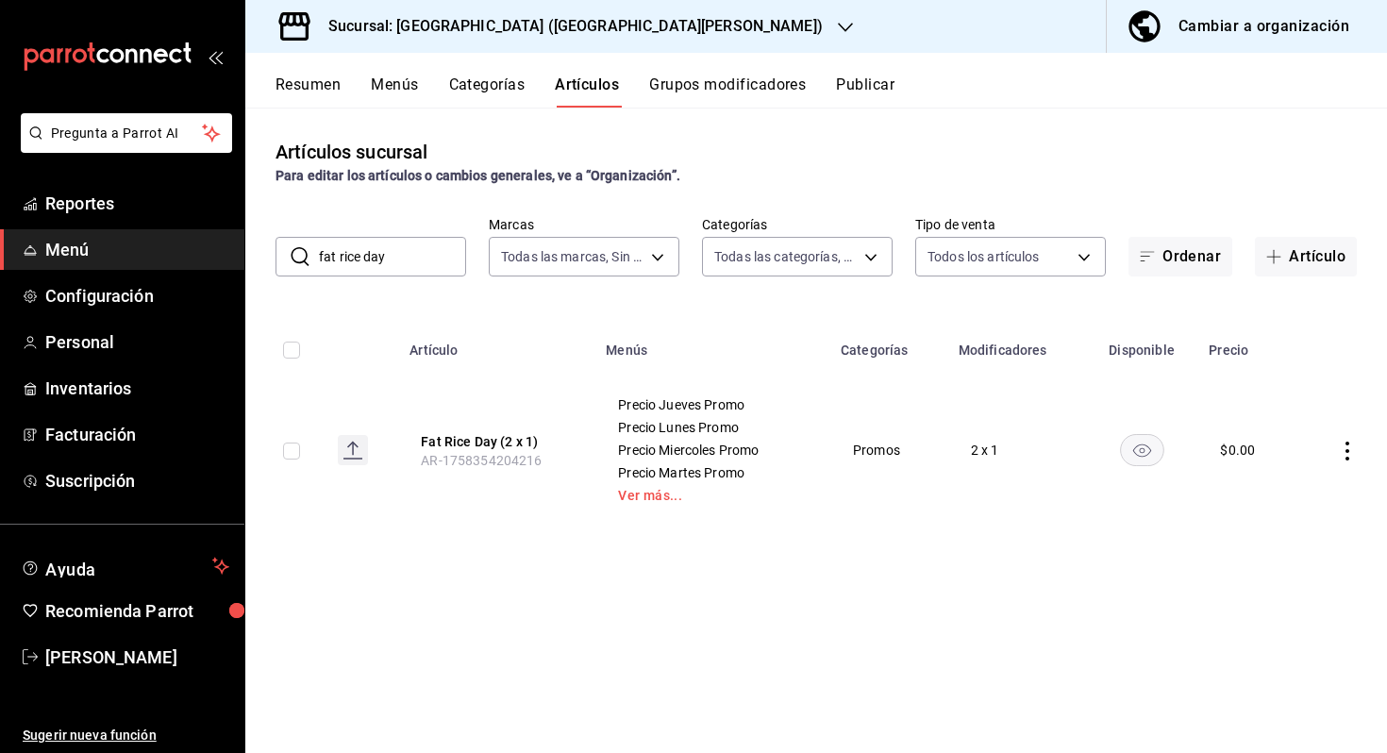
click at [464, 38] on div "Sucursal: [GEOGRAPHIC_DATA] ([GEOGRAPHIC_DATA][PERSON_NAME])" at bounding box center [560, 26] width 600 height 53
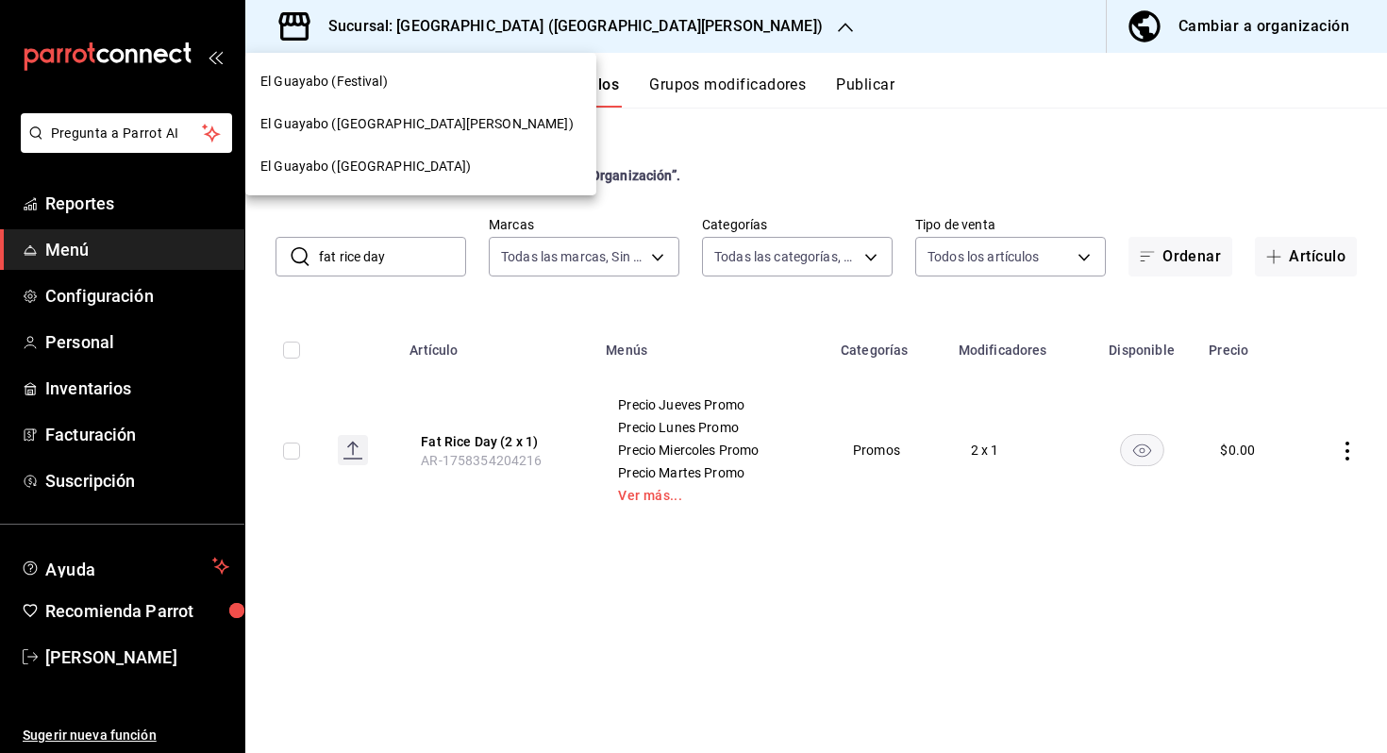
click at [447, 161] on div "El Guayabo ([GEOGRAPHIC_DATA])" at bounding box center [420, 167] width 321 height 20
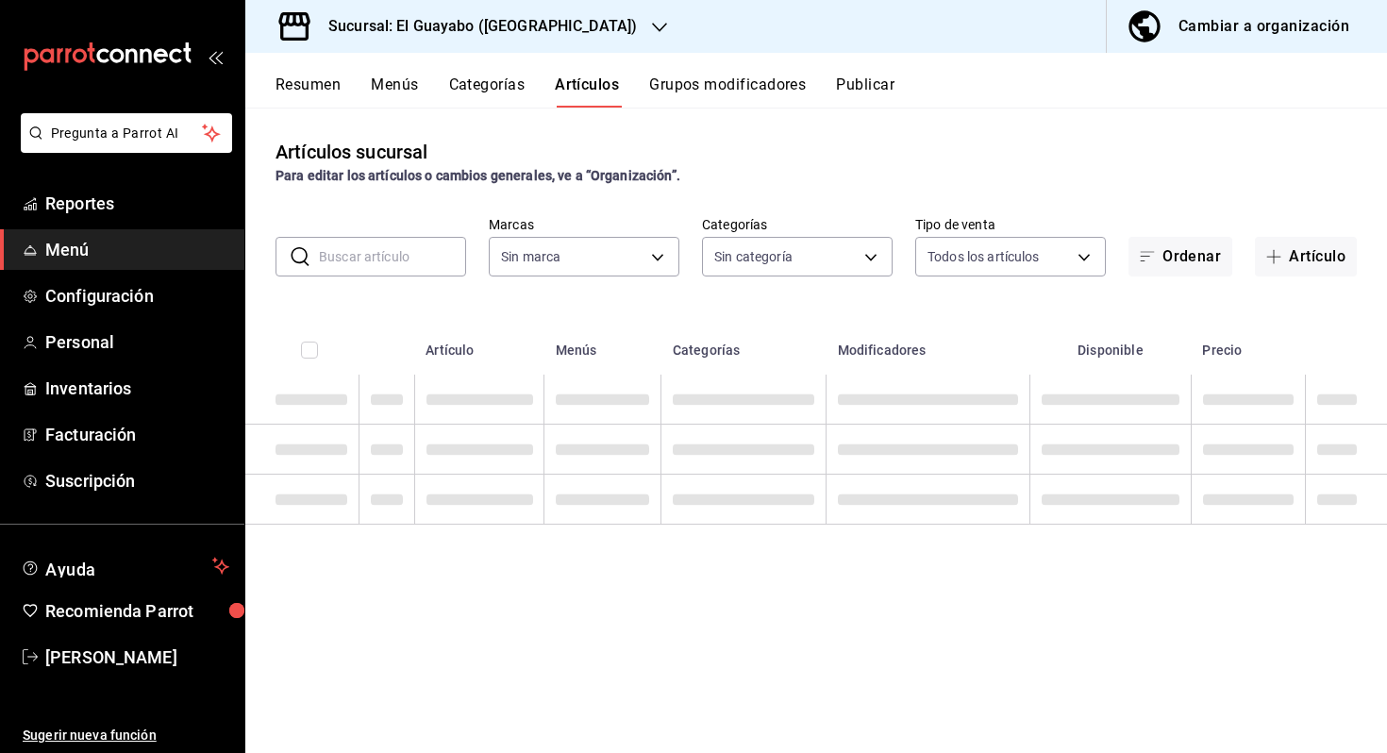
type input "94aa03b7-f274-4504-a05d-3f17ff314943,70036baf-8bef-4445-a467-c958e9b7cf79,23291…"
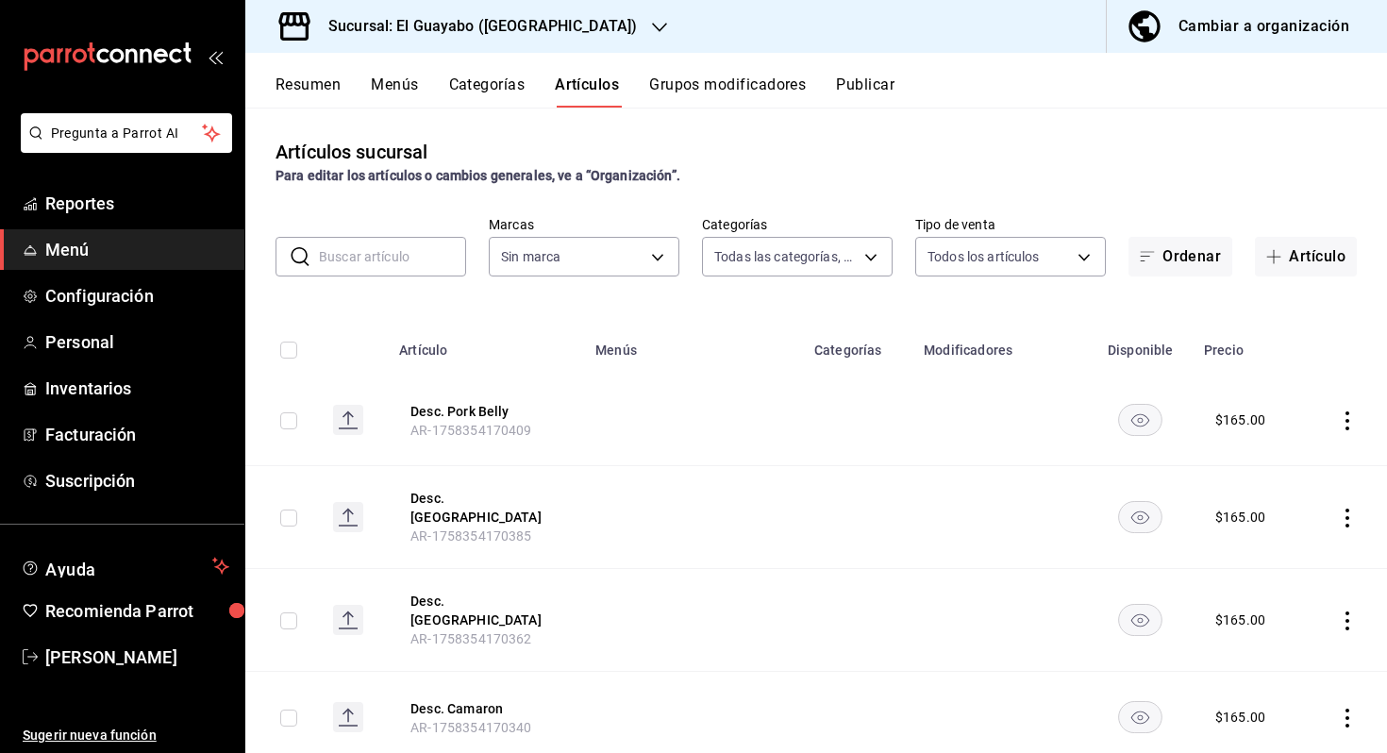
type input "350d19be-021f-4877-8ac7-b756255f18d1"
click at [416, 261] on input "text" at bounding box center [392, 257] width 147 height 38
type input "fat rice day"
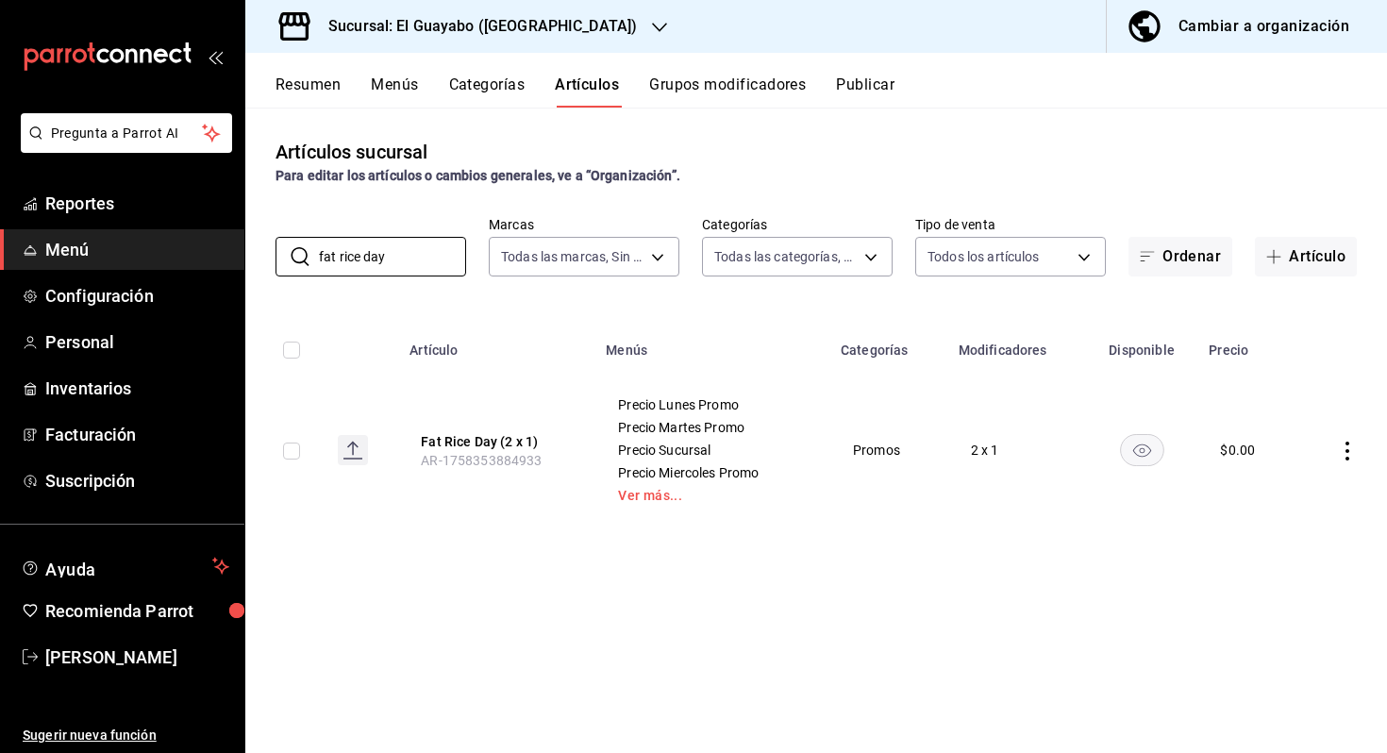
click at [482, 453] on span "AR-1758353884933" at bounding box center [481, 460] width 121 height 15
click at [489, 440] on button "Fat Rice Day (2 x 1)" at bounding box center [496, 441] width 151 height 19
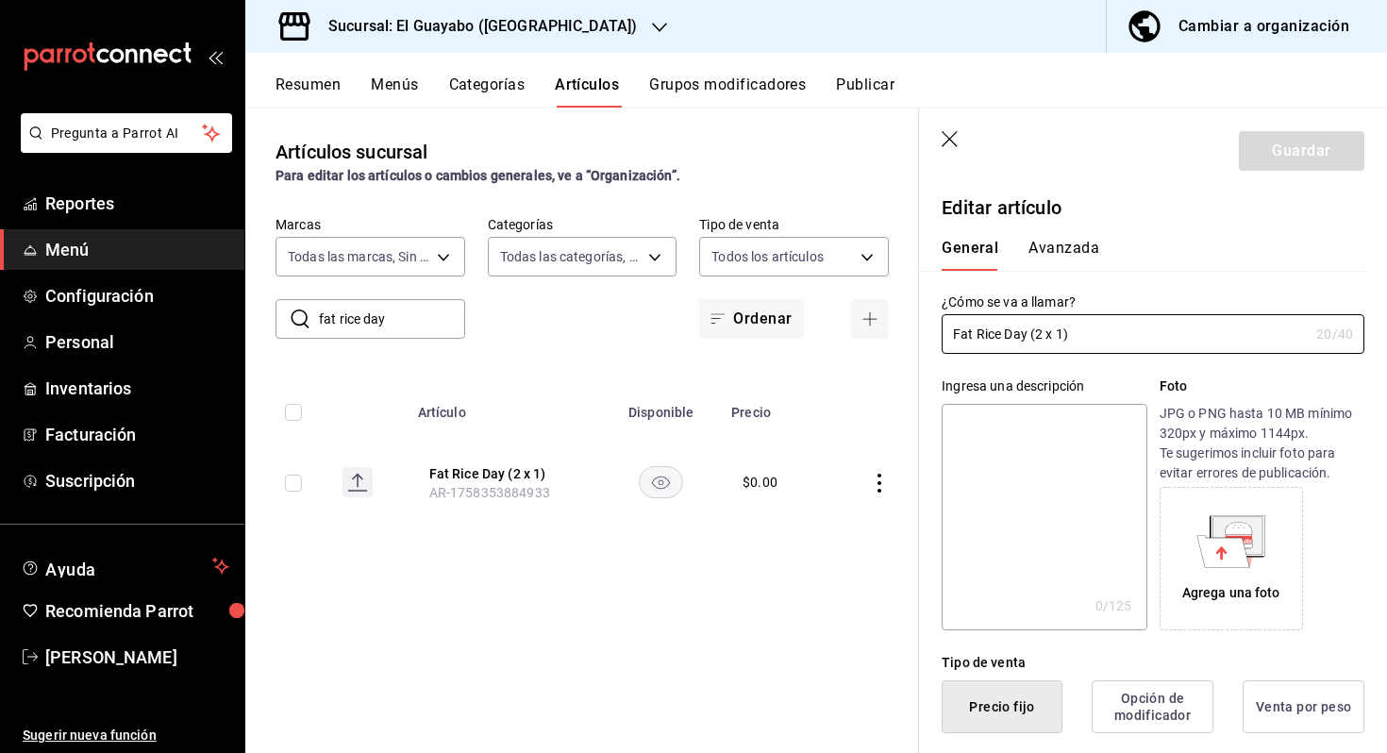
type input "$0.00"
type input "E48"
type input "90101500"
radio input "true"
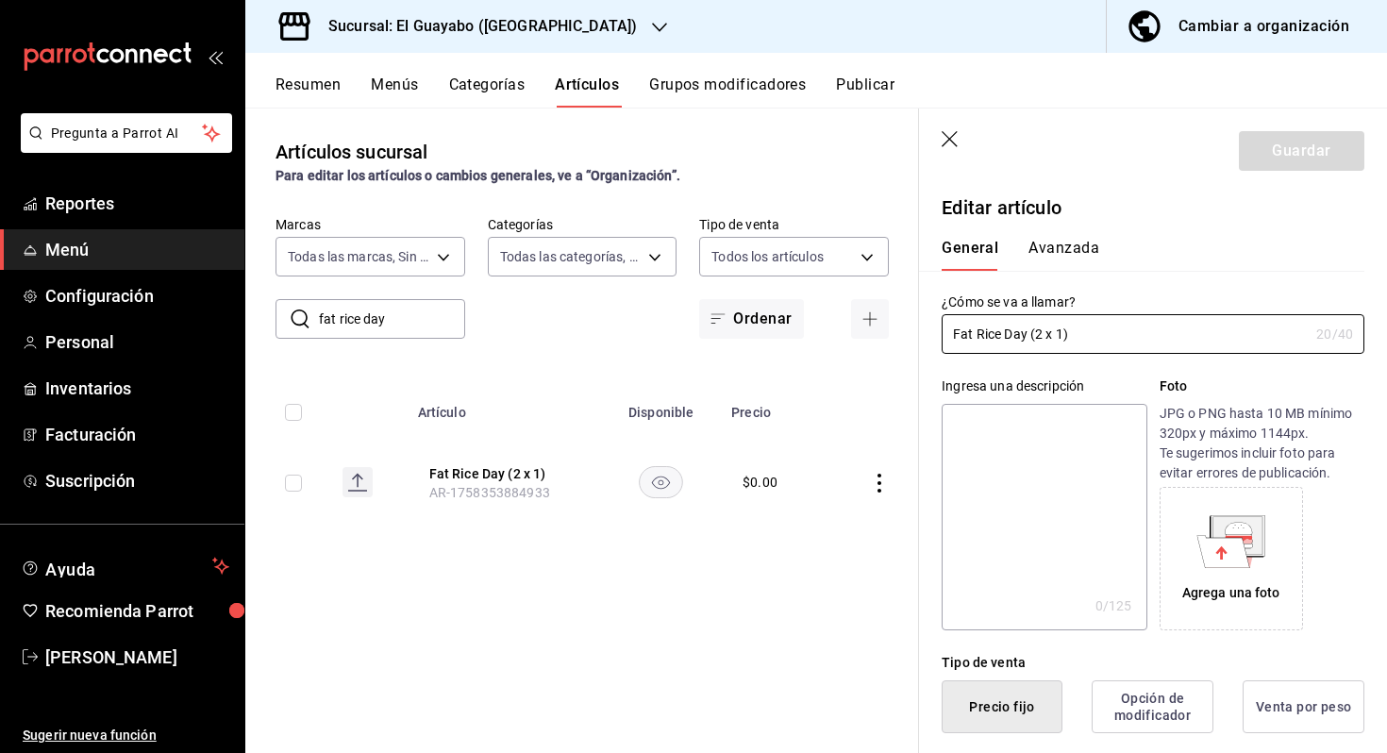
type input "e9713d85-4b80-4d9e-900f-f894ce0548ba"
click at [1071, 251] on button "Avanzada" at bounding box center [1063, 255] width 71 height 32
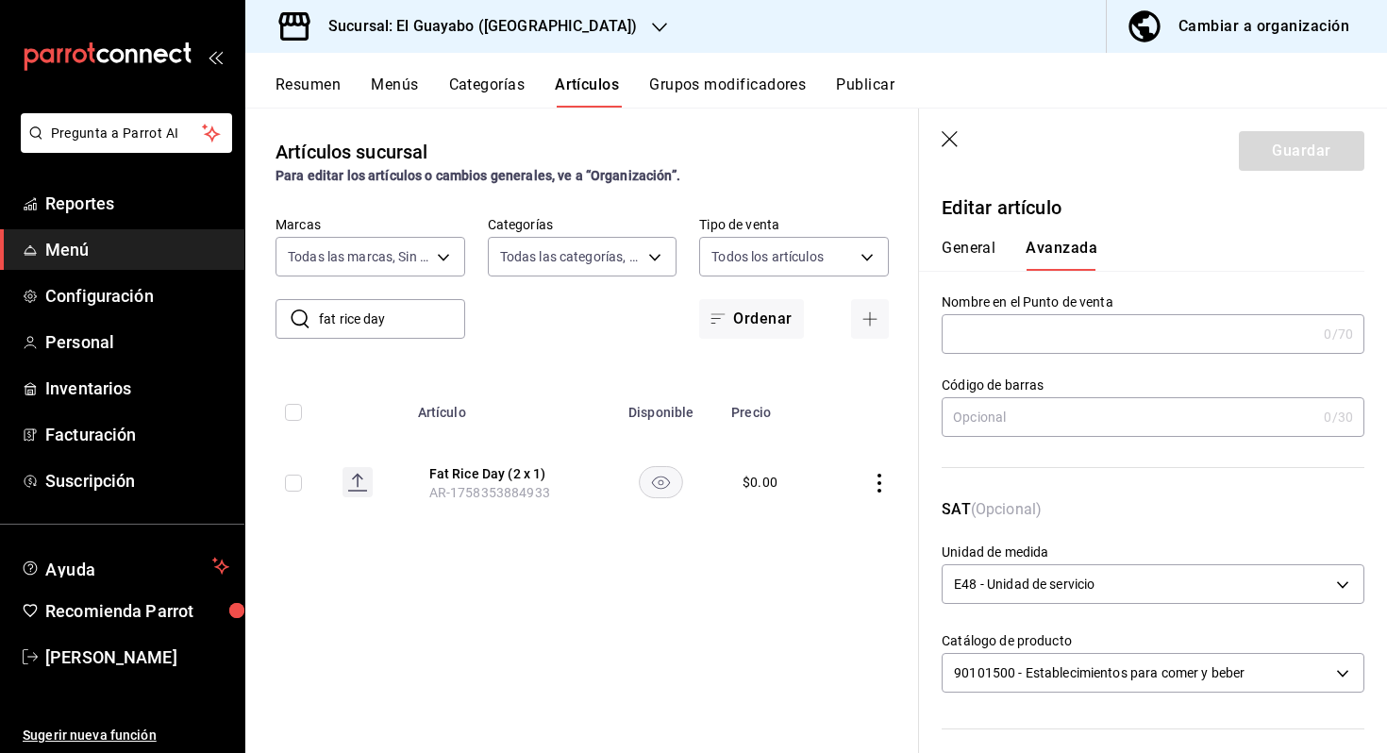
scroll to position [579, 0]
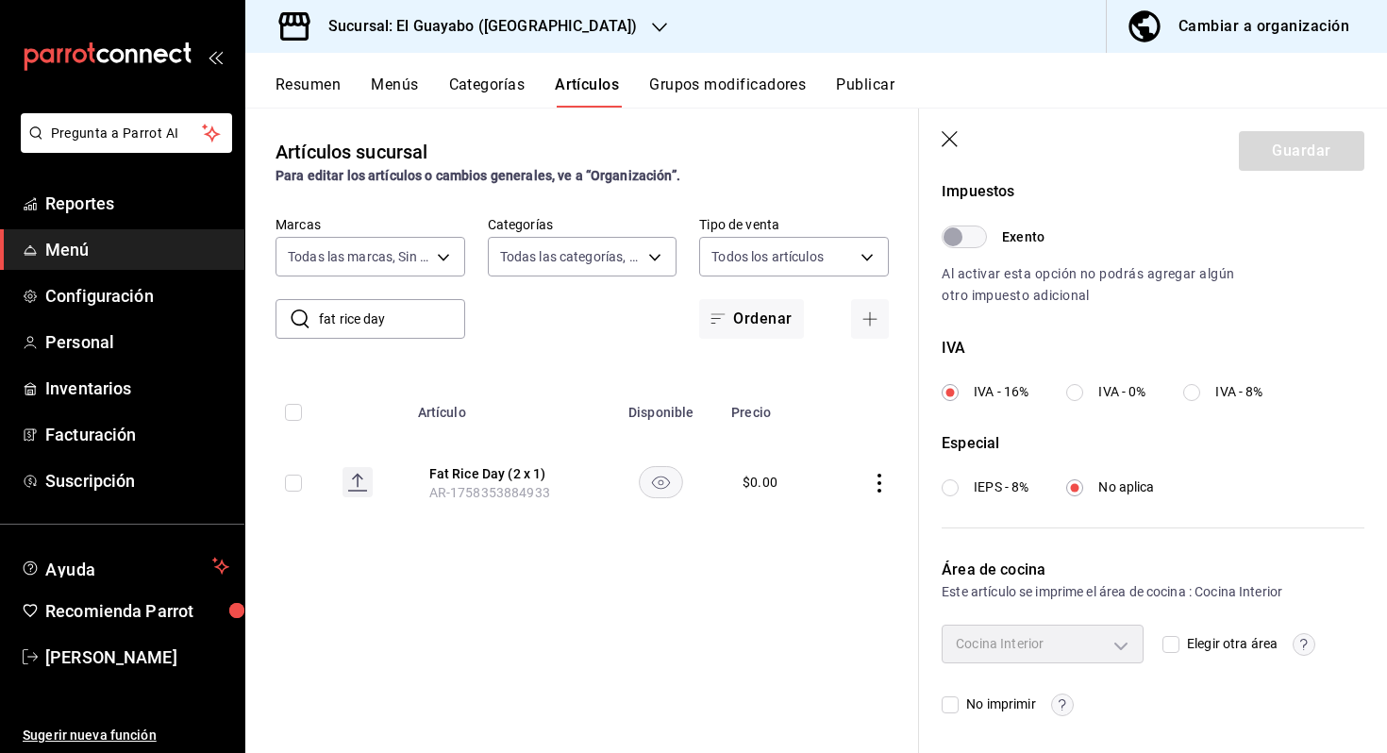
click at [1192, 641] on span "Elegir otra área" at bounding box center [1228, 644] width 98 height 20
click at [1179, 641] on input "Elegir otra área" at bounding box center [1170, 644] width 17 height 17
checkbox input "true"
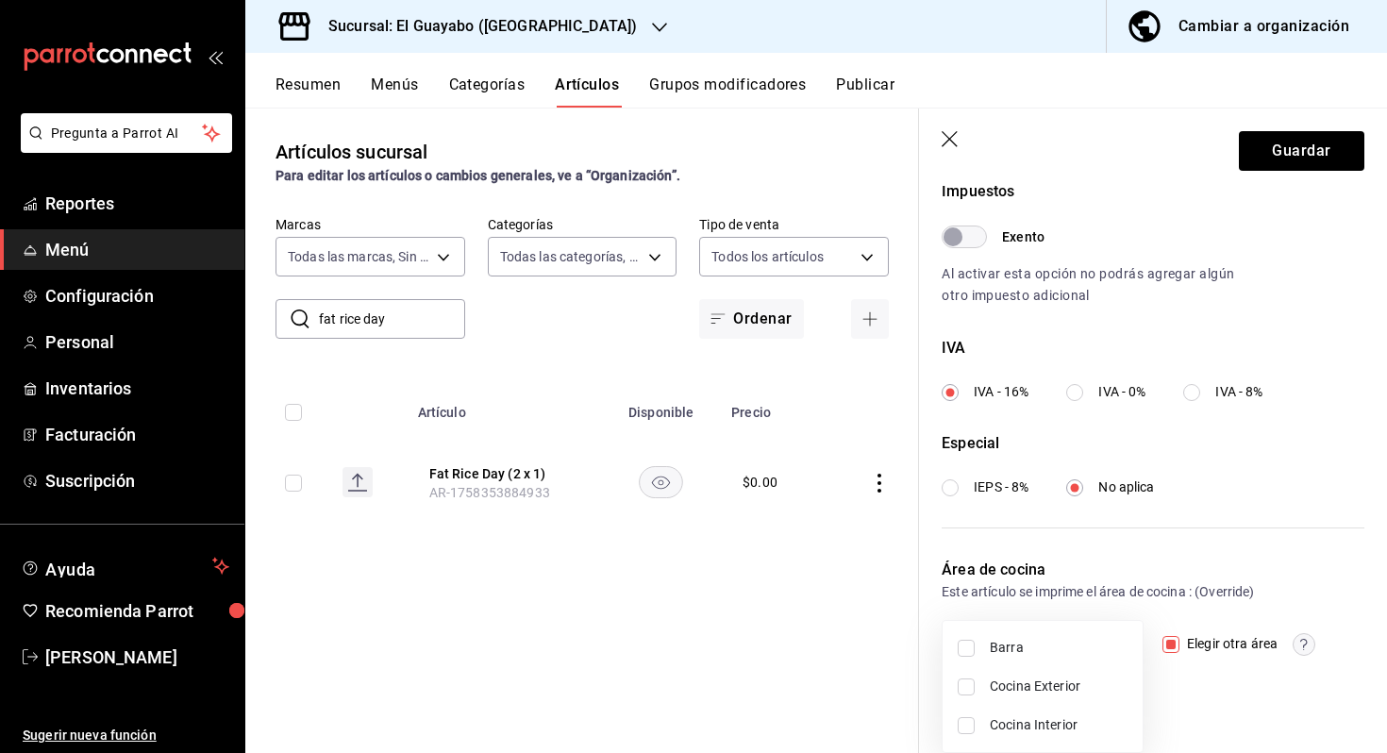
click at [1109, 641] on body "Pregunta a Parrot AI Reportes Menú Configuración Personal Inventarios Facturaci…" at bounding box center [693, 376] width 1387 height 753
click at [1053, 672] on li "Cocina Exterior" at bounding box center [1042, 686] width 200 height 39
type input "0dadc1f4-c1a7-4c75-bc83-83894489dc27"
checkbox input "true"
click at [1035, 733] on span "Cocina Interior" at bounding box center [1059, 725] width 138 height 20
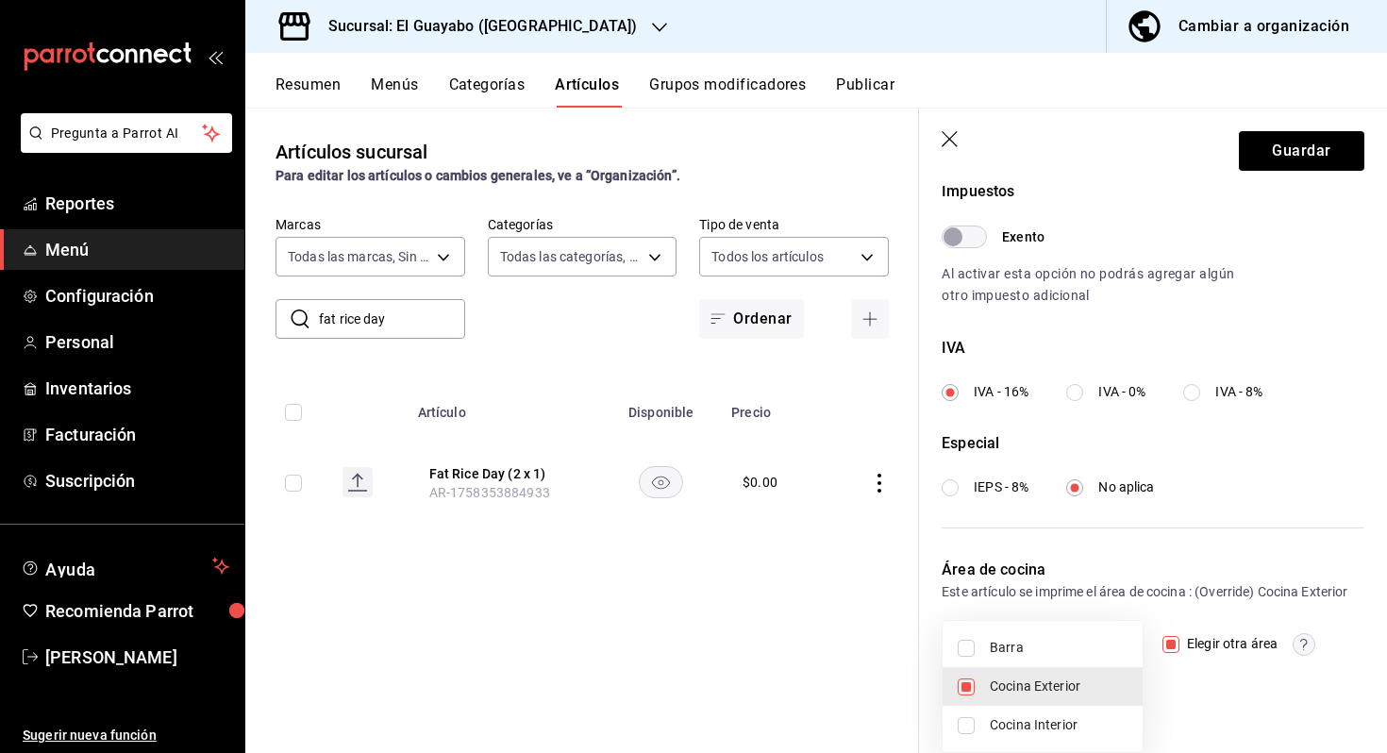
type input "0dadc1f4-c1a7-4c75-bc83-83894489dc27,e9713d85-4b80-4d9e-900f-f894ce0548ba"
checkbox input "true"
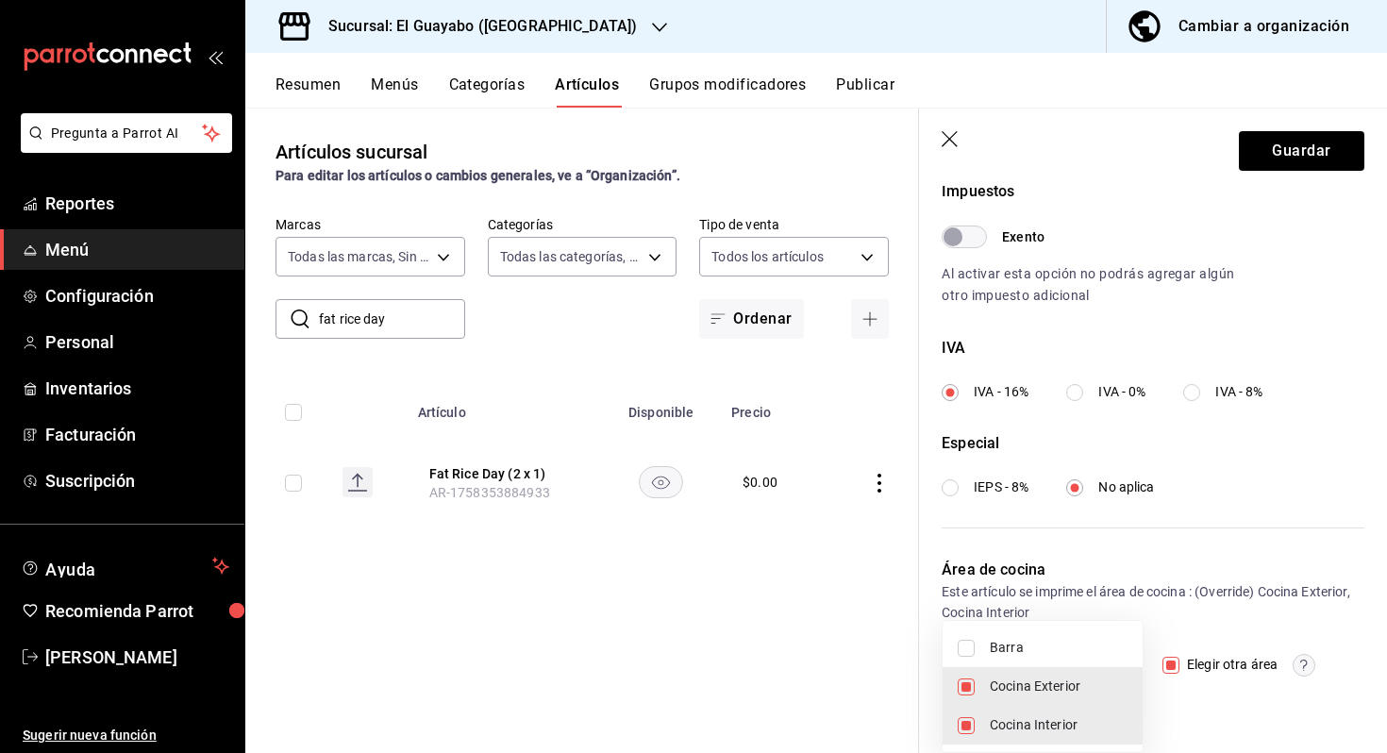
click at [1339, 119] on div at bounding box center [693, 376] width 1387 height 753
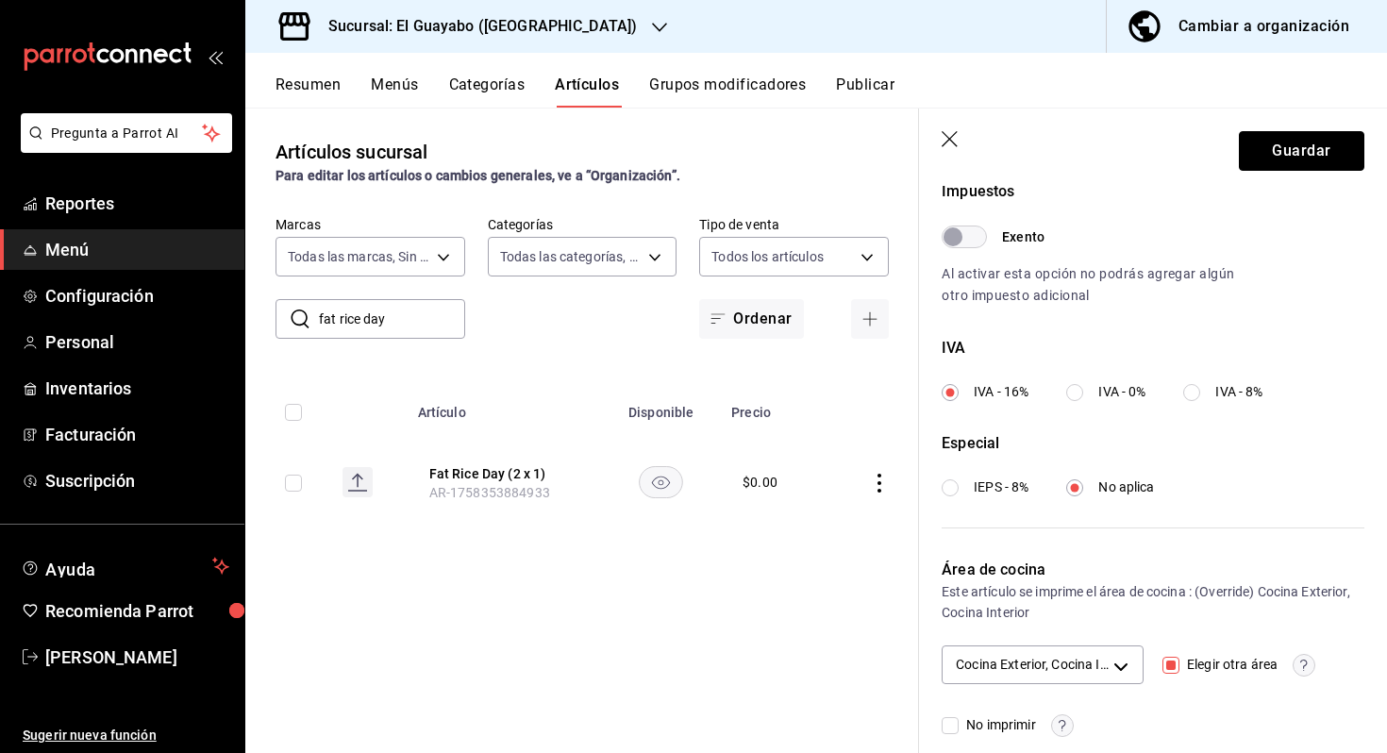
click at [1299, 165] on button "Guardar" at bounding box center [1301, 151] width 125 height 40
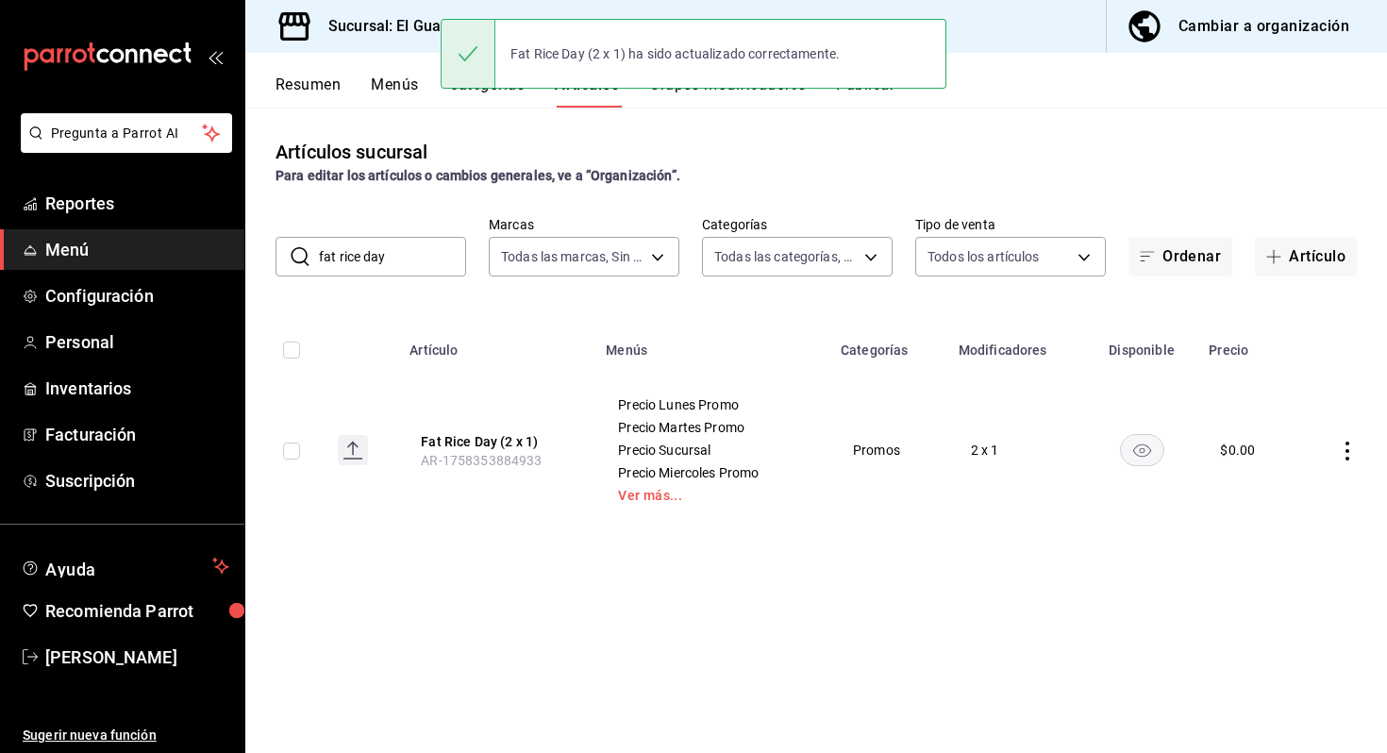
click at [287, 83] on button "Resumen" at bounding box center [307, 91] width 65 height 32
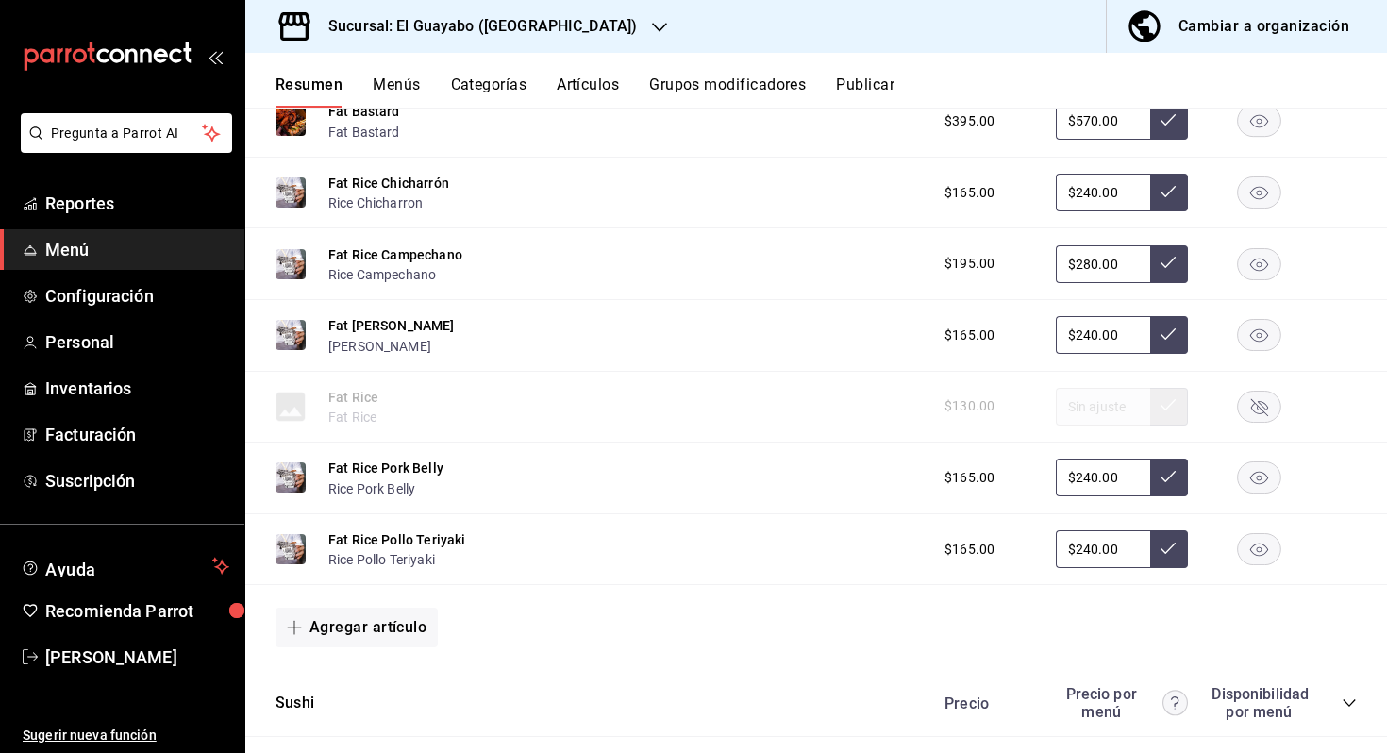
scroll to position [2147, 0]
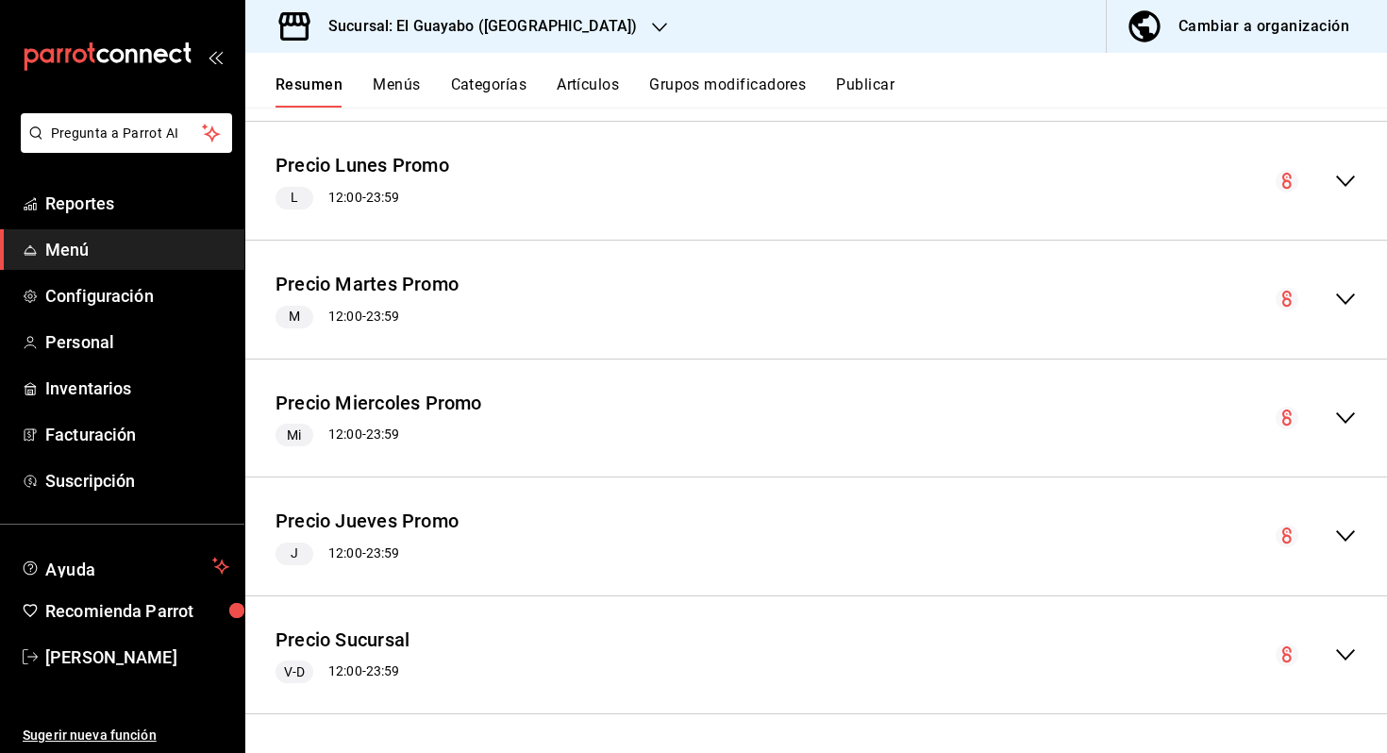
click at [1223, 643] on div "Precio Sucursal V-D 12:00 - 23:59" at bounding box center [815, 655] width 1141 height 88
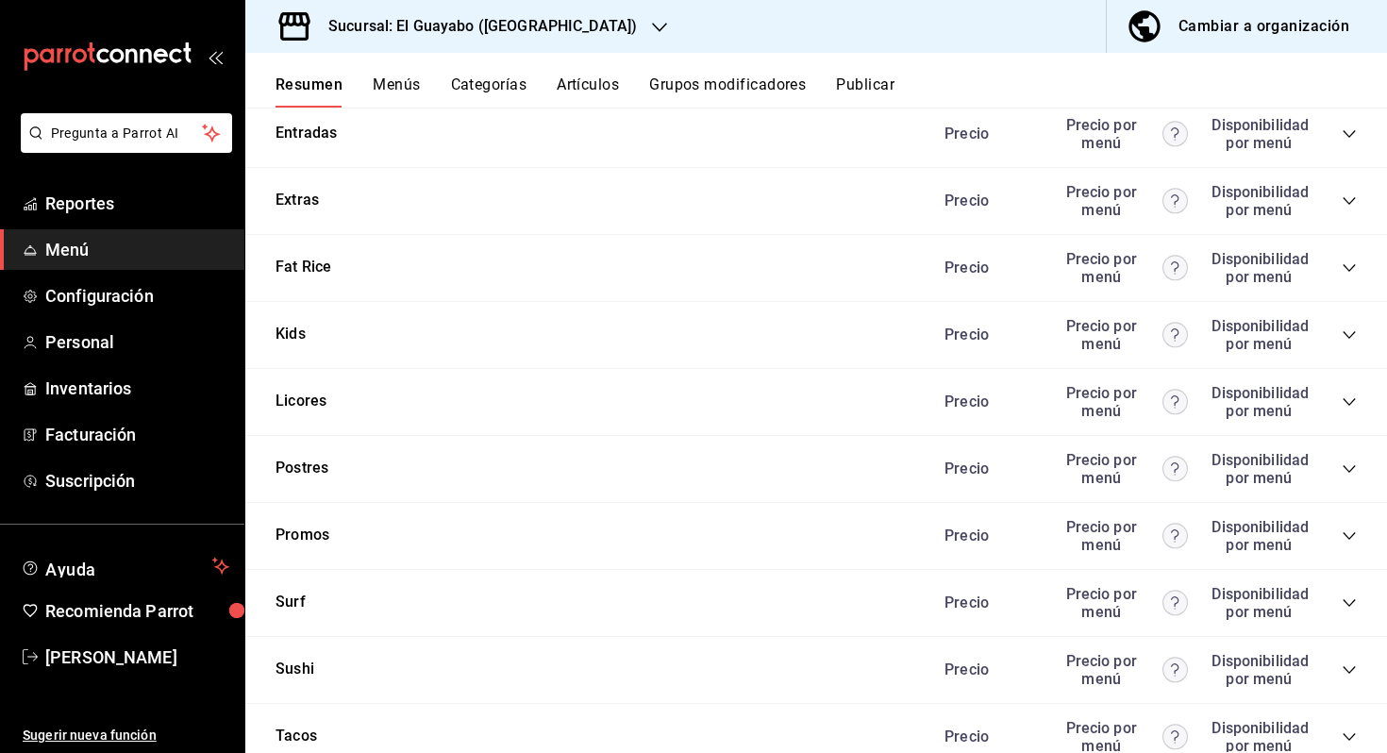
scroll to position [4946, 0]
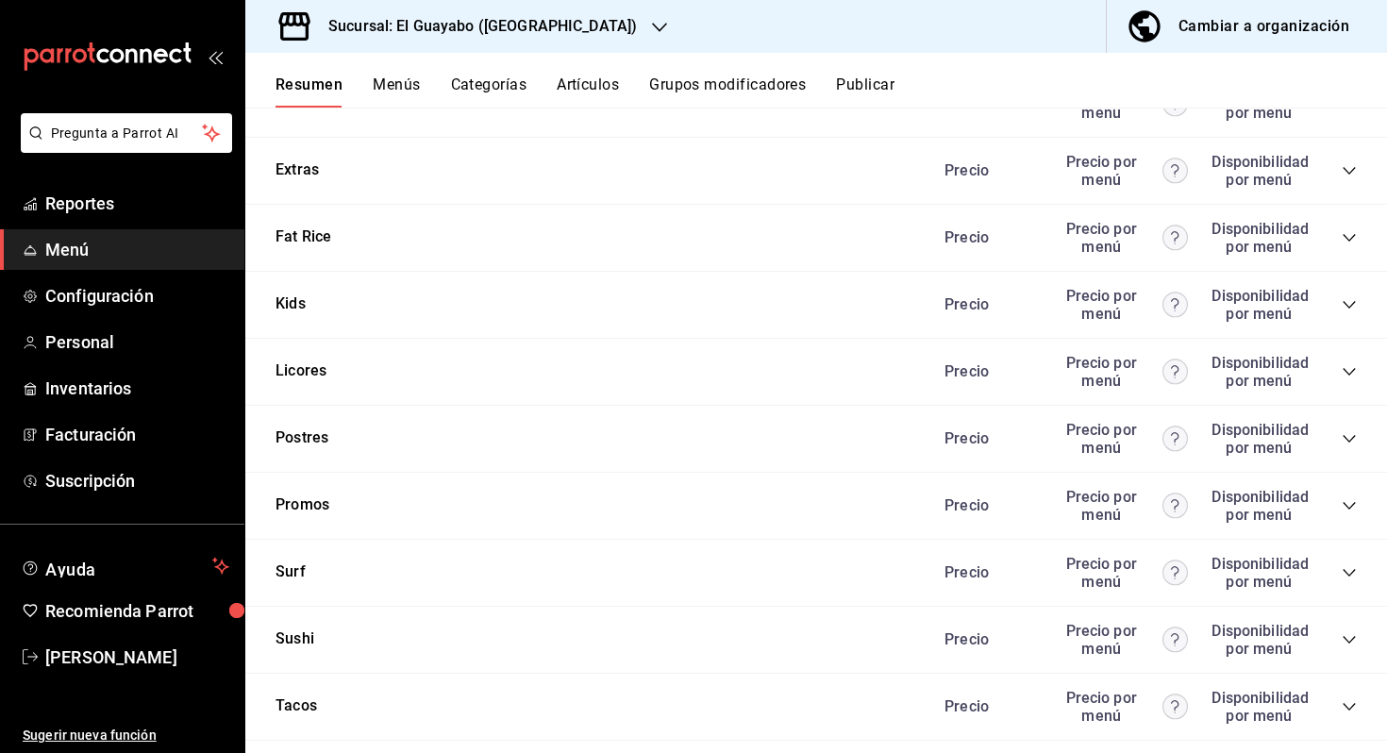
click at [1122, 511] on div "Precio por menú" at bounding box center [1122, 506] width 132 height 36
click at [1345, 506] on icon "collapse-category-row" at bounding box center [1348, 505] width 15 height 15
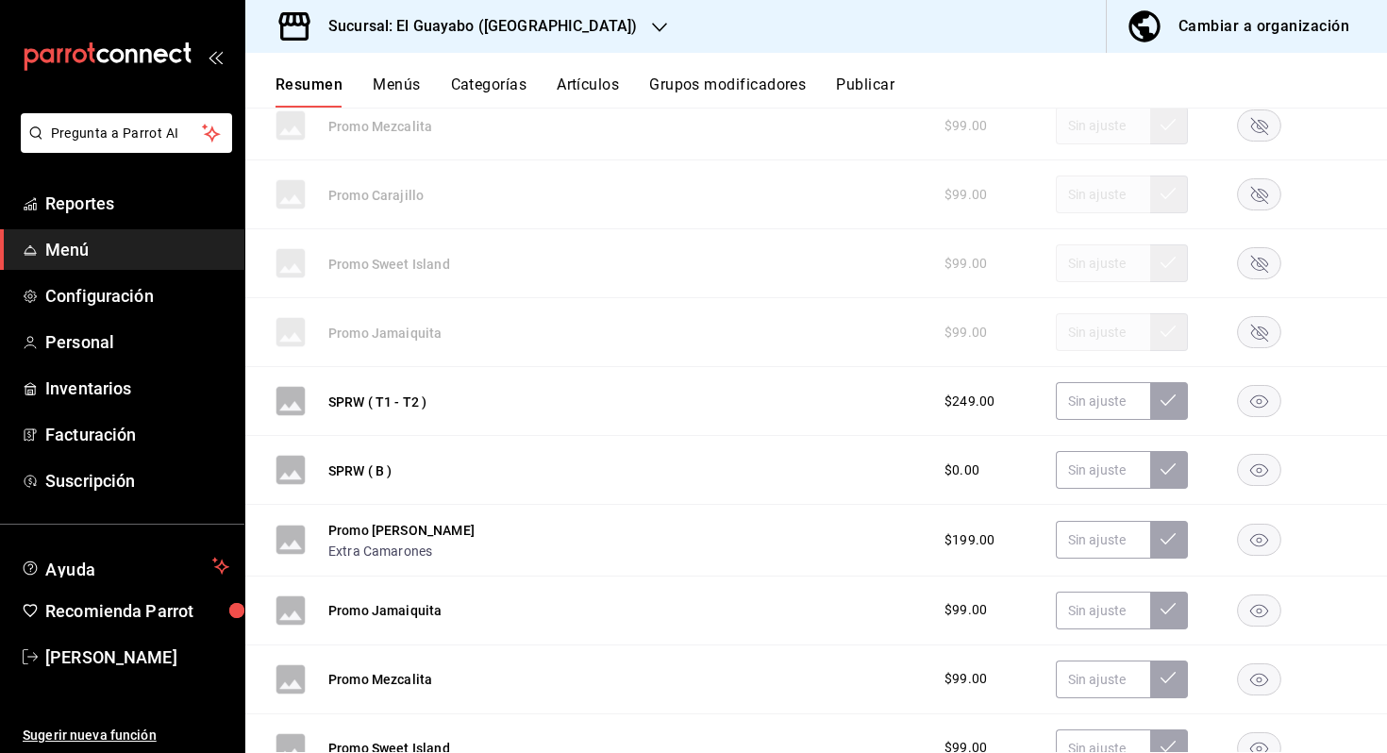
scroll to position [6611, 0]
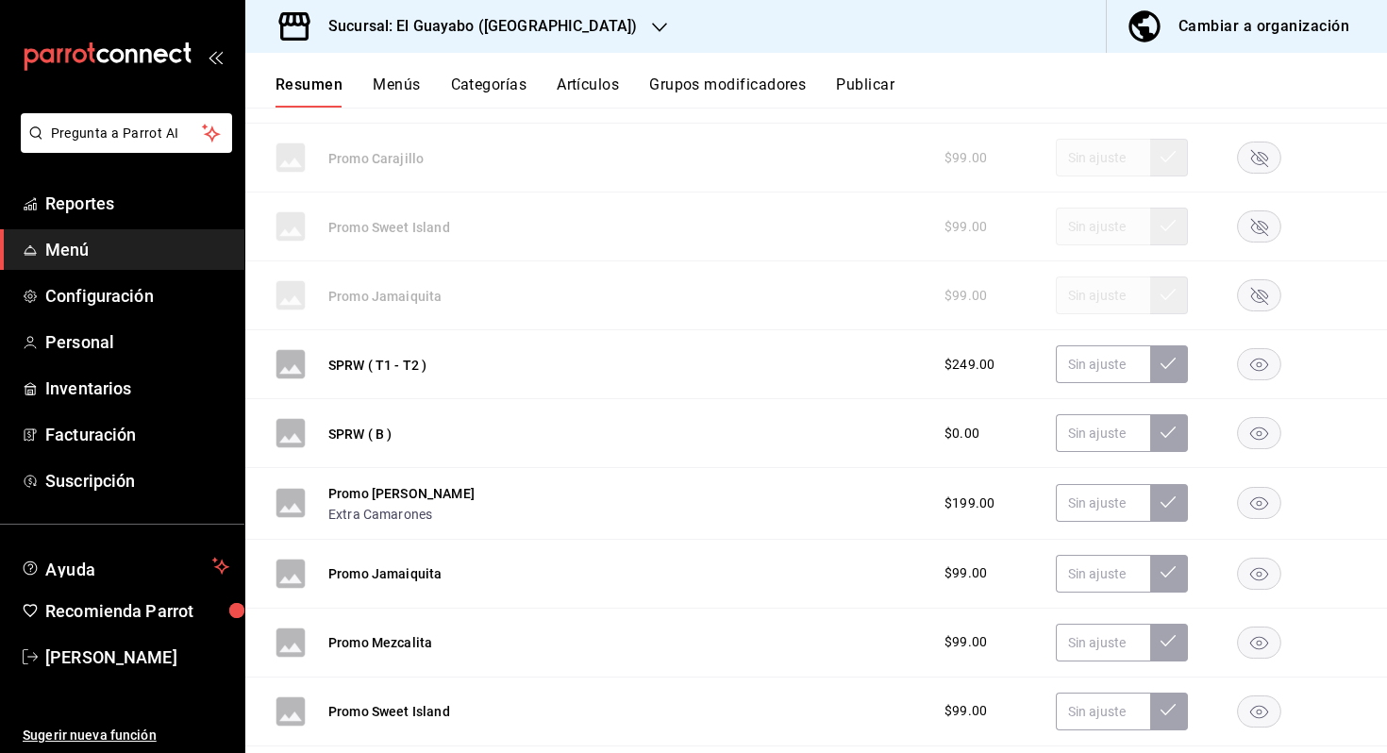
click at [1250, 365] on icon "button" at bounding box center [1259, 364] width 18 height 13
click at [1256, 377] on rect "button" at bounding box center [1259, 363] width 43 height 31
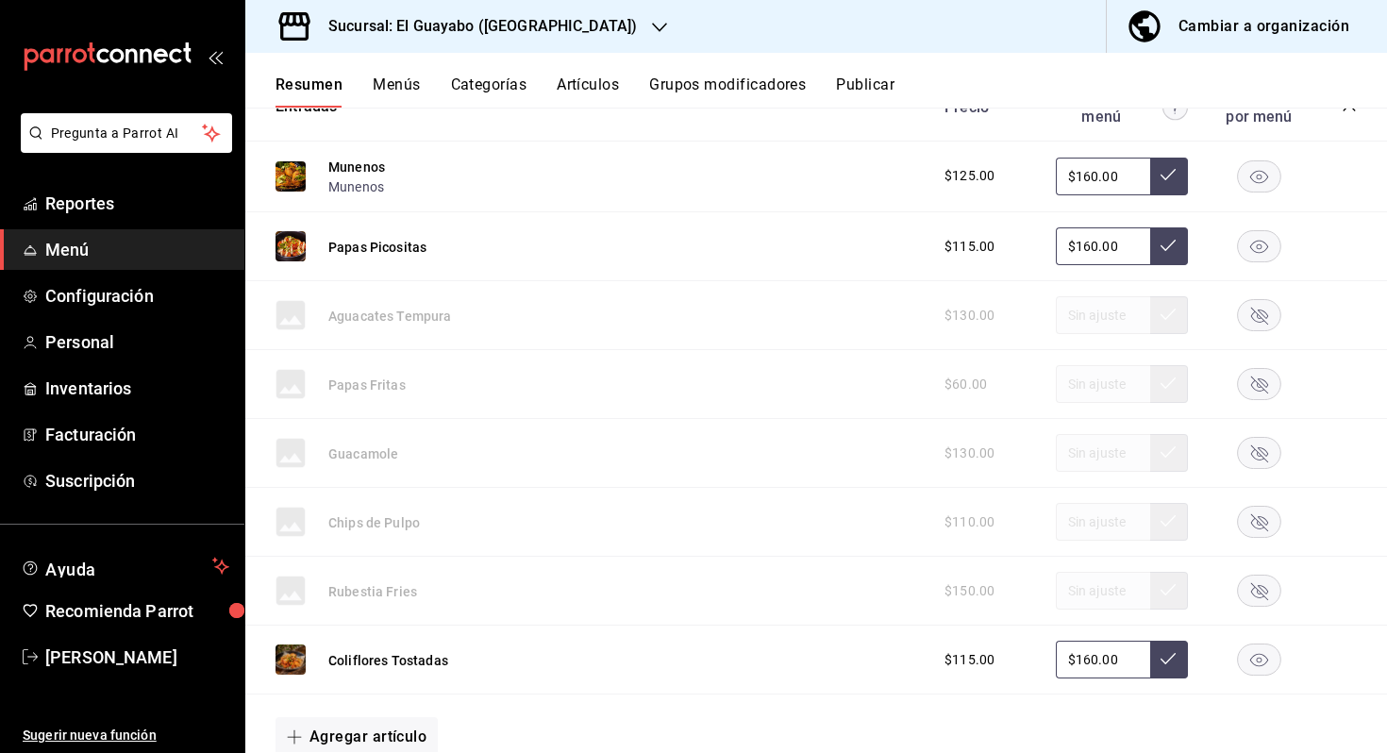
scroll to position [0, 0]
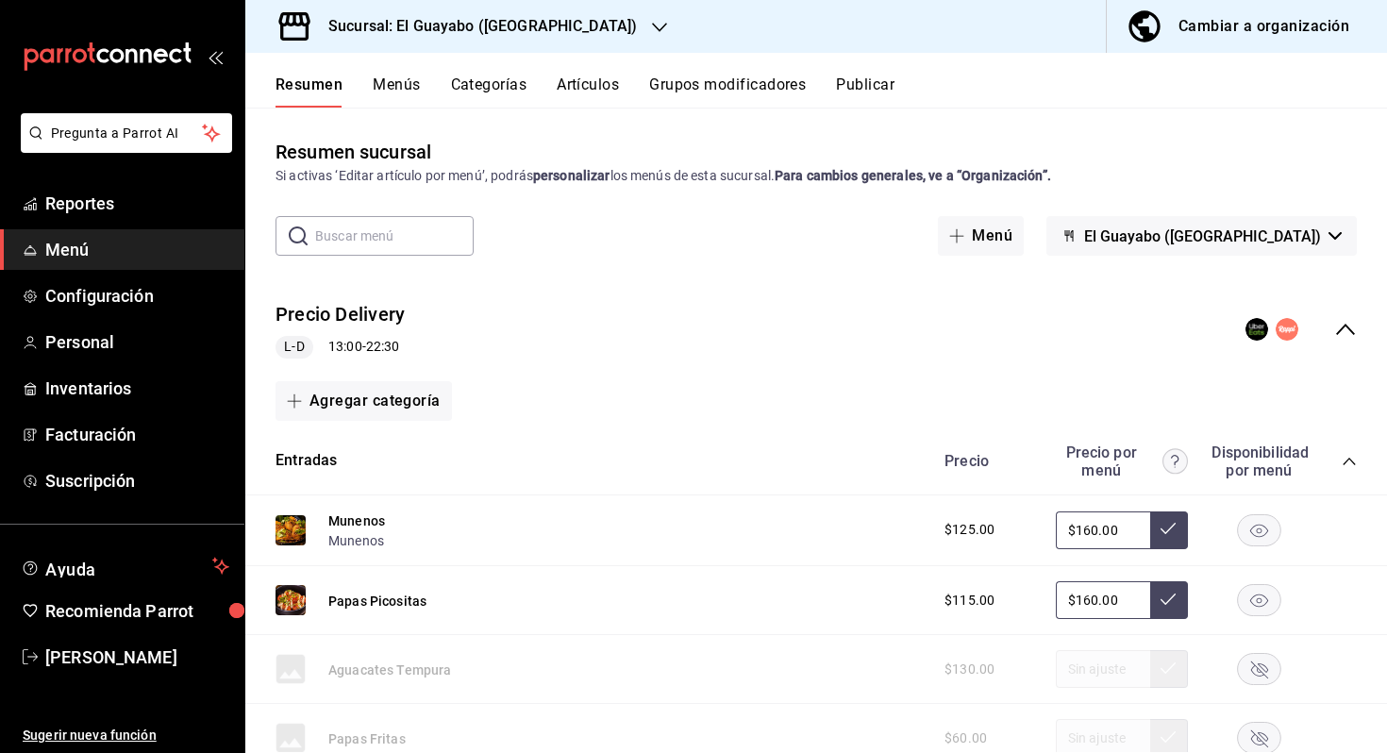
click at [1343, 332] on icon "collapse-menu-row" at bounding box center [1345, 329] width 23 height 23
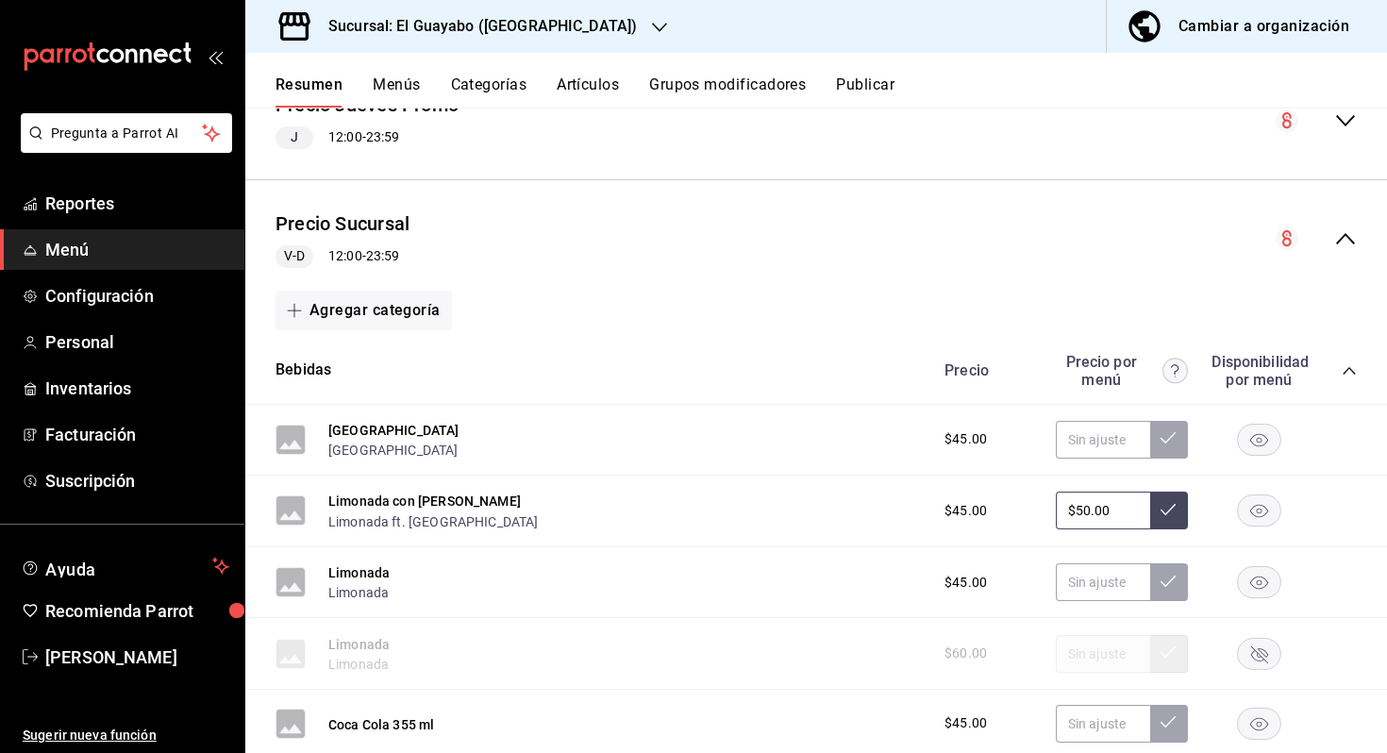
scroll to position [634, 0]
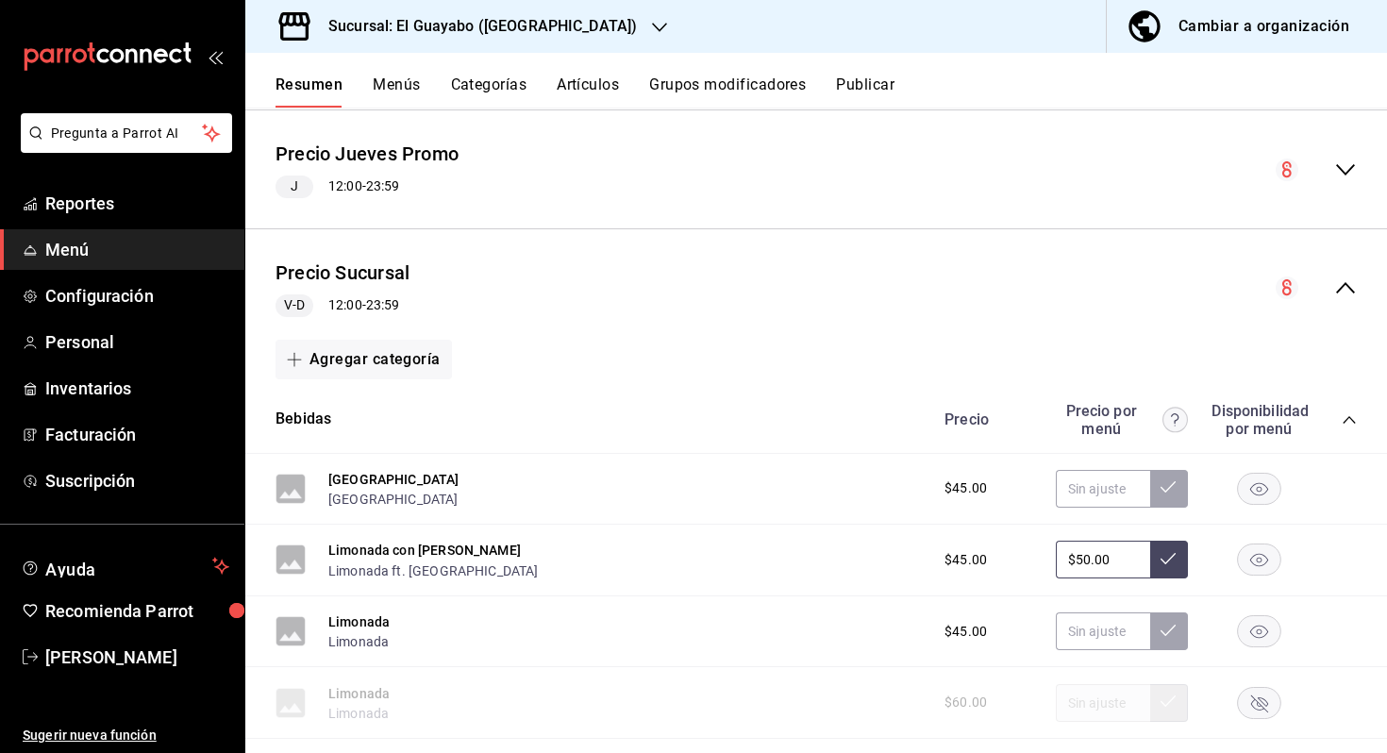
click at [1340, 418] on div "Precio Precio por menú Disponibilidad por menú" at bounding box center [1140, 420] width 431 height 36
click at [1340, 420] on div "Precio Precio por menú Disponibilidad por menú" at bounding box center [1140, 420] width 431 height 36
click at [1346, 420] on icon "collapse-category-row" at bounding box center [1348, 419] width 15 height 15
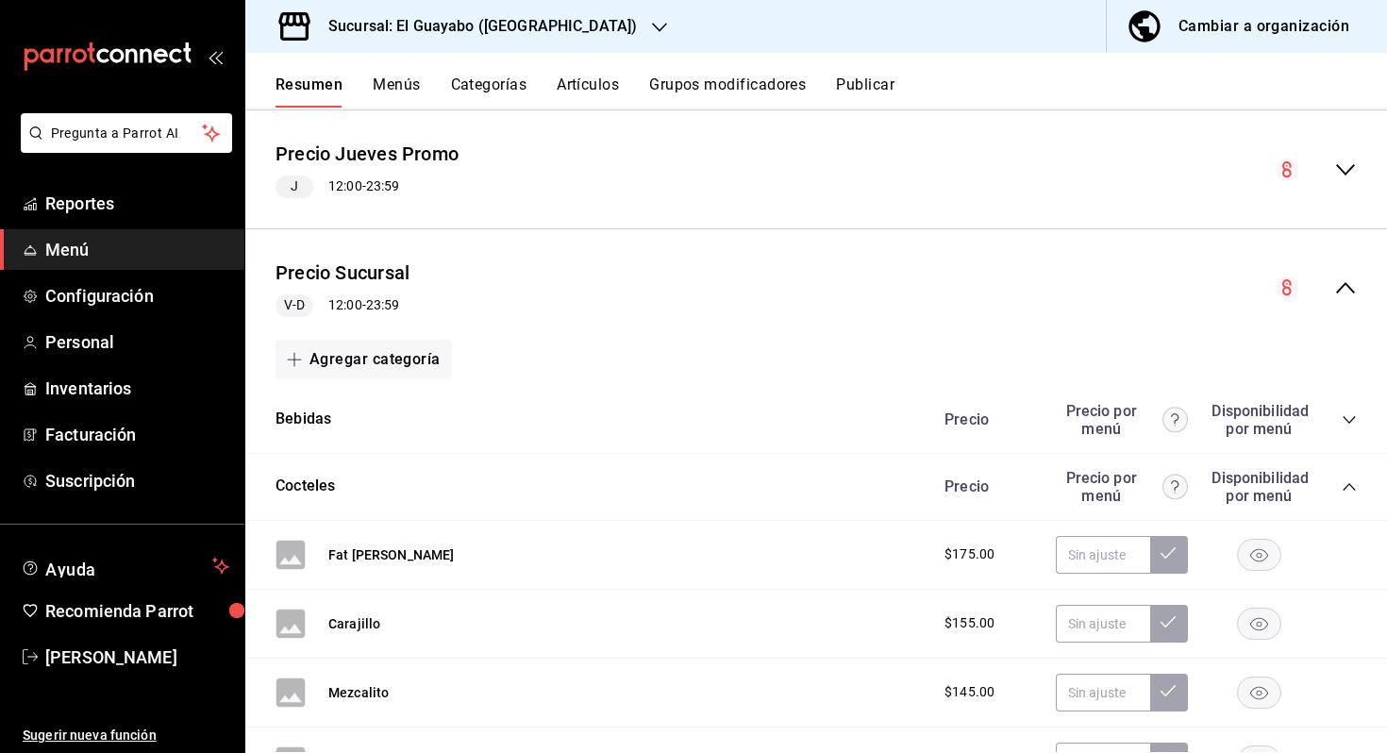
click at [1347, 491] on icon "collapse-category-row" at bounding box center [1348, 486] width 15 height 15
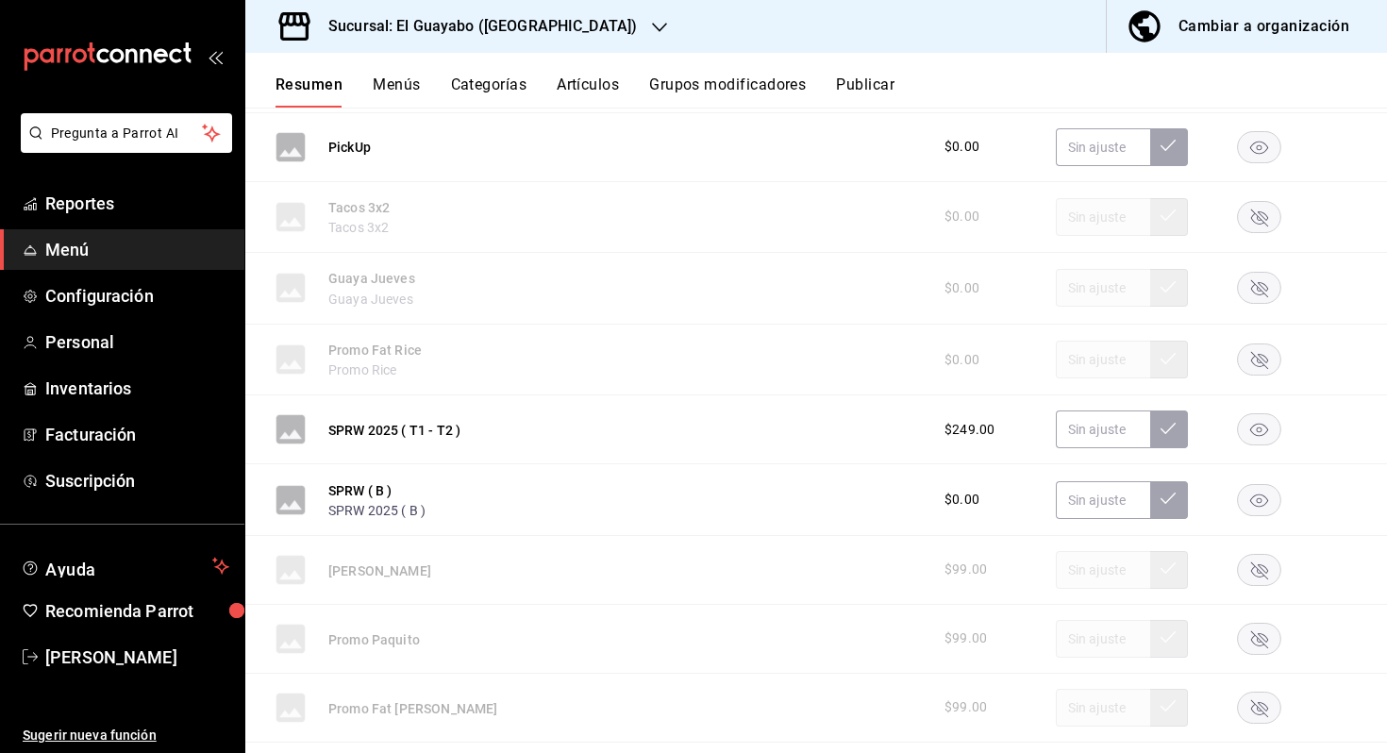
scroll to position [1841, 0]
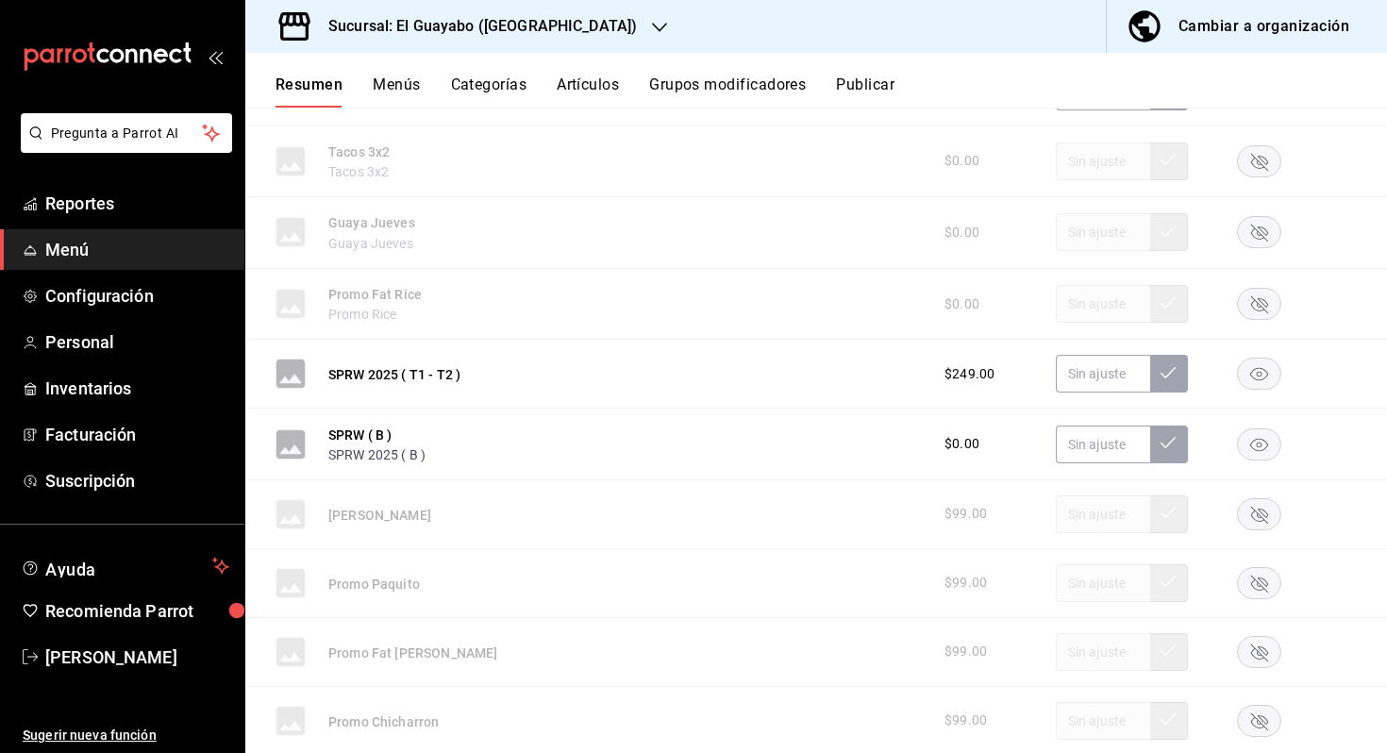
click at [1262, 371] on rect "button" at bounding box center [1259, 373] width 43 height 31
click at [1262, 440] on icon "button" at bounding box center [1259, 444] width 18 height 13
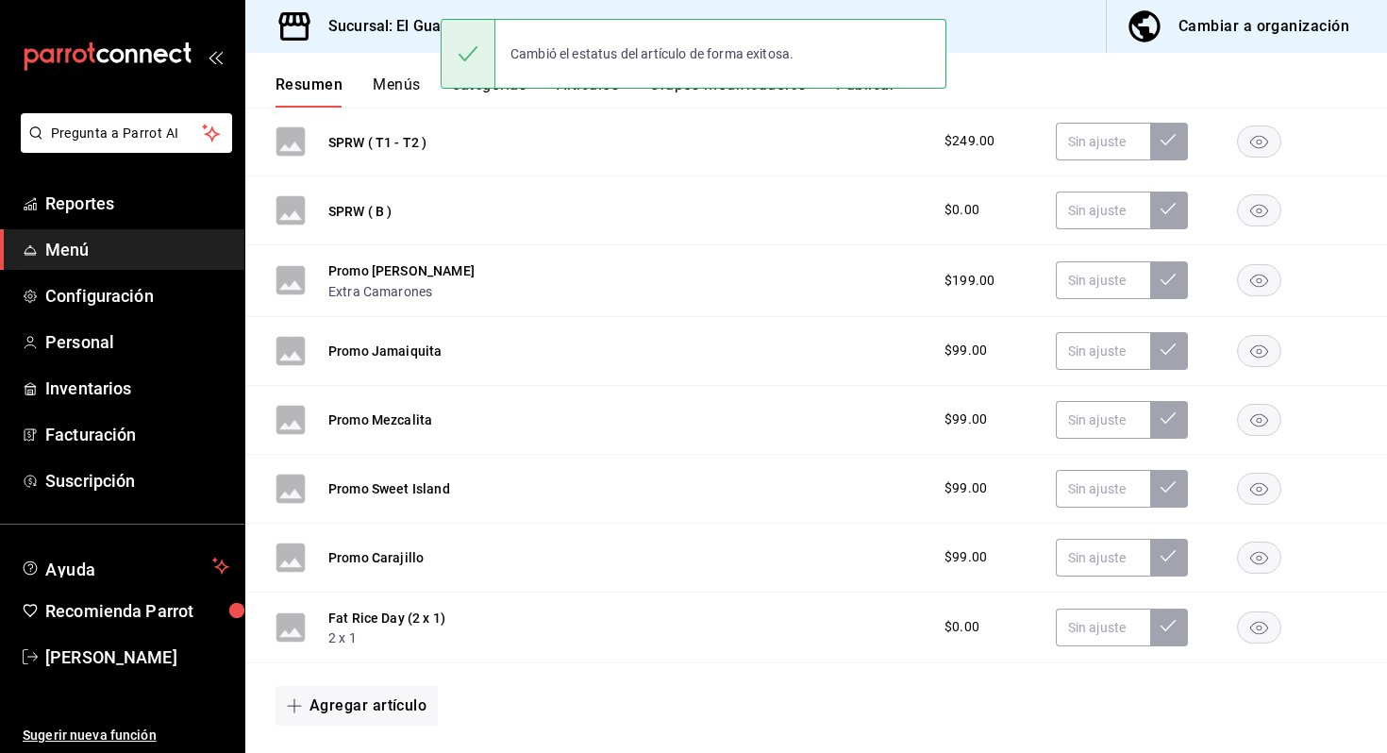
scroll to position [2974, 0]
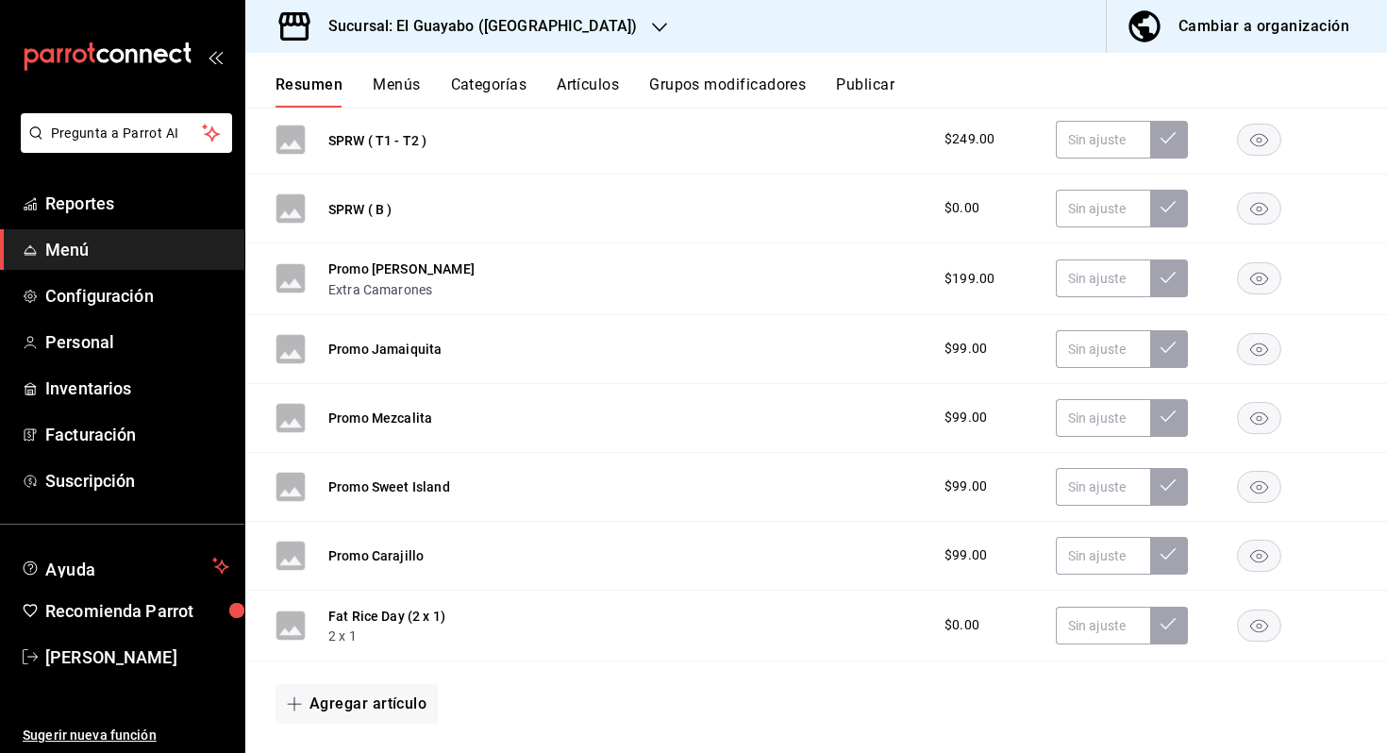
click at [1262, 557] on rect "button" at bounding box center [1259, 555] width 43 height 31
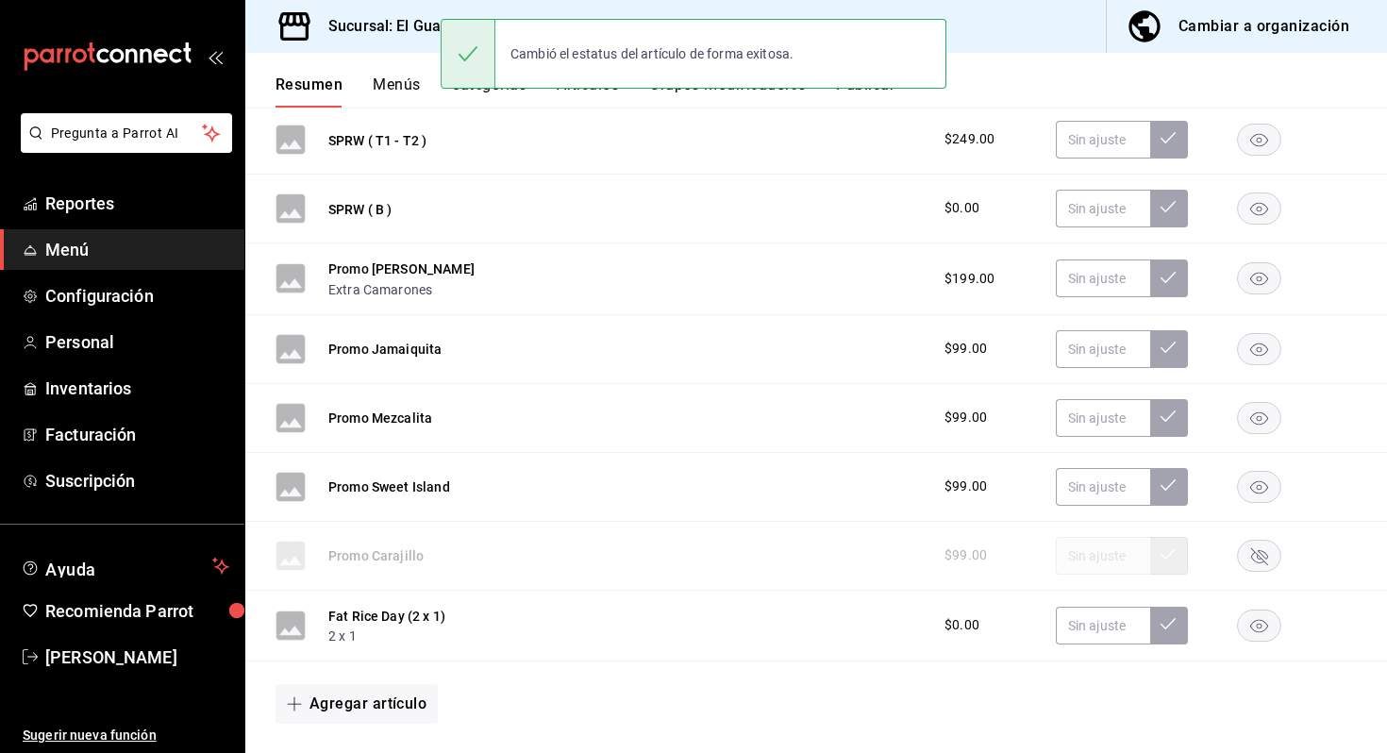
click at [1269, 481] on rect "button" at bounding box center [1259, 486] width 43 height 31
click at [1268, 429] on rect "button" at bounding box center [1259, 417] width 43 height 31
click at [1261, 353] on rect "button" at bounding box center [1259, 348] width 43 height 31
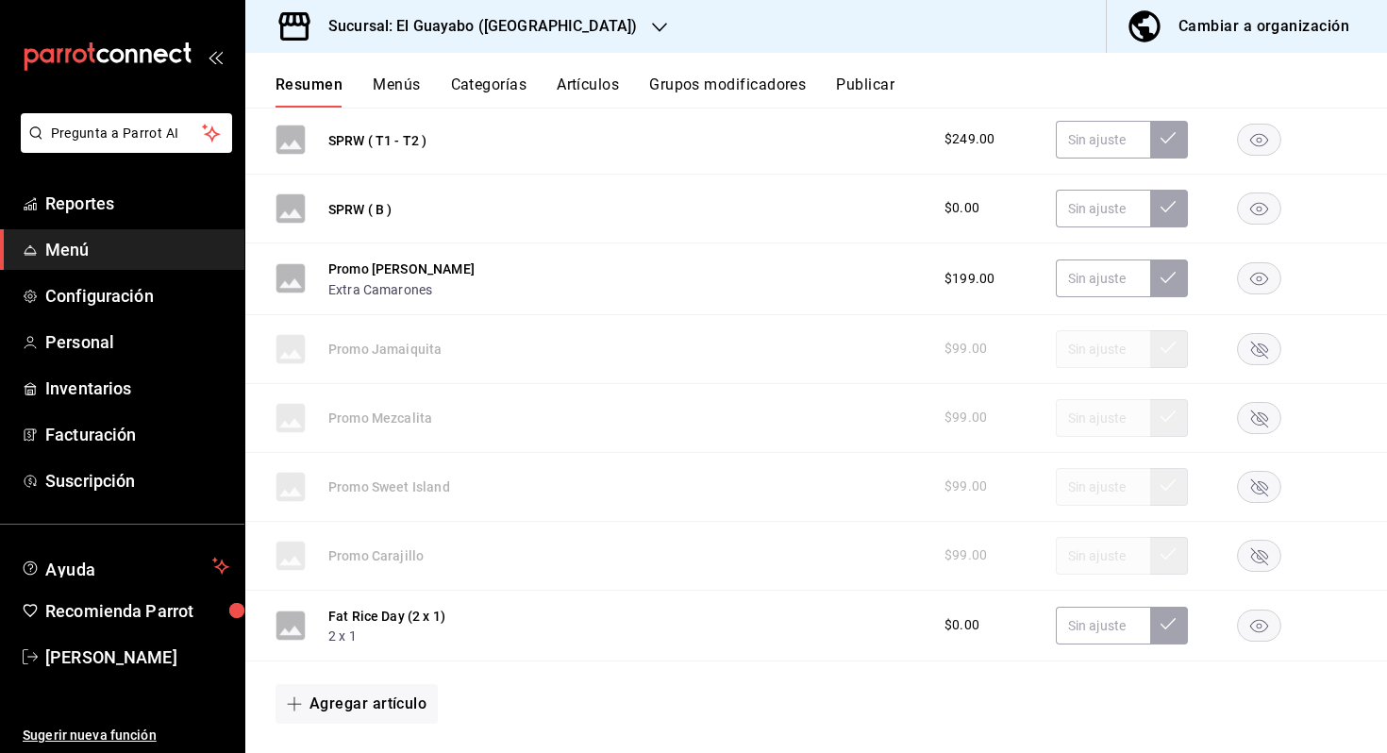
click at [1259, 275] on rect "button" at bounding box center [1259, 278] width 43 height 31
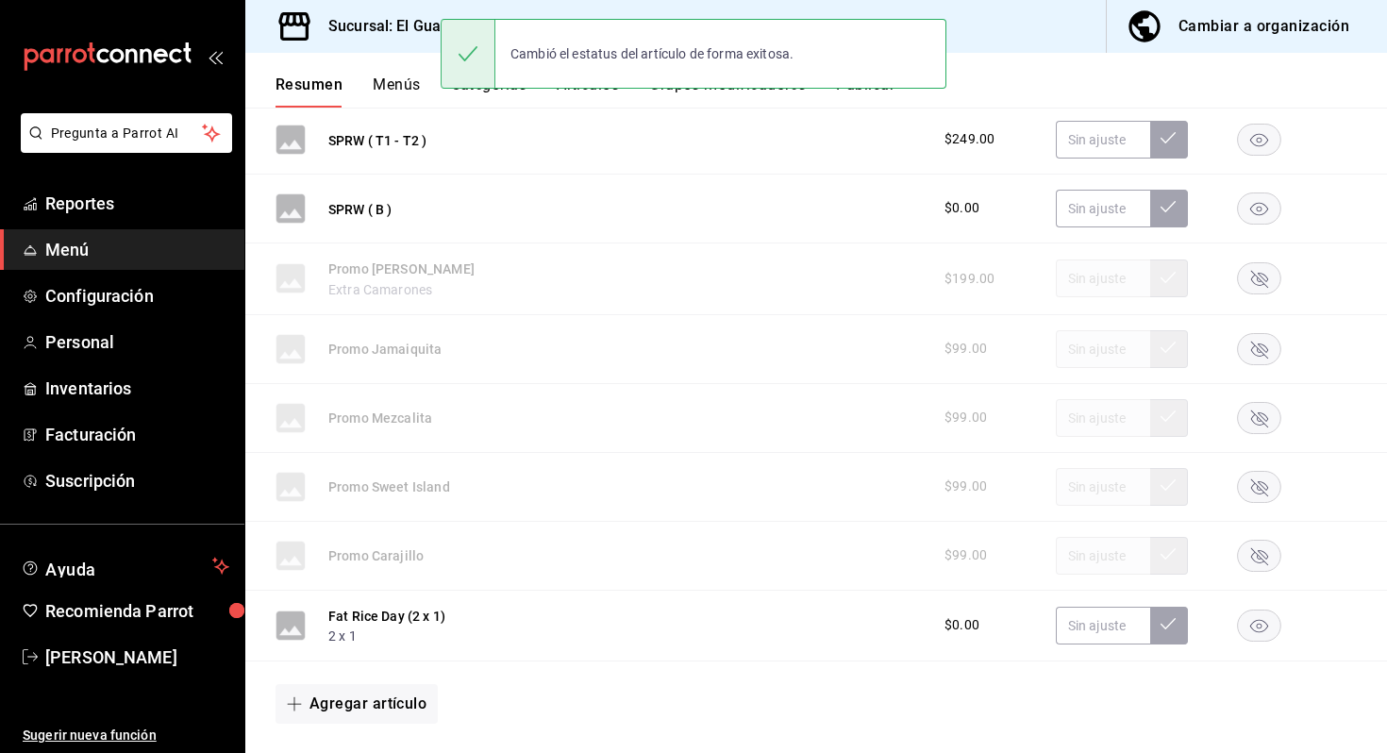
click at [1263, 212] on rect "button" at bounding box center [1259, 207] width 43 height 31
click at [1257, 148] on rect "button" at bounding box center [1259, 139] width 43 height 31
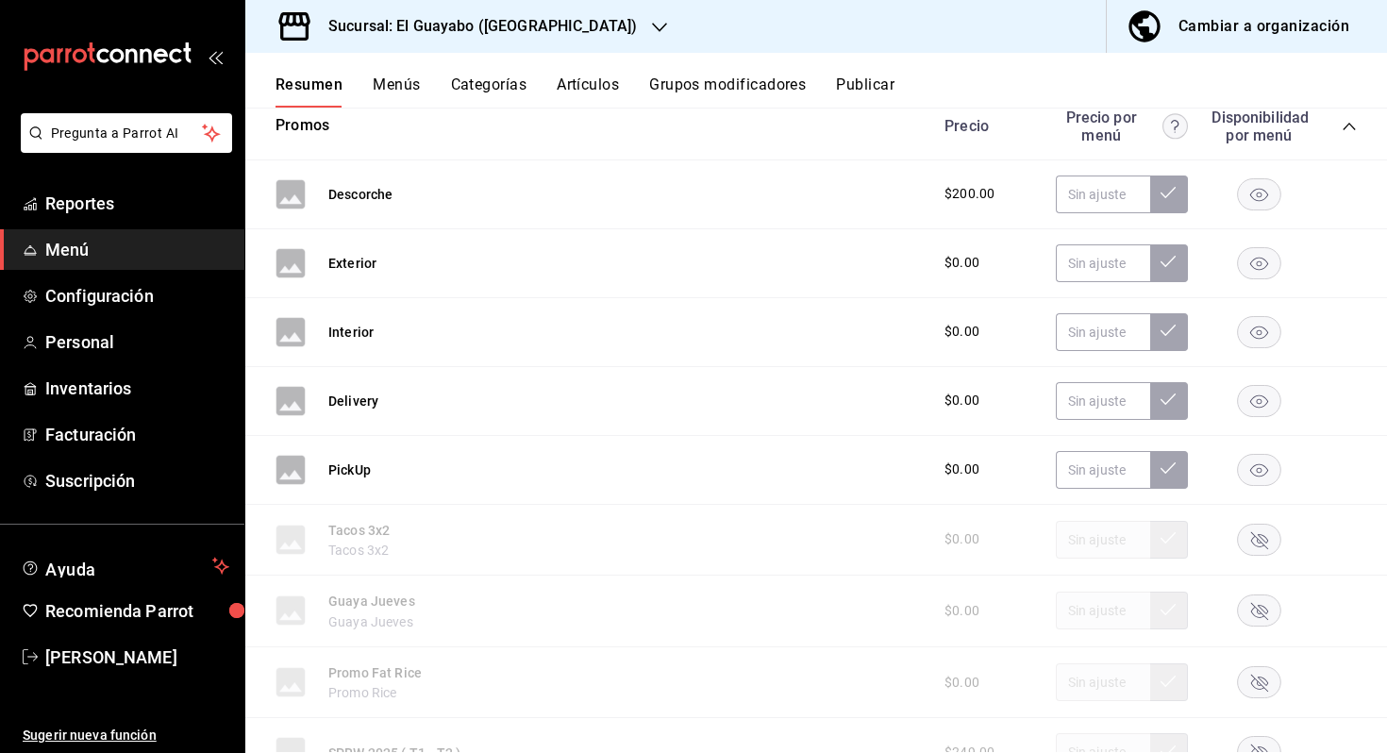
scroll to position [1419, 0]
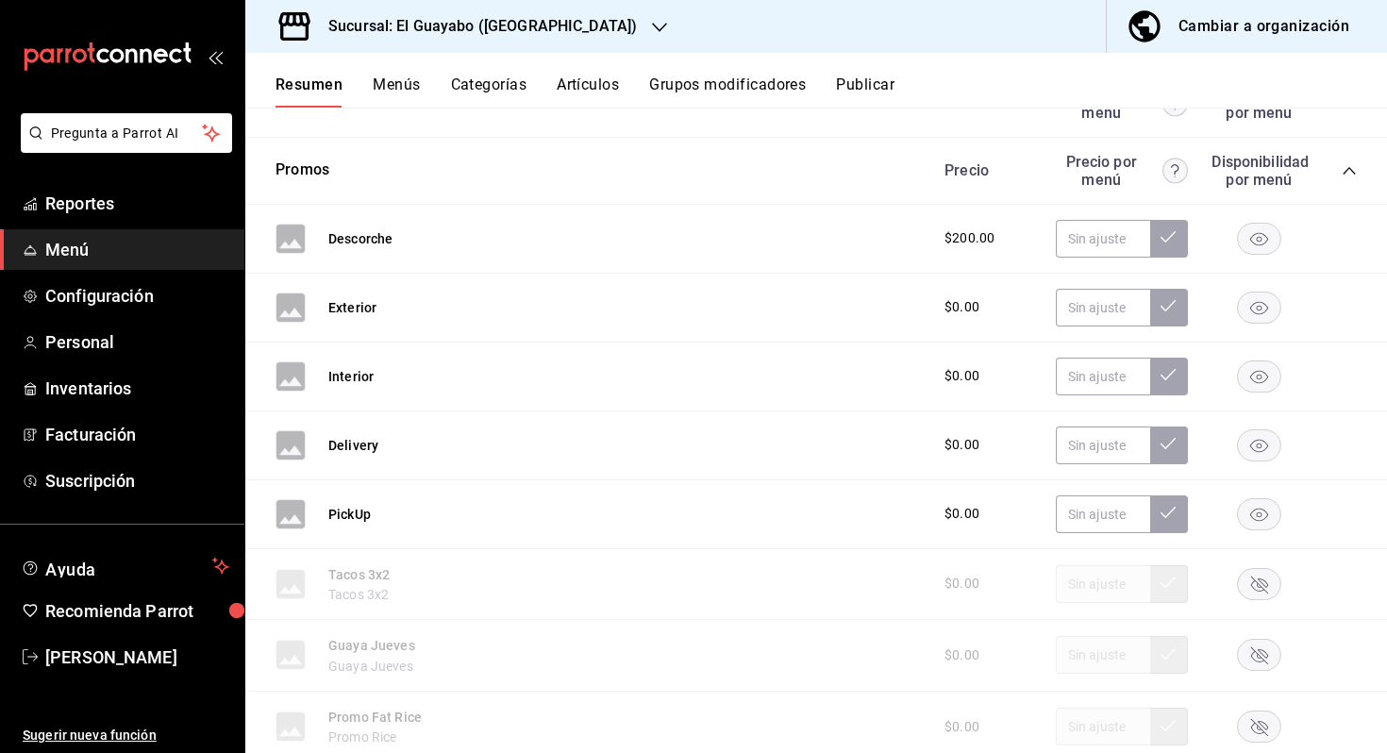
click at [580, 99] on button "Artículos" at bounding box center [588, 91] width 62 height 32
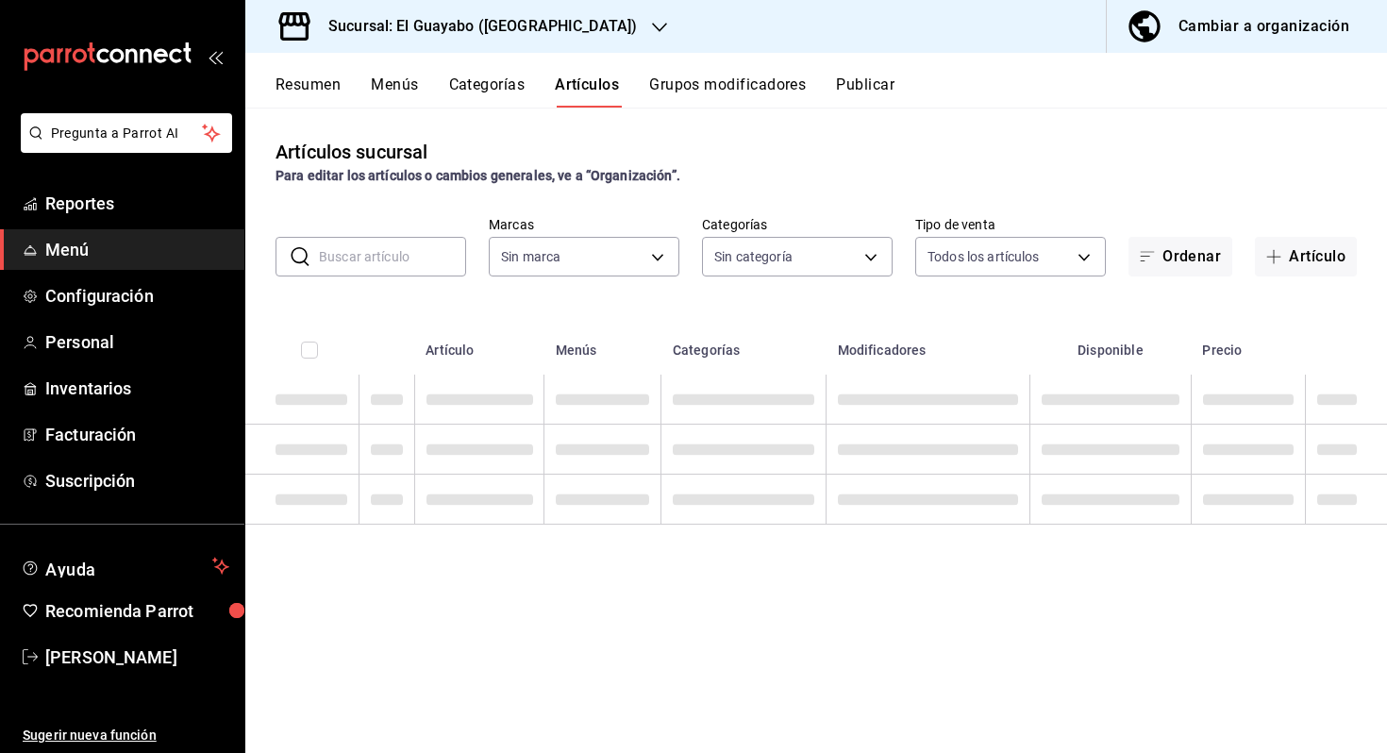
type input "350d19be-021f-4877-8ac7-b756255f18d1"
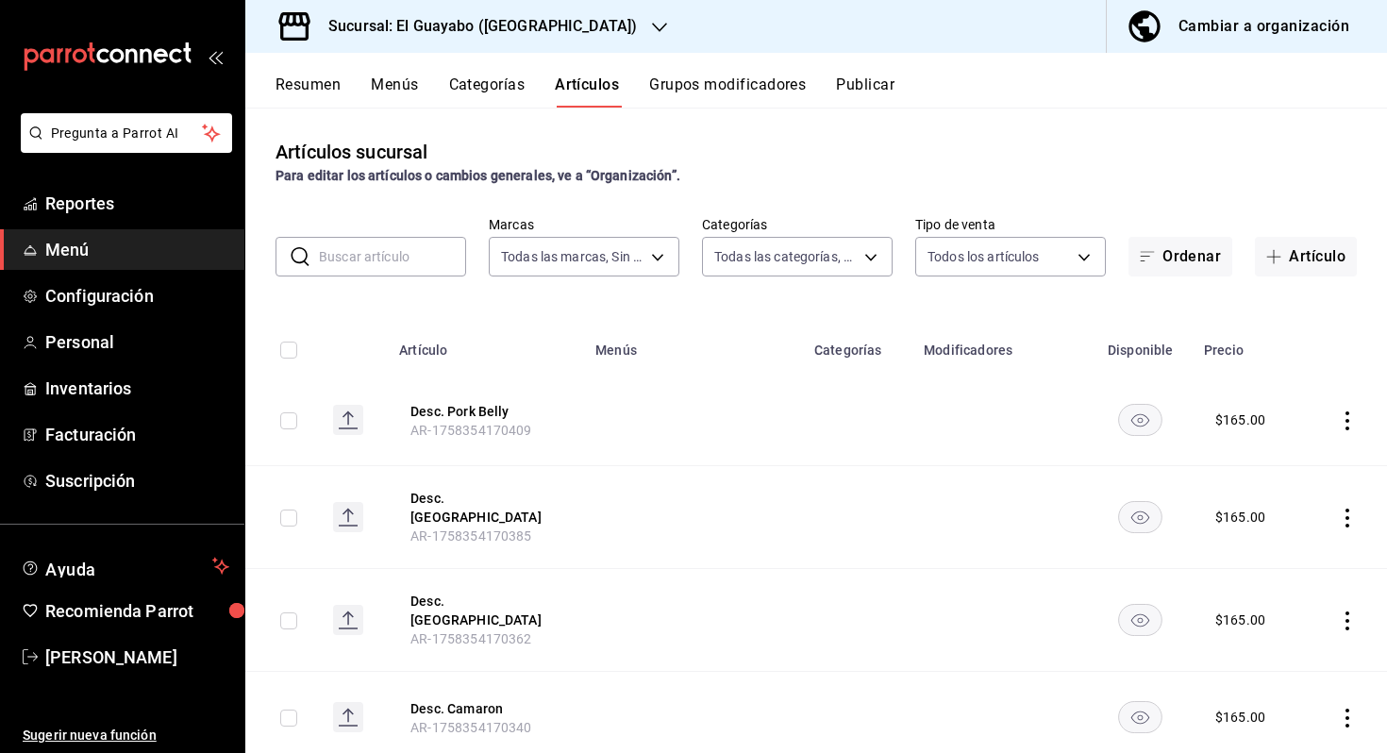
type input "94aa03b7-f274-4504-a05d-3f17ff314943,70036baf-8bef-4445-a467-c958e9b7cf79,23291…"
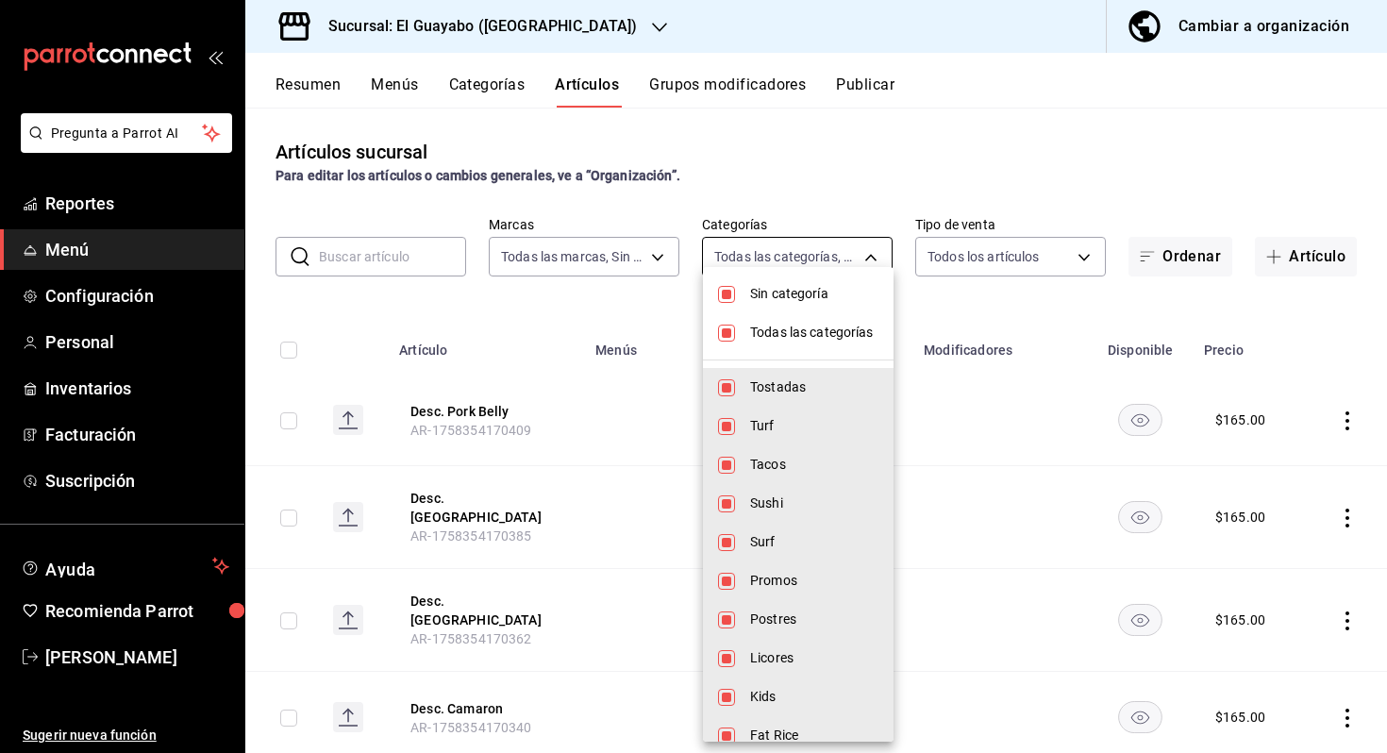
click at [857, 264] on body "Pregunta a Parrot AI Reportes Menú Configuración Personal Inventarios Facturaci…" at bounding box center [693, 376] width 1387 height 753
click at [768, 308] on li "Sin categoría" at bounding box center [798, 294] width 191 height 39
checkbox input "false"
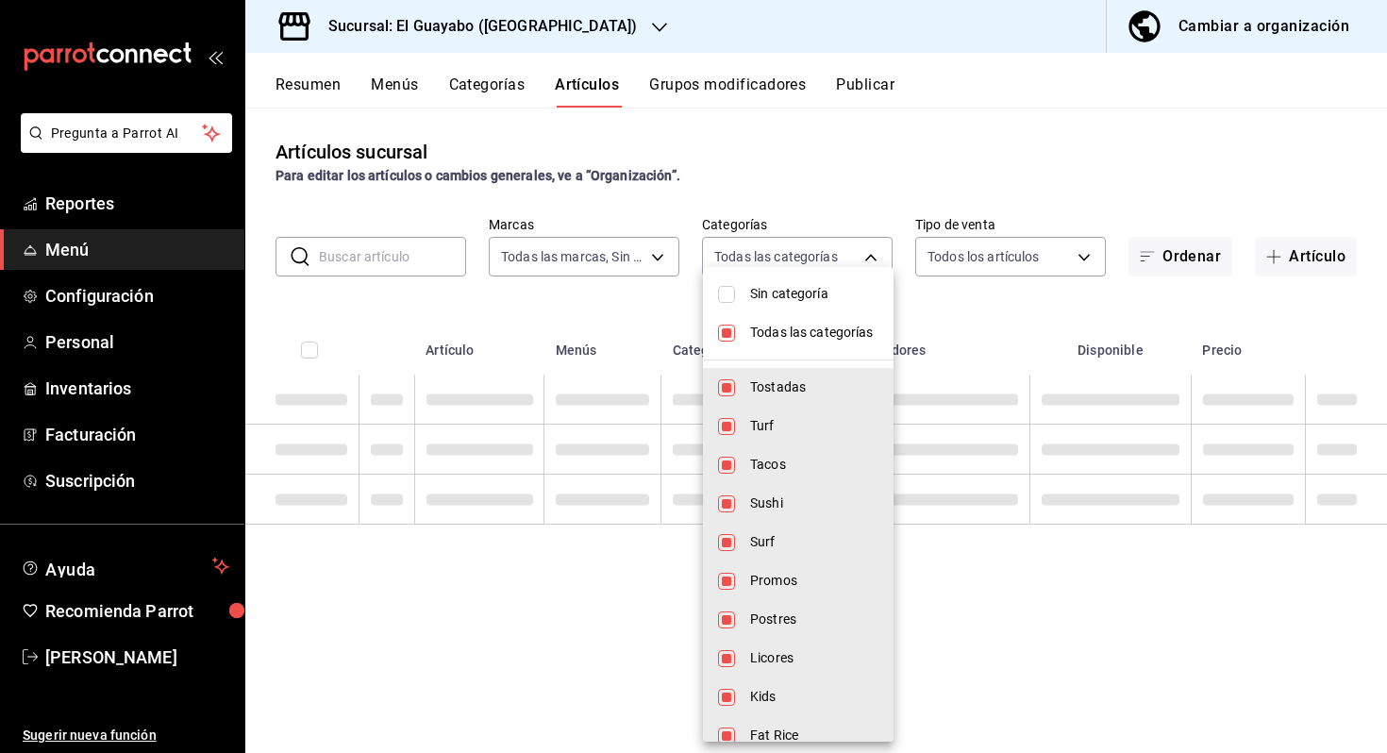
click at [768, 337] on span "Todas las categorías" at bounding box center [814, 333] width 128 height 20
checkbox input "false"
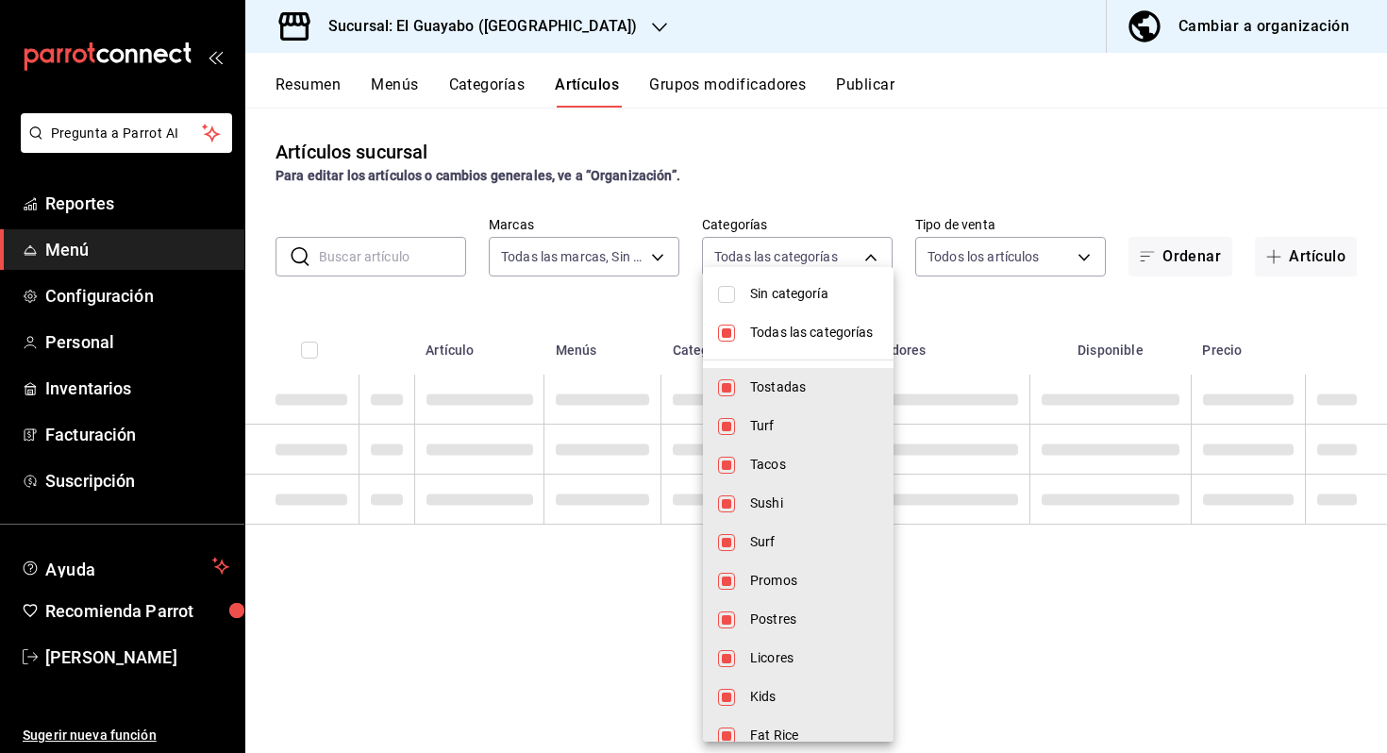
checkbox input "false"
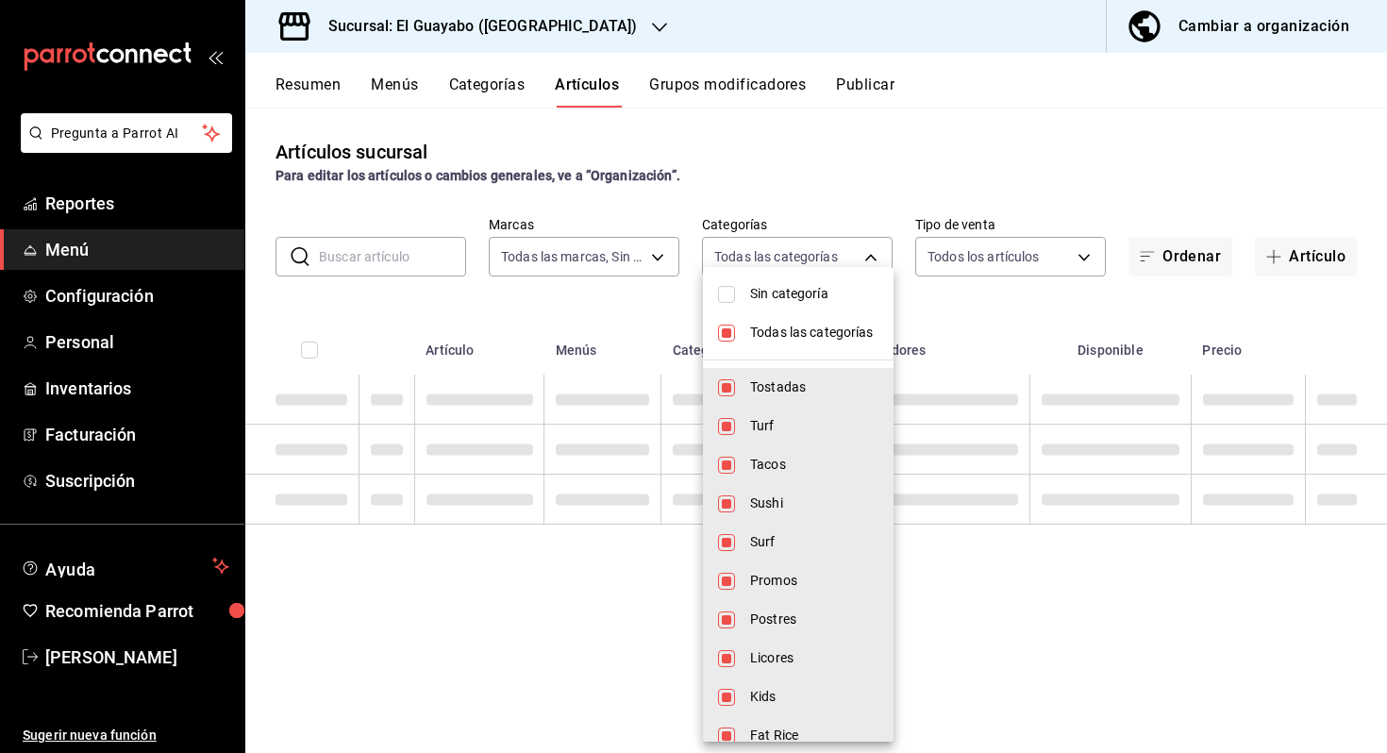
checkbox input "false"
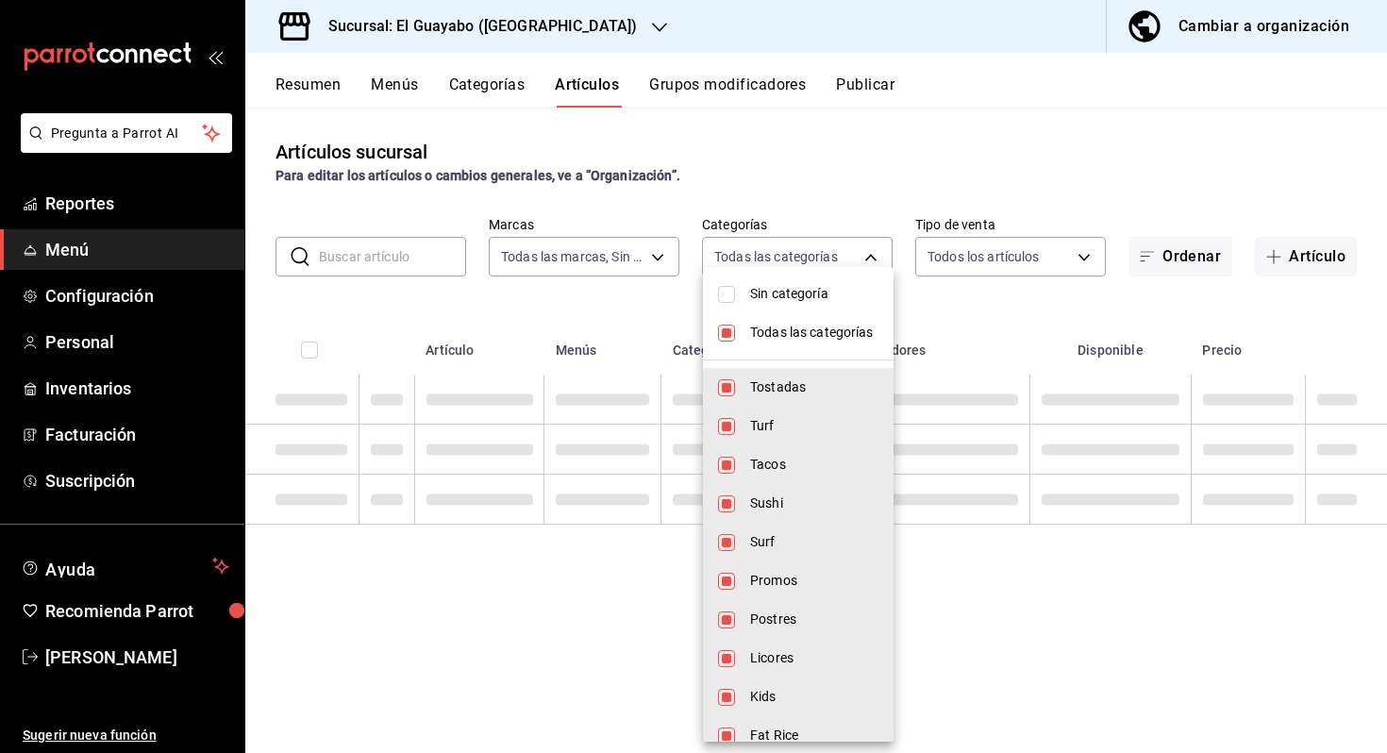
checkbox input "false"
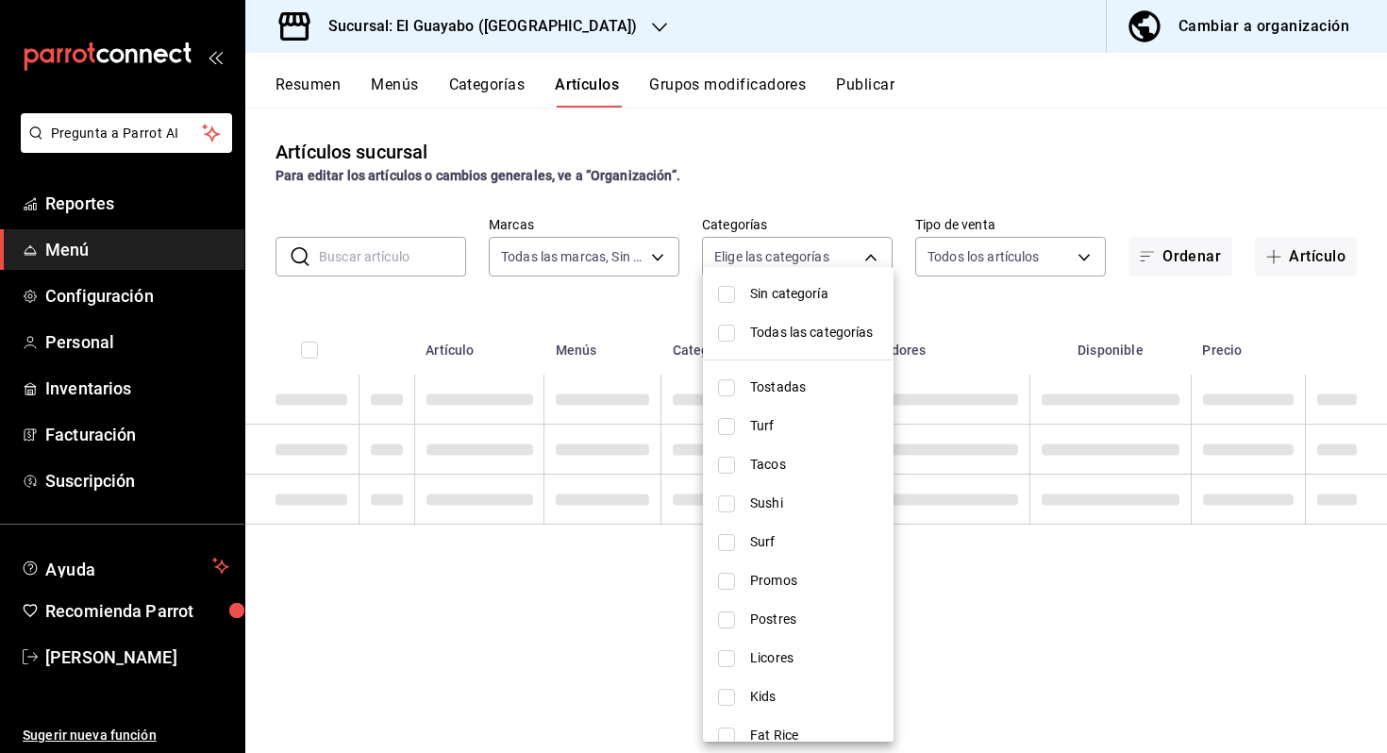
scroll to position [214, 0]
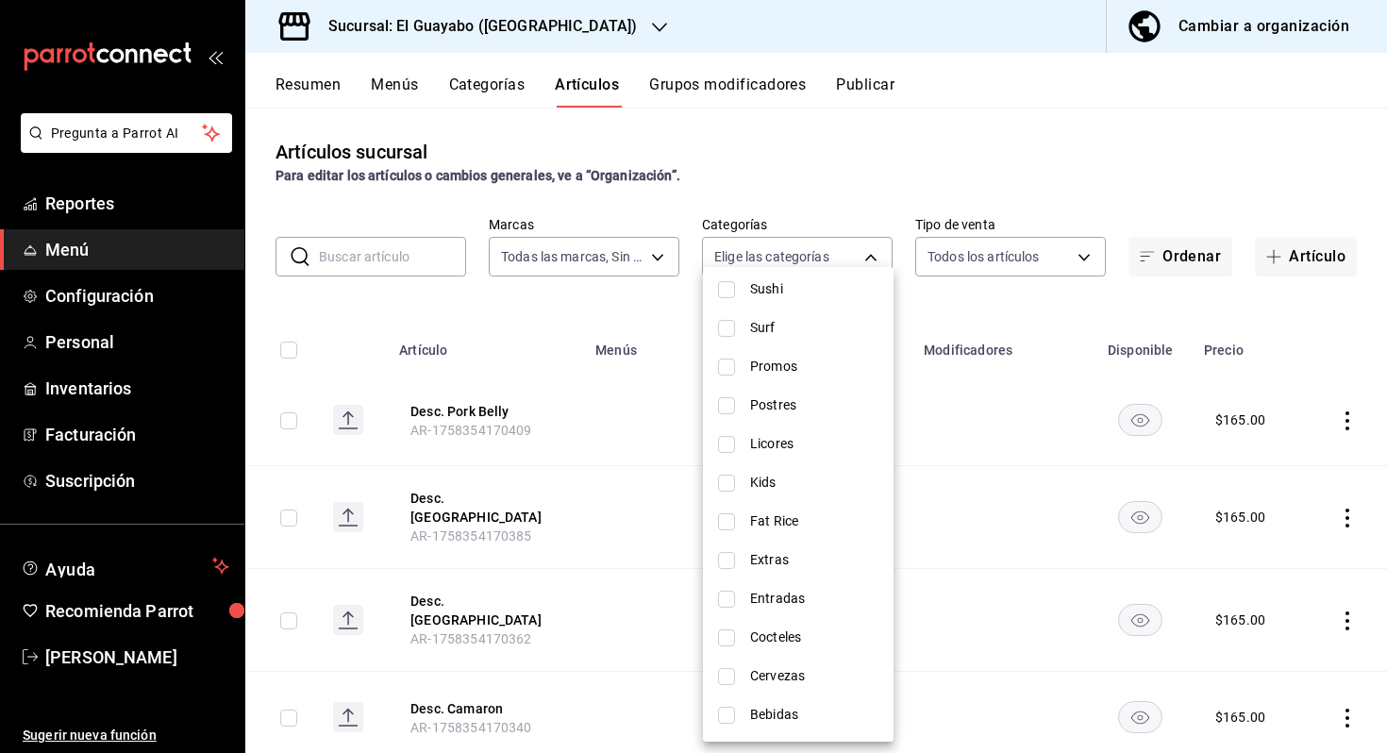
click at [780, 373] on span "Promos" at bounding box center [814, 367] width 128 height 20
type input "c9dd29c0-e970-4f0a-9b8a-e8b3155f9f3c"
checkbox input "true"
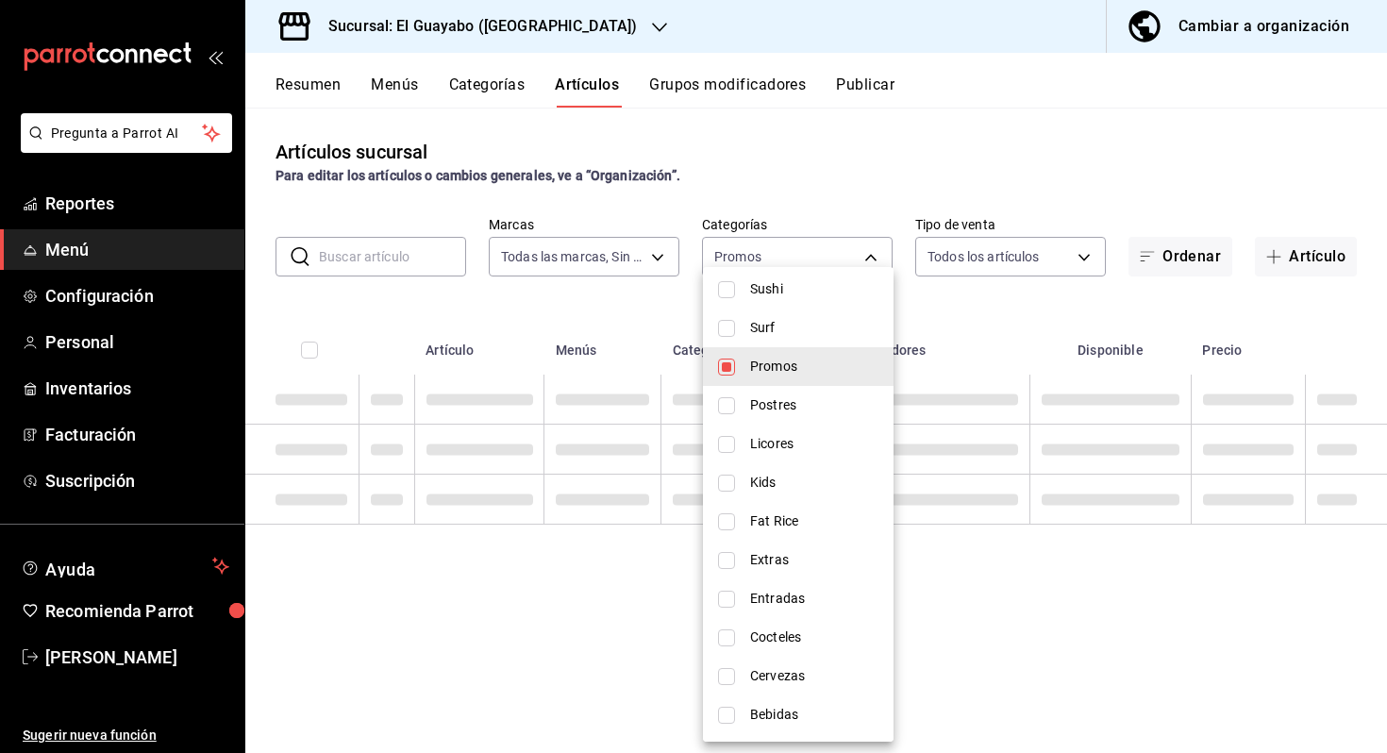
click at [1089, 192] on div at bounding box center [693, 376] width 1387 height 753
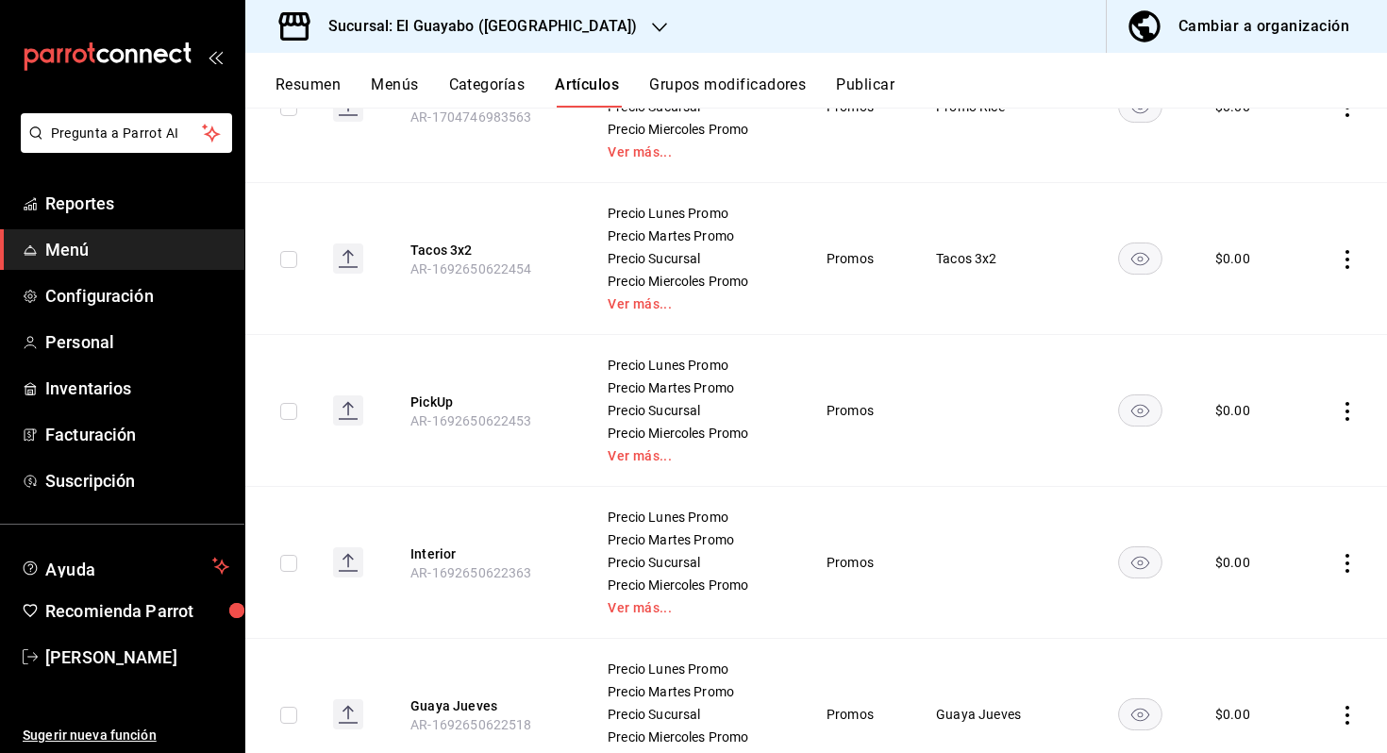
scroll to position [3553, 0]
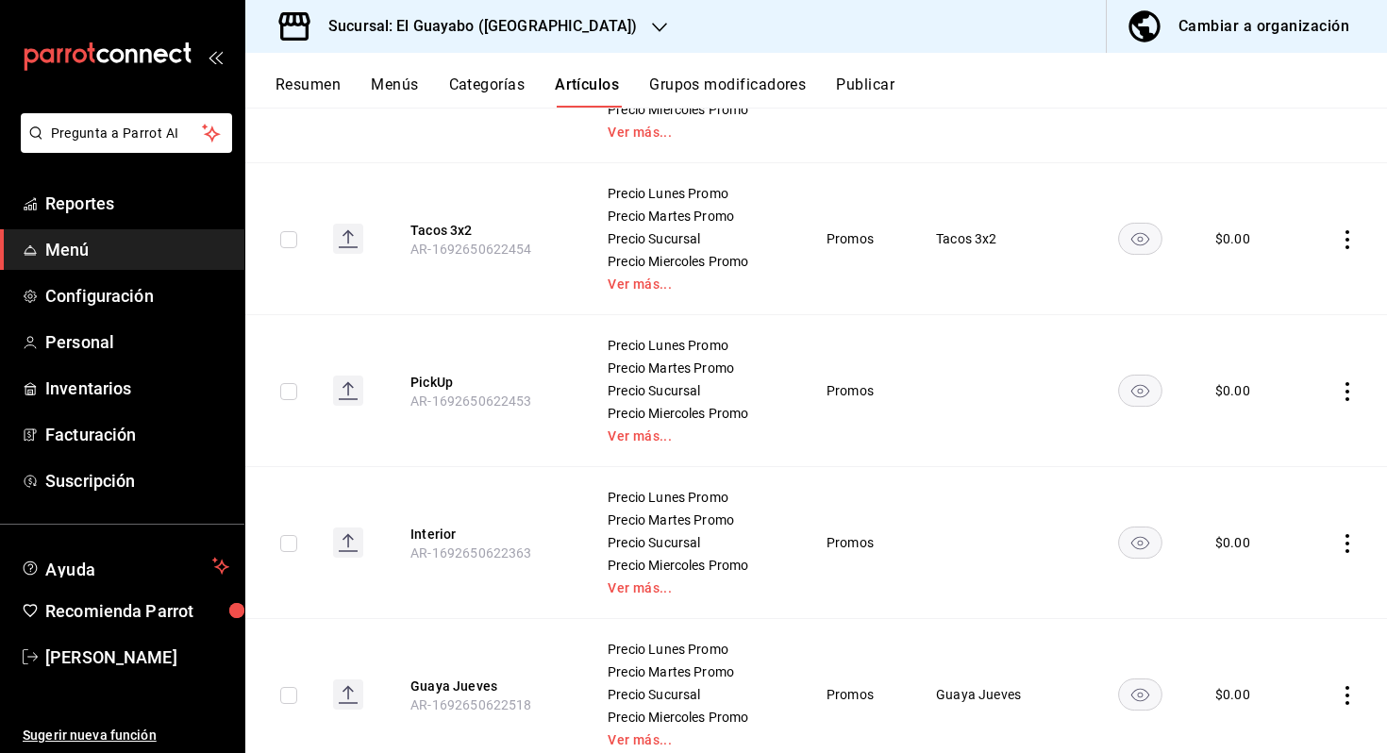
click at [1341, 383] on icon "actions" at bounding box center [1347, 391] width 19 height 19
click at [1290, 521] on span "Eliminar" at bounding box center [1290, 512] width 49 height 20
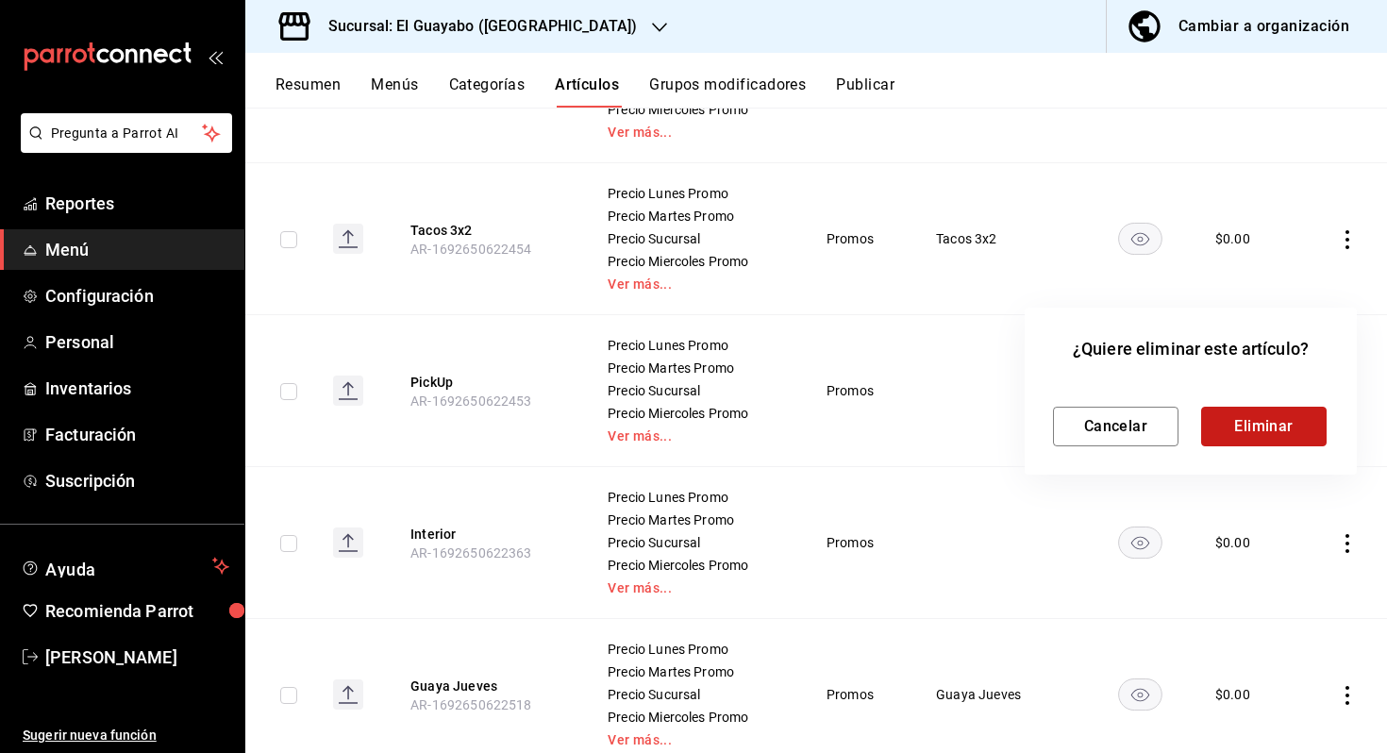
click at [1274, 426] on button "Eliminar" at bounding box center [1263, 427] width 125 height 40
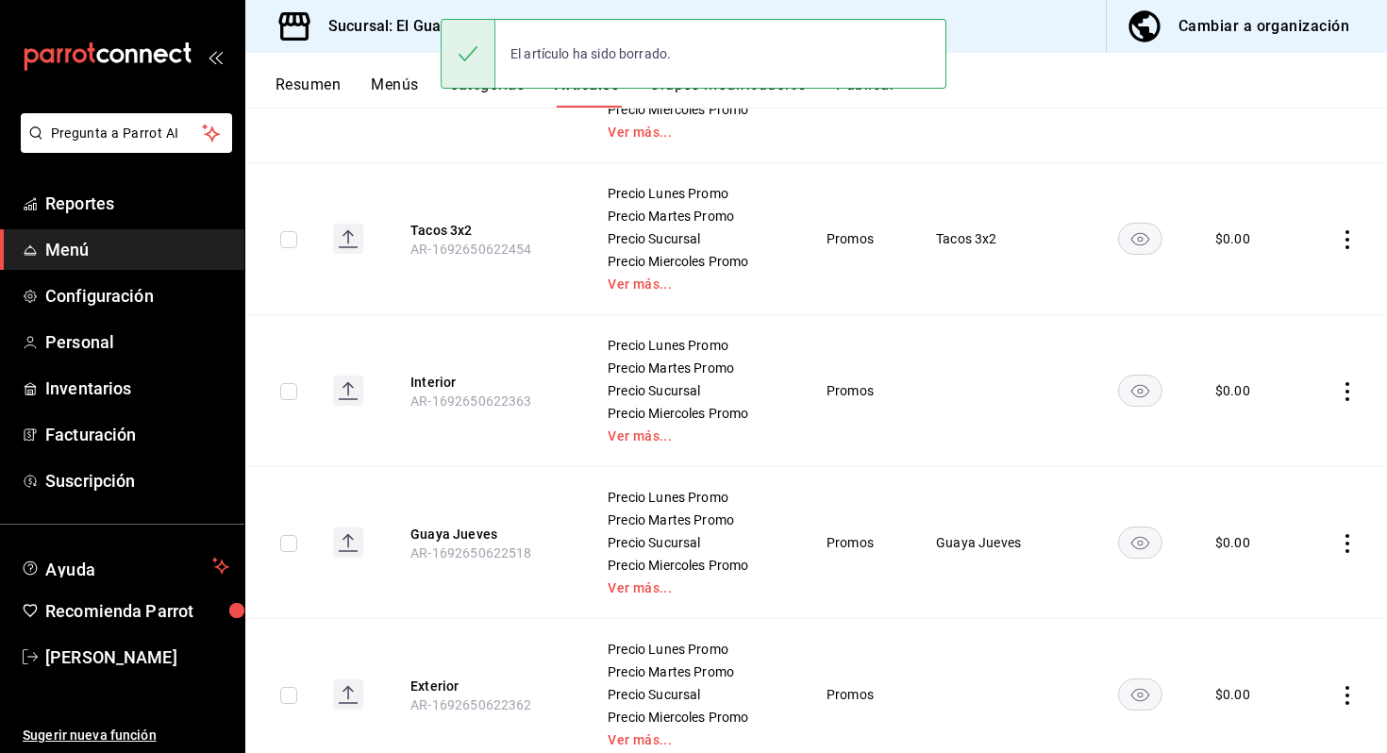
click at [1339, 389] on icon "actions" at bounding box center [1347, 391] width 19 height 19
click at [1277, 517] on span "Eliminar" at bounding box center [1290, 511] width 48 height 15
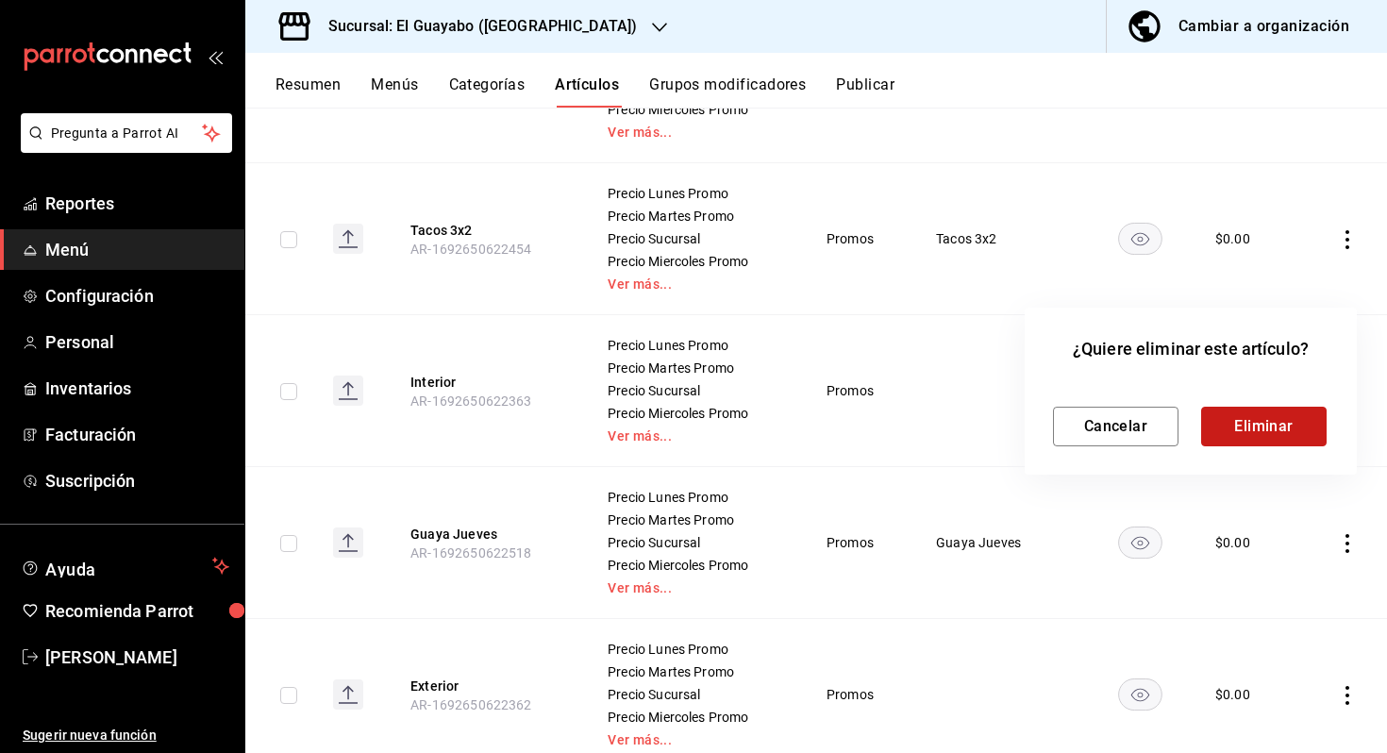
click at [1247, 429] on button "Eliminar" at bounding box center [1263, 427] width 125 height 40
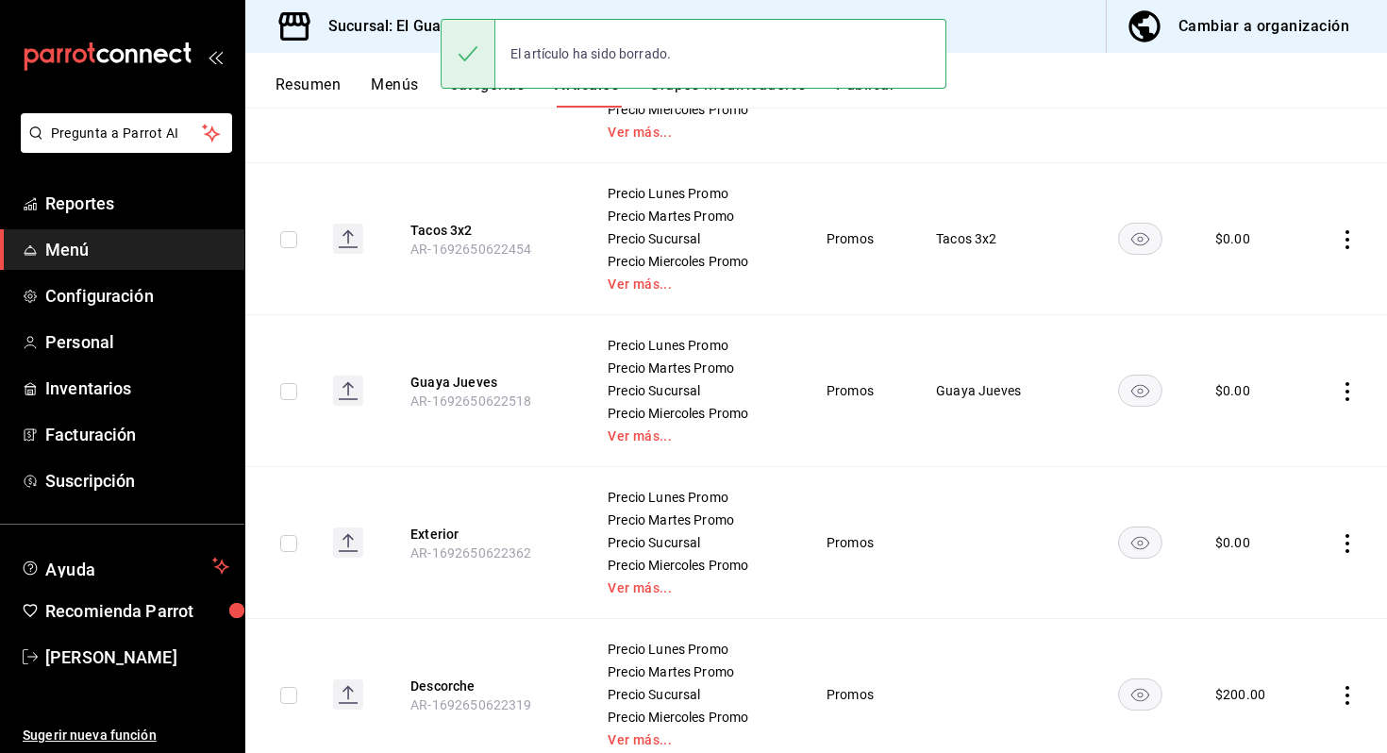
scroll to position [3627, 0]
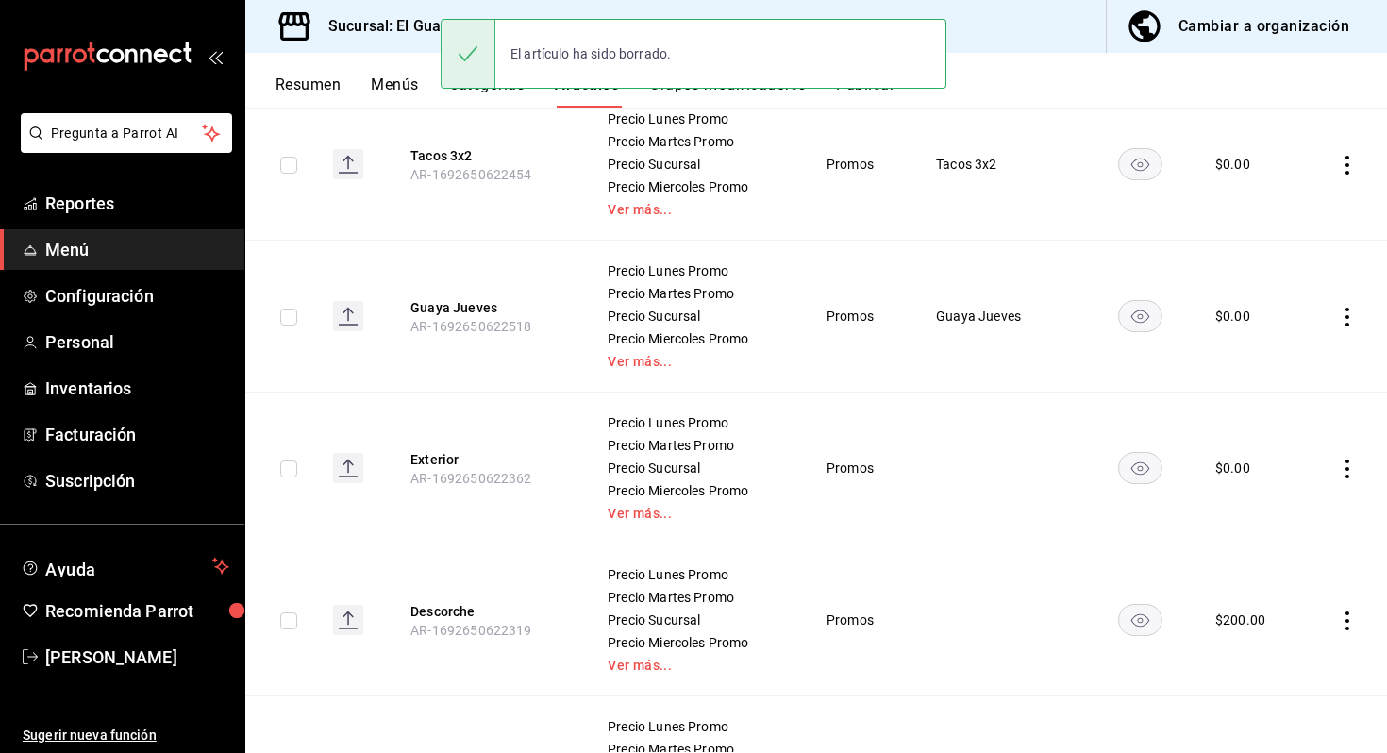
click at [1342, 469] on icon "actions" at bounding box center [1347, 468] width 19 height 19
click at [1279, 579] on span "Eliminar" at bounding box center [1290, 589] width 49 height 20
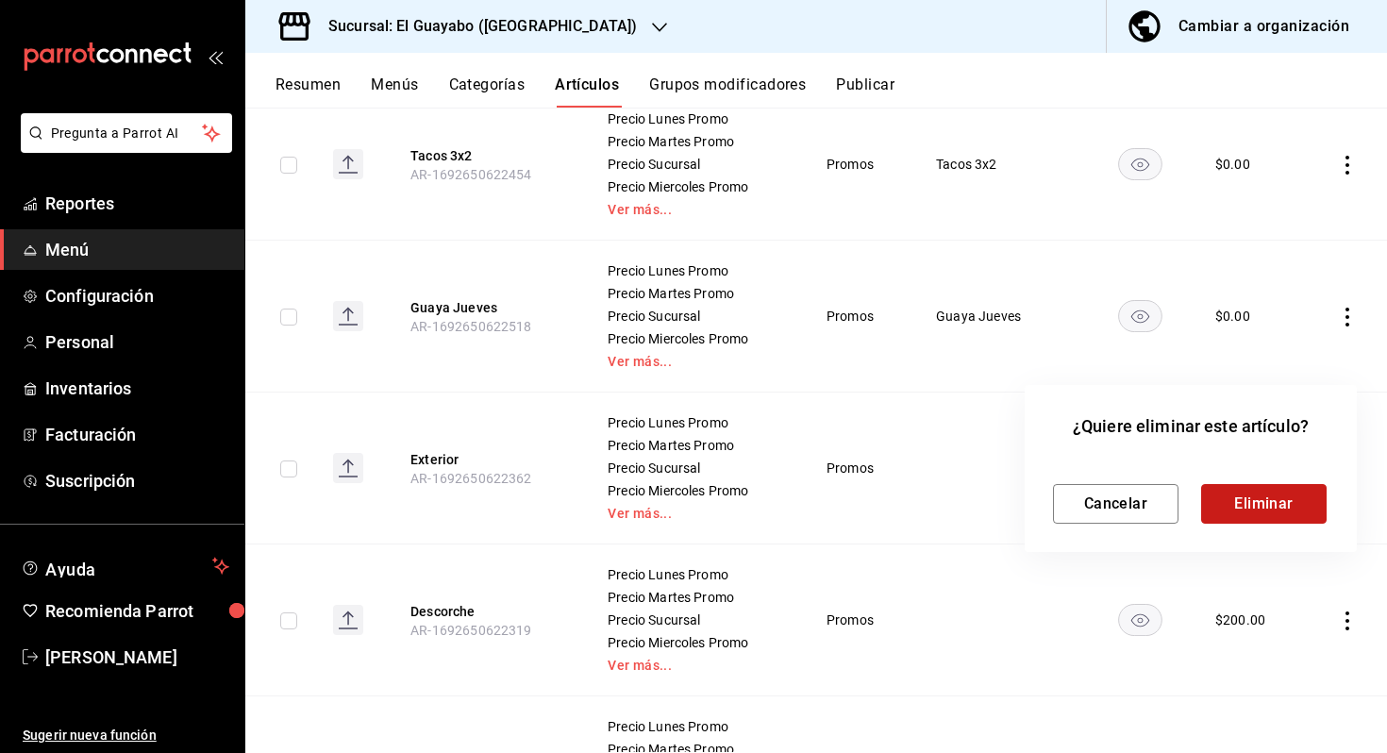
click at [1230, 494] on button "Eliminar" at bounding box center [1263, 504] width 125 height 40
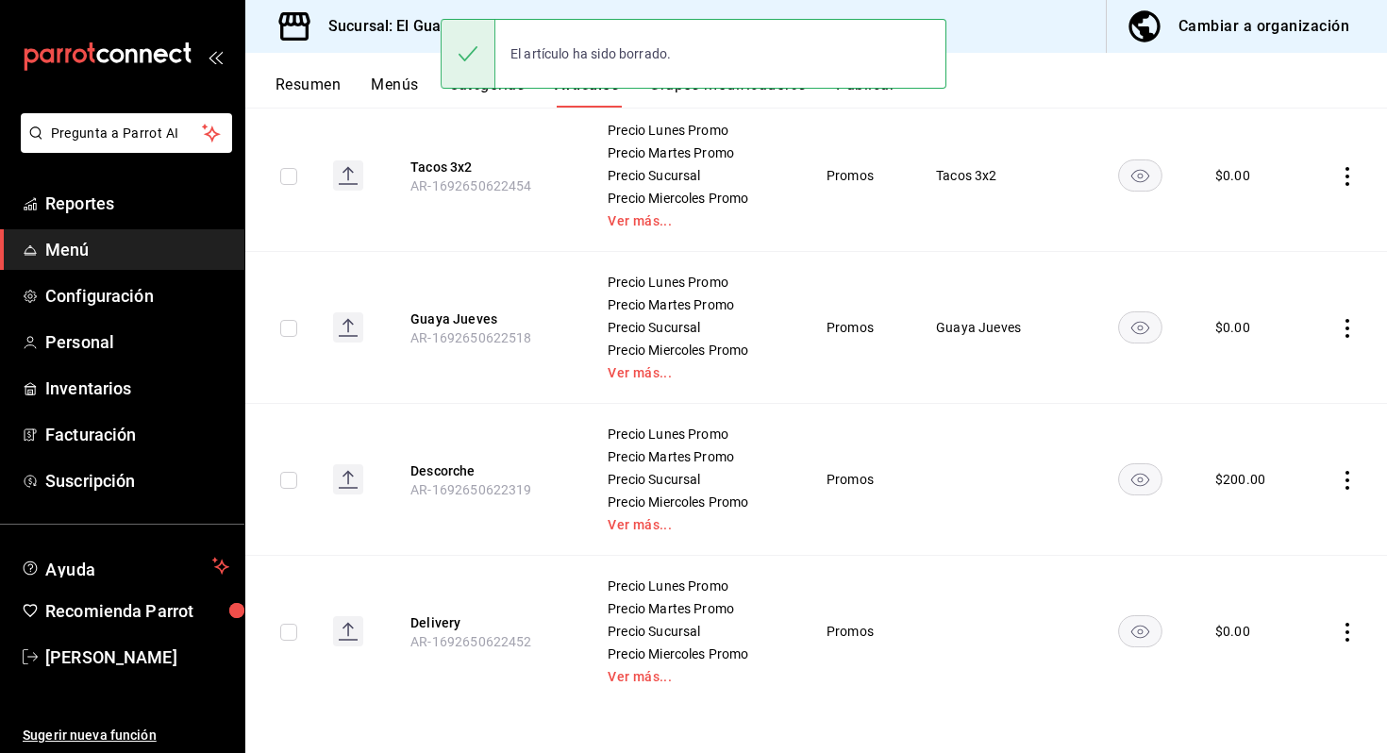
scroll to position [3616, 0]
click at [1348, 336] on icon "actions" at bounding box center [1347, 328] width 4 height 19
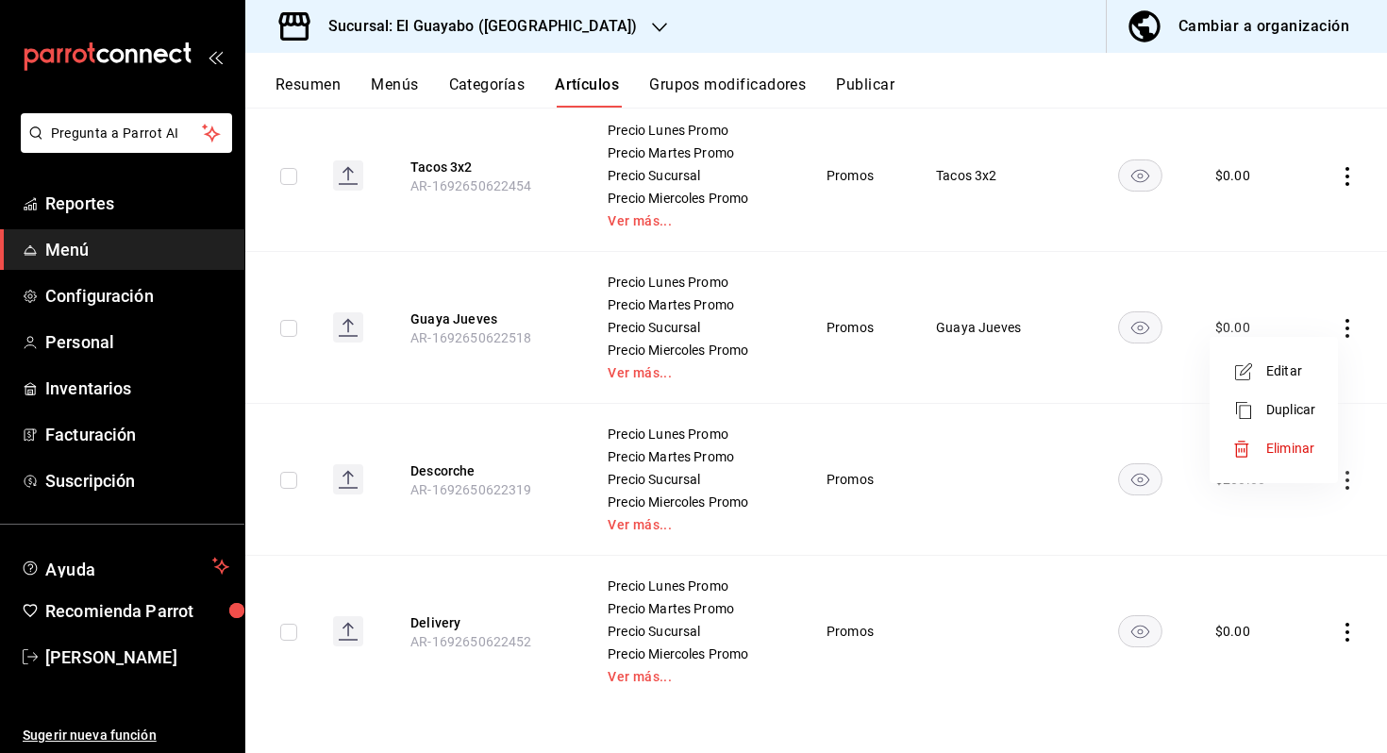
click at [1095, 483] on div at bounding box center [693, 376] width 1387 height 753
click at [1335, 324] on td at bounding box center [1345, 328] width 83 height 152
click at [1342, 333] on icon "actions" at bounding box center [1347, 328] width 19 height 19
click at [1093, 439] on div at bounding box center [693, 376] width 1387 height 753
click at [1358, 633] on td at bounding box center [1345, 632] width 83 height 152
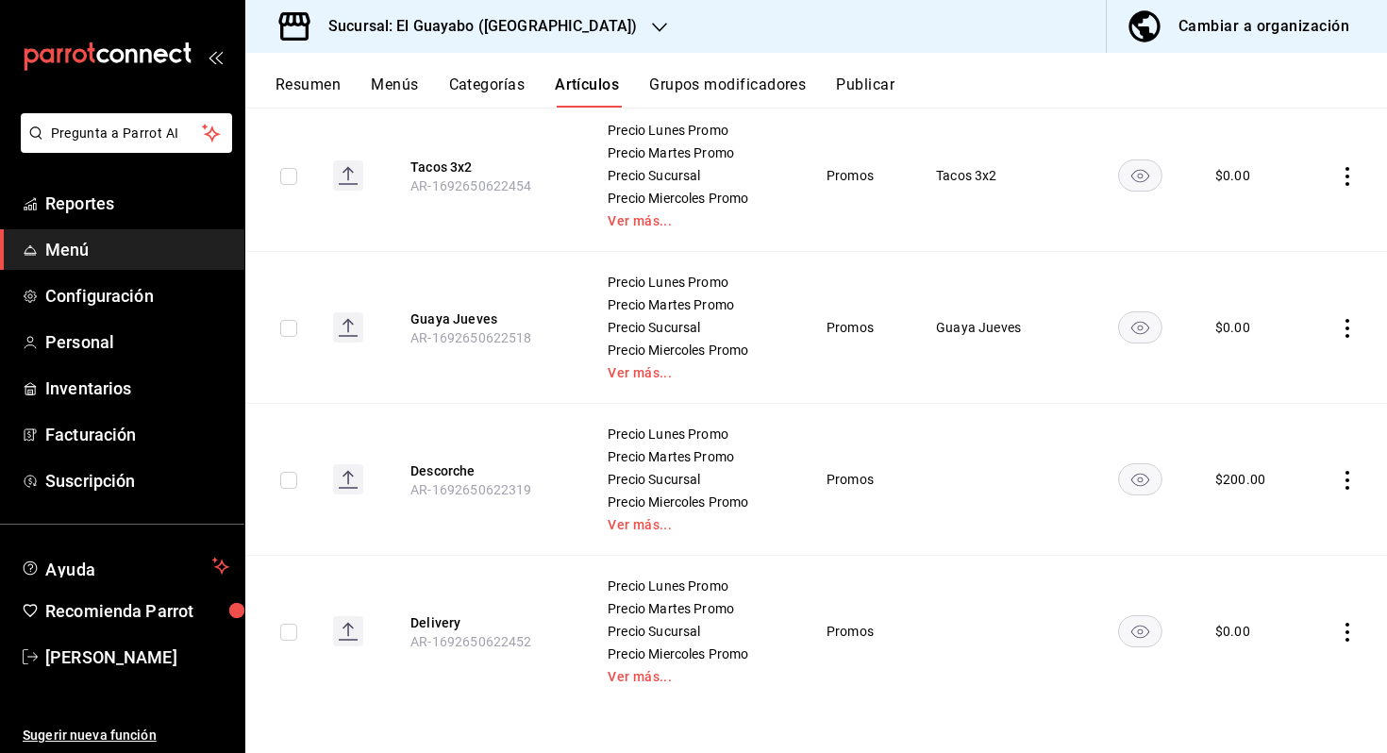
click at [1343, 631] on icon "actions" at bounding box center [1347, 632] width 19 height 19
click at [1287, 701] on span "Eliminar" at bounding box center [1290, 702] width 48 height 15
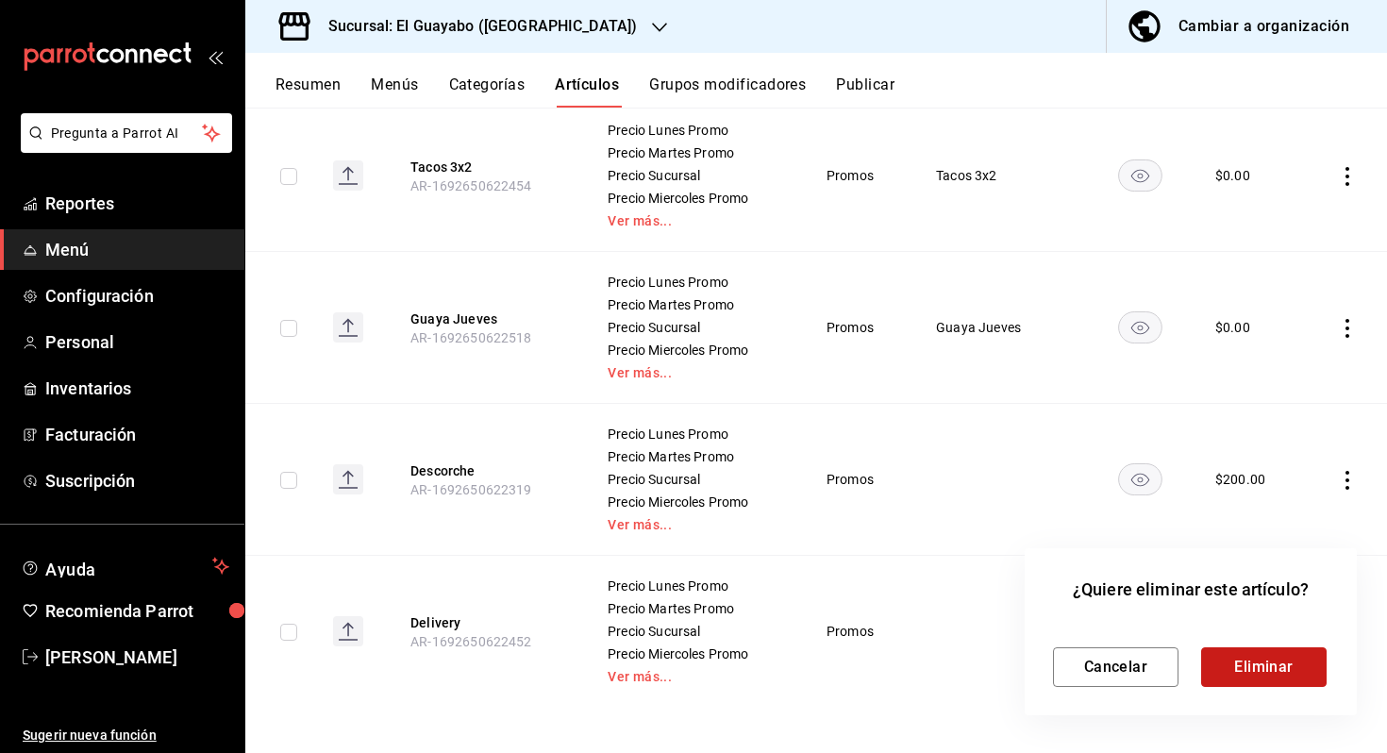
click at [1273, 658] on button "Eliminar" at bounding box center [1263, 667] width 125 height 40
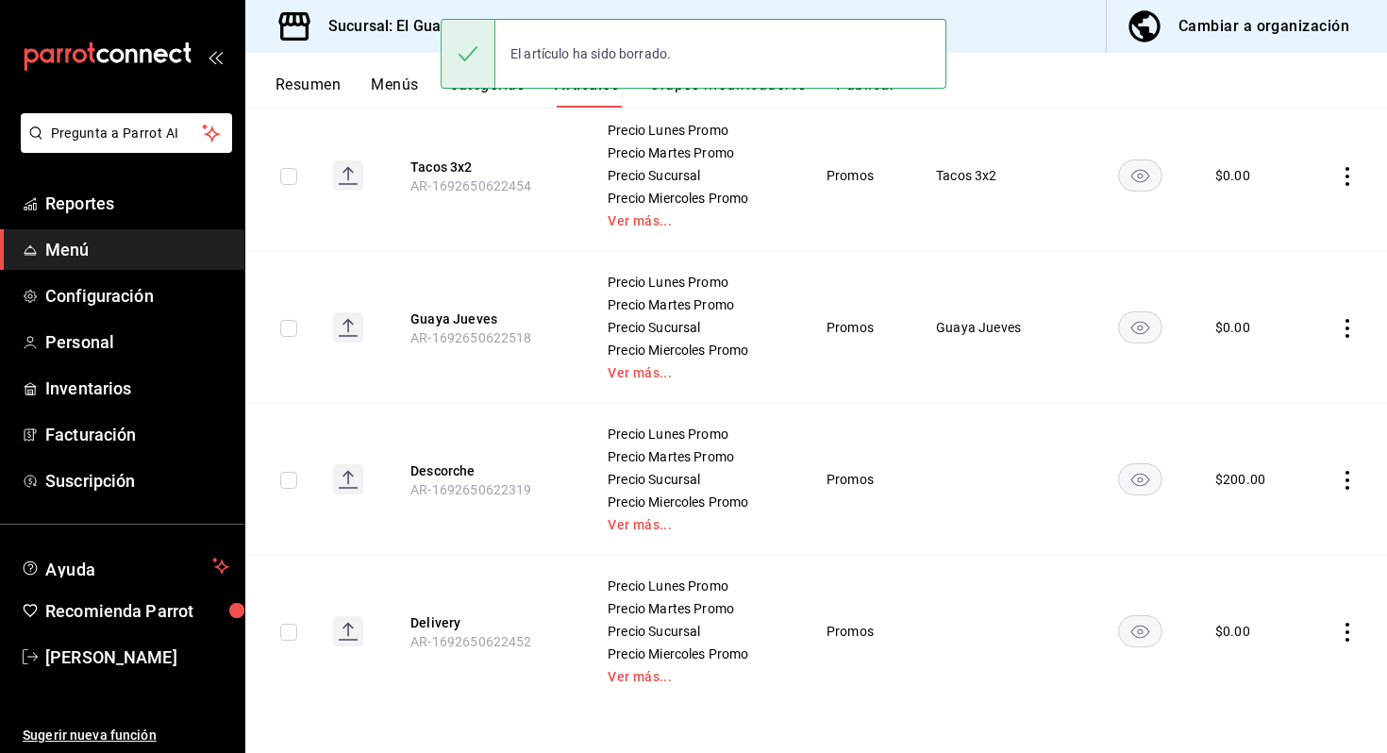
scroll to position [3464, 0]
